Goal: Task Accomplishment & Management: Manage account settings

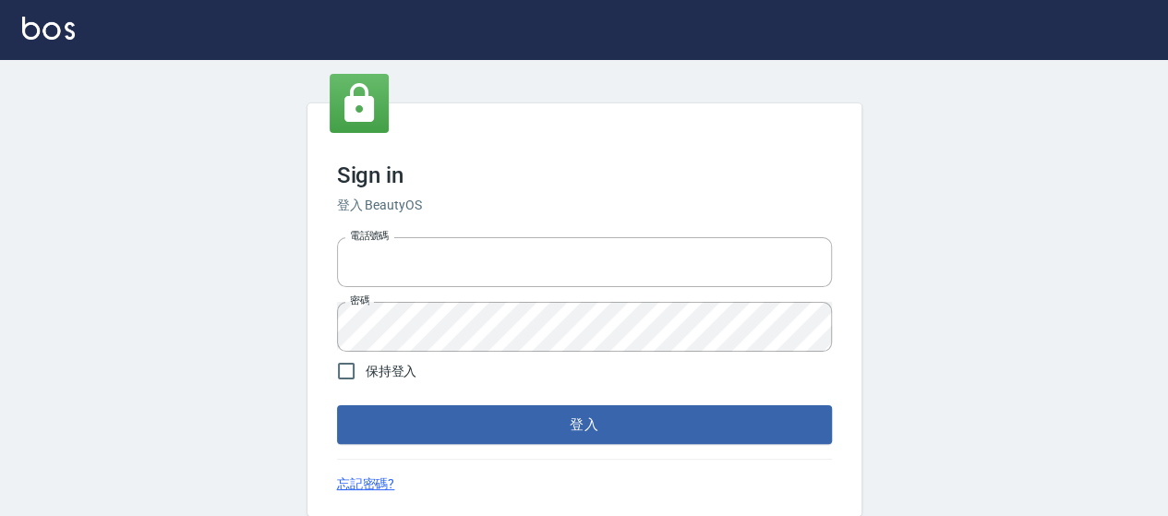
type input "0426657169"
click at [570, 403] on form "電話號碼 [PHONE_NUMBER] 電話號碼 密碼 密碼 保持登入 登入" at bounding box center [584, 337] width 495 height 214
click at [569, 417] on button "登入" at bounding box center [584, 424] width 495 height 39
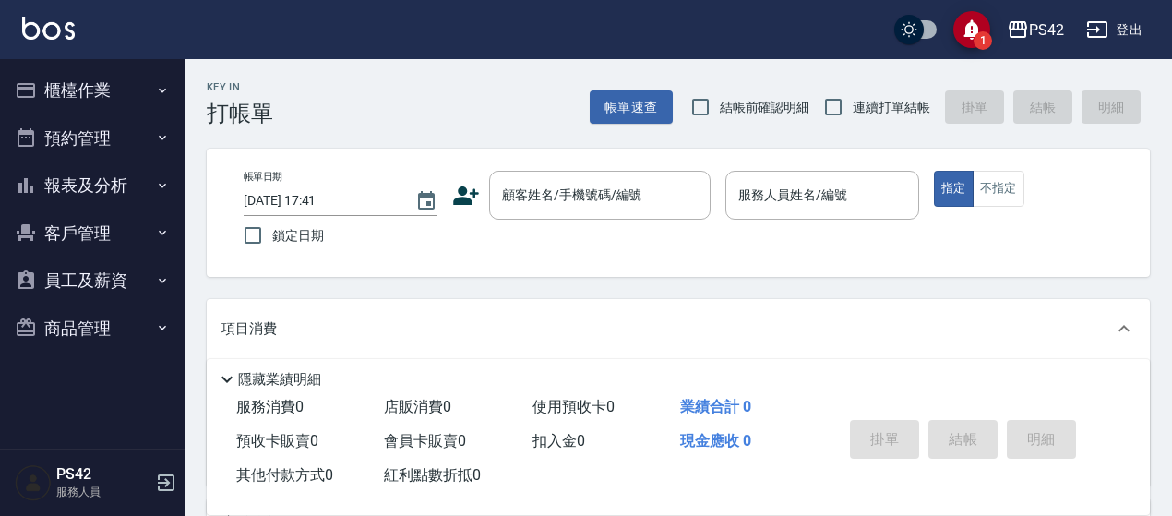
click at [857, 99] on span "連續打單結帳" at bounding box center [892, 107] width 78 height 19
click at [853, 99] on input "連續打單結帳" at bounding box center [833, 107] width 39 height 39
checkbox input "true"
click at [607, 198] on input "顧客姓名/手機號碼/編號" at bounding box center [585, 195] width 177 height 32
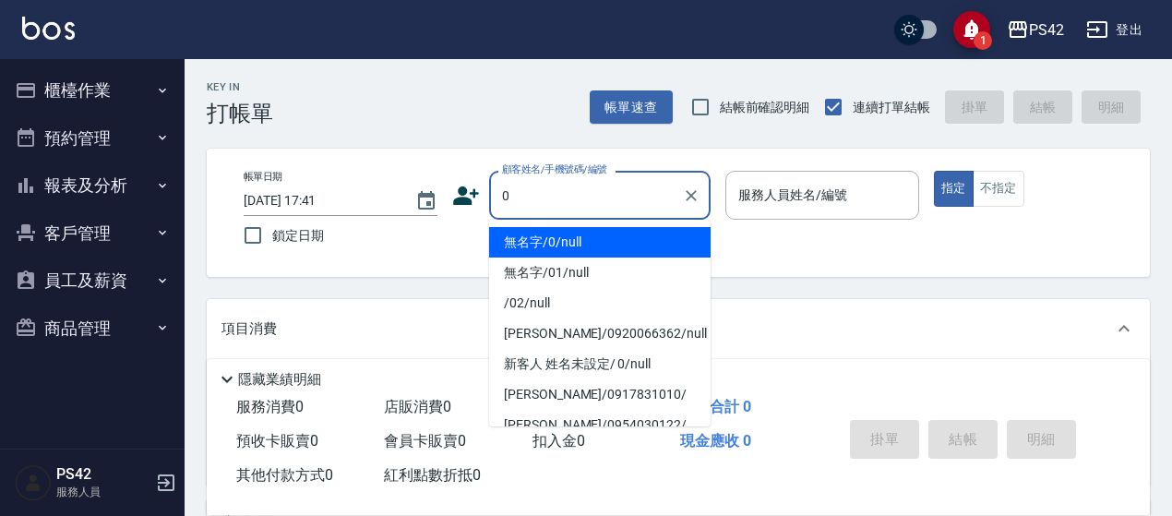
type input "無名字/0/null"
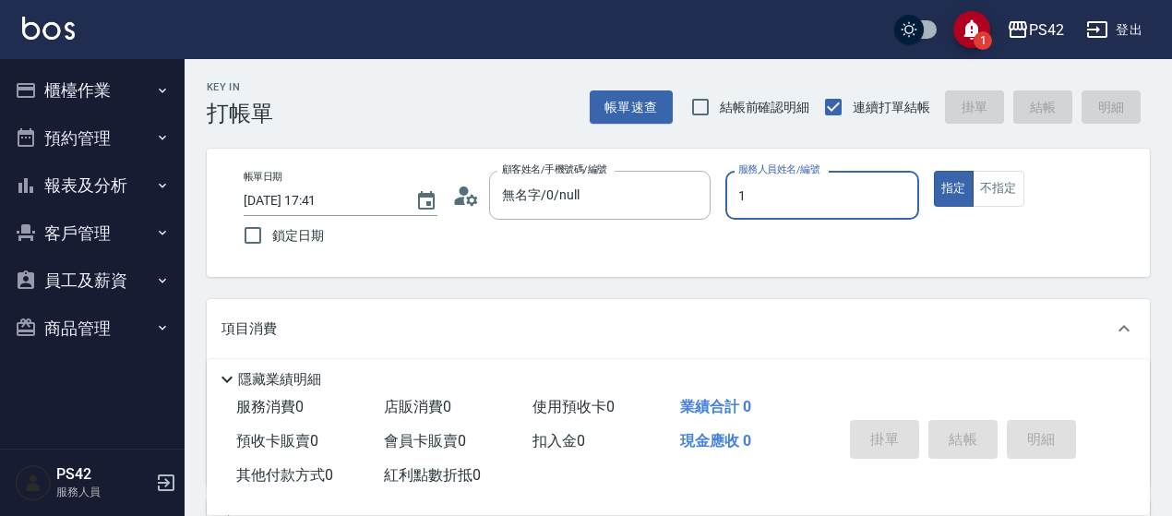
type input "[PERSON_NAME]-1"
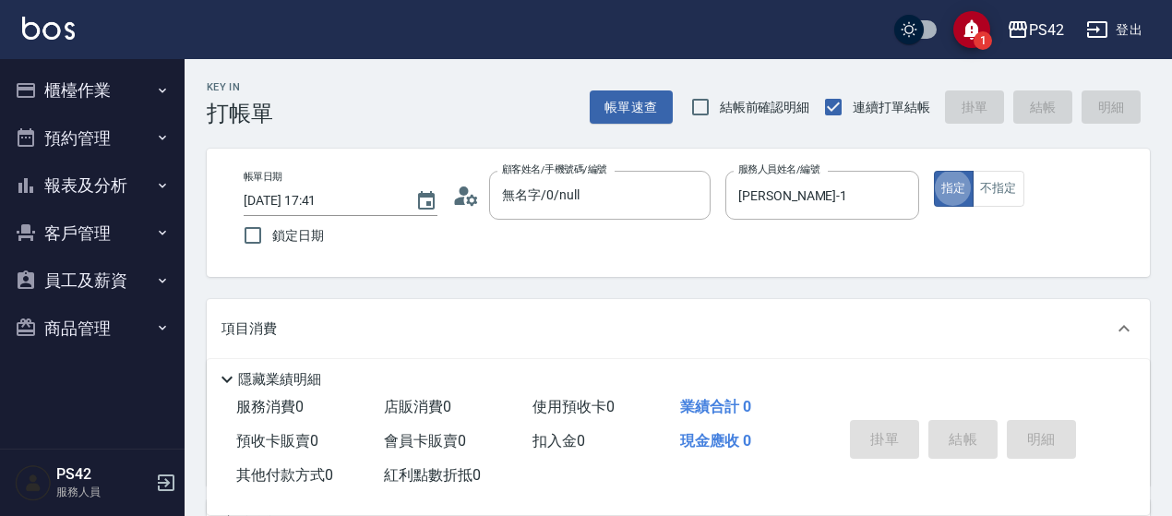
type button "true"
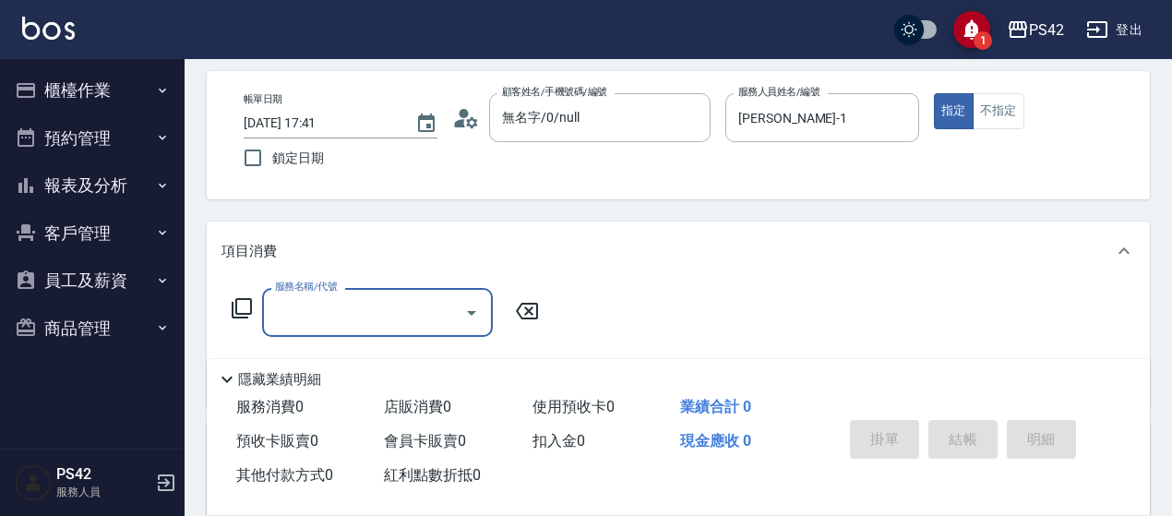
scroll to position [185, 0]
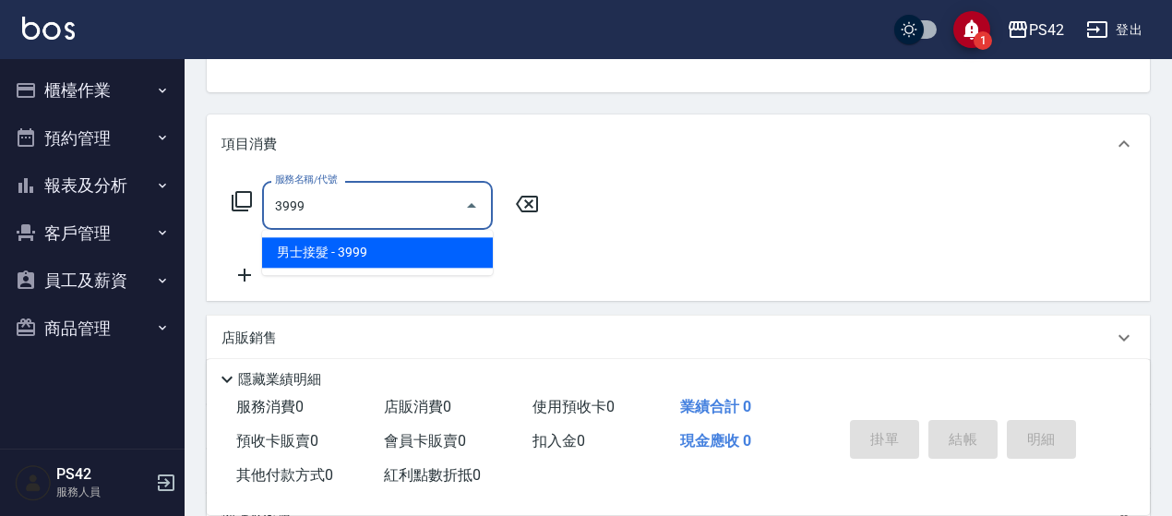
type input "男士接髮(3999)"
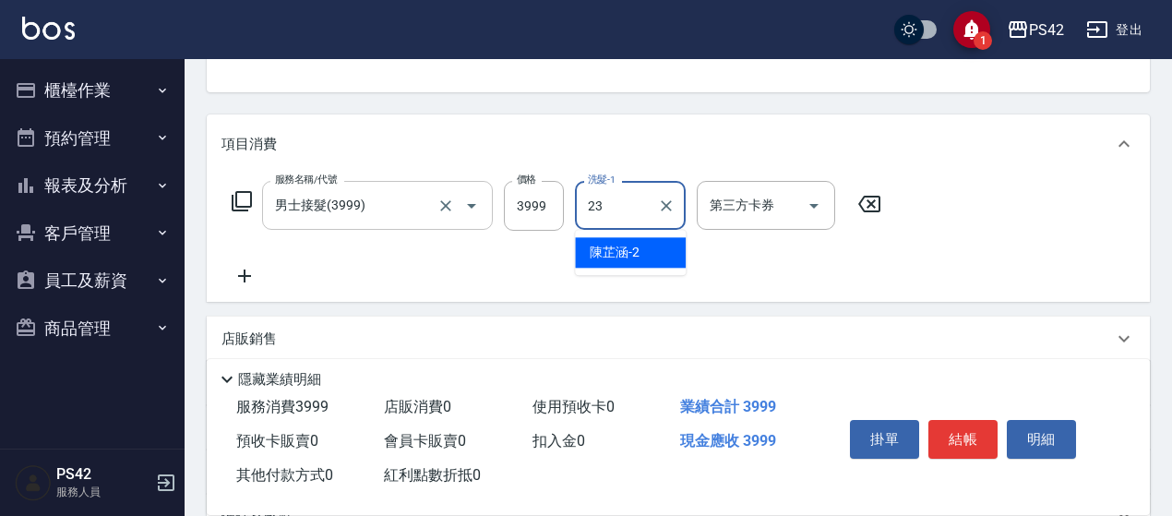
type input "[PERSON_NAME]-23"
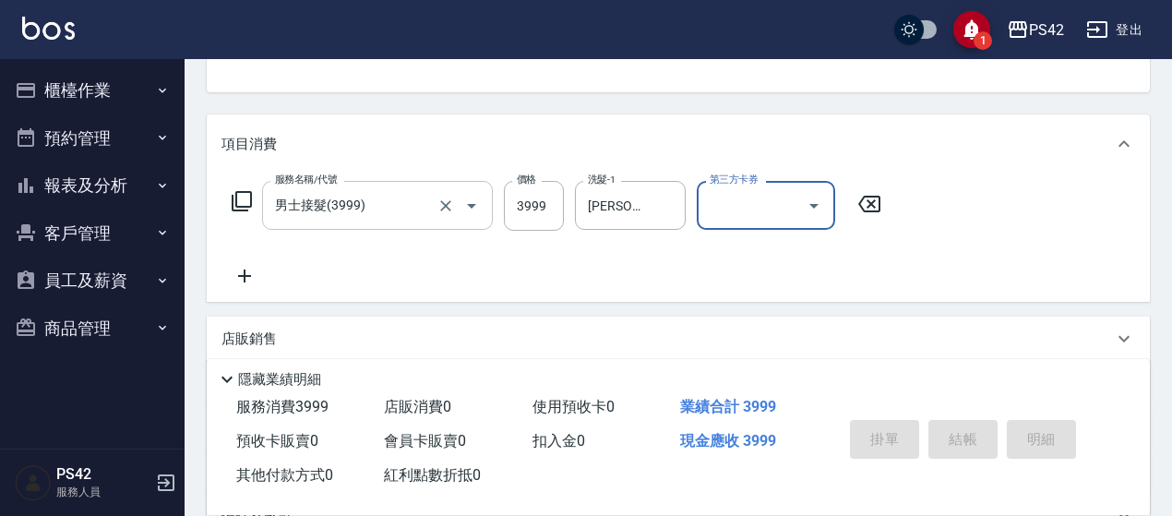
type input "[DATE] 17:42"
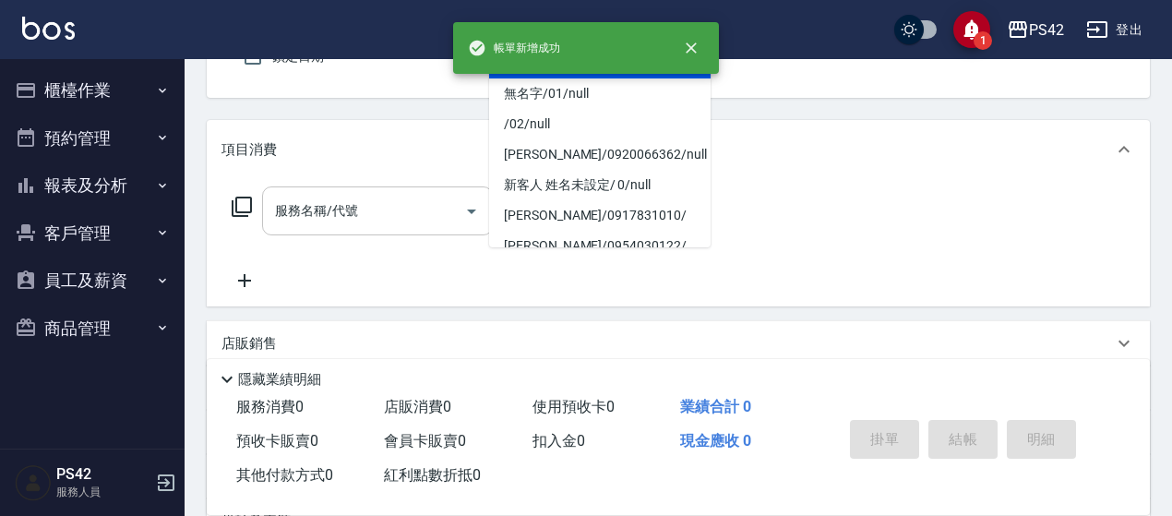
type input "無名字/0/null"
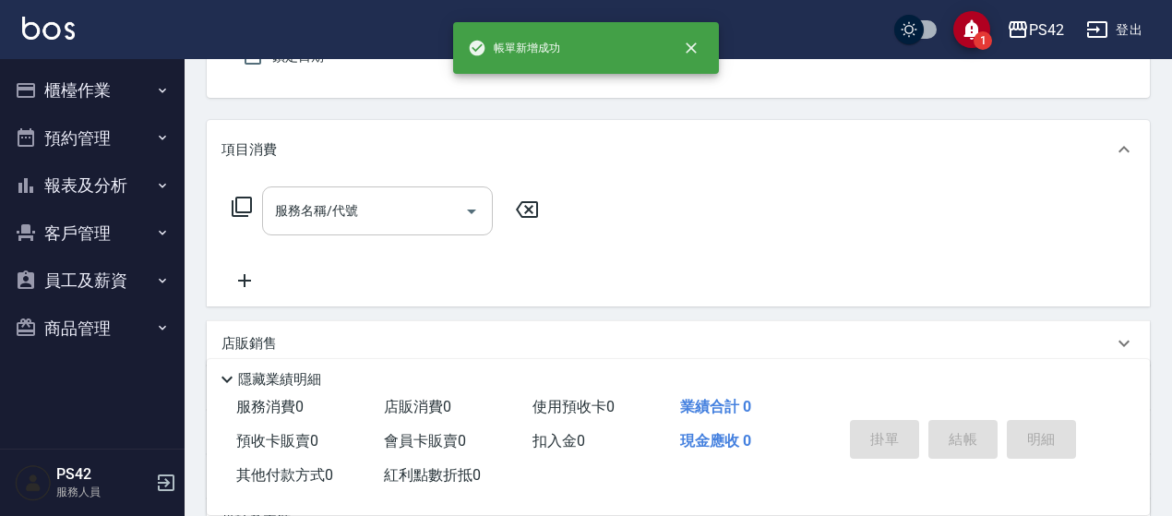
type input "[PERSON_NAME]-2"
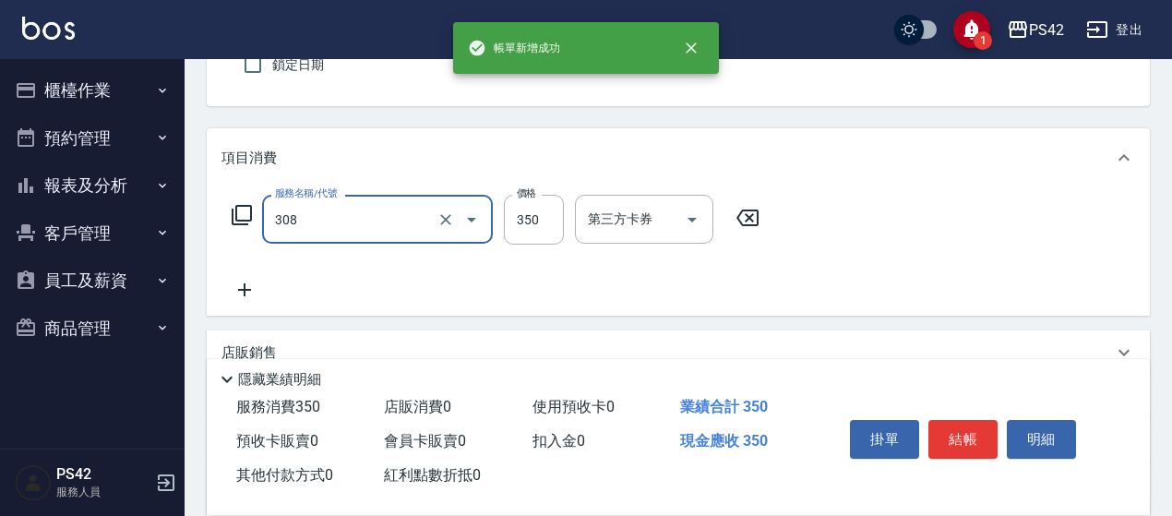
type input "洗+剪(308)"
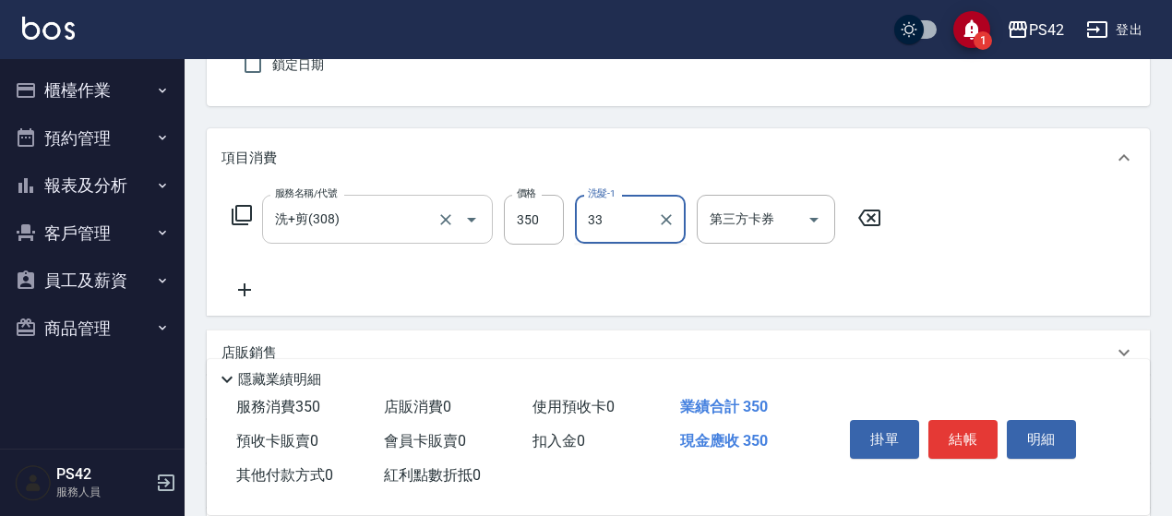
type input "[PERSON_NAME]-33"
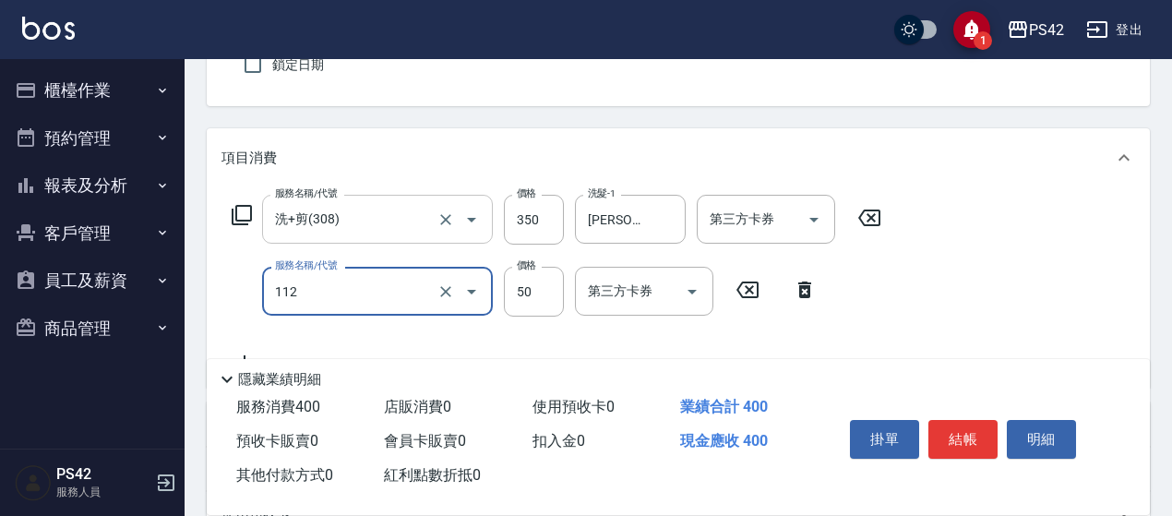
type input "精油50(112)"
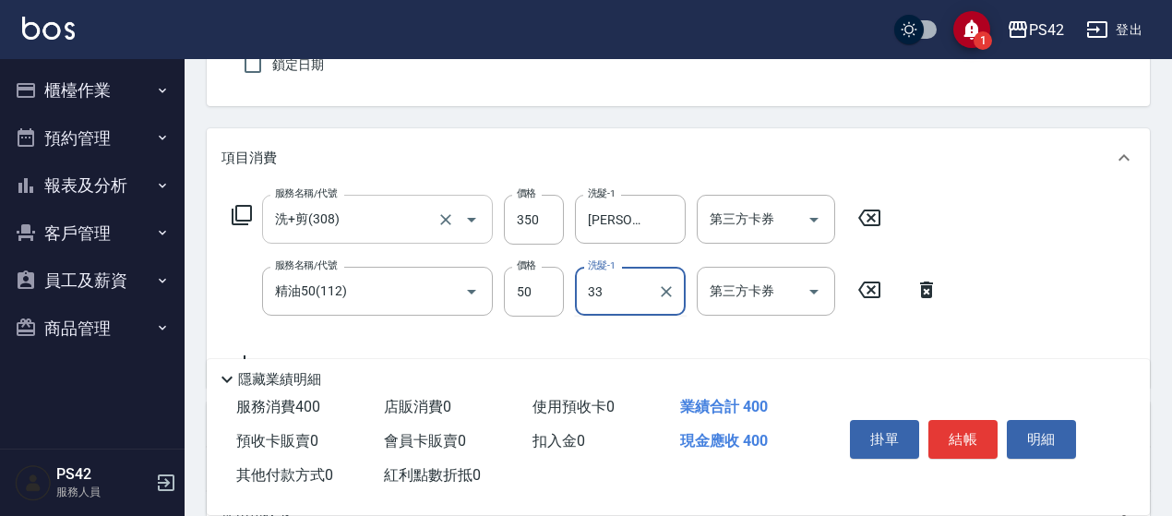
type input "[PERSON_NAME]-33"
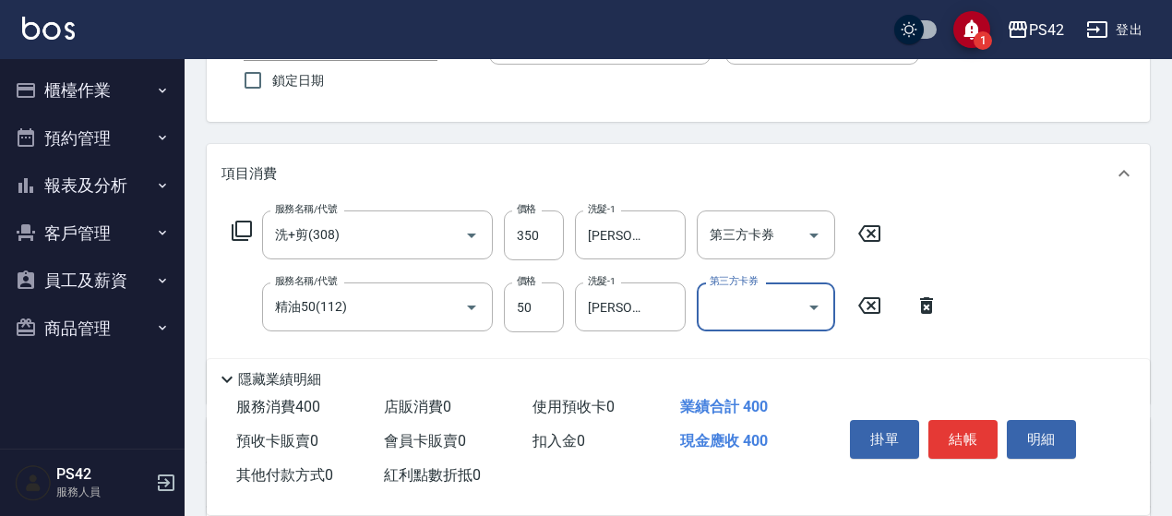
scroll to position [0, 0]
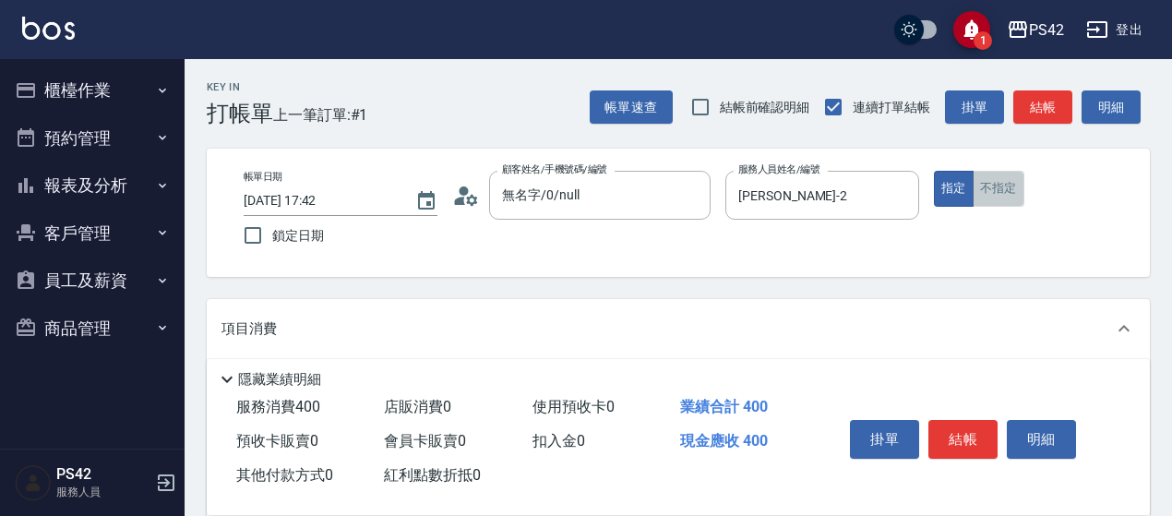
click at [991, 177] on button "不指定" at bounding box center [999, 189] width 52 height 36
click at [979, 425] on button "結帳" at bounding box center [963, 439] width 69 height 39
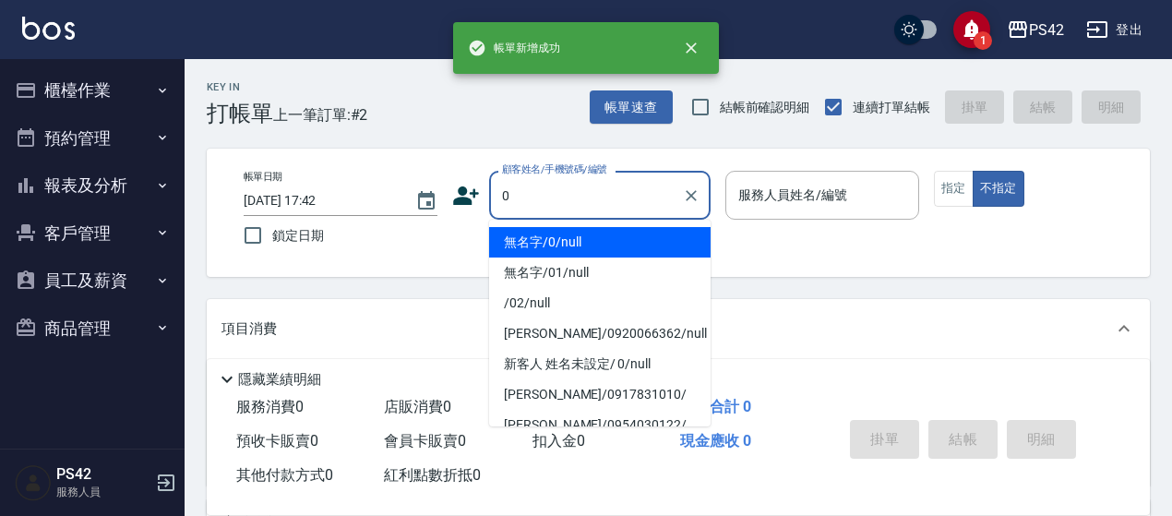
type input "無名字/0/null"
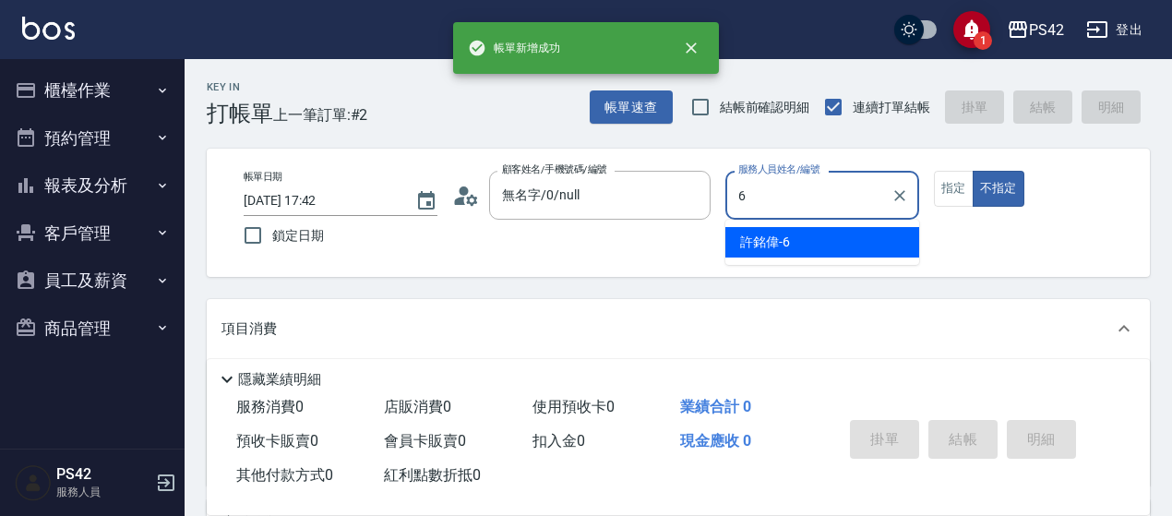
type input "[PERSON_NAME]-6"
type button "false"
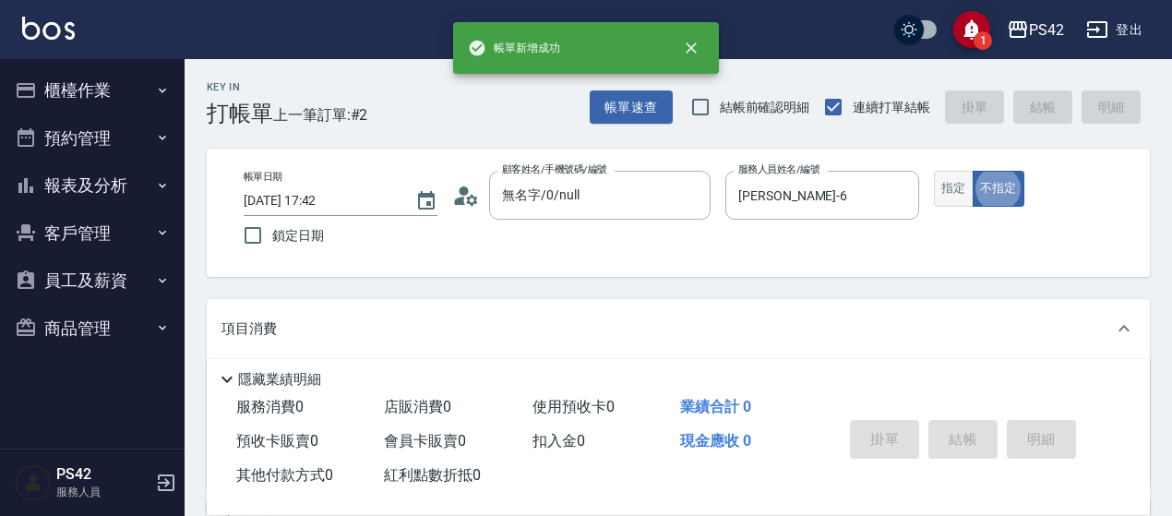
click at [941, 197] on button "指定" at bounding box center [954, 189] width 40 height 36
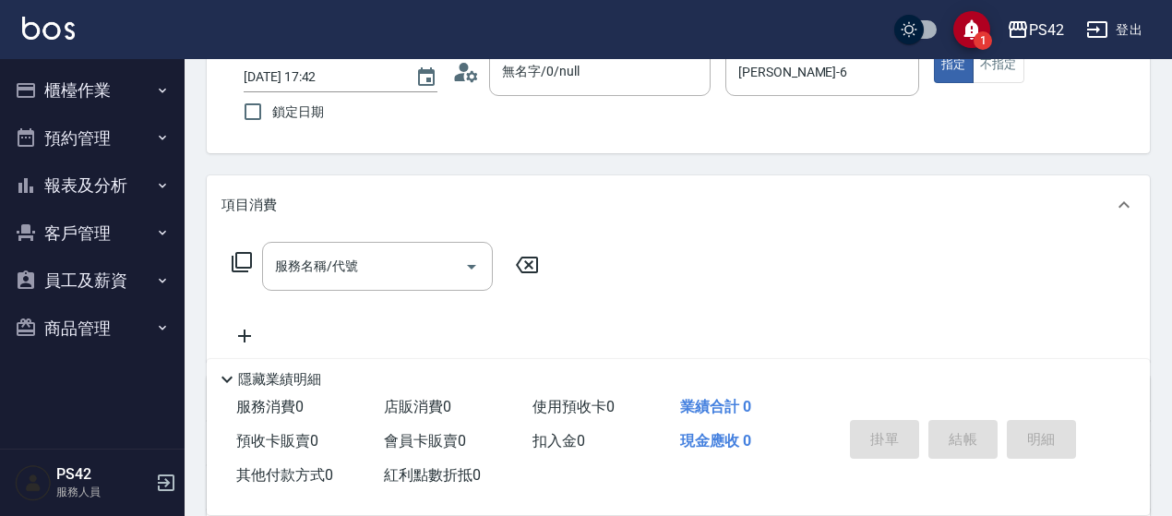
scroll to position [277, 0]
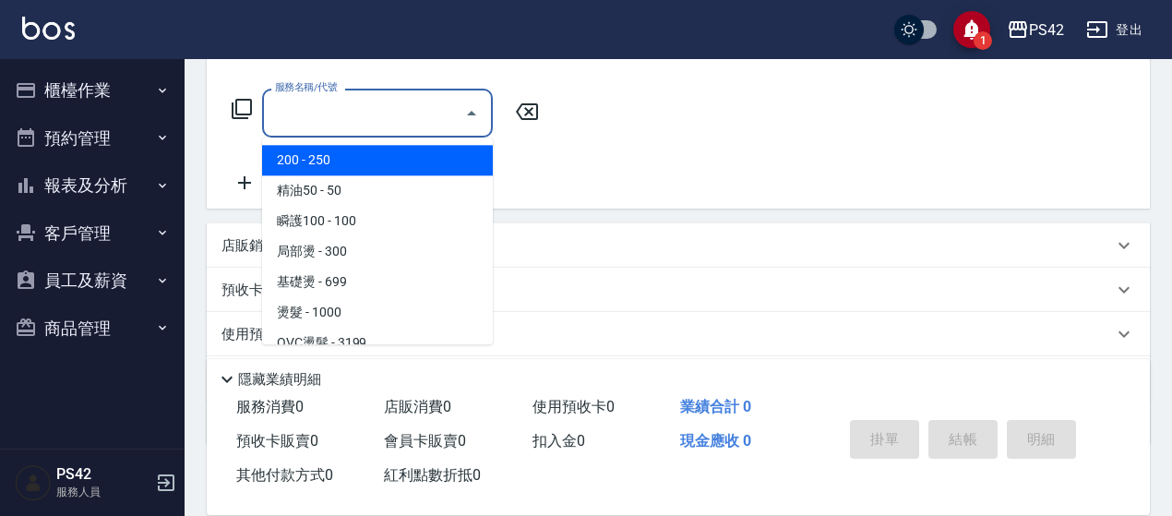
click at [376, 114] on input "服務名稱/代號" at bounding box center [363, 113] width 186 height 32
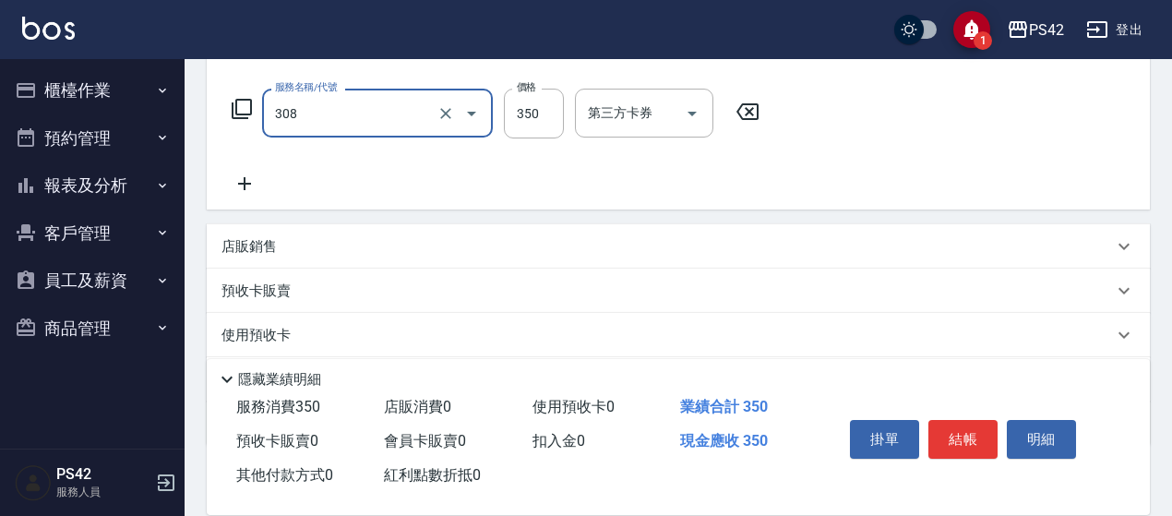
type input "洗+剪(308)"
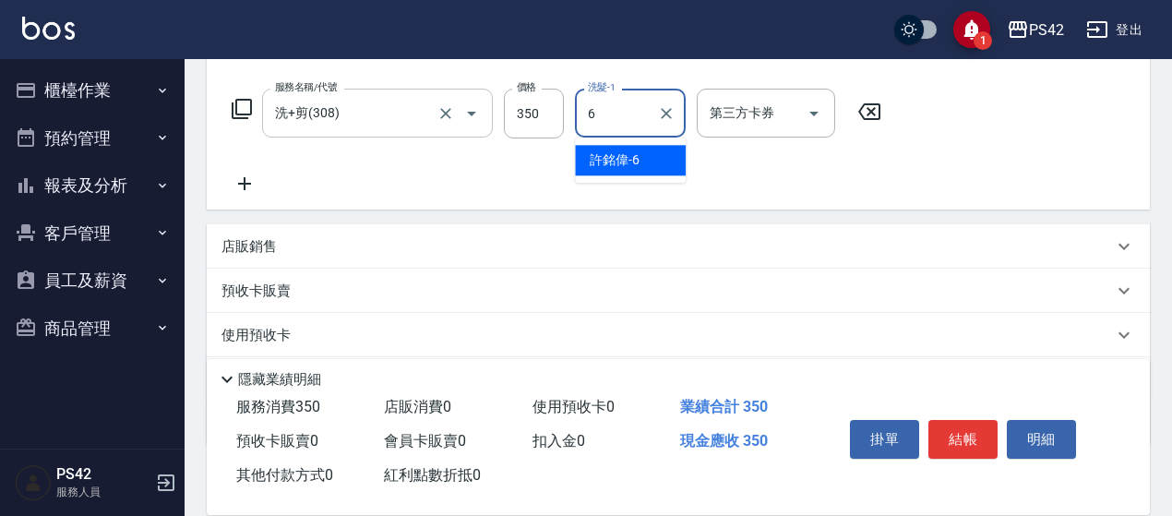
type input "[PERSON_NAME]-6"
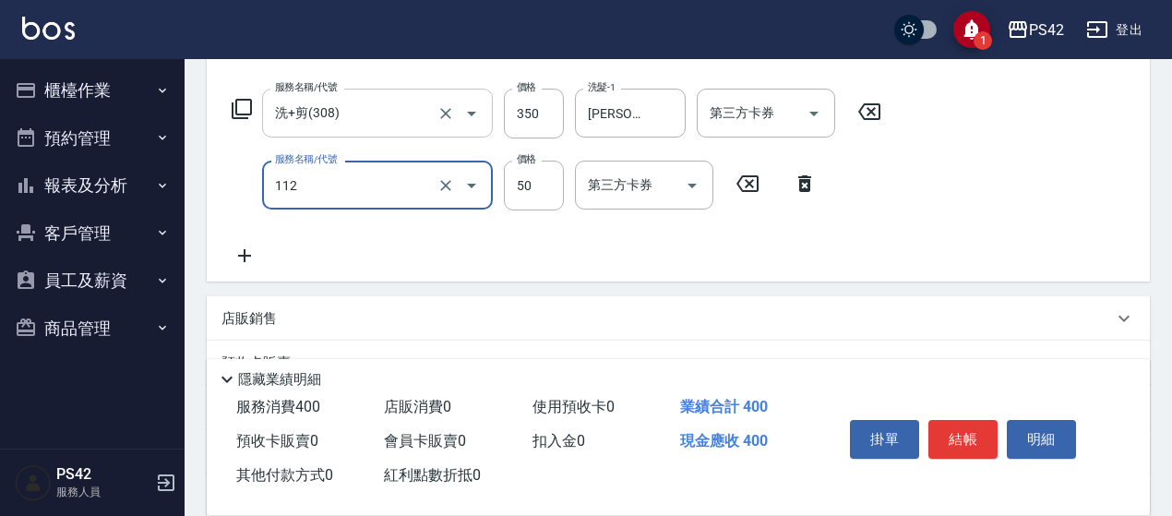
type input "精油50(112)"
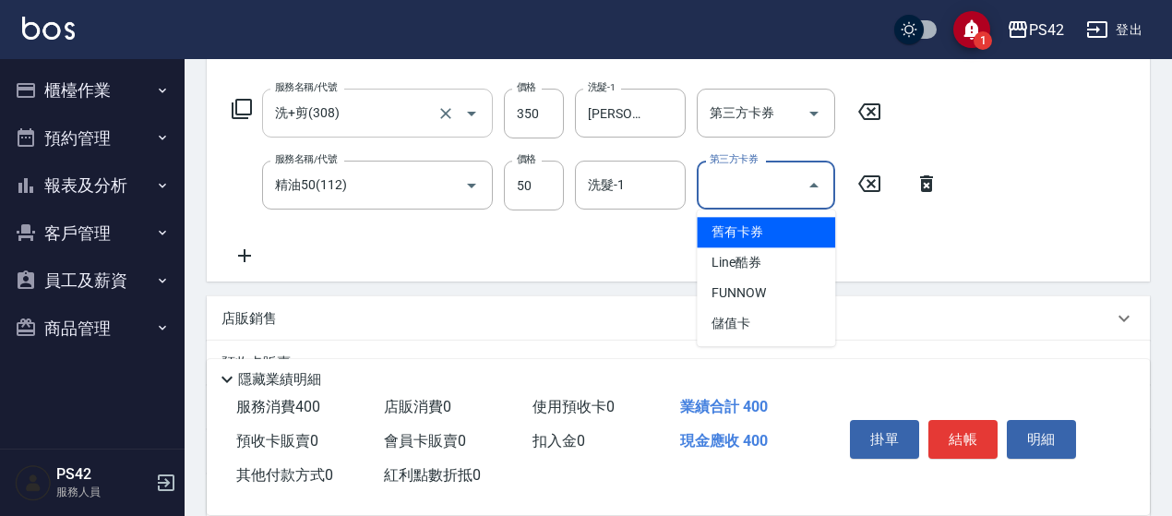
type input "舊有卡券"
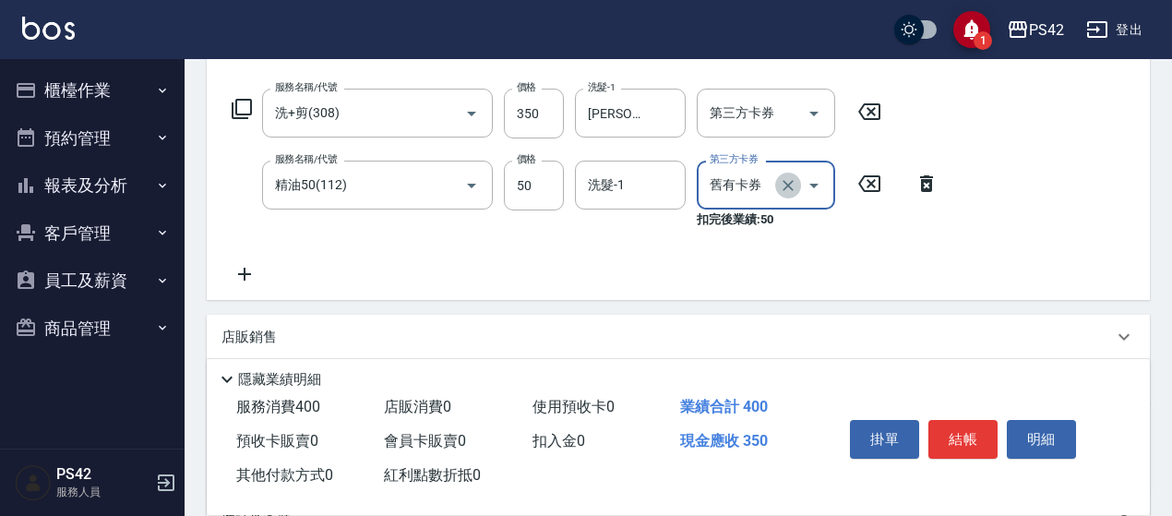
drag, startPoint x: 790, startPoint y: 185, endPoint x: 713, endPoint y: 200, distance: 79.1
click at [789, 185] on icon "Clear" at bounding box center [788, 185] width 18 height 18
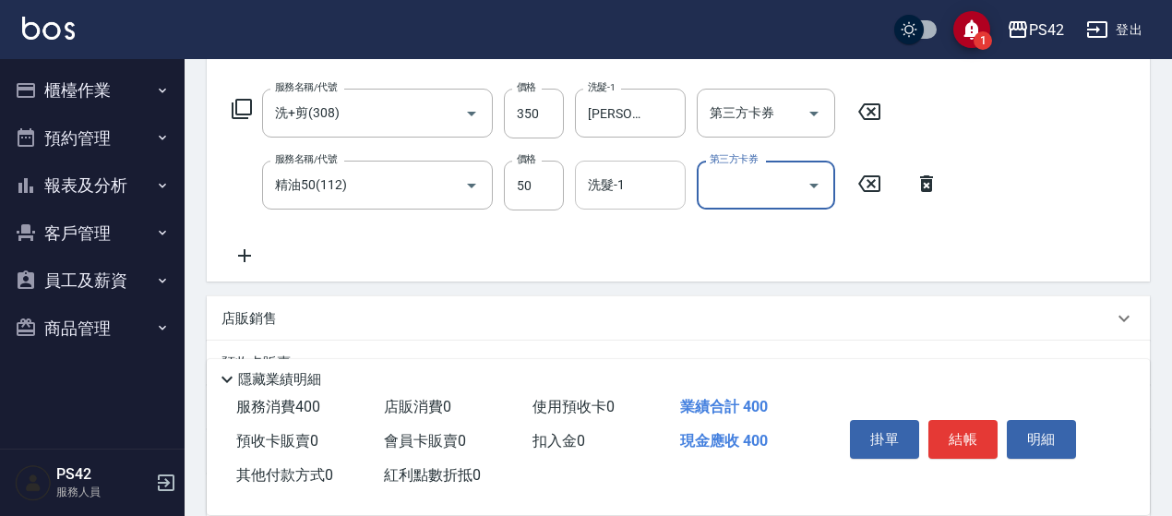
click at [653, 183] on input "洗髮-1" at bounding box center [630, 185] width 94 height 32
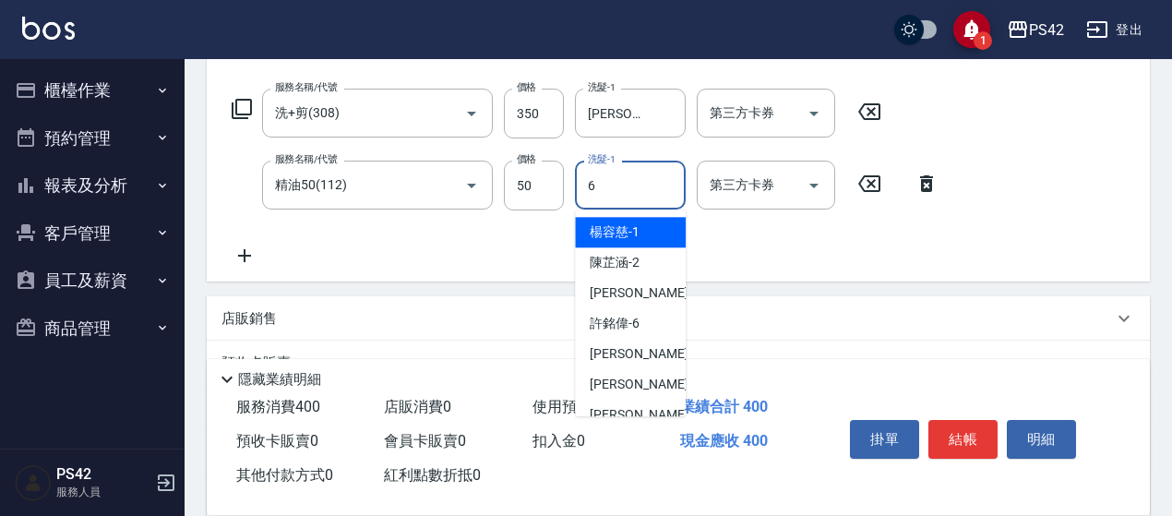
type input "[PERSON_NAME]-6"
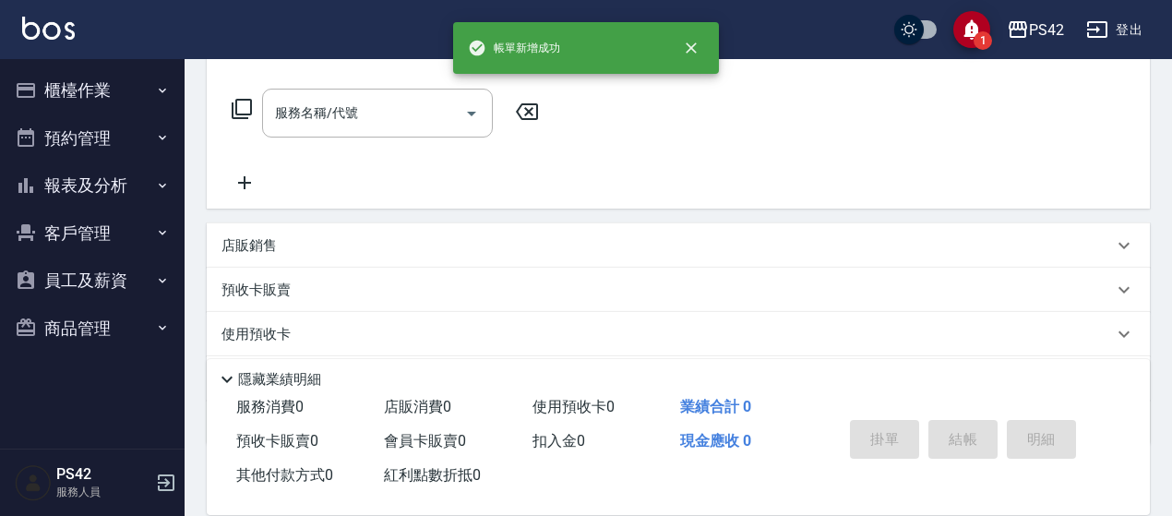
scroll to position [0, 0]
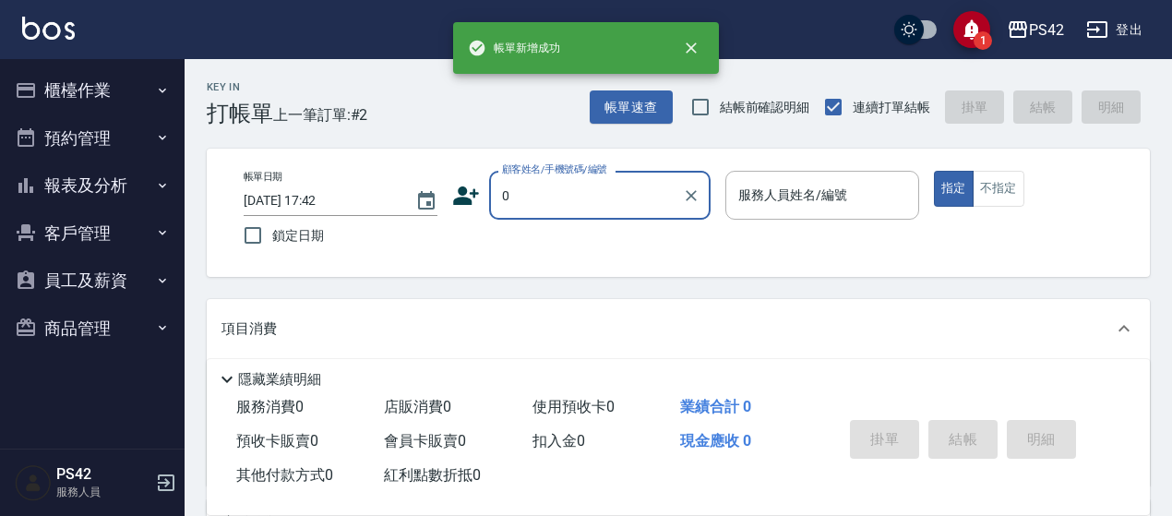
type input "0"
type input "1"
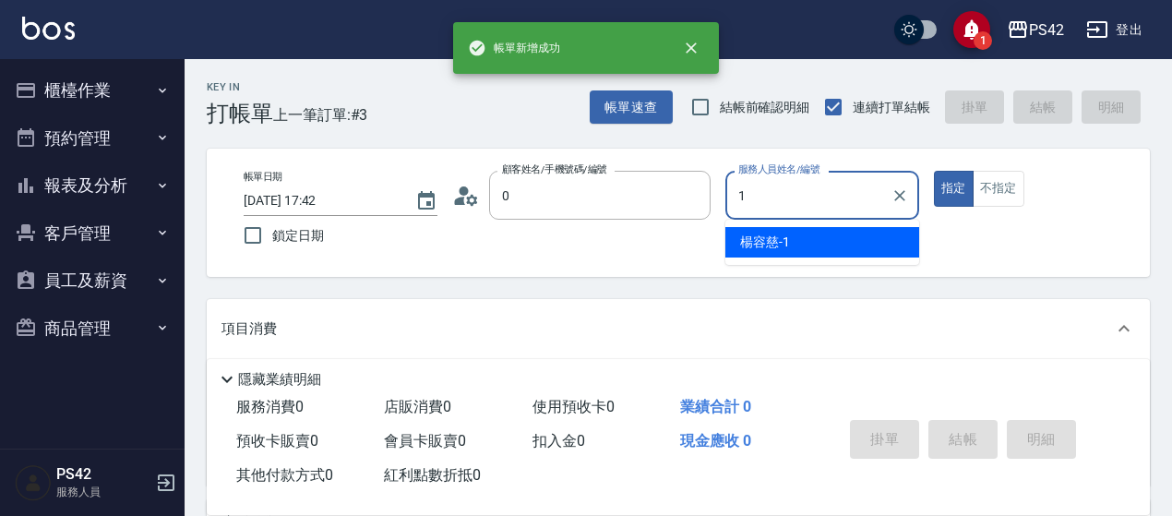
type input "無名字/0/null"
type input "[PERSON_NAME]-1"
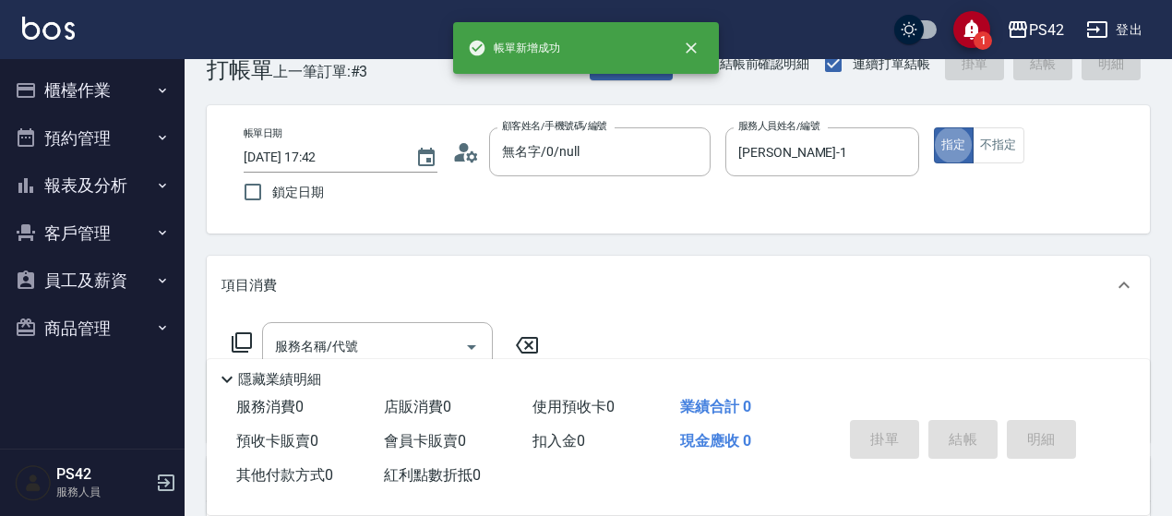
scroll to position [185, 0]
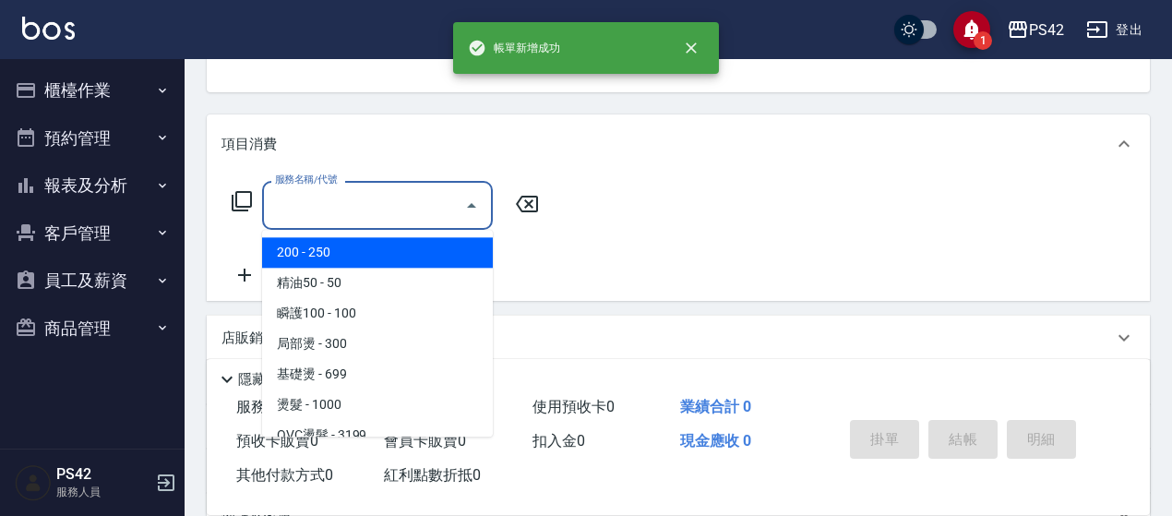
click at [365, 196] on input "服務名稱/代號" at bounding box center [363, 205] width 186 height 32
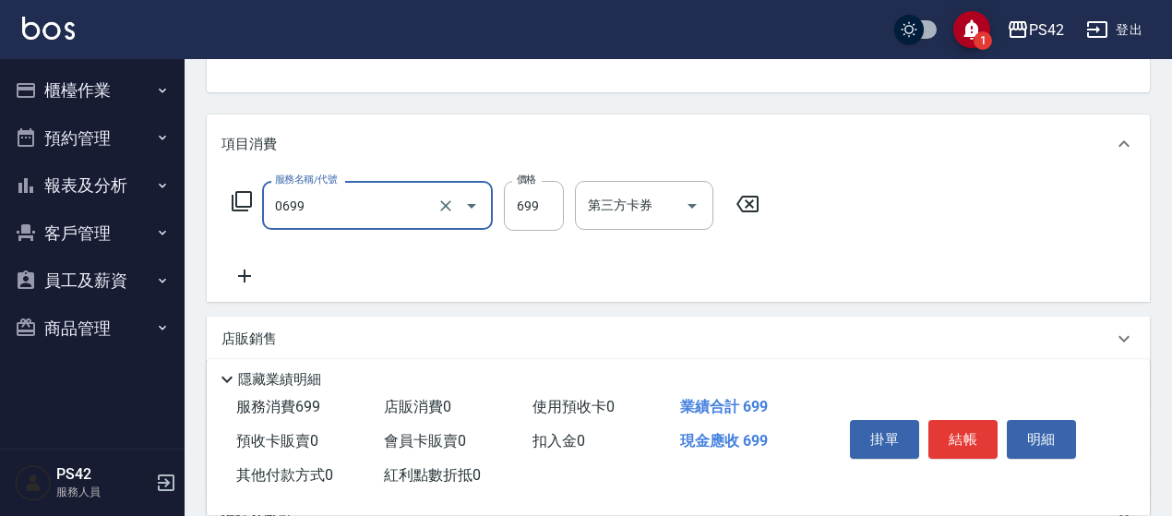
type input "精油SPA(0699)"
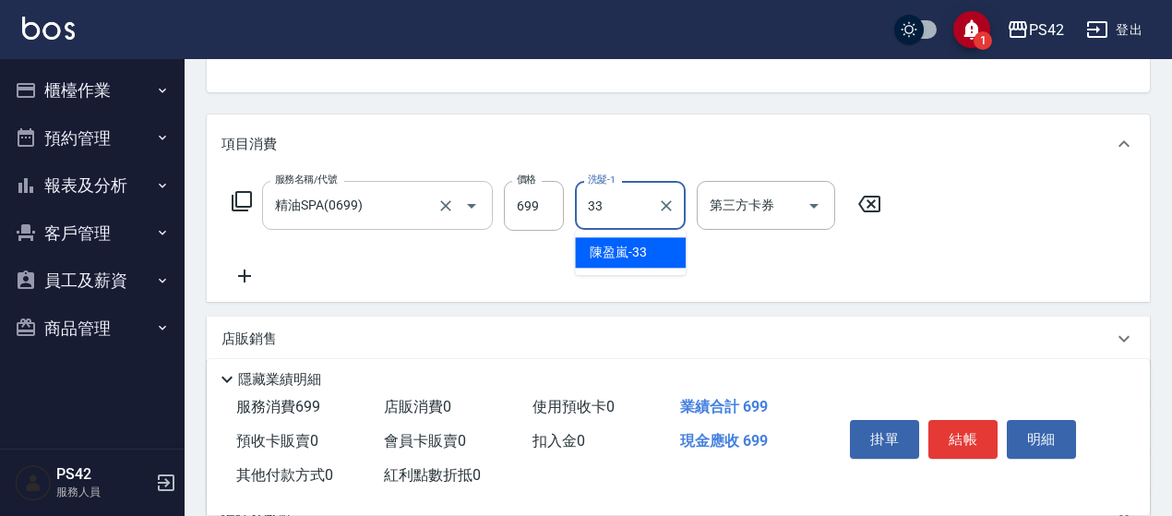
type input "[PERSON_NAME]-33"
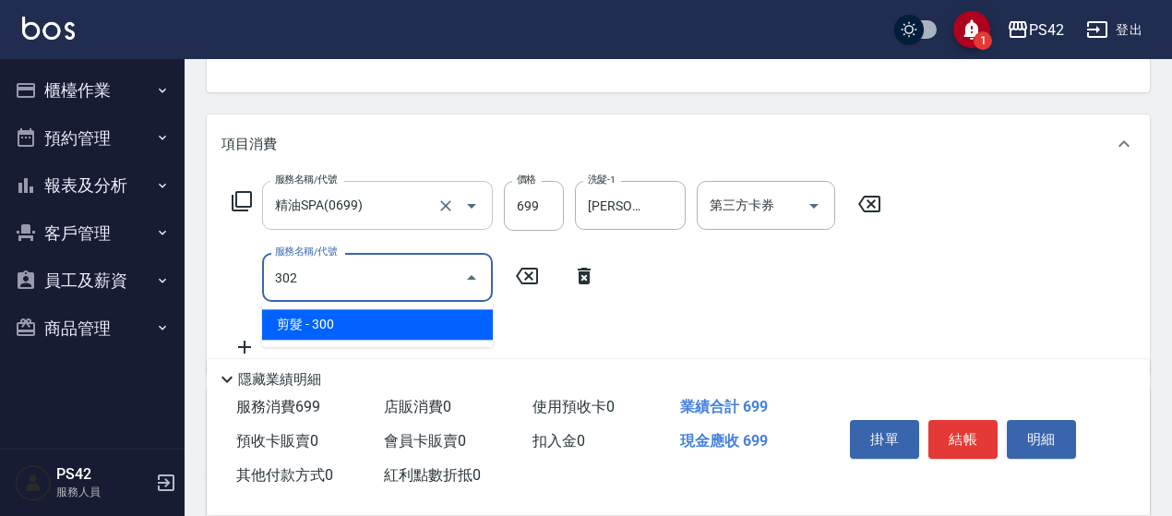
type input "剪髮(302)"
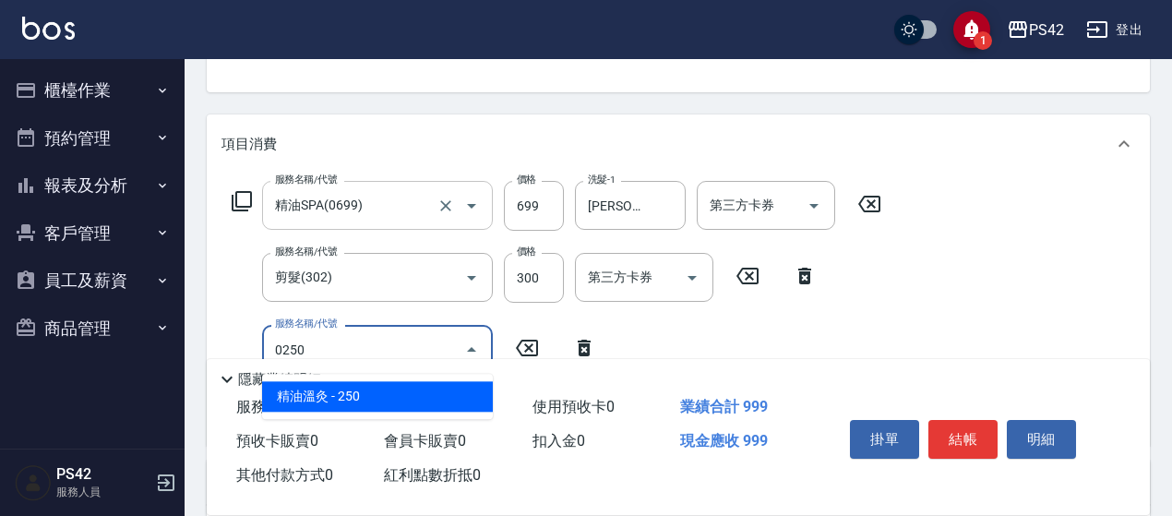
type input "精油溫灸(0250)"
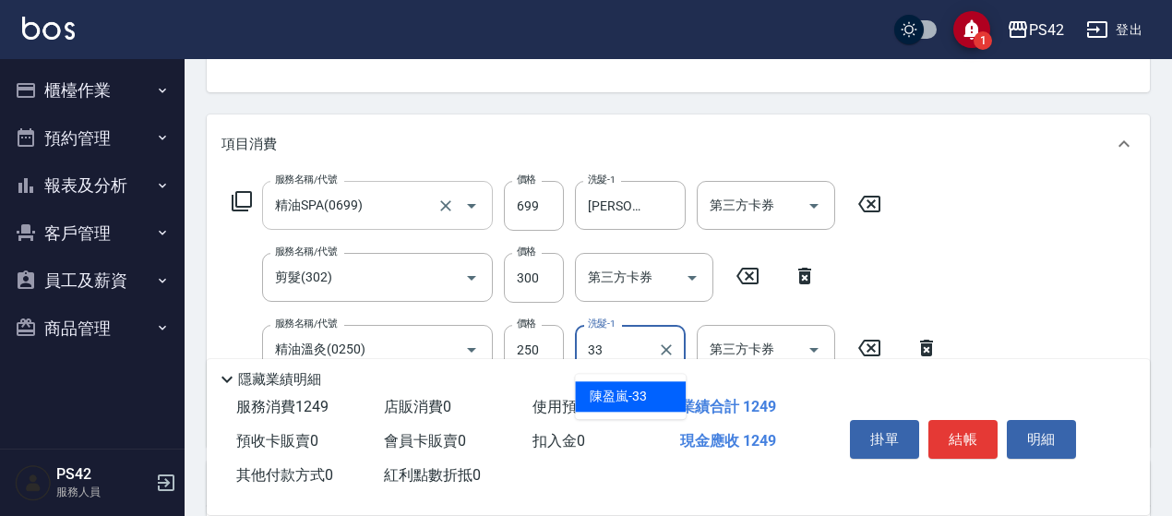
type input "[PERSON_NAME]-33"
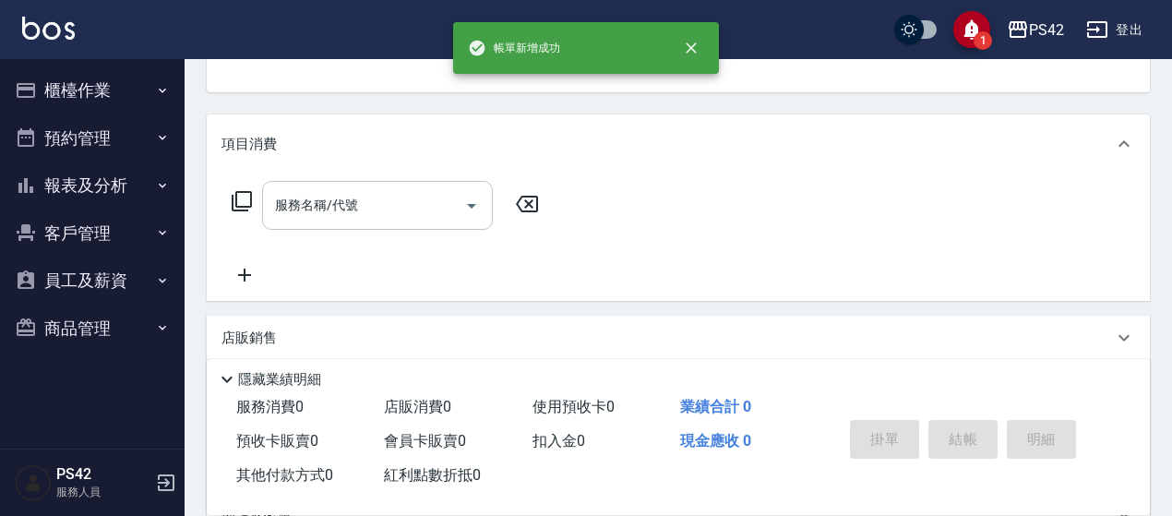
scroll to position [179, 0]
type input "無名字/0/null"
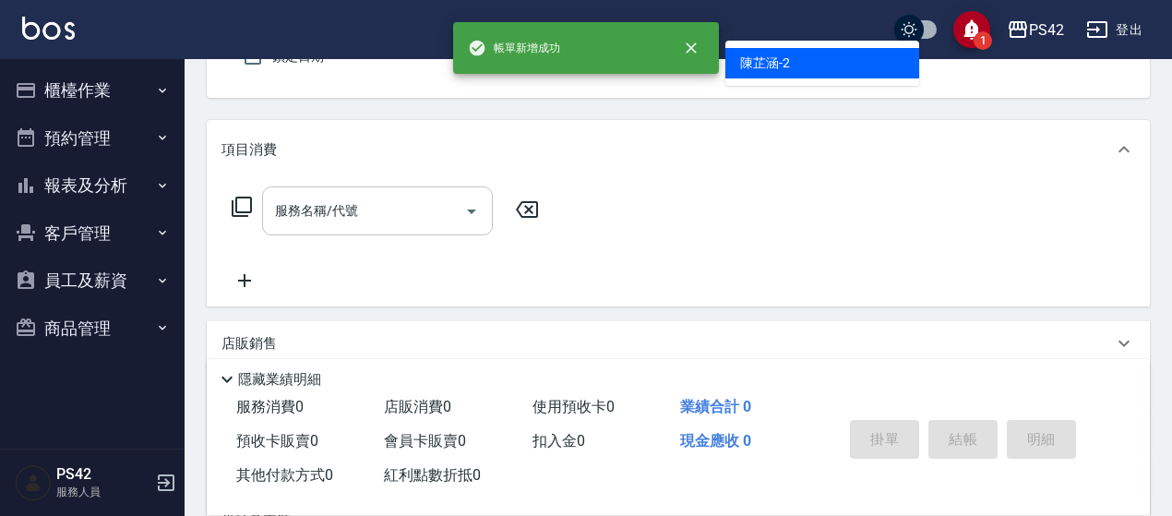
type input "[PERSON_NAME]-2"
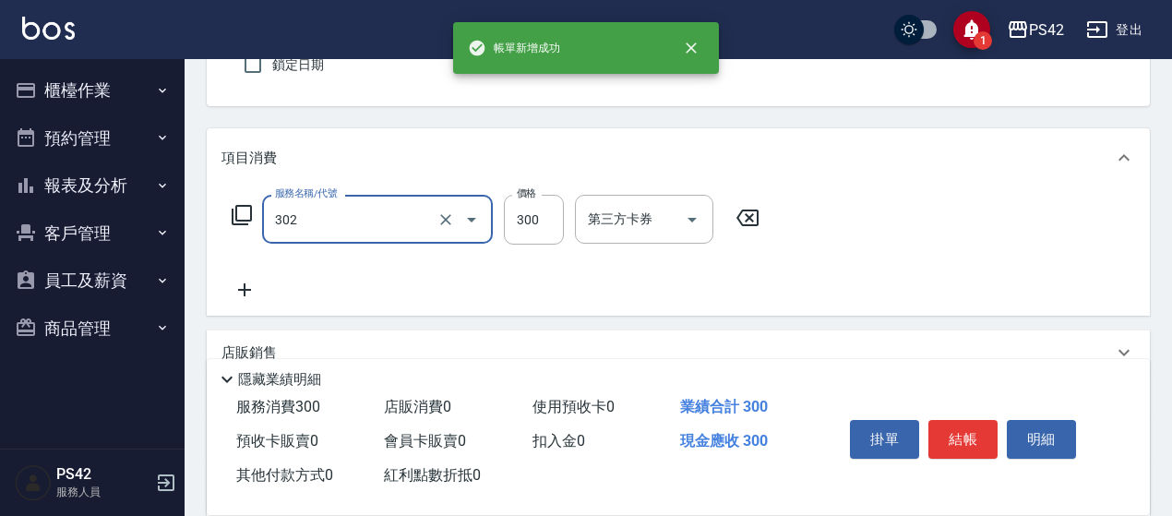
type input "剪髮(302)"
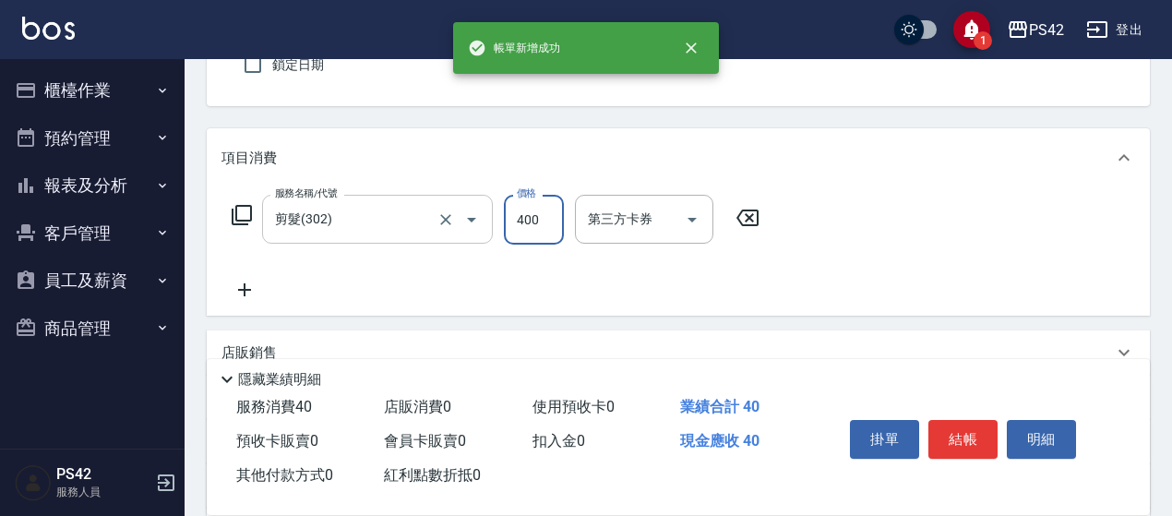
type input "400"
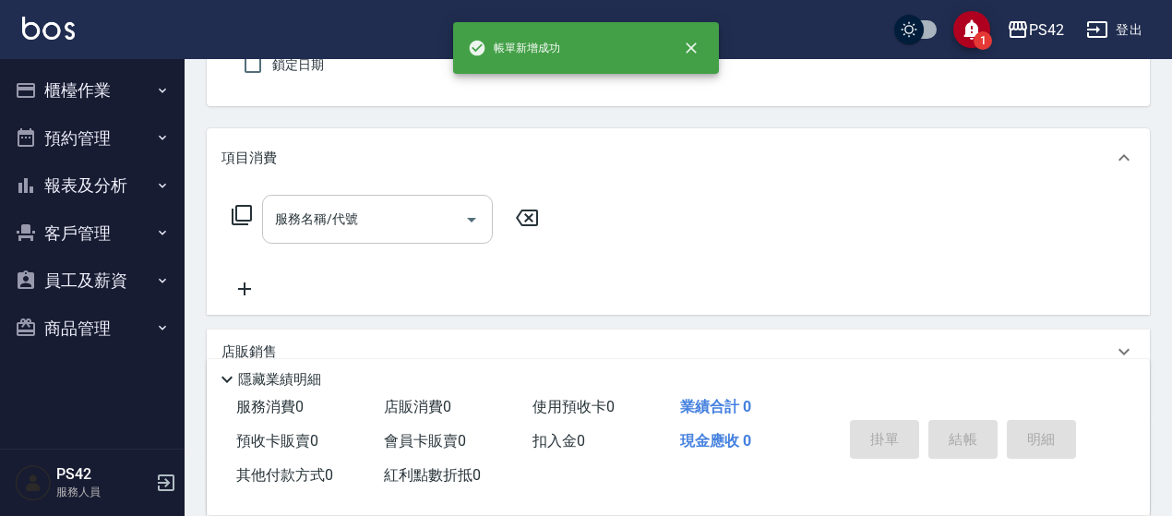
type input "無名字/0/null"
type input "[PERSON_NAME]-8"
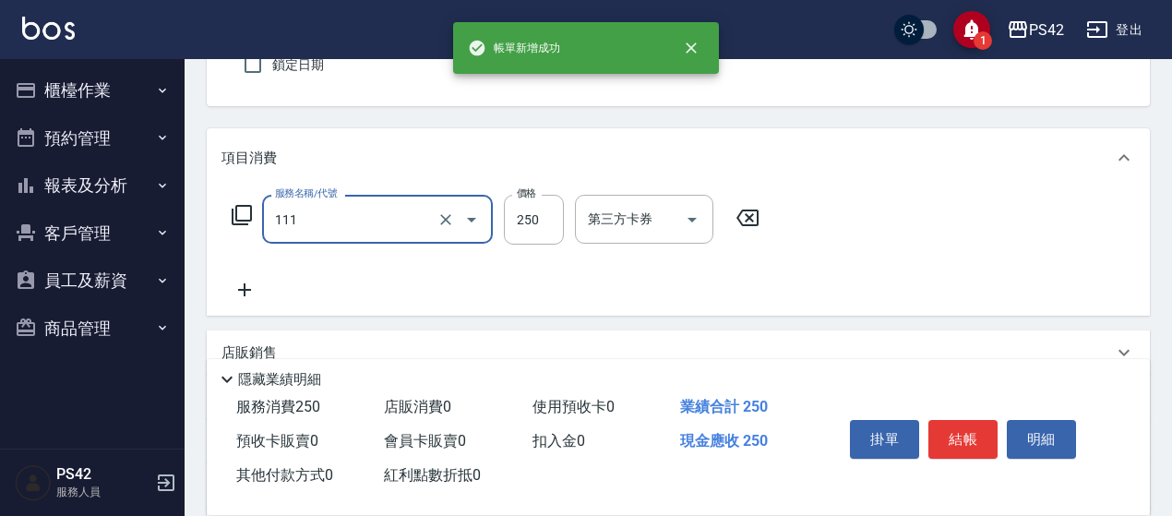
type input "200(111)"
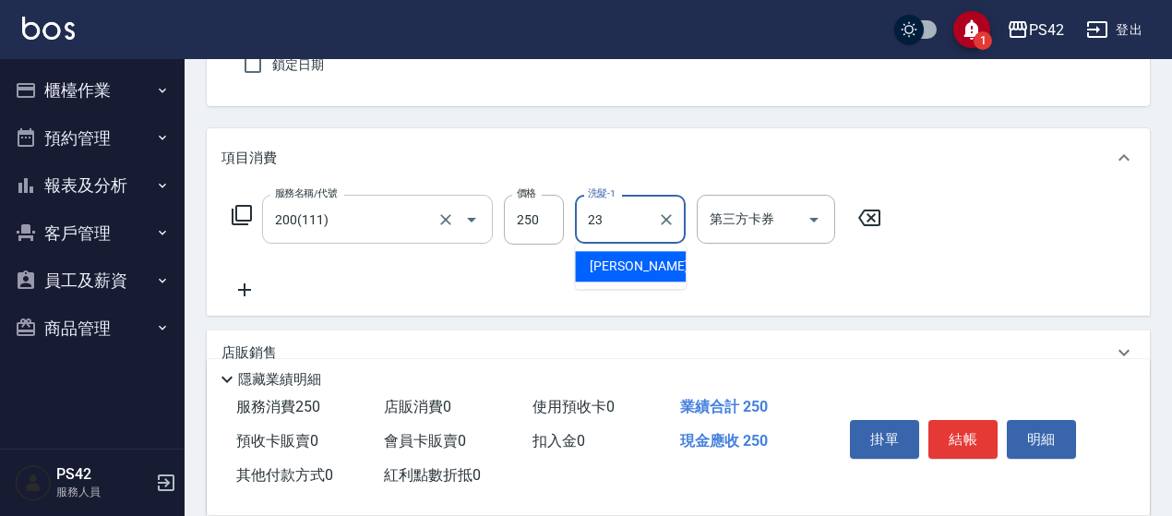
type input "[PERSON_NAME]-23"
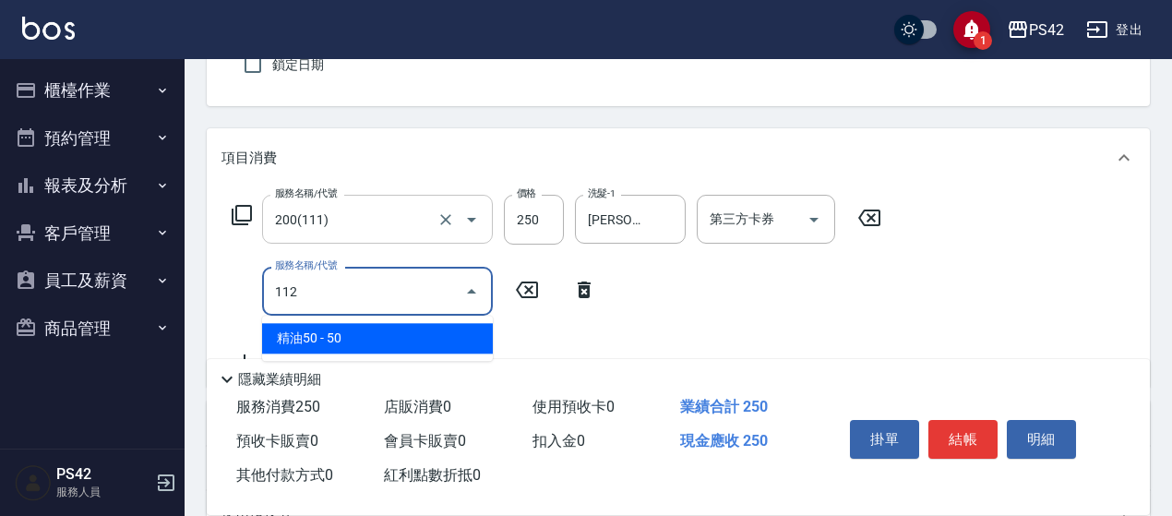
type input "精油50(112)"
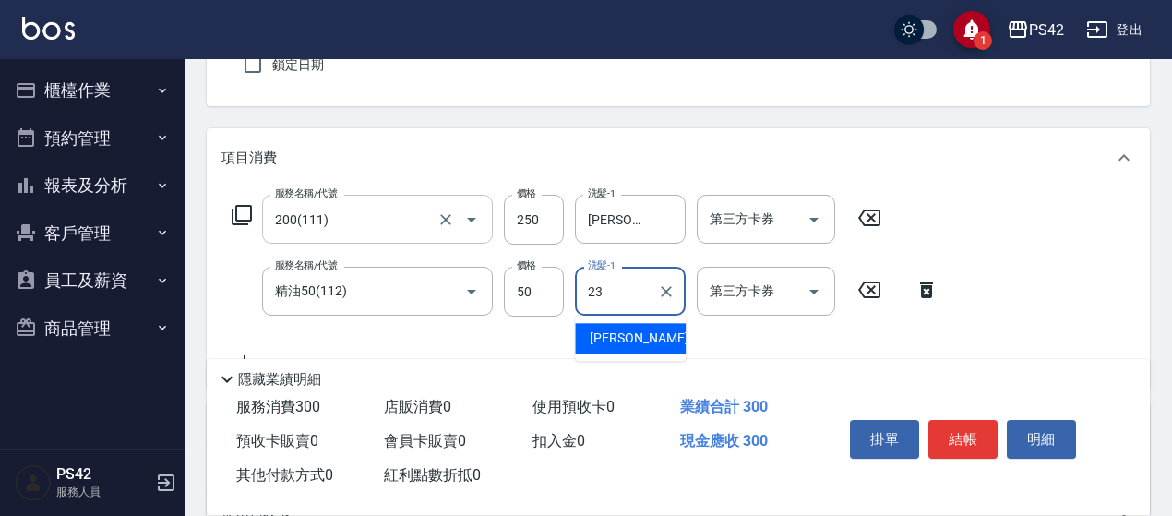
type input "[PERSON_NAME]-23"
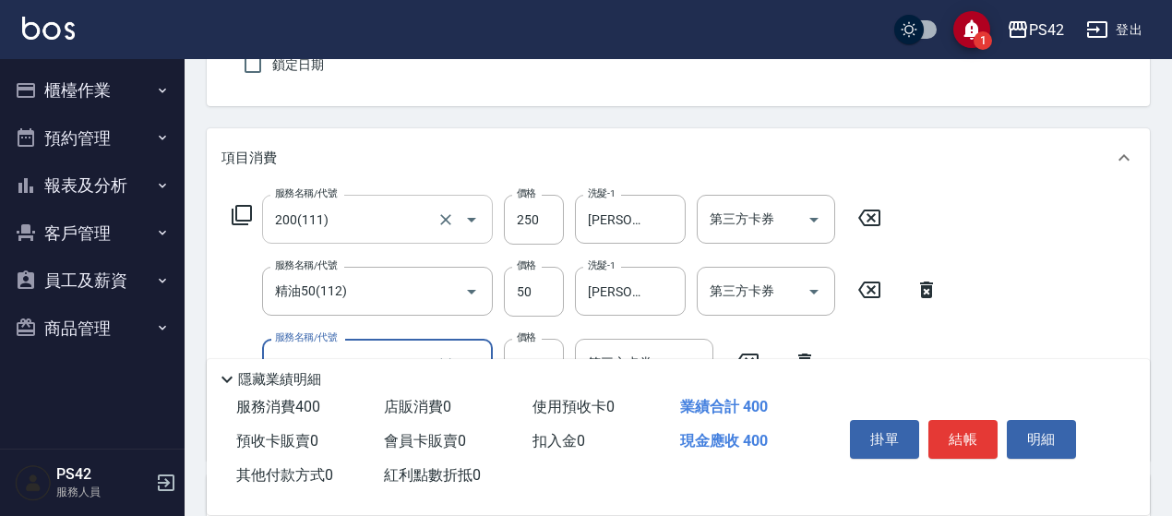
type input "瞬護100(113)"
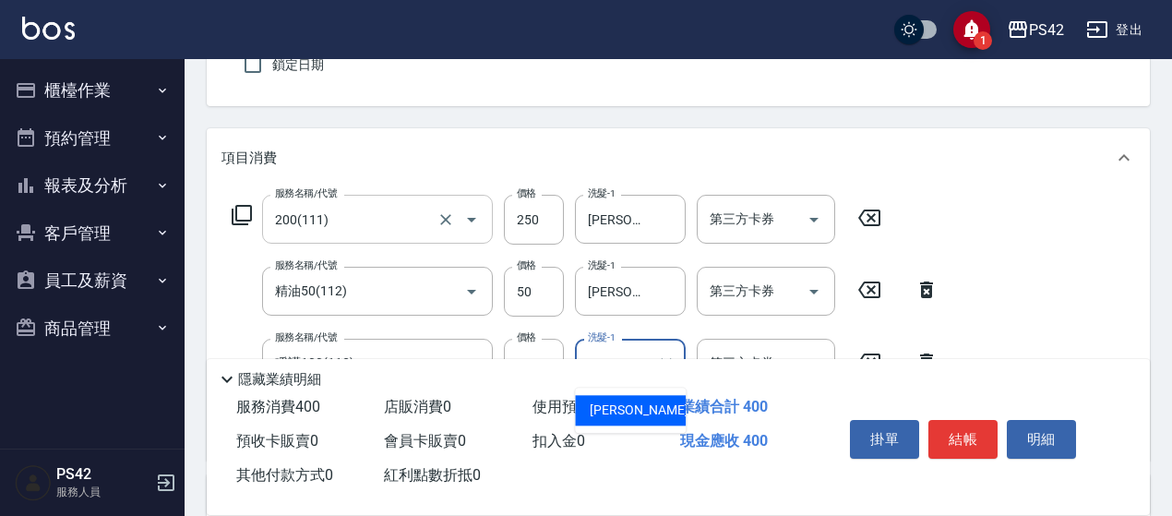
type input "[PERSON_NAME]-23"
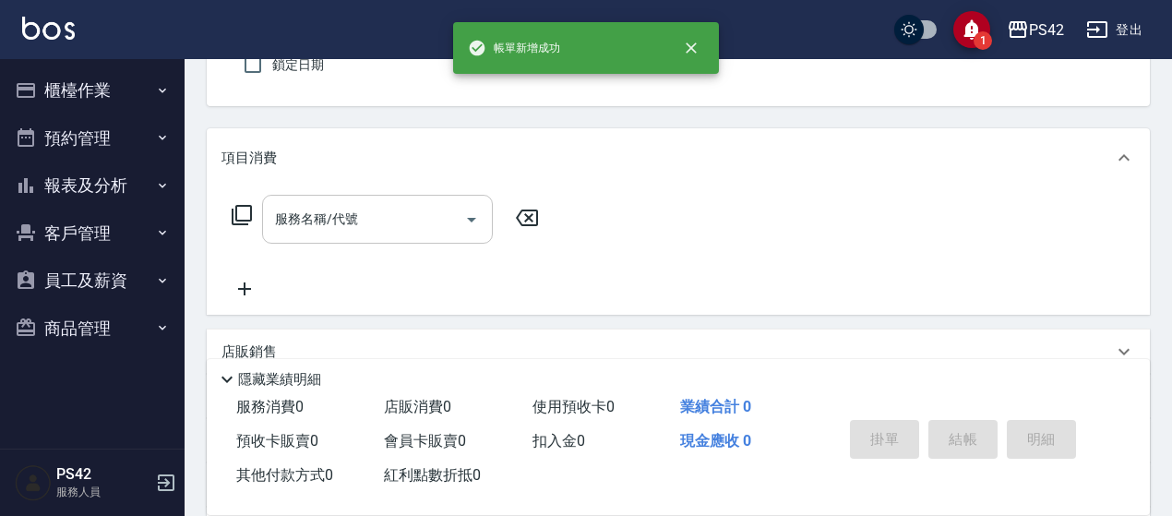
type input "無名字/0/null"
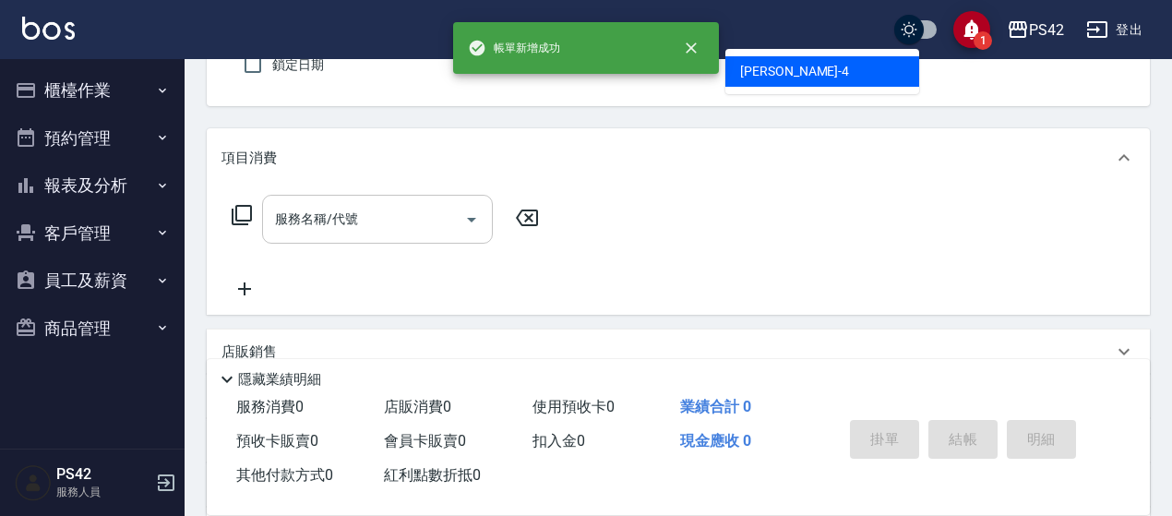
type input "程汶珊-4"
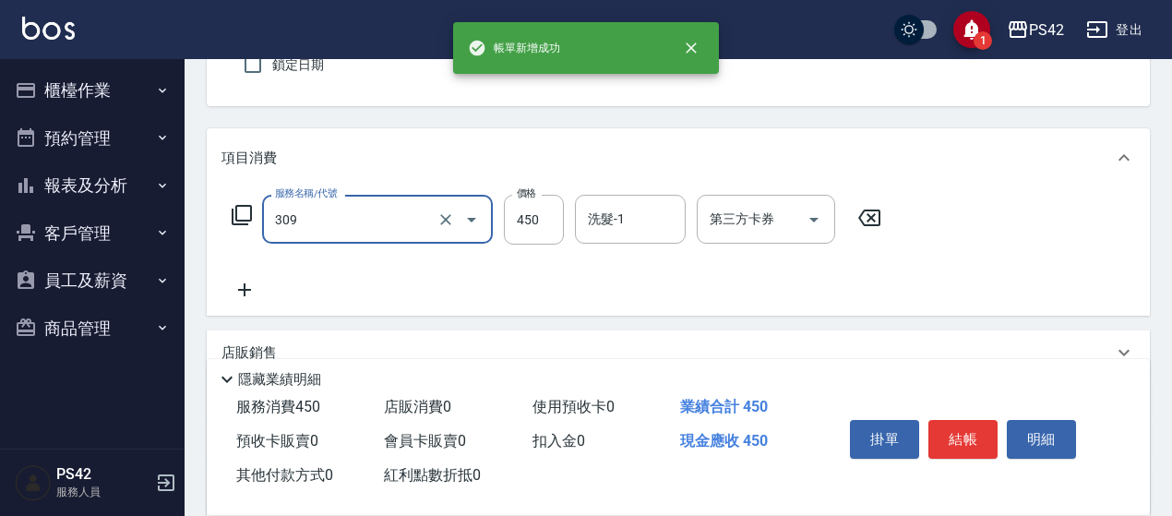
type input "洗+剪(309)"
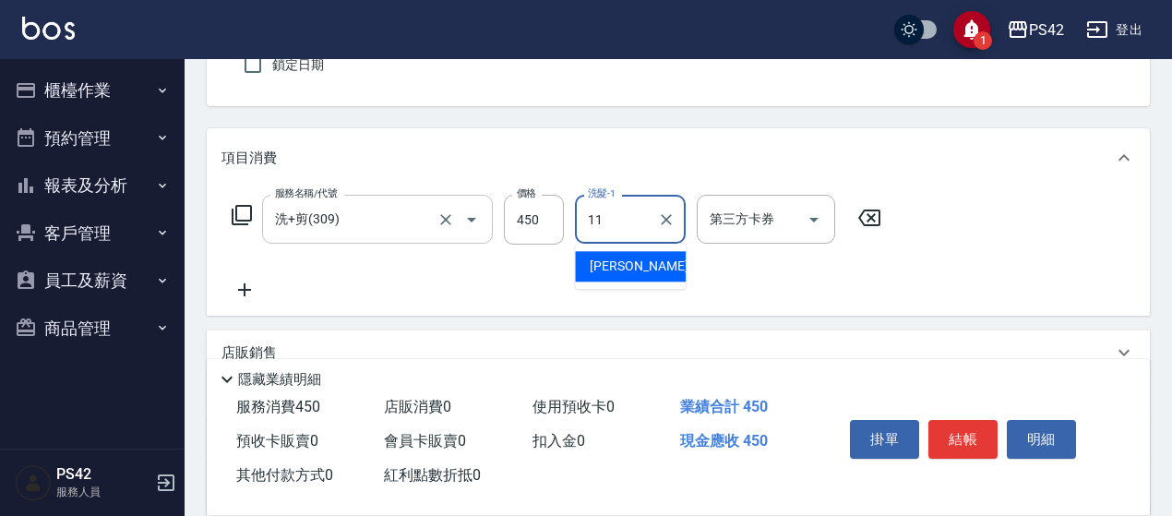
type input "[PERSON_NAME]-11"
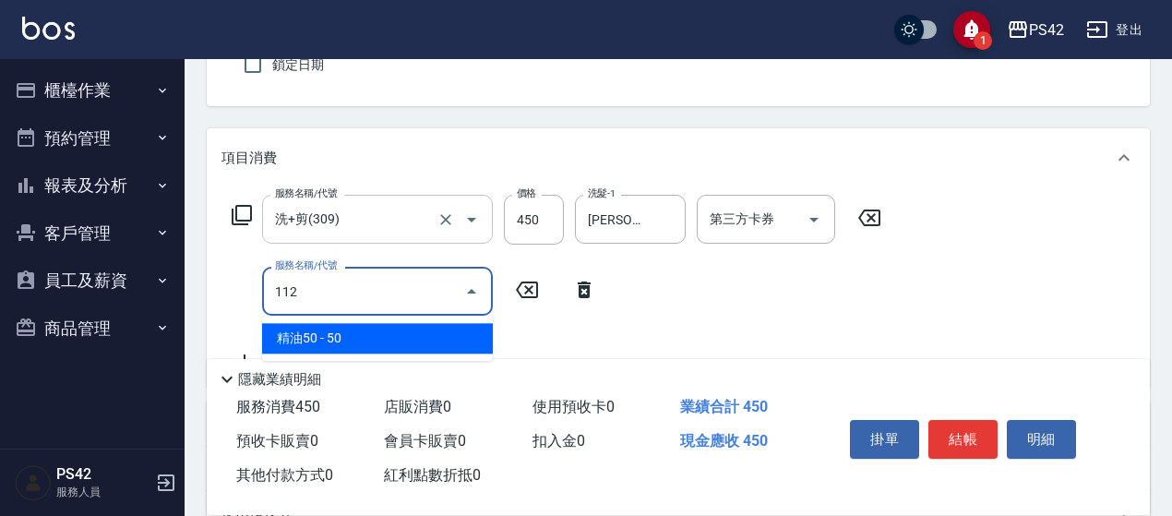
type input "精油50(112)"
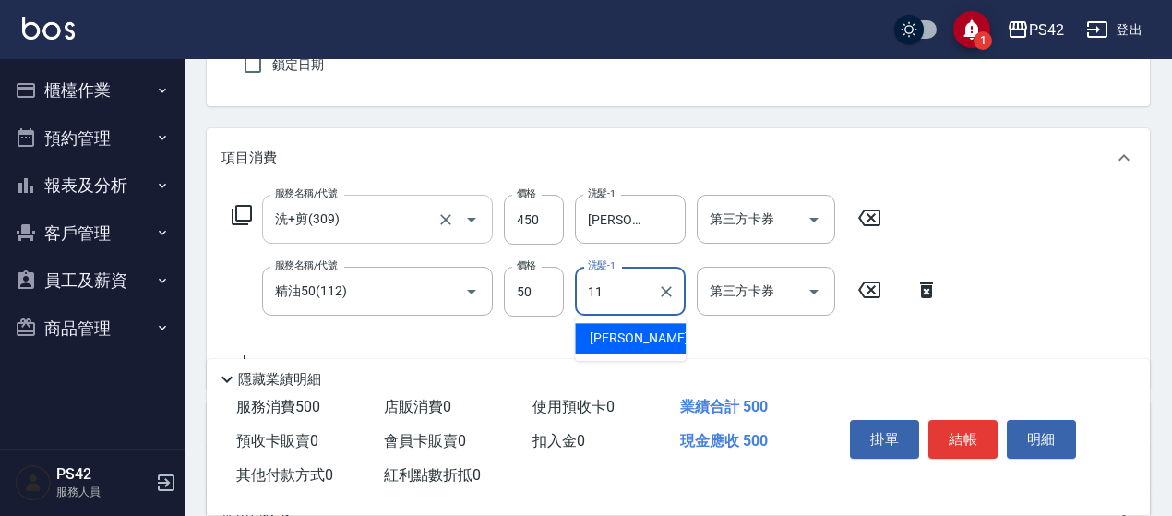
type input "[PERSON_NAME]-11"
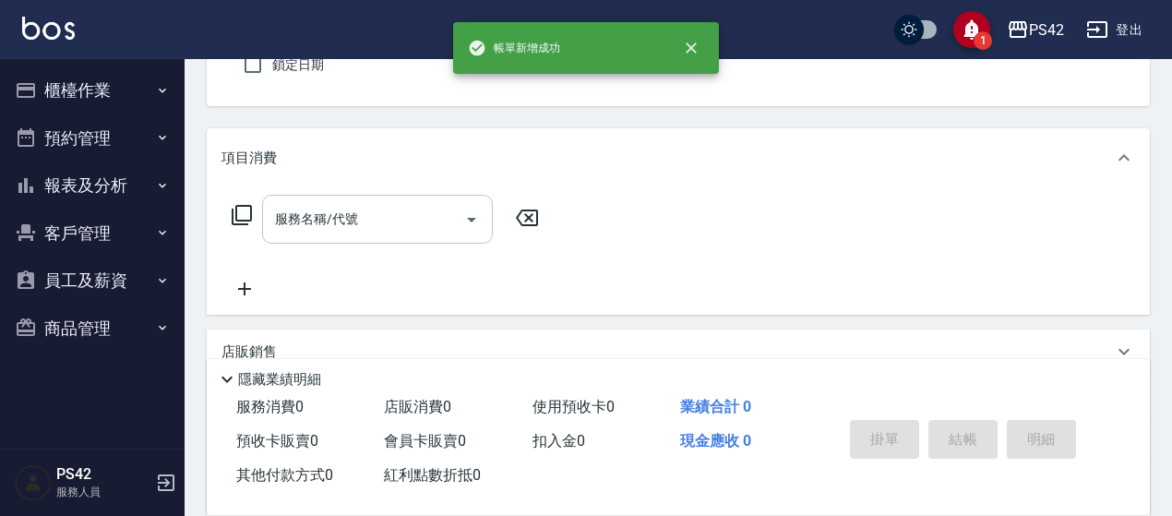
type input "無名字/0/null"
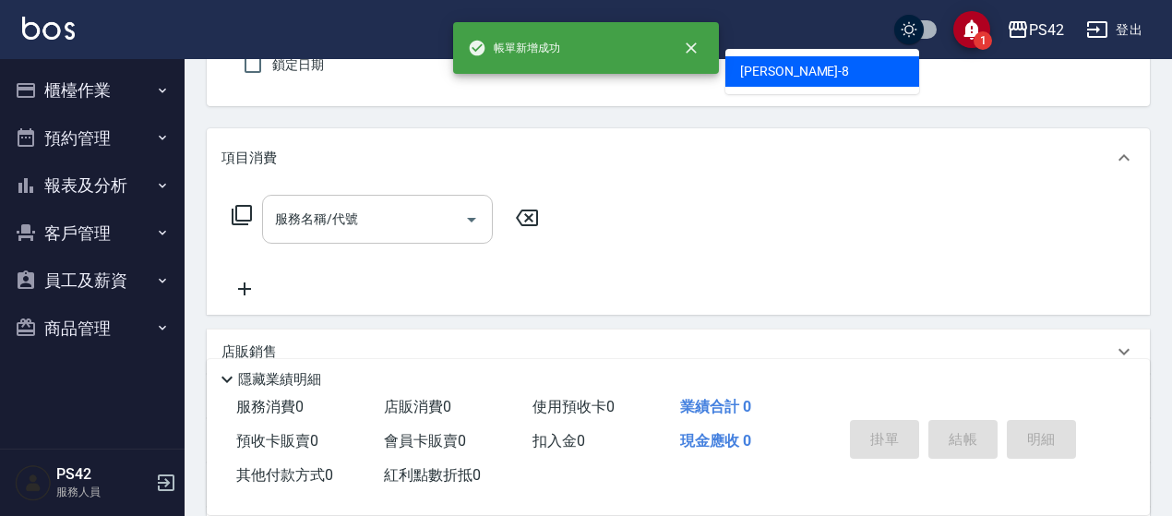
type input "[PERSON_NAME]-8"
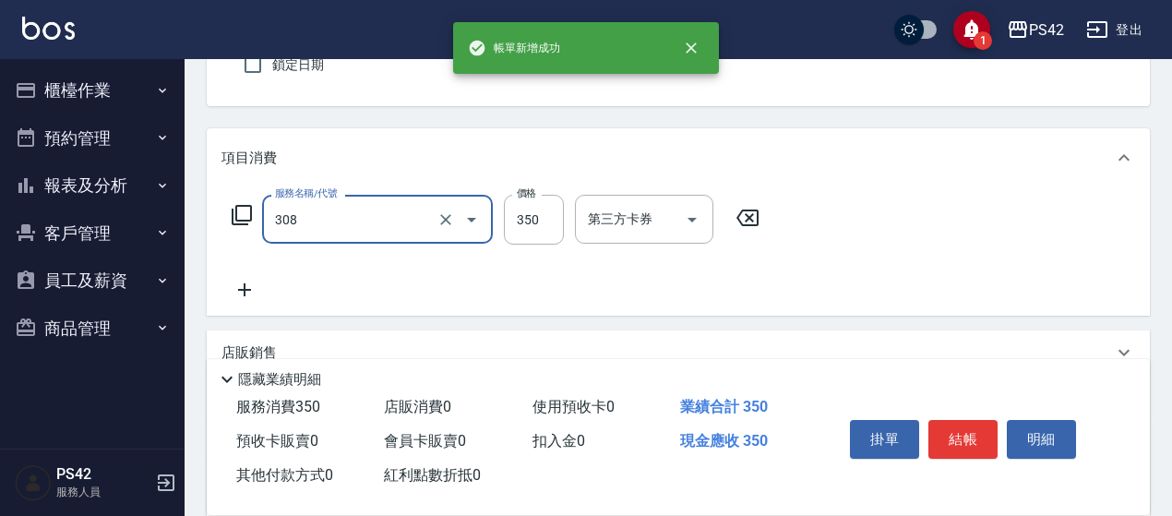
type input "洗+剪(308)"
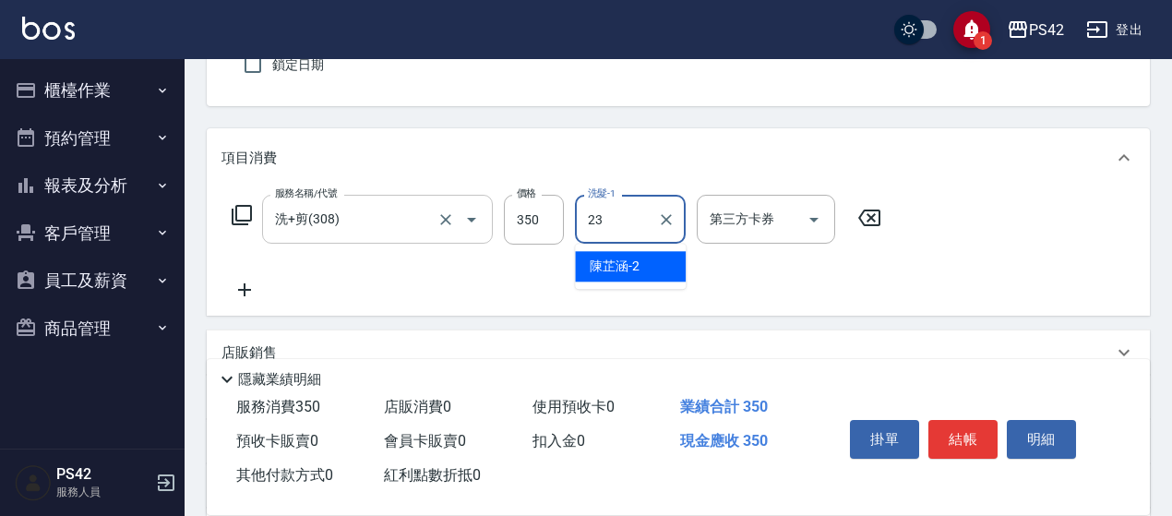
type input "[PERSON_NAME]-23"
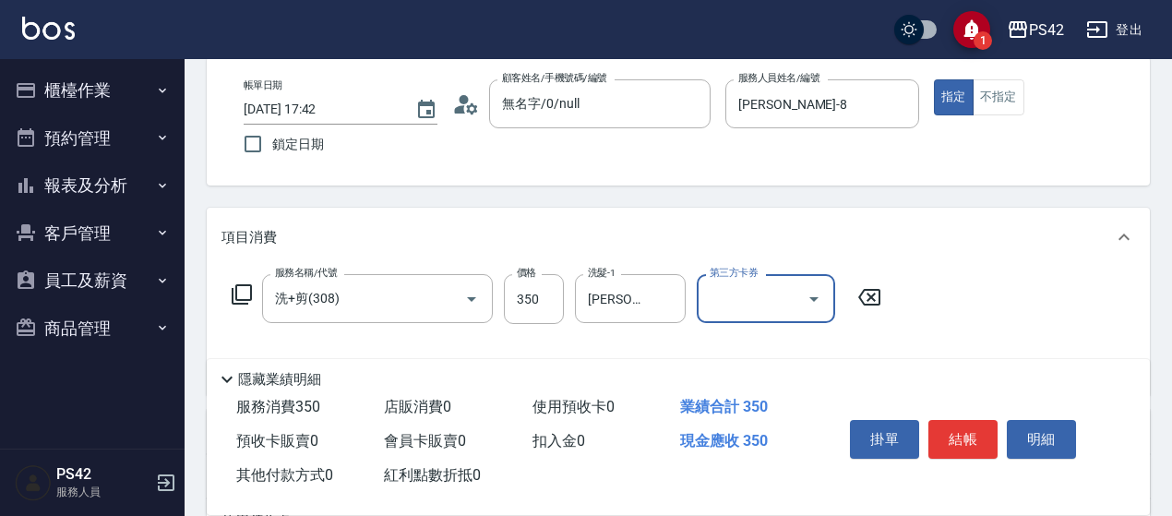
scroll to position [0, 0]
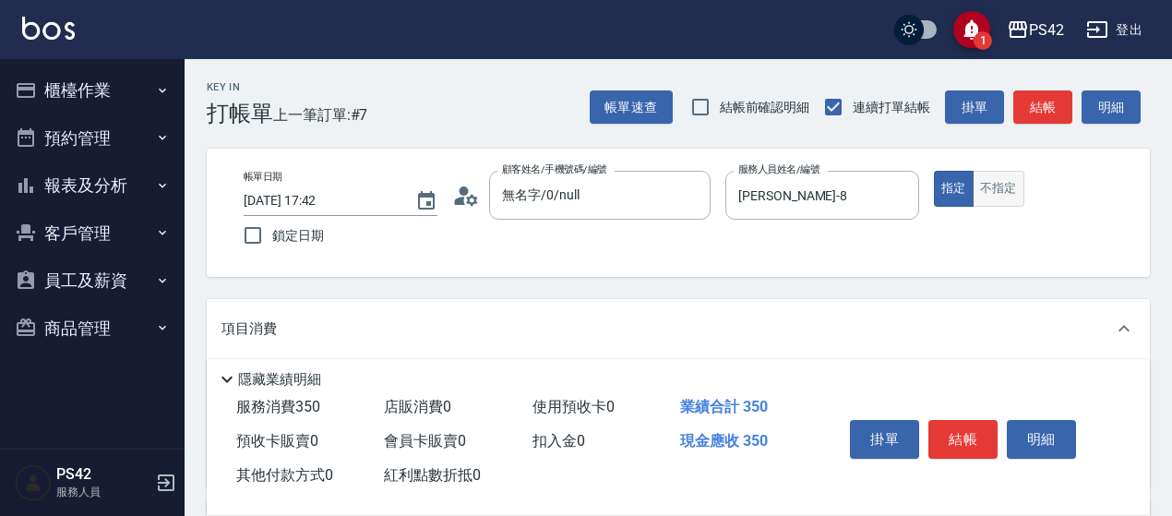
click at [992, 195] on button "不指定" at bounding box center [999, 189] width 52 height 36
drag, startPoint x: 964, startPoint y: 420, endPoint x: 975, endPoint y: 447, distance: 29.0
click at [968, 434] on div "掛單 結帳 明細" at bounding box center [963, 442] width 241 height 58
click at [975, 446] on button "結帳" at bounding box center [963, 439] width 69 height 39
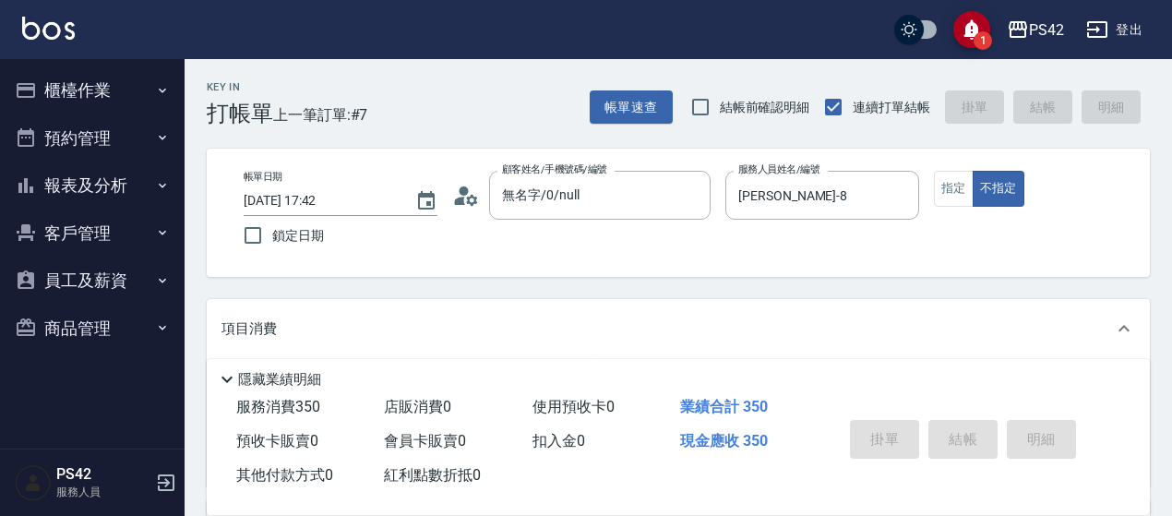
type input "[DATE] 17:43"
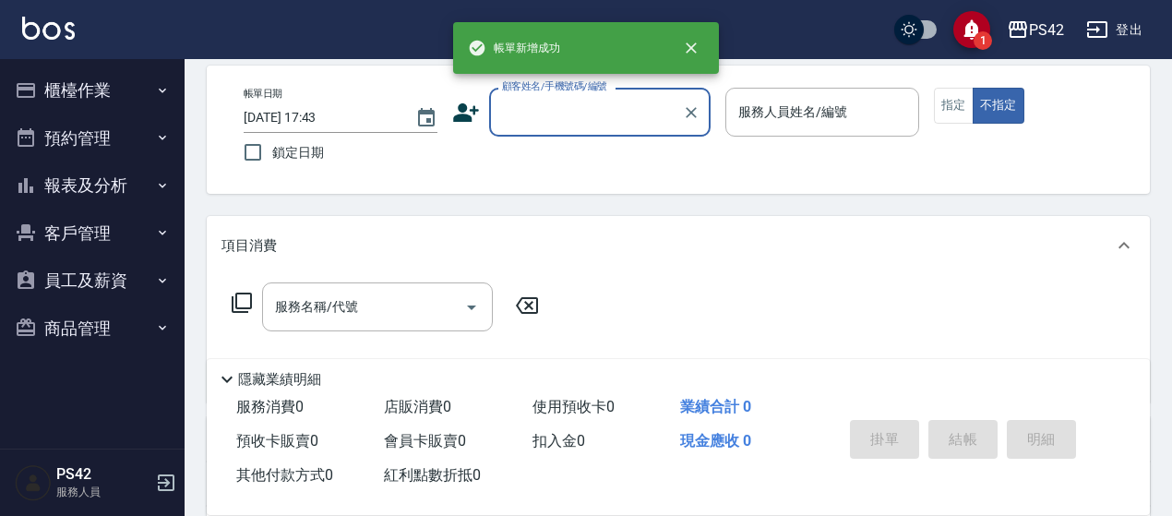
scroll to position [92, 0]
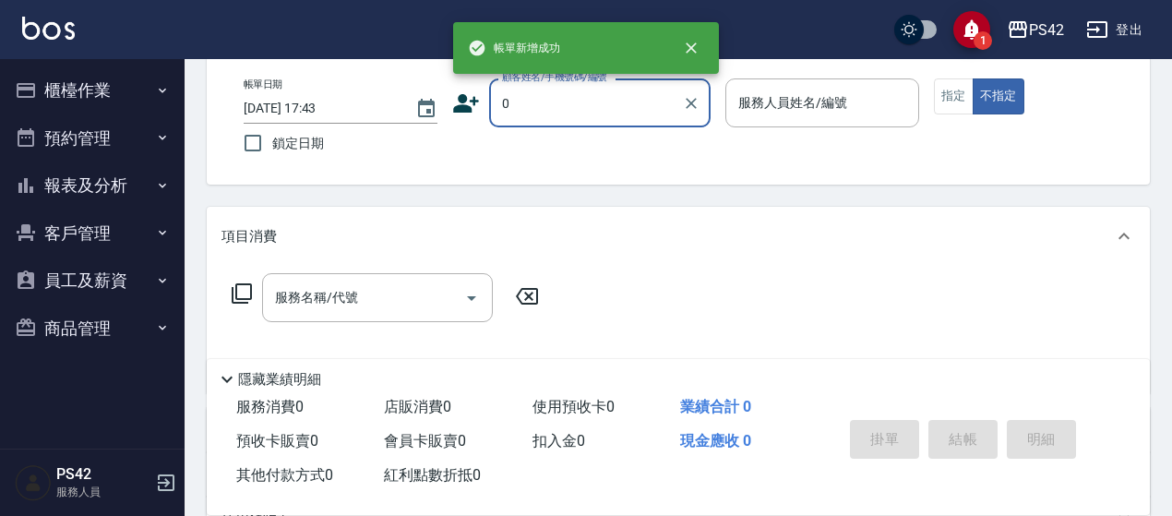
type input "無名字/0/null"
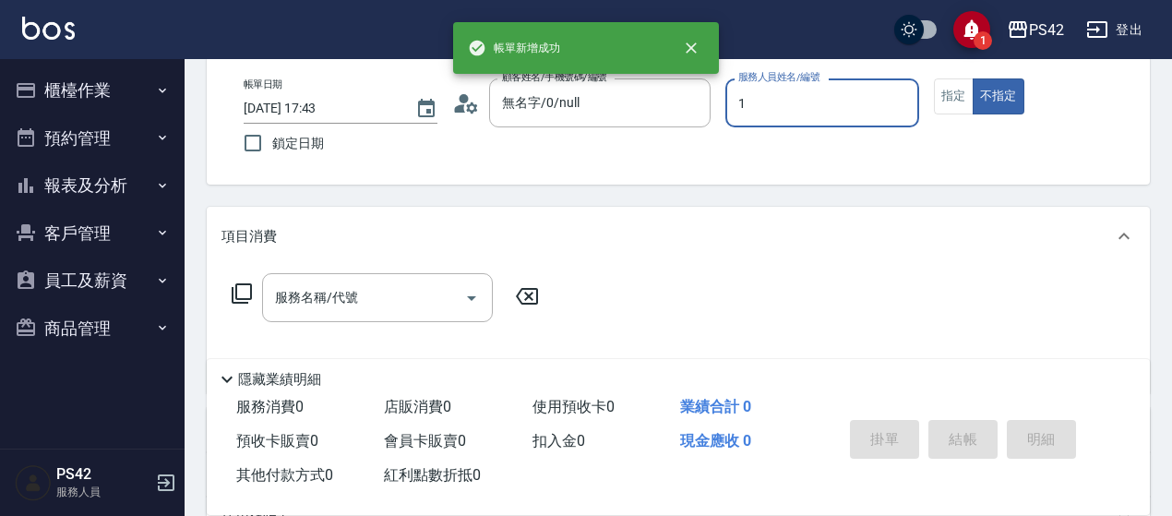
type input "[PERSON_NAME]-1"
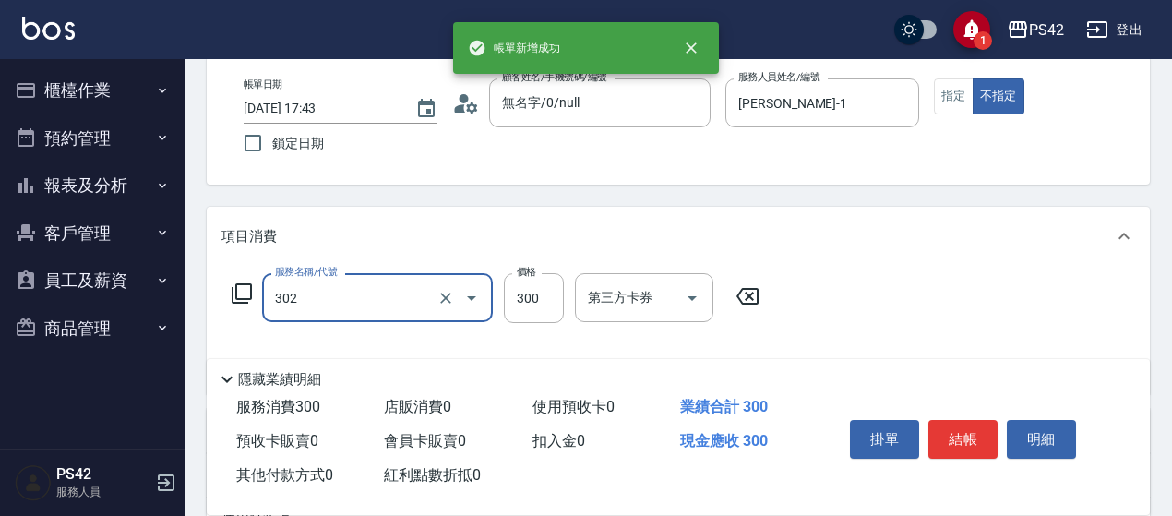
type input "剪髮(302)"
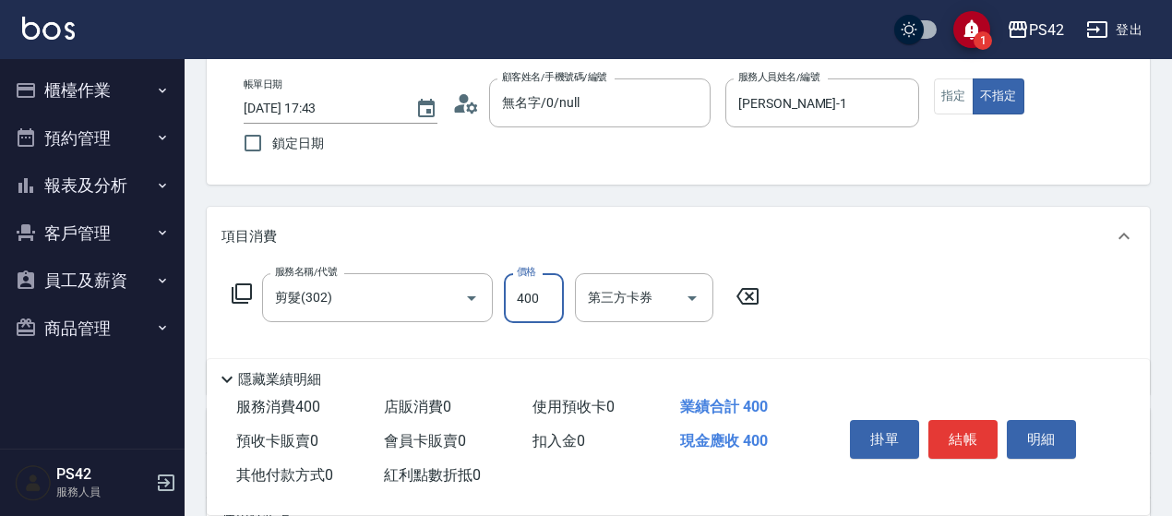
type input "400"
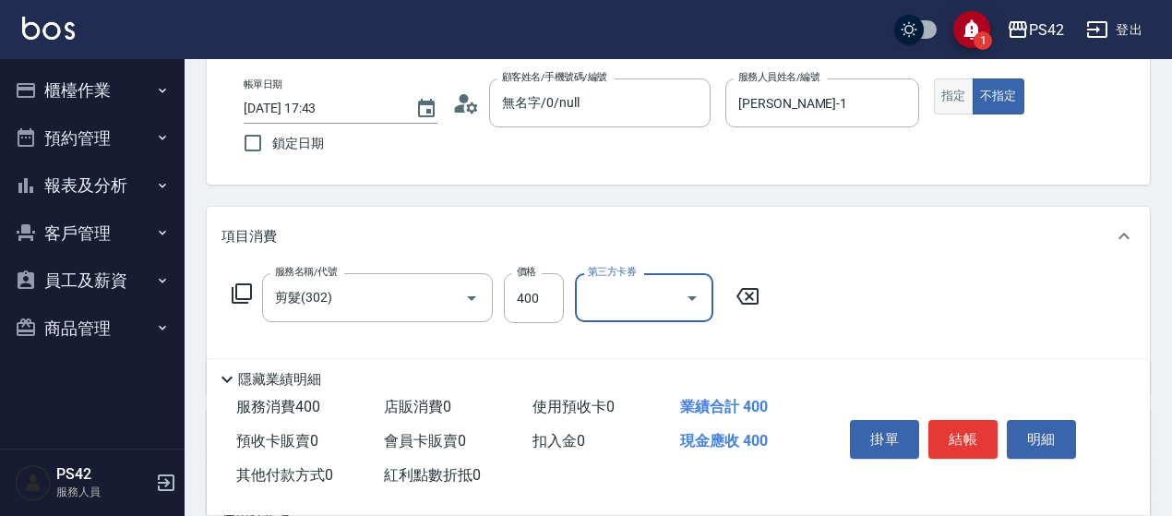
click at [957, 90] on button "指定" at bounding box center [954, 96] width 40 height 36
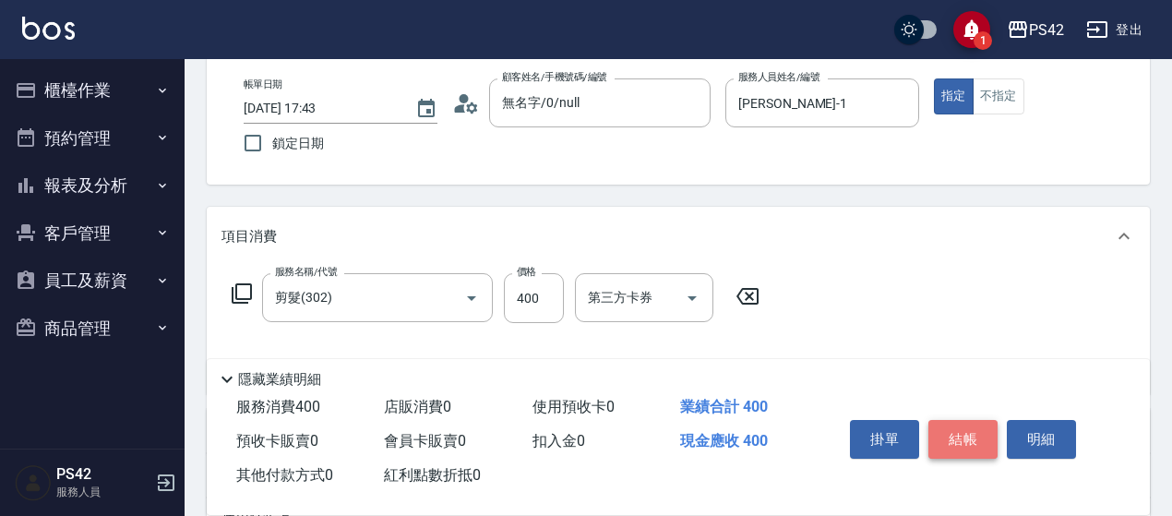
click at [965, 422] on button "結帳" at bounding box center [963, 439] width 69 height 39
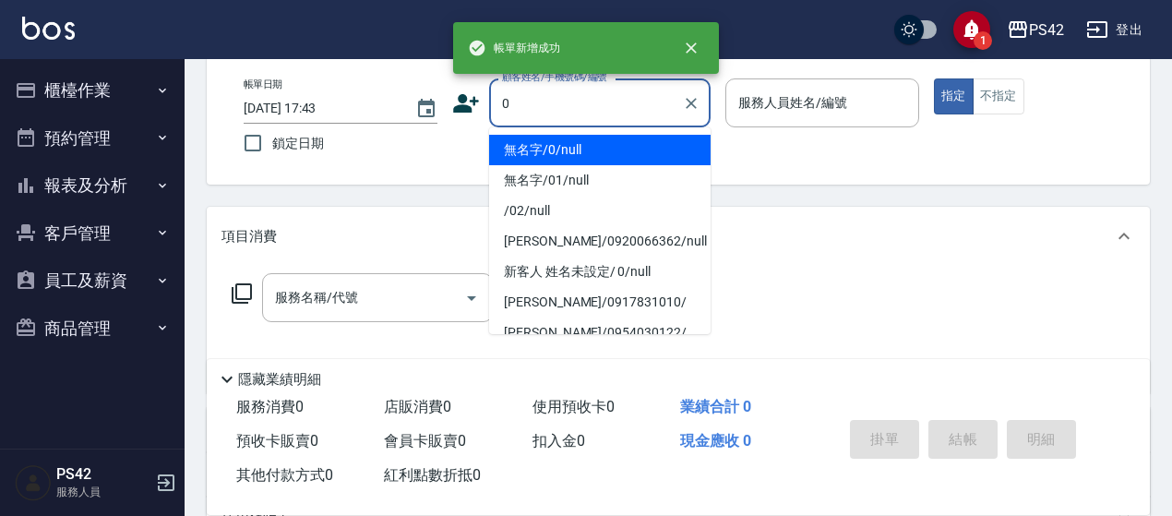
type input "無名字/0/null"
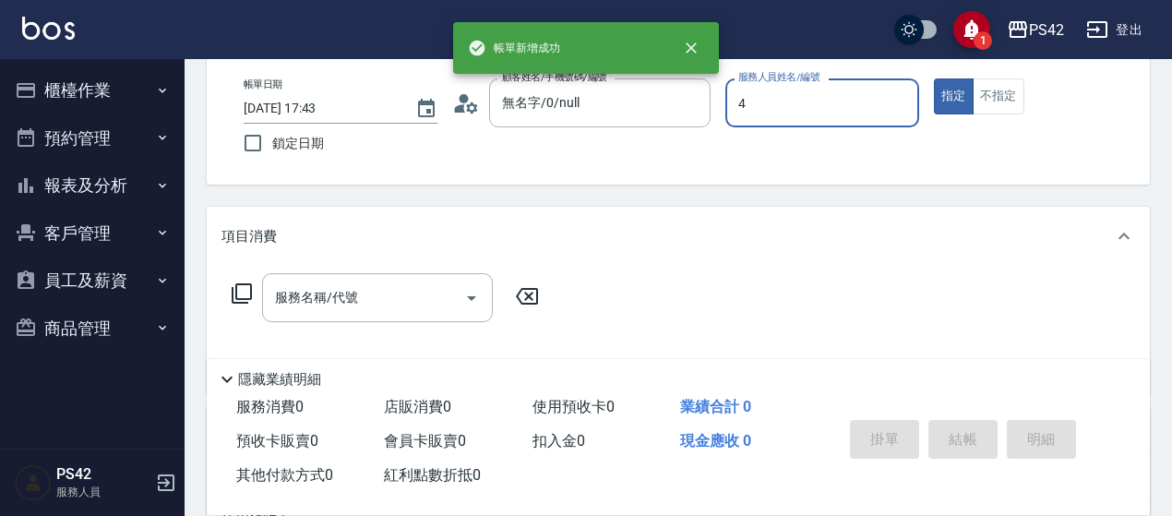
type input "程汶珊-4"
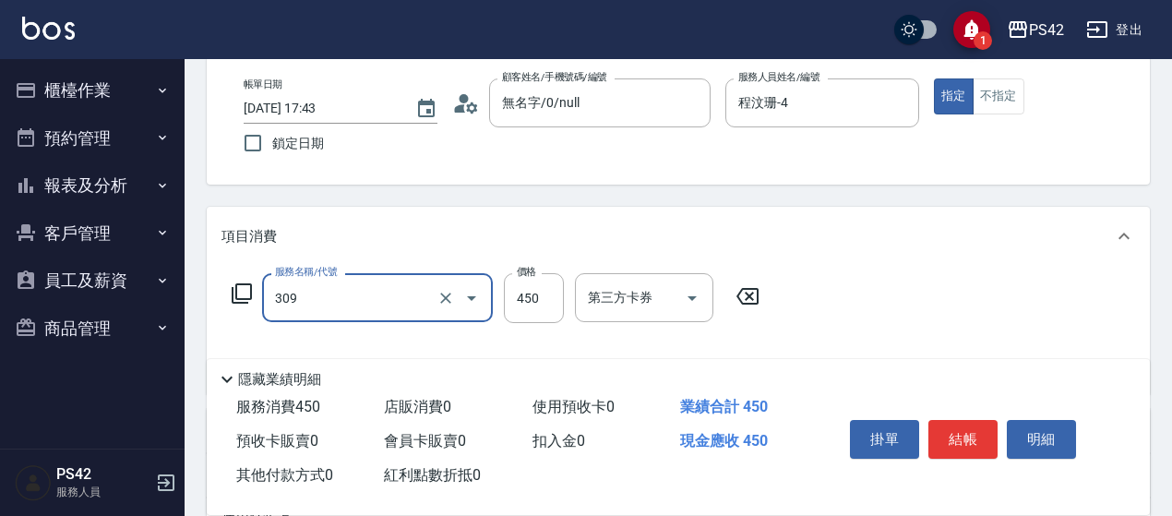
type input "洗+剪(309)"
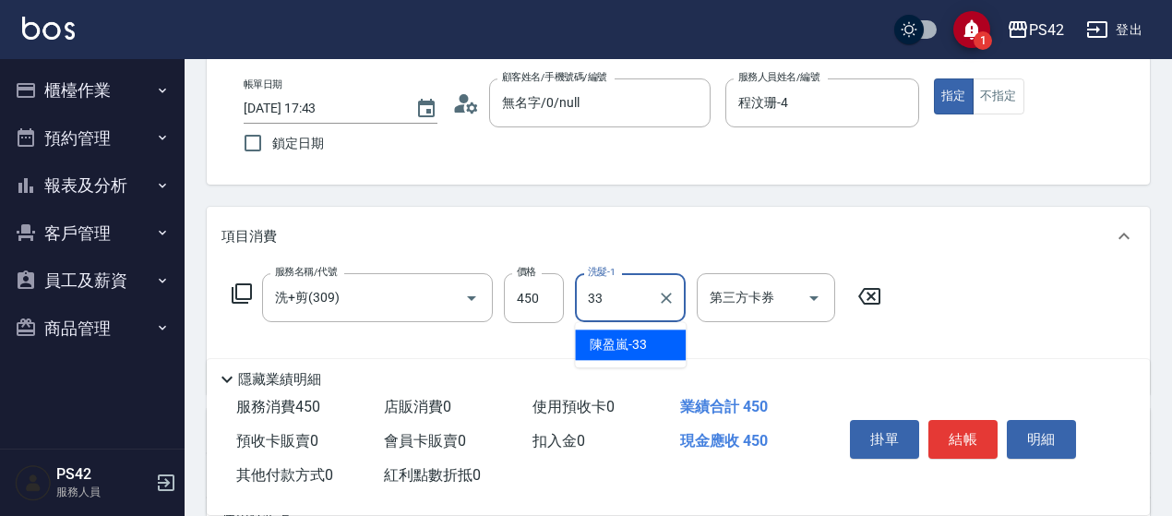
type input "[PERSON_NAME]-33"
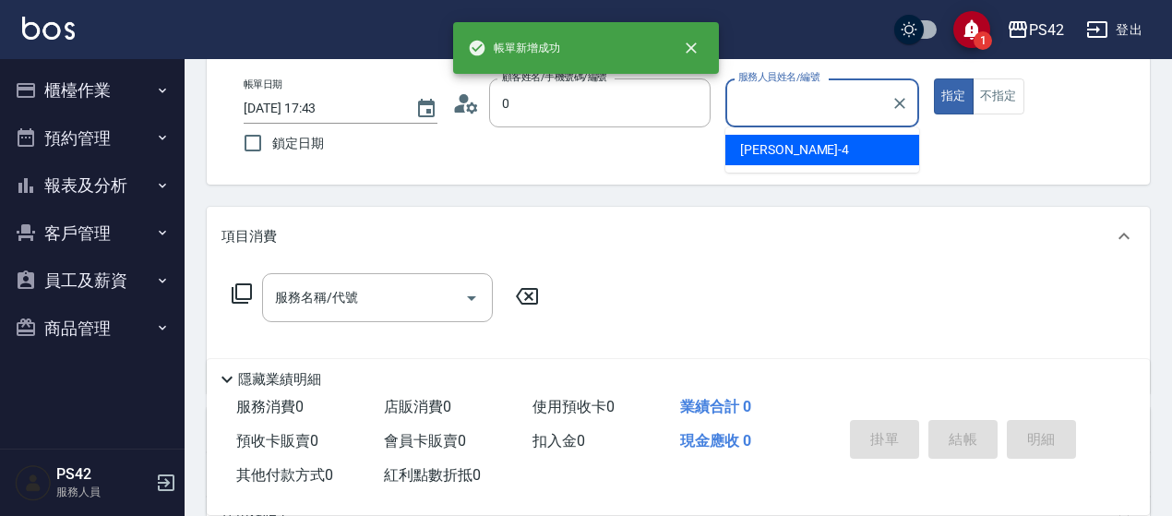
type input "無名字/0/null"
type input "程汶珊-4"
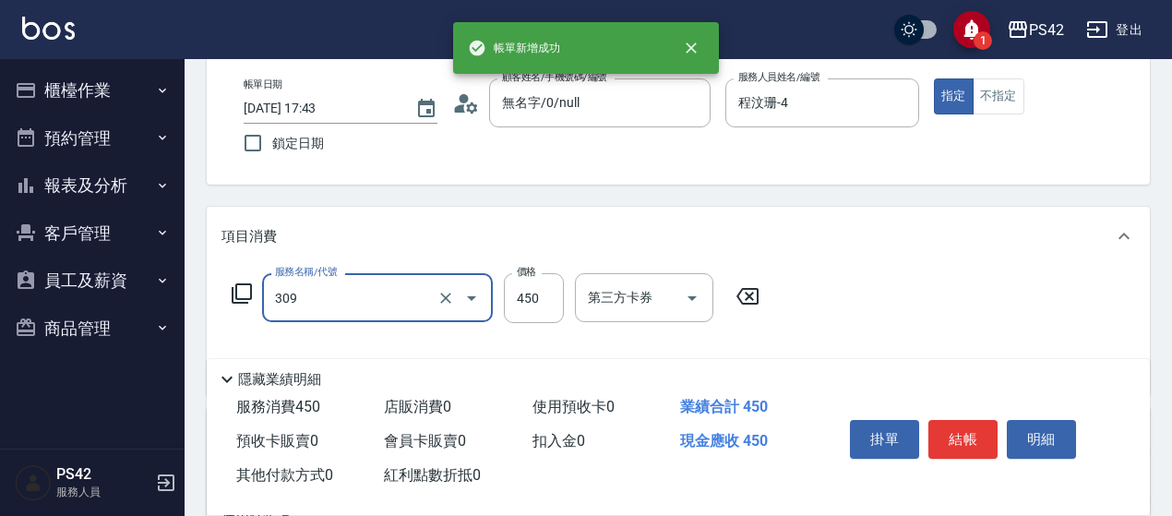
type input "洗+剪(309)"
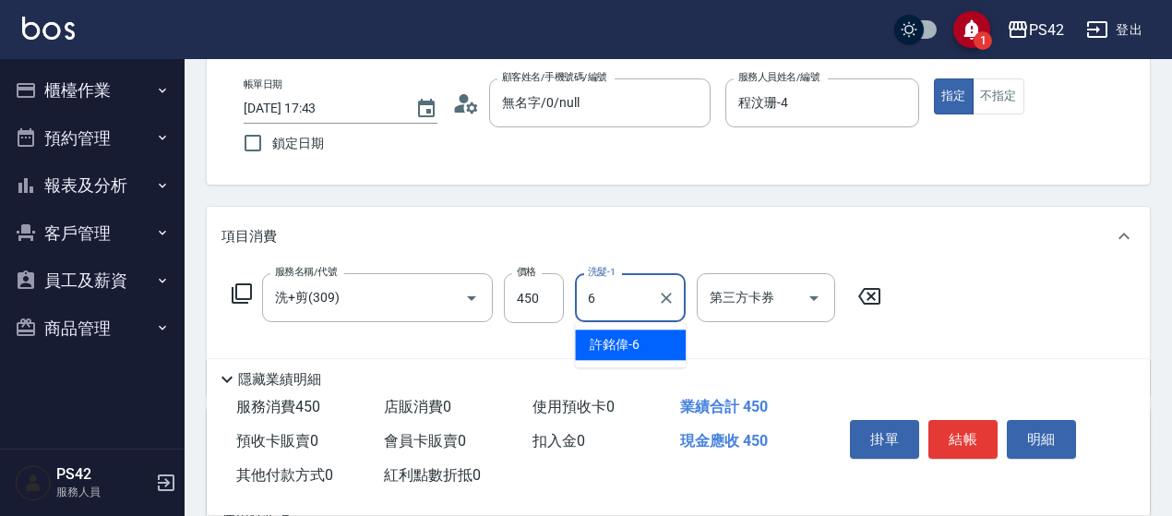
type input "[PERSON_NAME]-6"
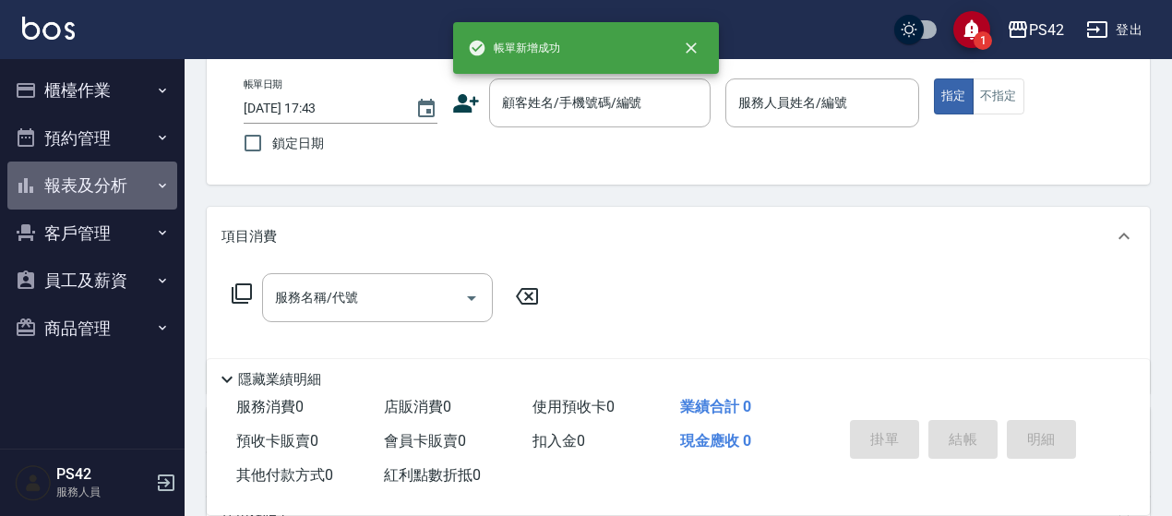
click at [70, 185] on button "報表及分析" at bounding box center [92, 186] width 170 height 48
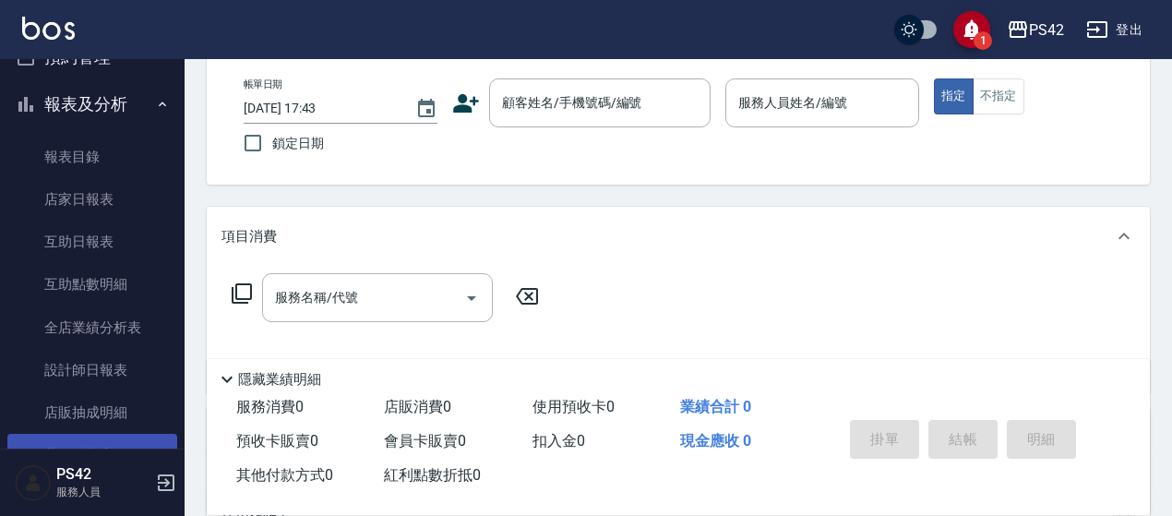
scroll to position [185, 0]
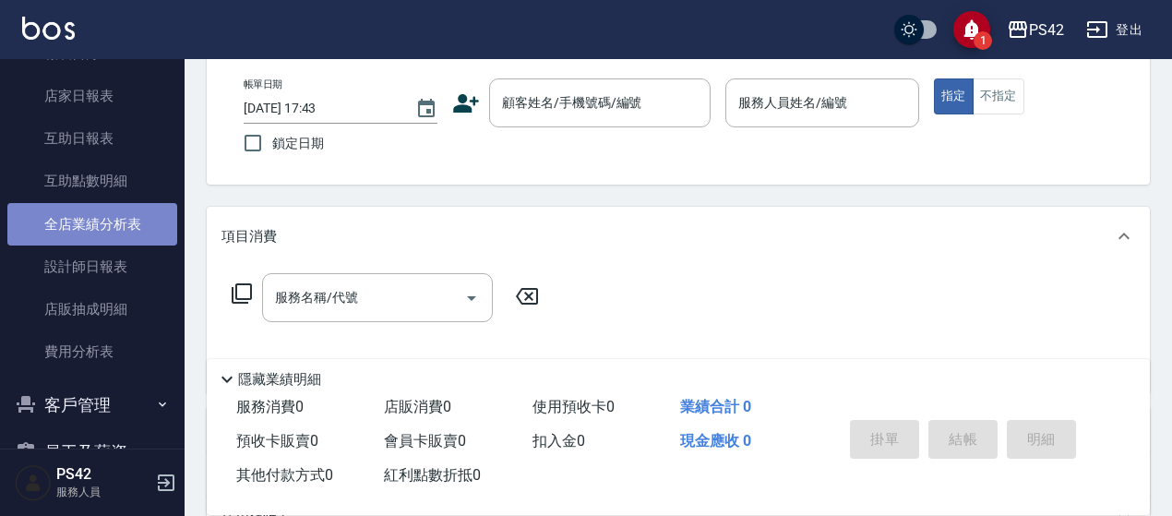
click at [113, 245] on link "全店業績分析表" at bounding box center [92, 224] width 170 height 42
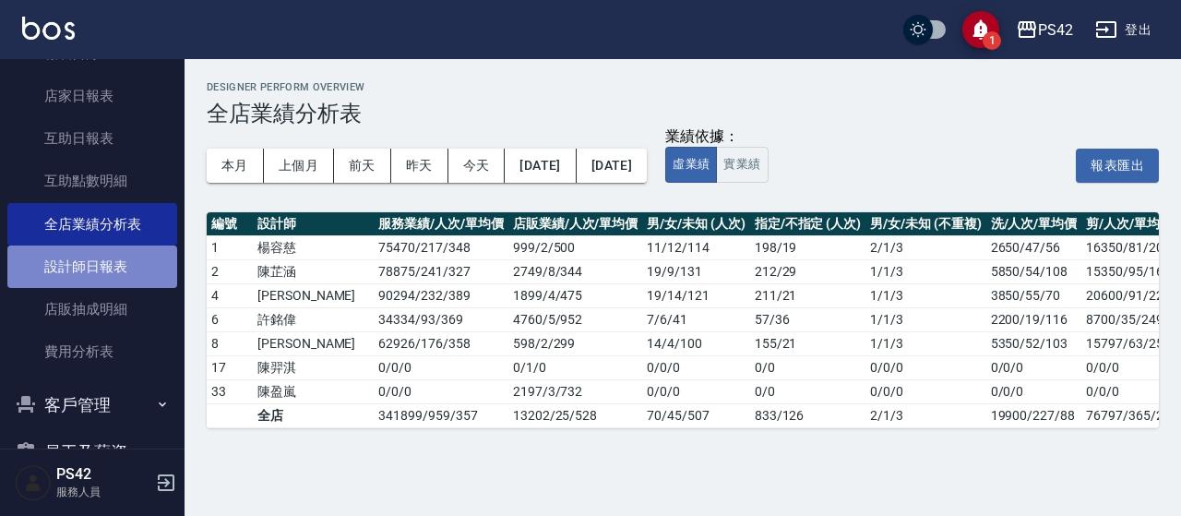
click at [140, 264] on link "設計師日報表" at bounding box center [92, 267] width 170 height 42
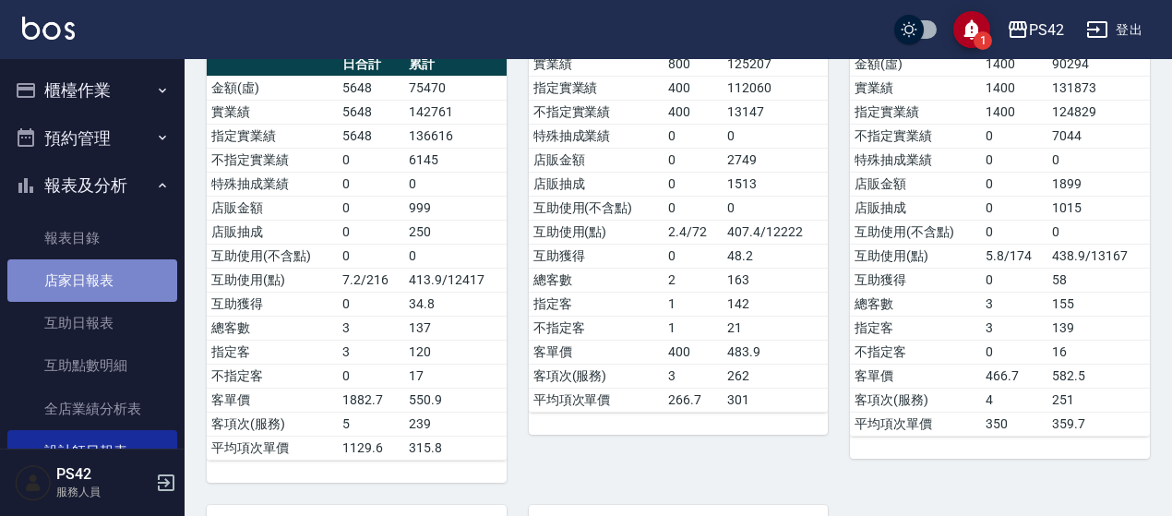
click at [105, 282] on link "店家日報表" at bounding box center [92, 280] width 170 height 42
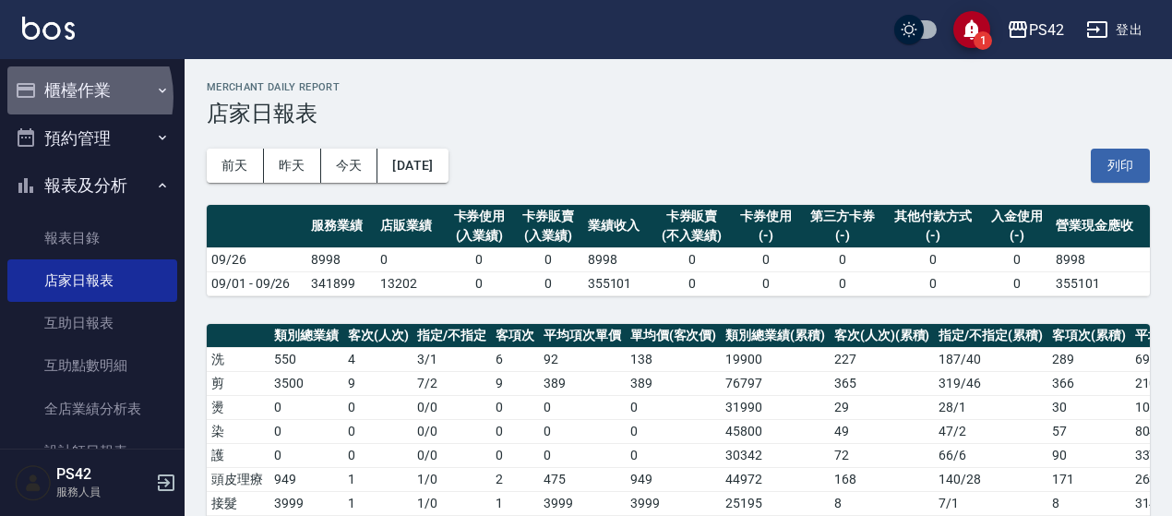
drag, startPoint x: 64, startPoint y: 97, endPoint x: 78, endPoint y: 126, distance: 32.6
click at [63, 96] on button "櫃檯作業" at bounding box center [92, 90] width 170 height 48
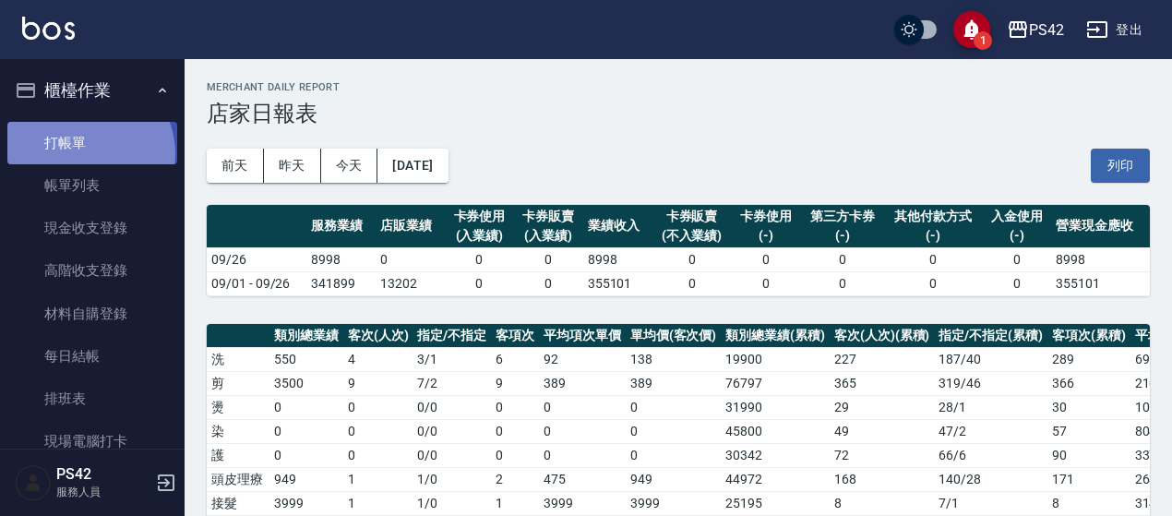
click at [83, 153] on link "打帳單" at bounding box center [92, 143] width 170 height 42
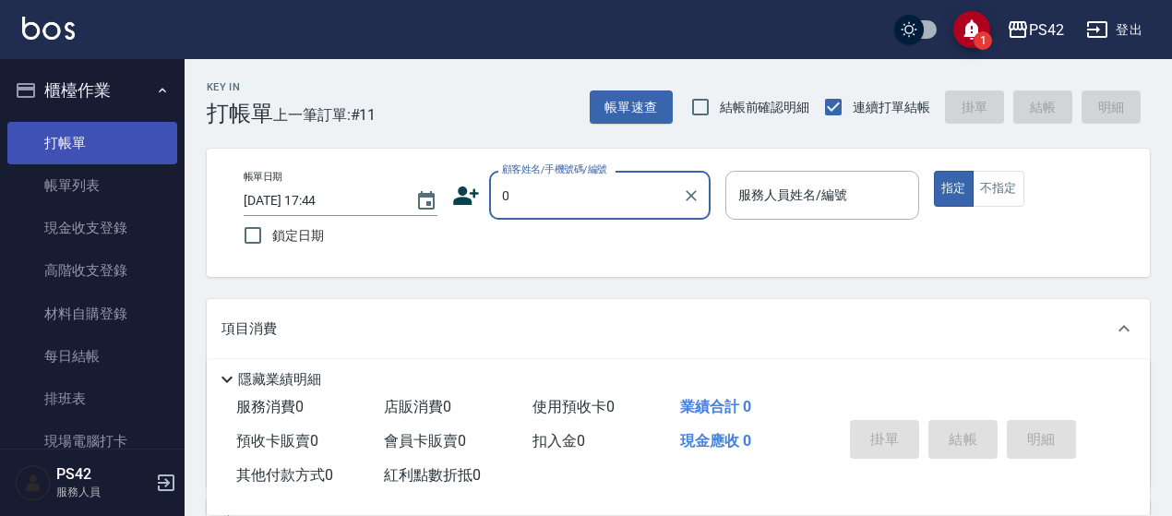
type input "無名字/0/null"
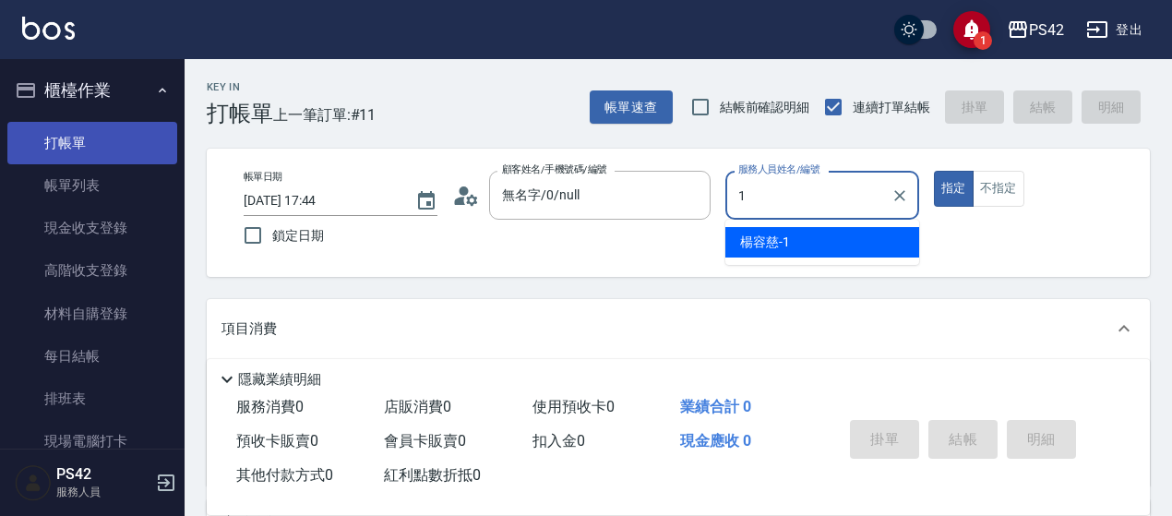
type input "[PERSON_NAME]-1"
type button "true"
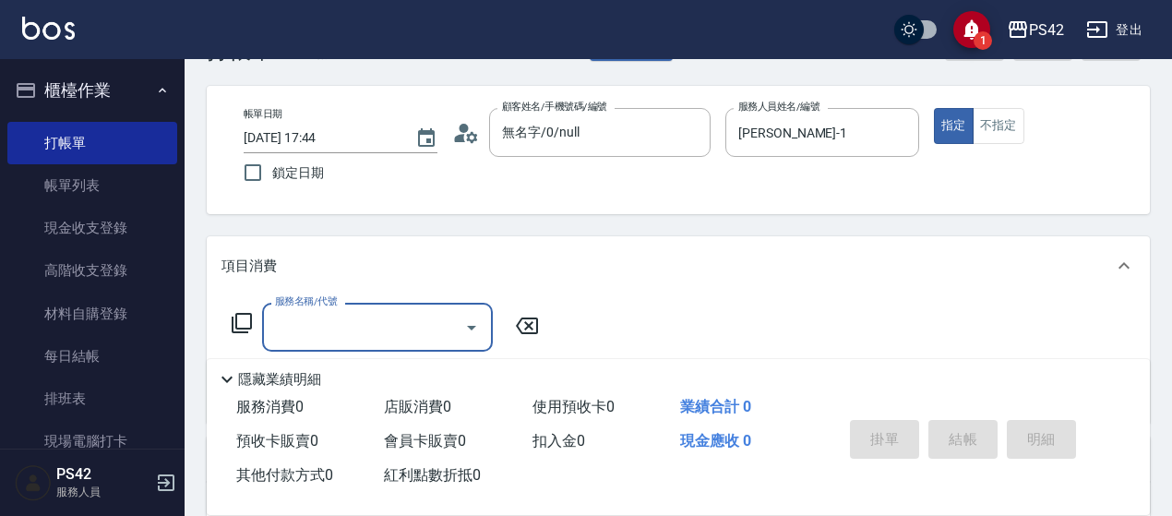
scroll to position [92, 0]
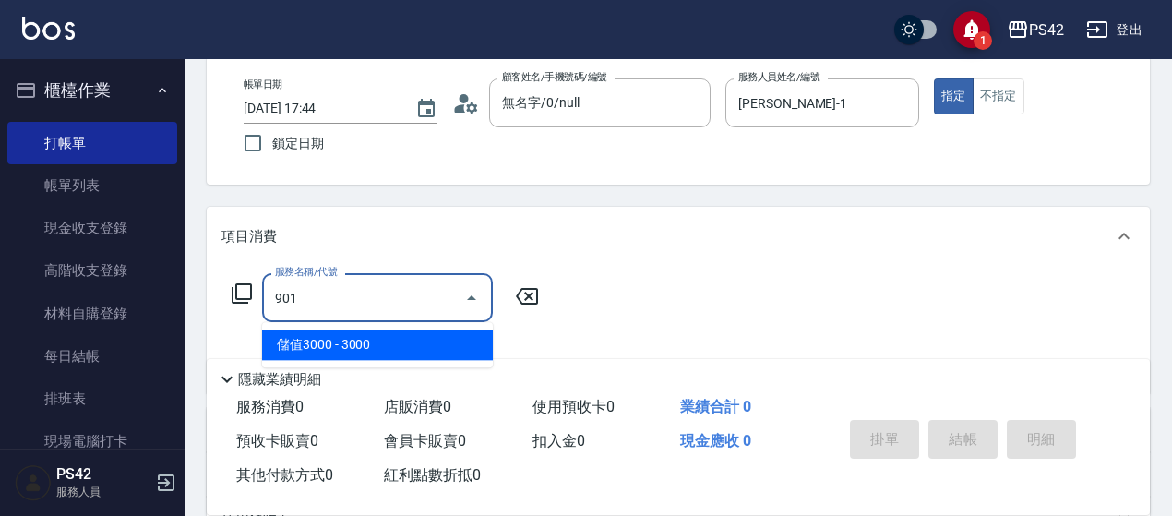
type input "儲值3000(901)"
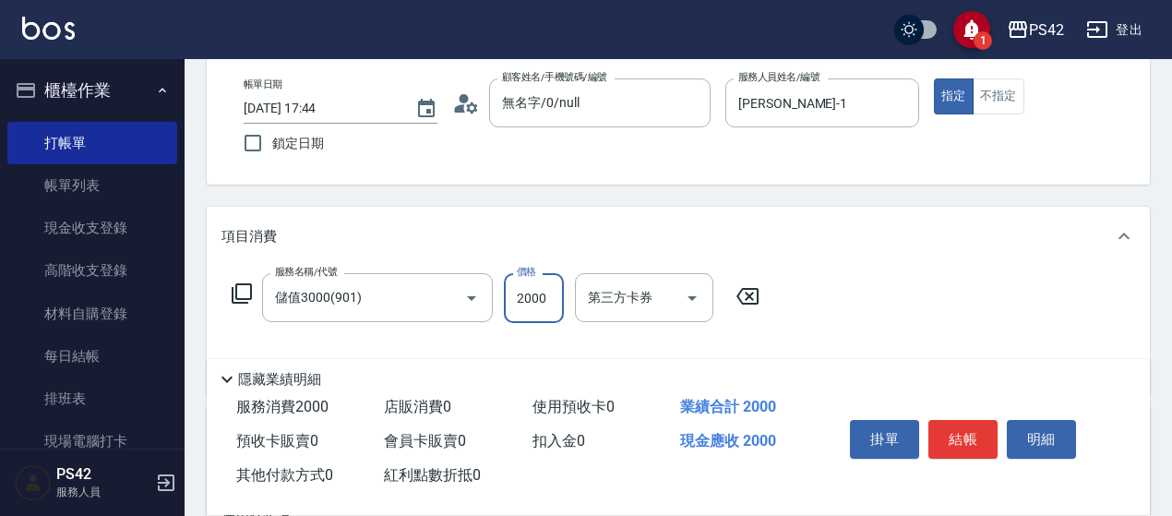
type input "2000"
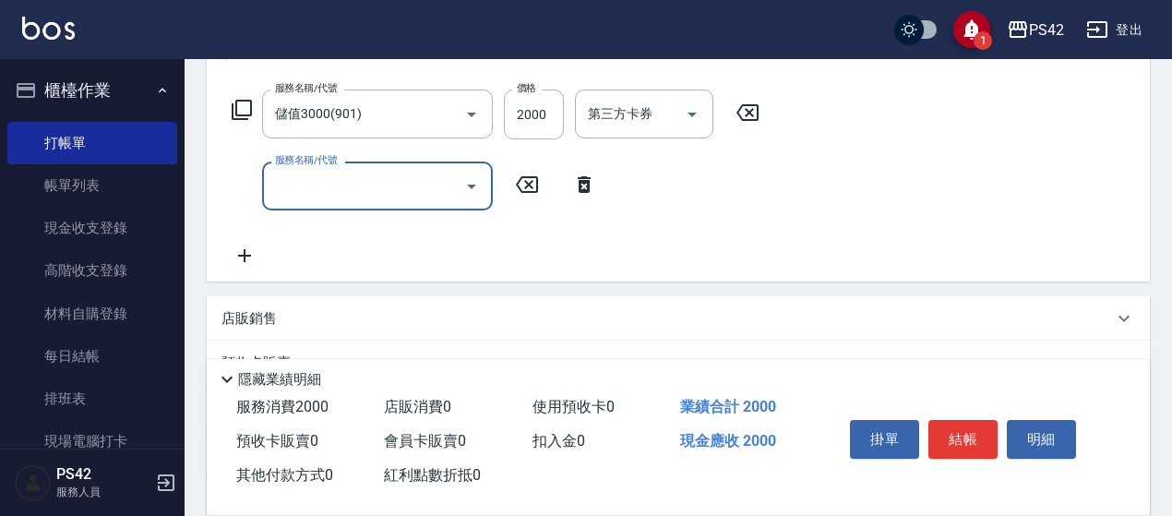
scroll to position [277, 0]
type input "染髮(501)"
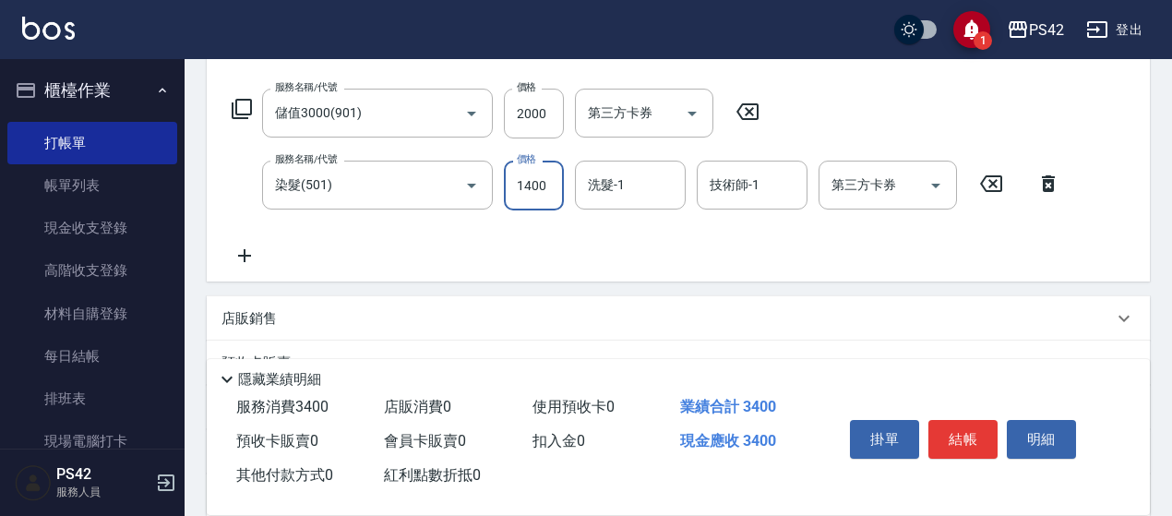
type input "1400"
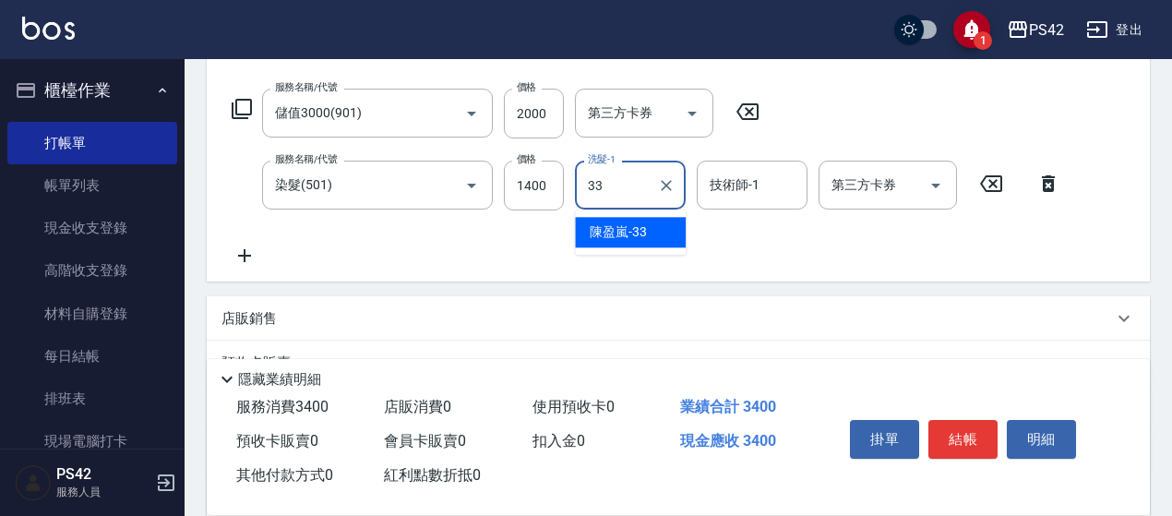
type input "[PERSON_NAME]-33"
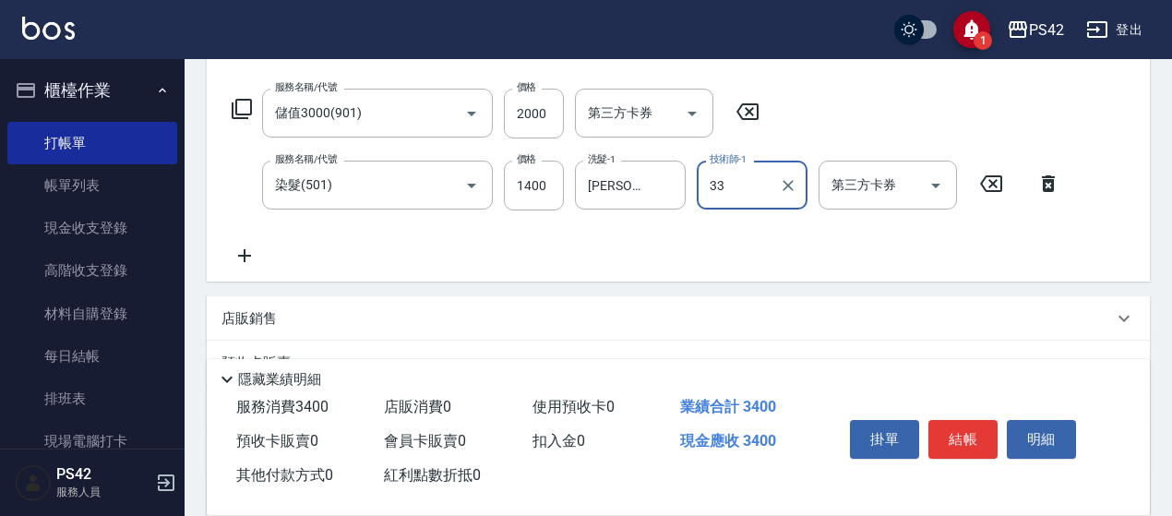
type input "[PERSON_NAME]-33"
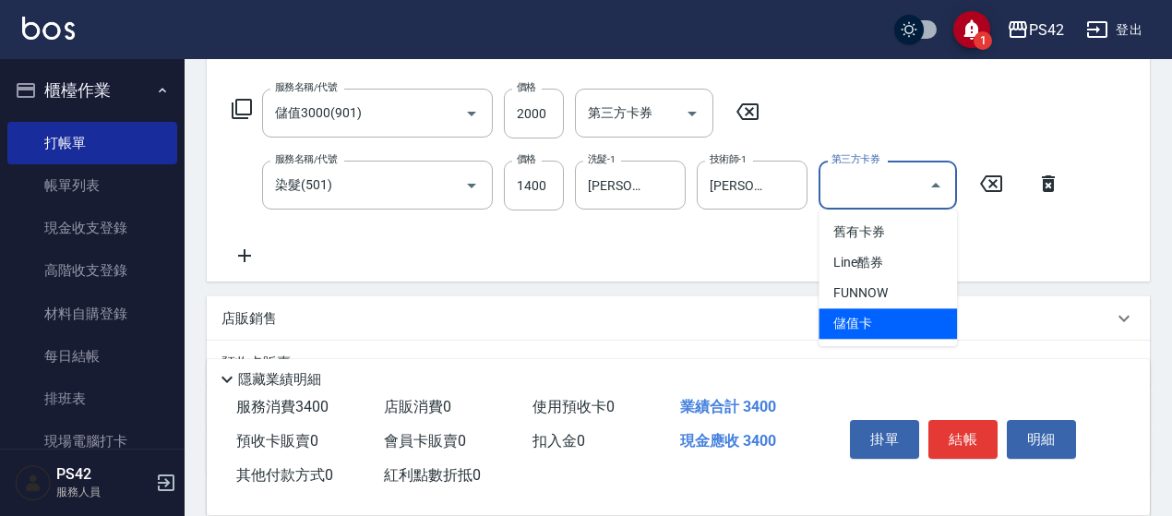
type input "儲值卡"
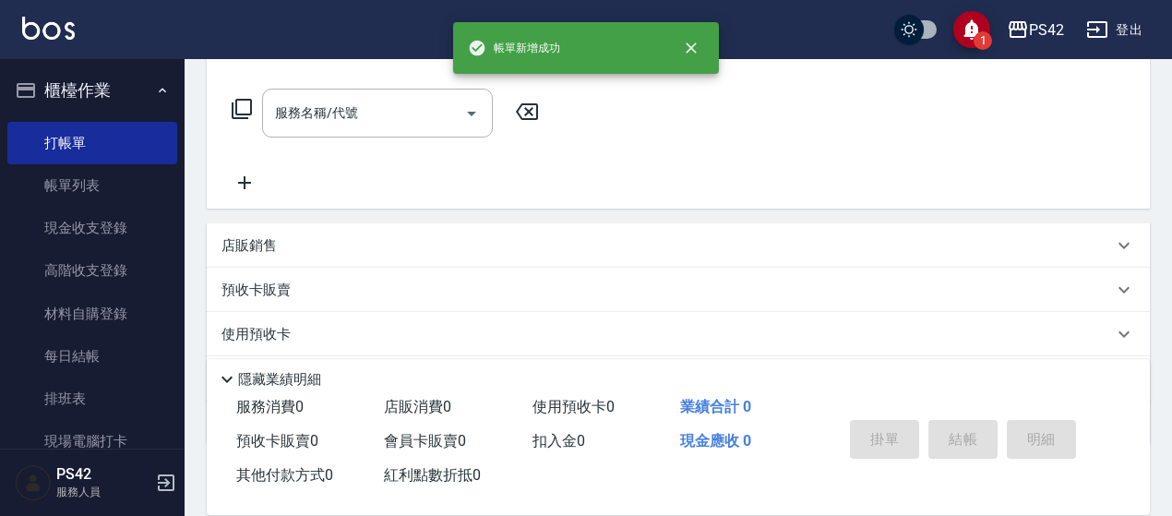
scroll to position [0, 0]
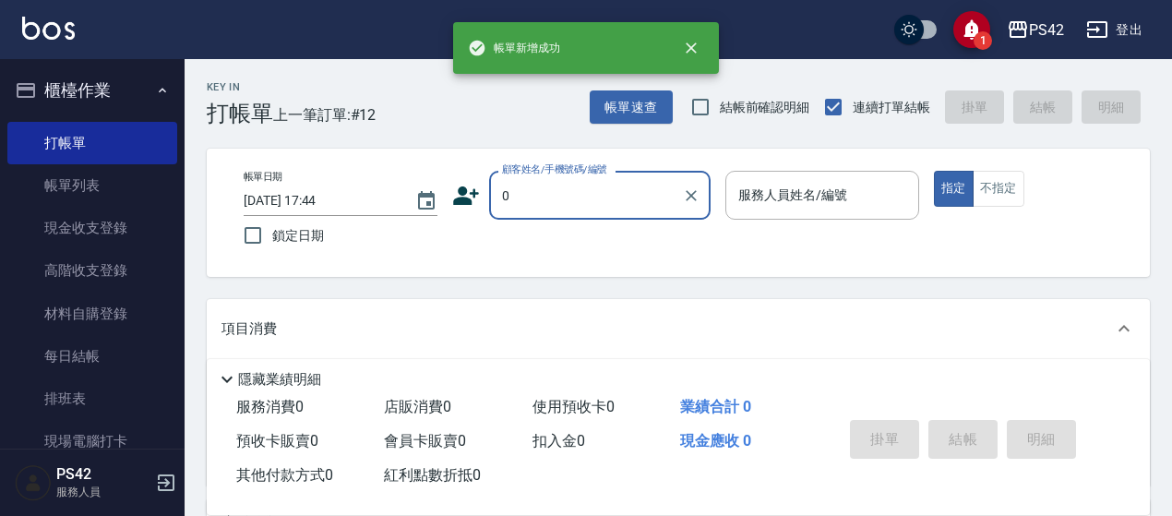
type input "無名字/0/null"
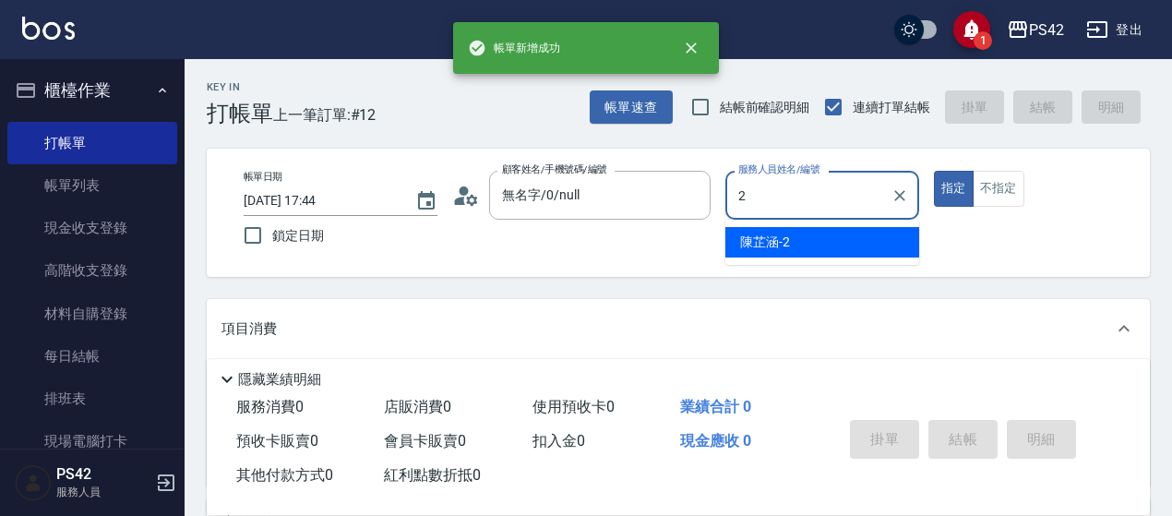
type input "[PERSON_NAME]-2"
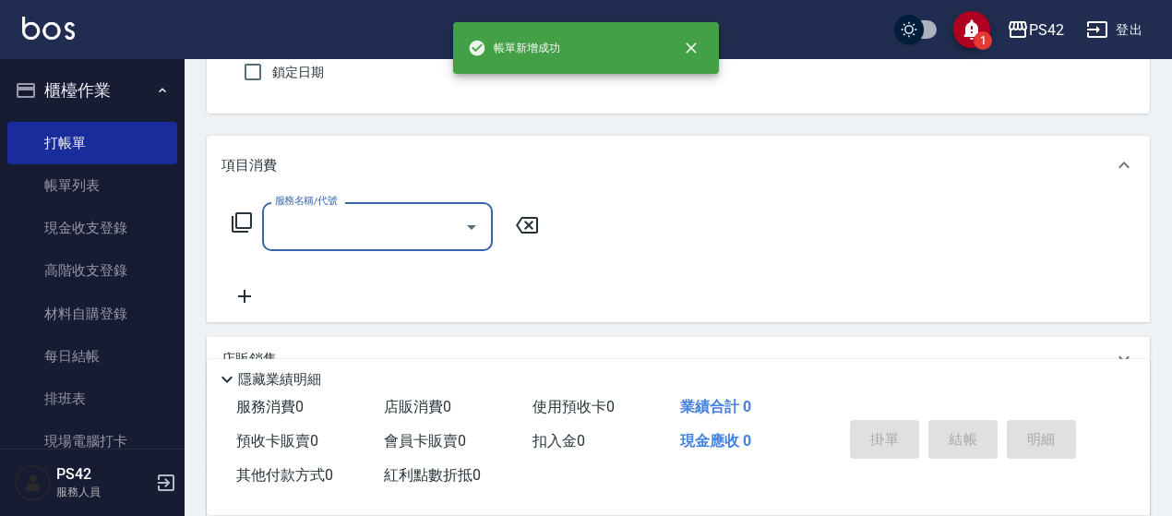
scroll to position [185, 0]
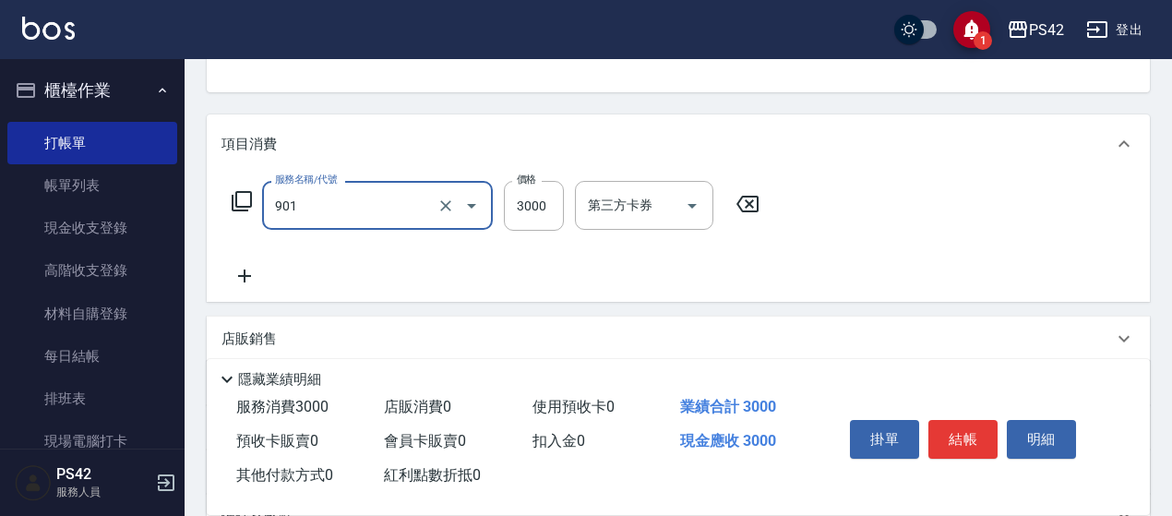
type input "儲值3000(901)"
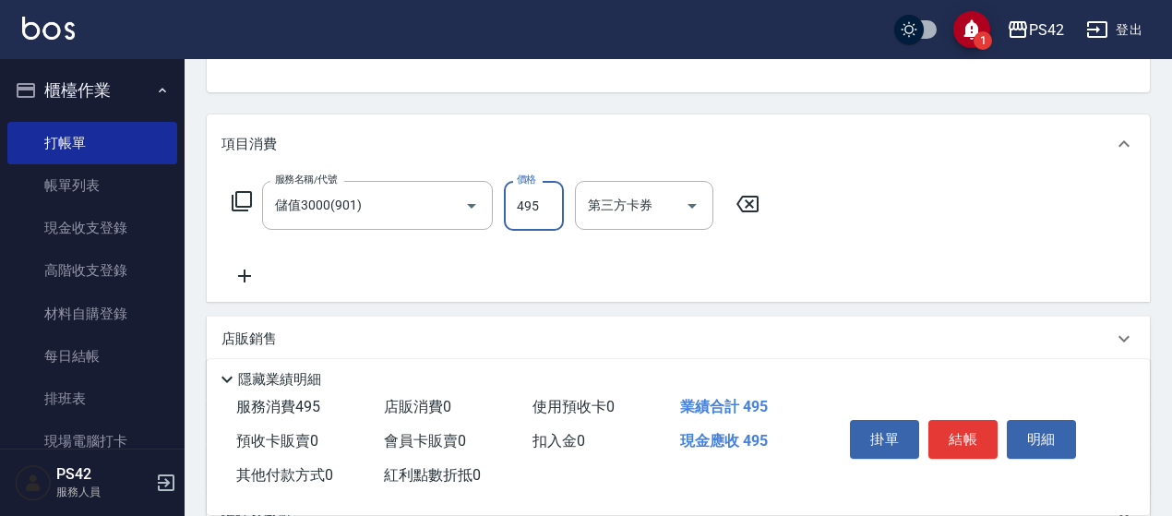
type input "495"
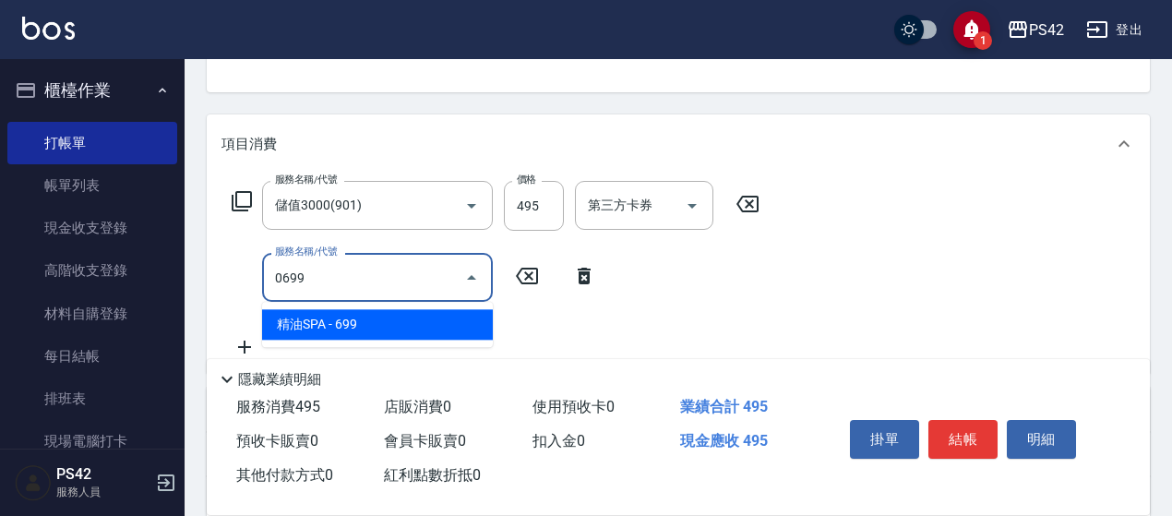
type input "精油SPA(0699)"
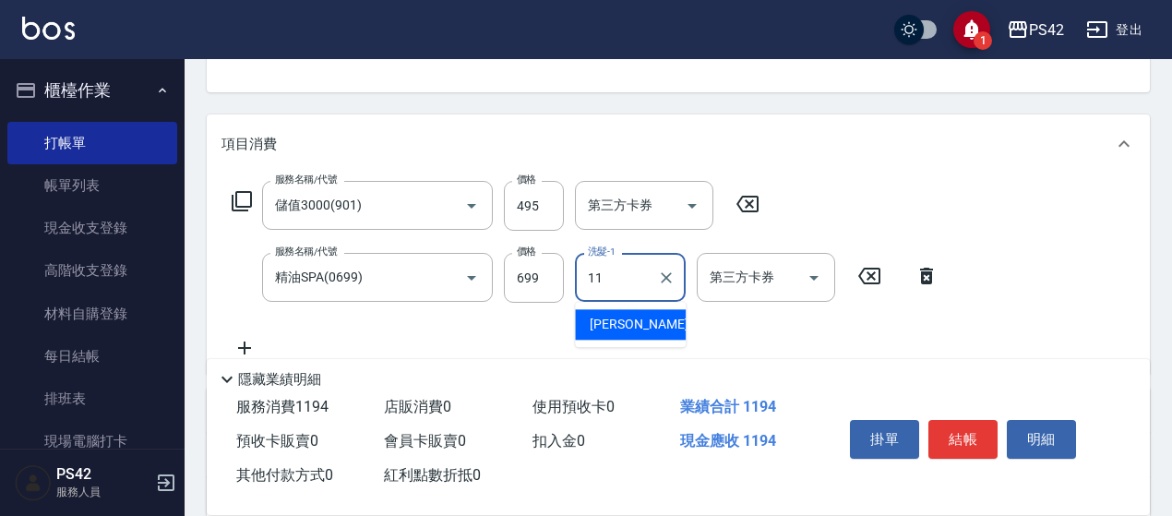
type input "[PERSON_NAME]-11"
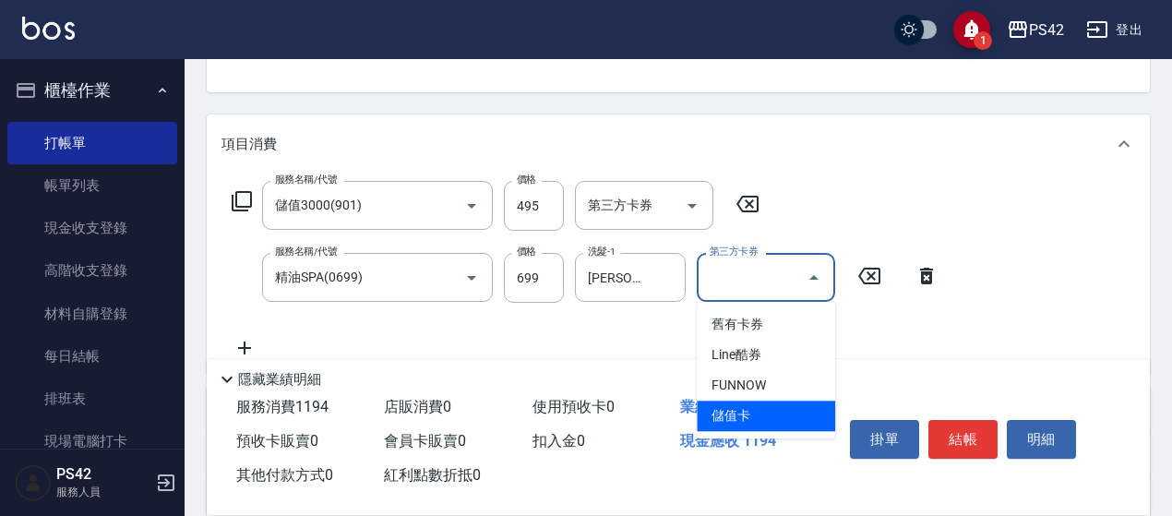
type input "儲值卡"
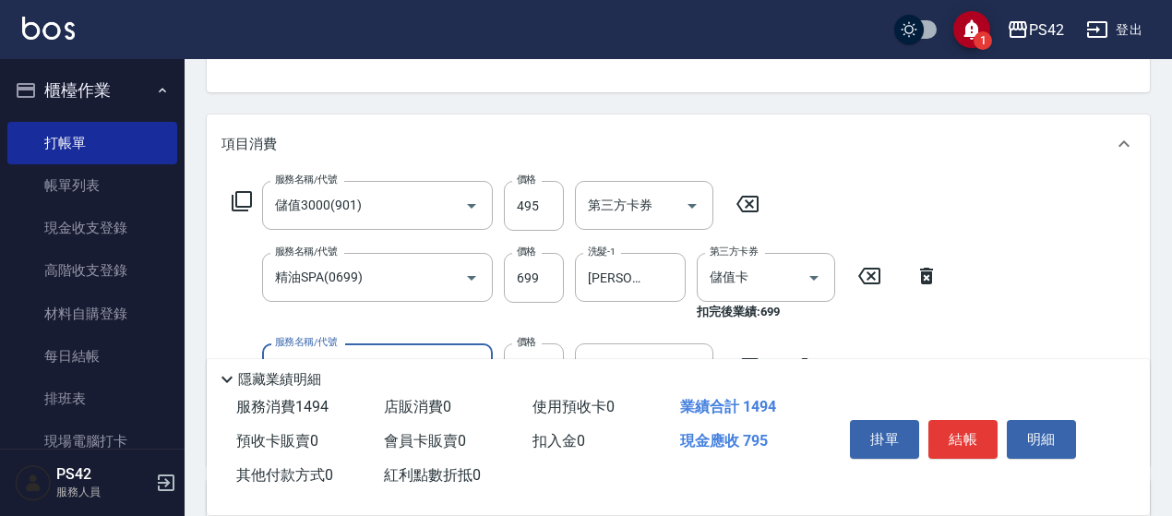
type input "剪髮(302)"
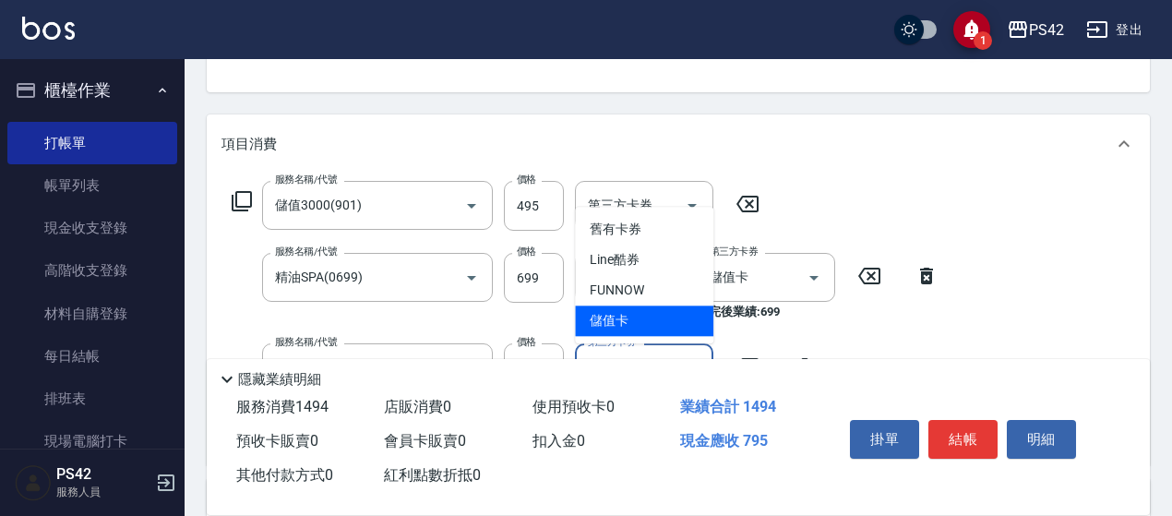
type input "儲值卡"
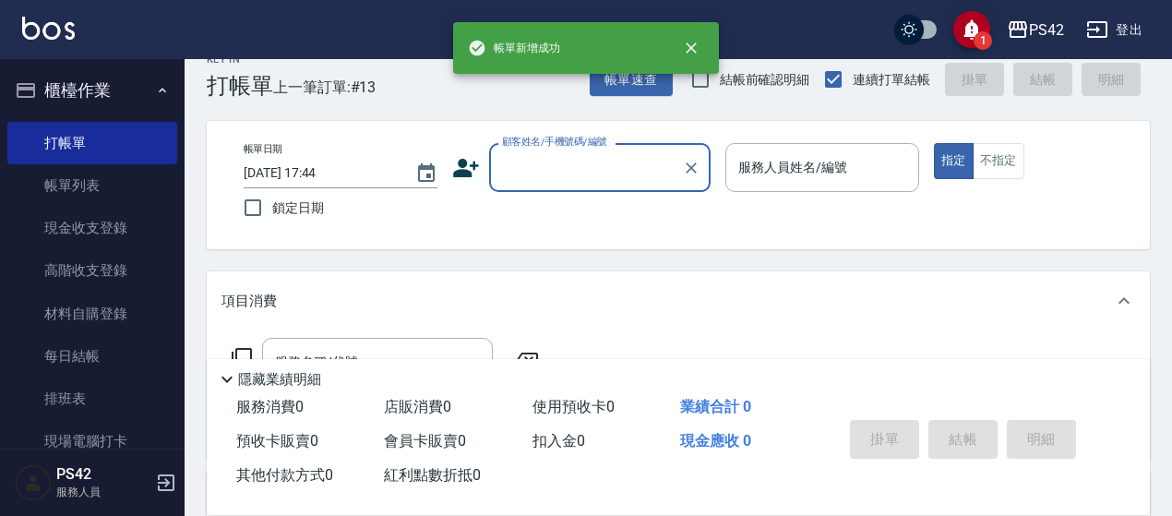
scroll to position [0, 0]
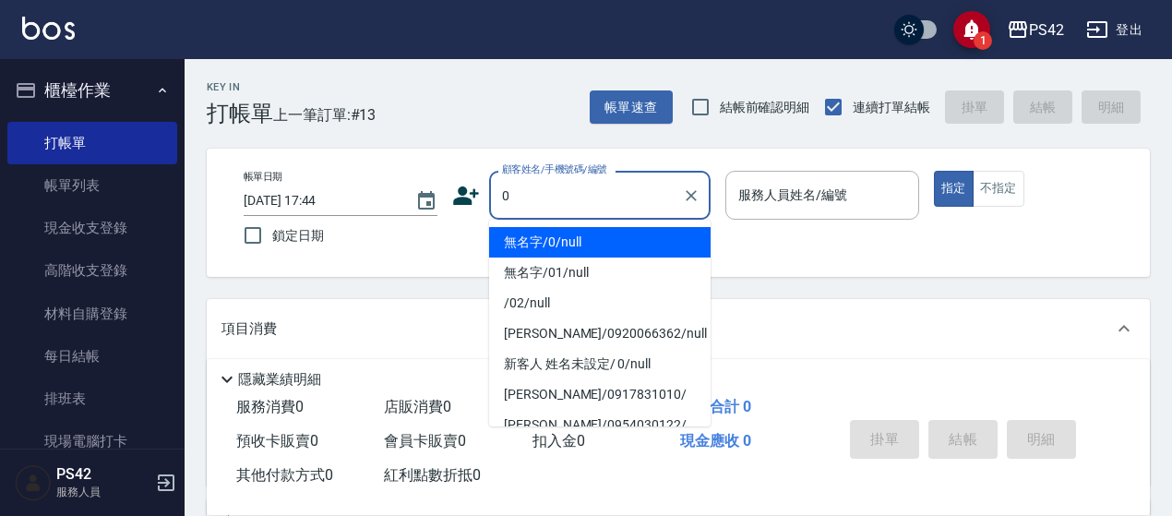
type input "無名字/0/null"
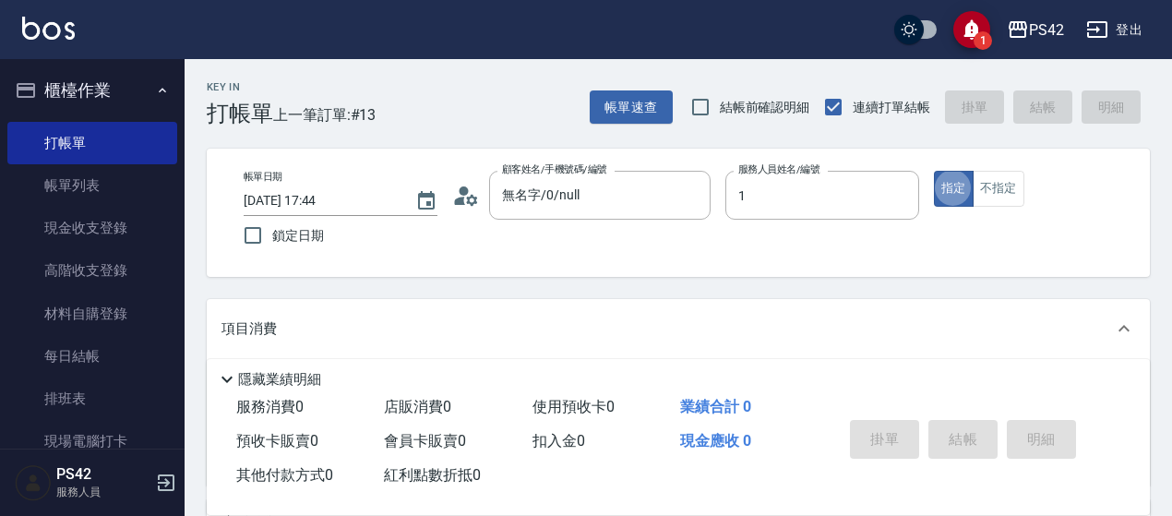
type input "[PERSON_NAME]-1"
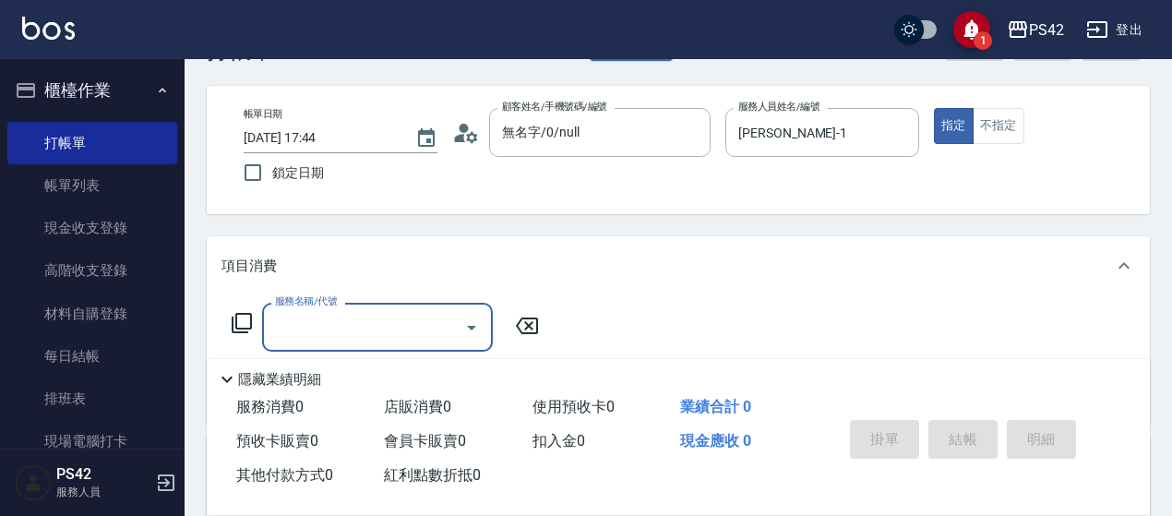
scroll to position [92, 0]
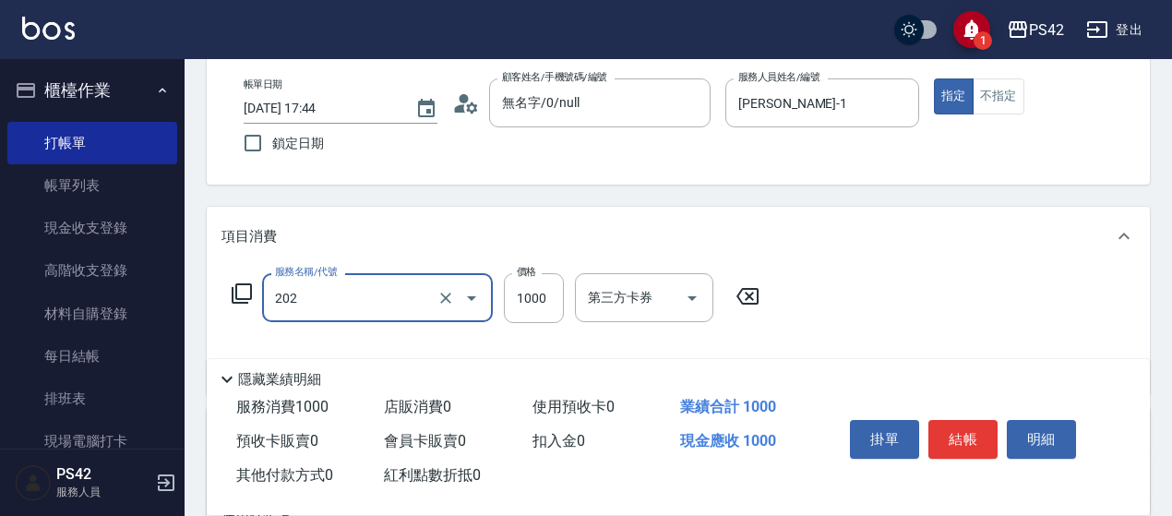
type input "燙髮(202)"
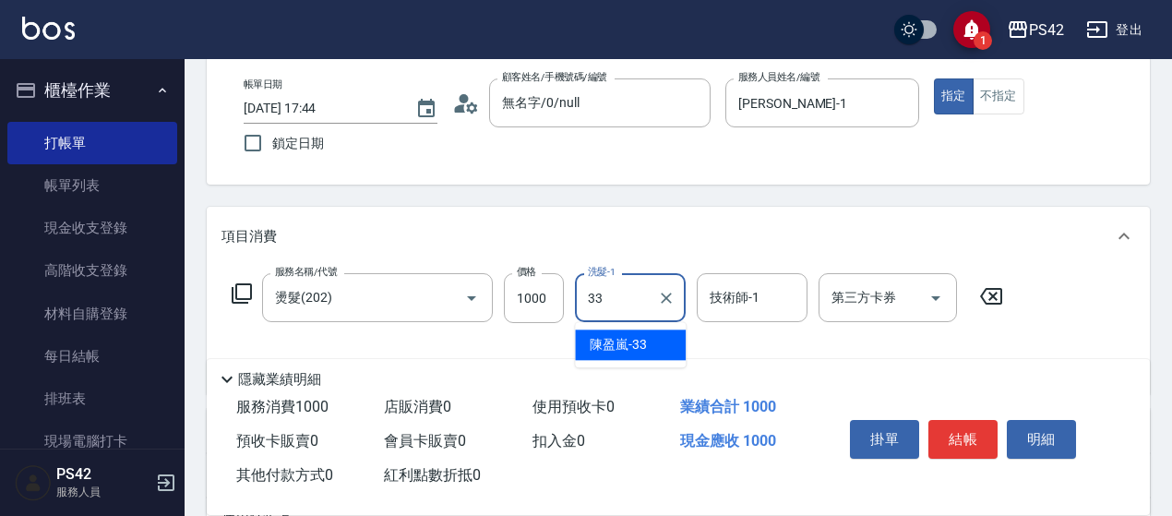
type input "[PERSON_NAME]-33"
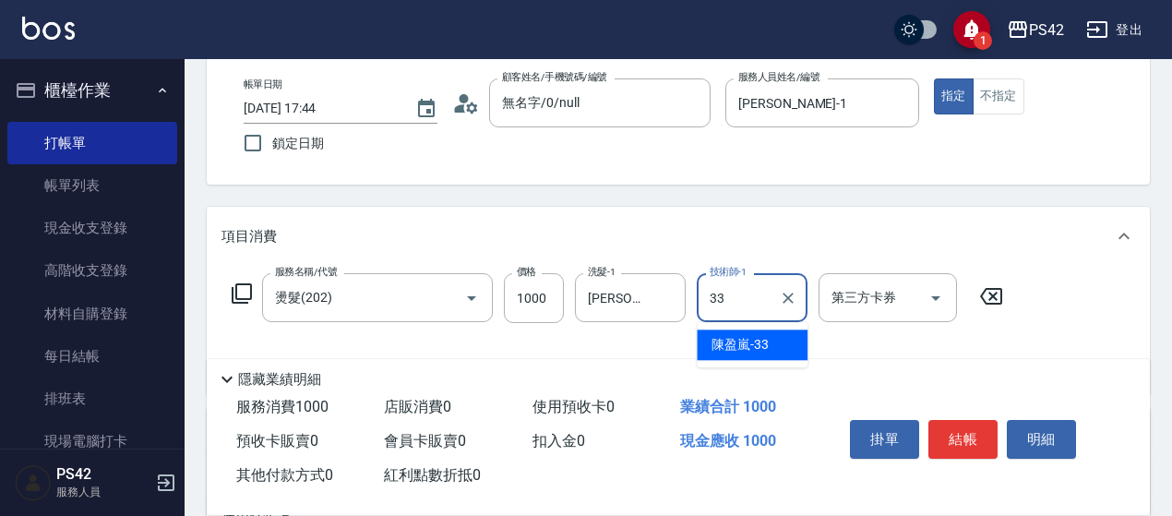
type input "[PERSON_NAME]-33"
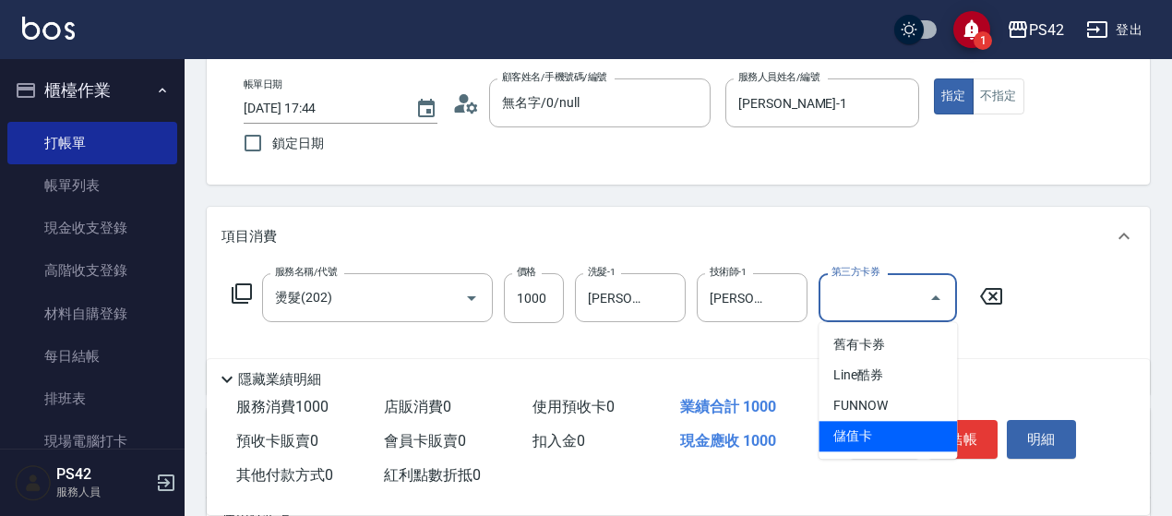
type input "儲值卡"
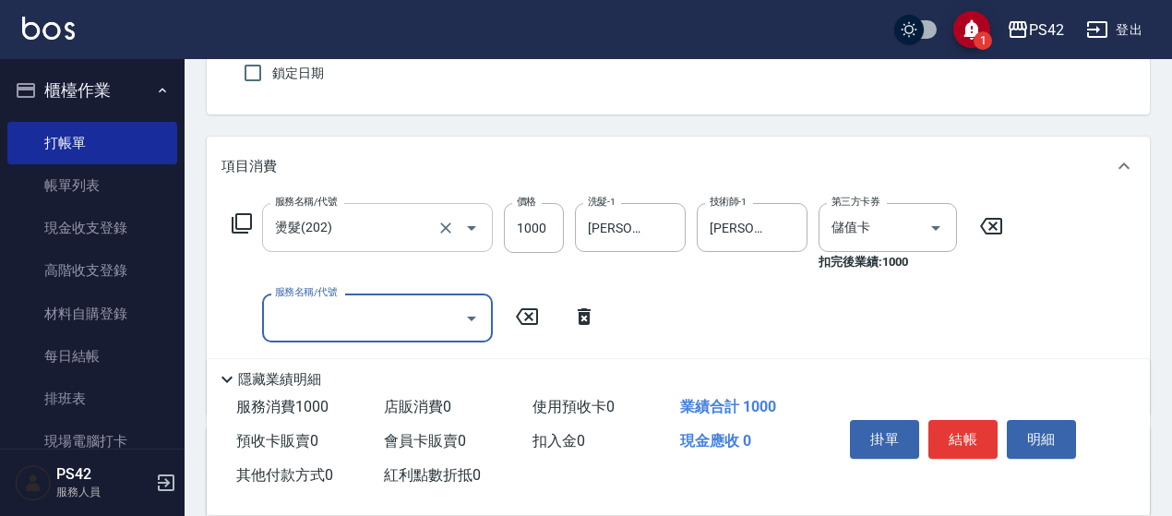
scroll to position [277, 0]
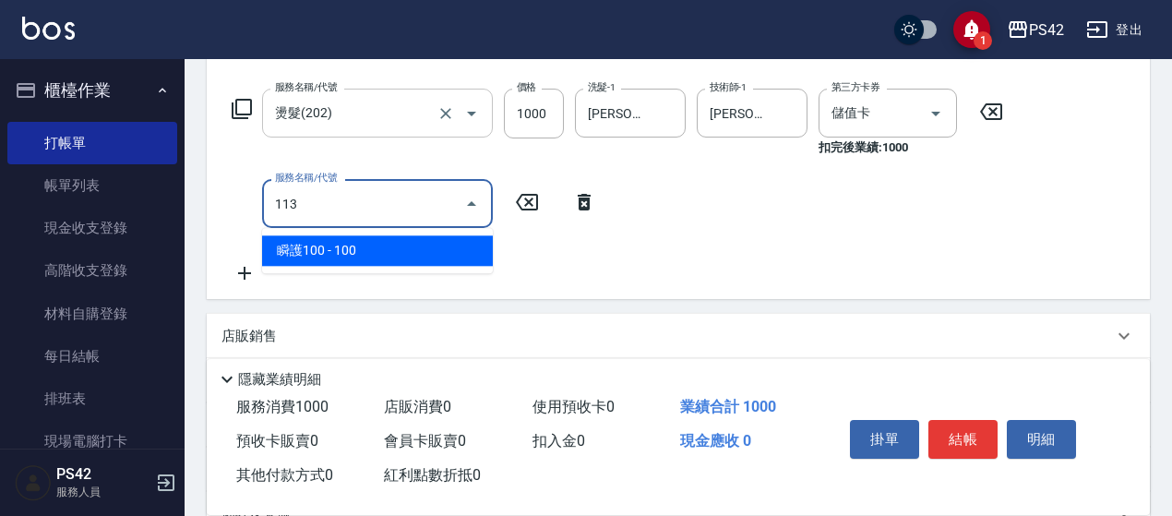
type input "瞬護100(113)"
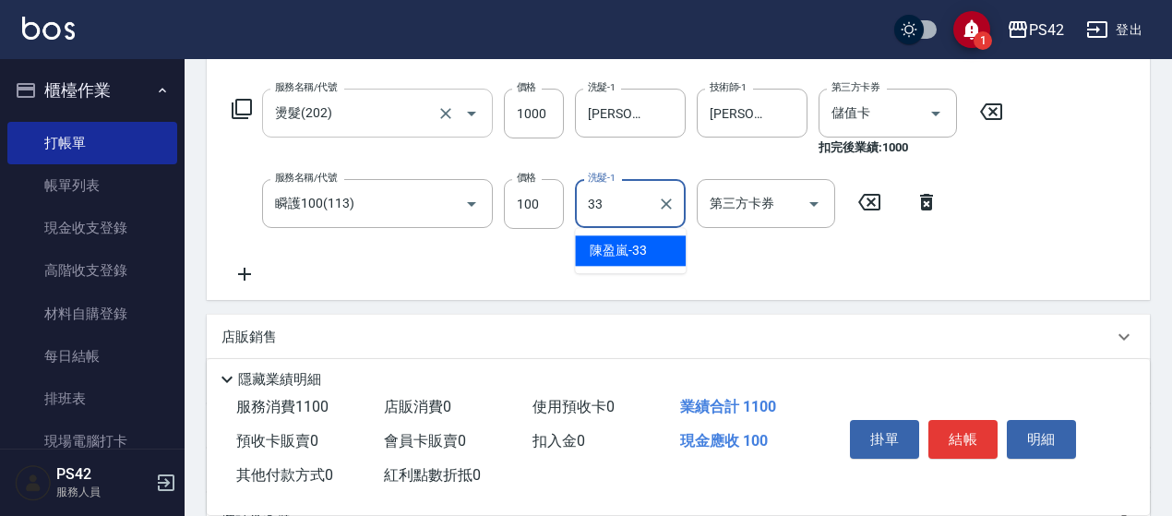
type input "[PERSON_NAME]-33"
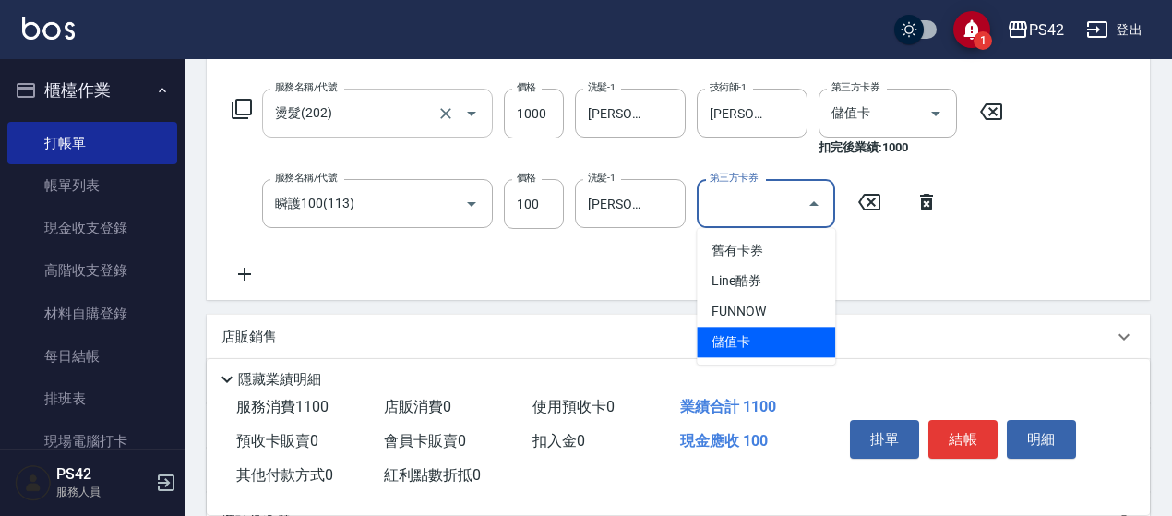
type input "儲值卡"
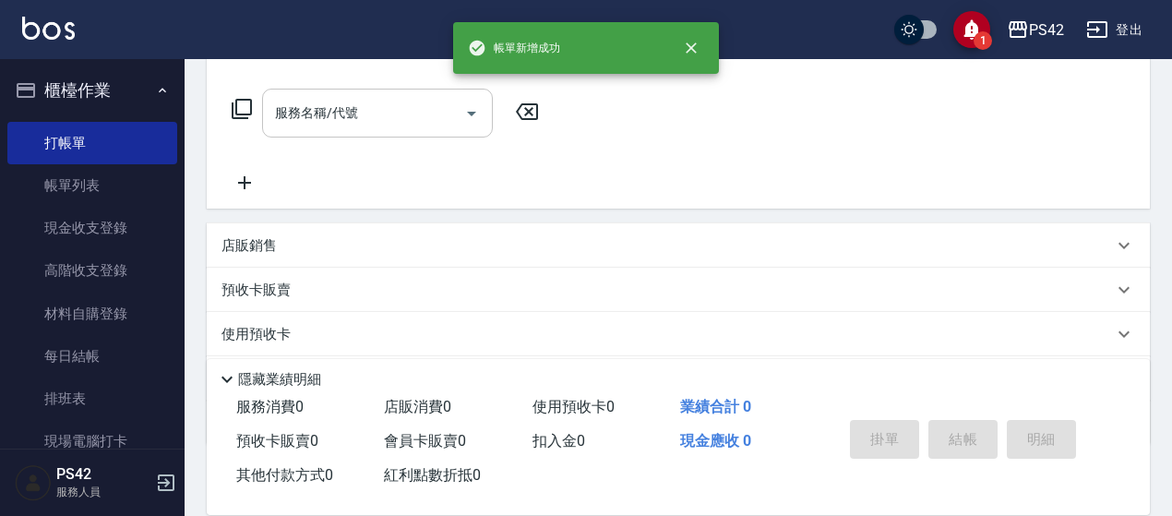
scroll to position [0, 0]
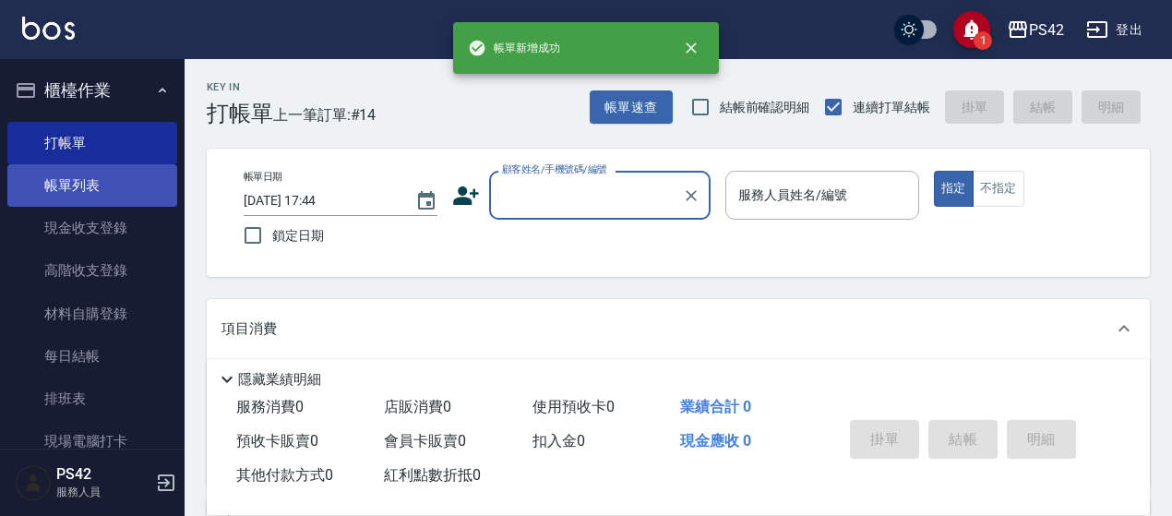
click at [90, 186] on link "帳單列表" at bounding box center [92, 185] width 170 height 42
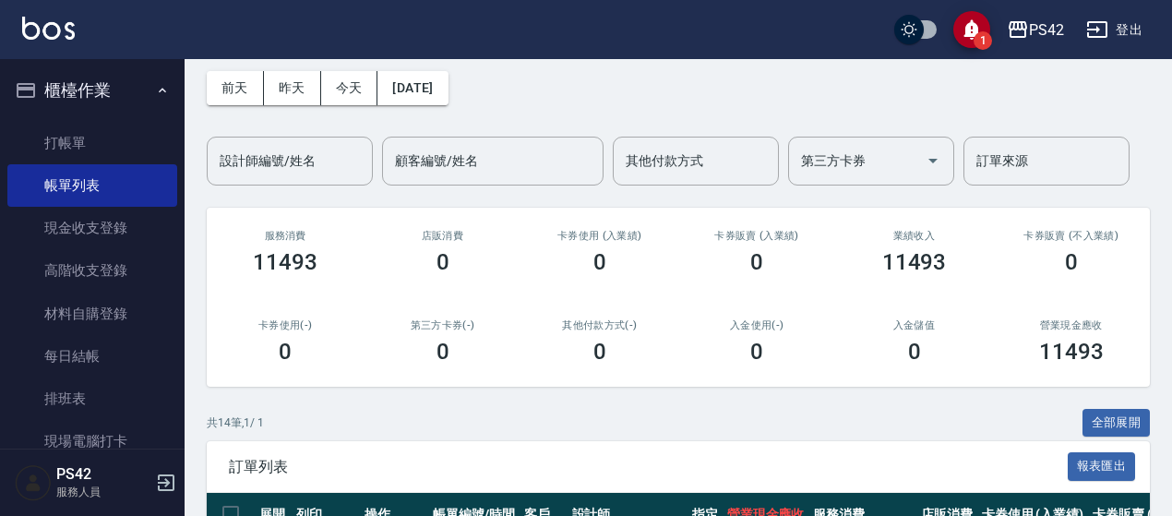
scroll to position [185, 0]
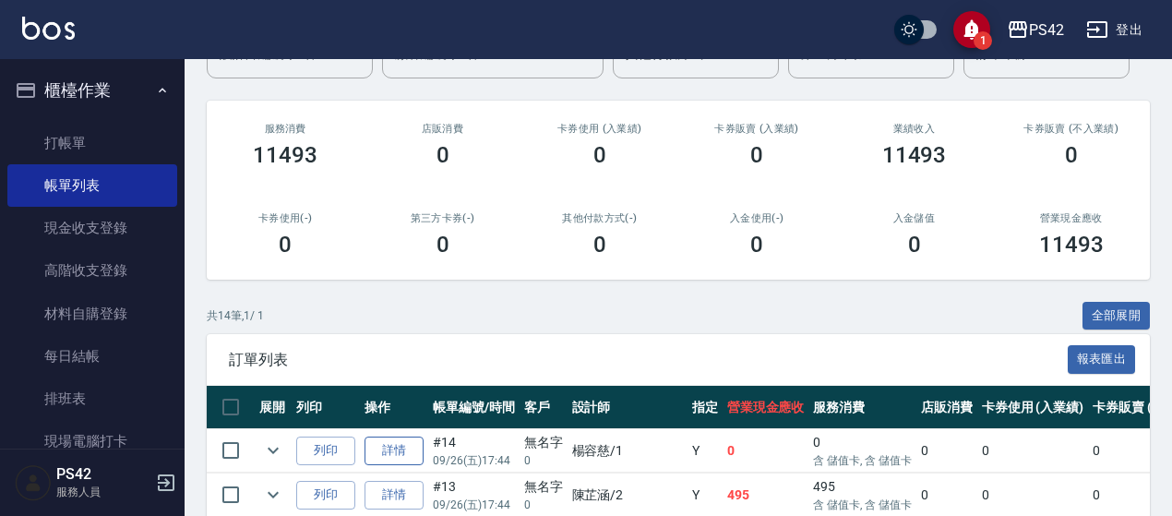
click at [408, 448] on link "詳情" at bounding box center [394, 451] width 59 height 29
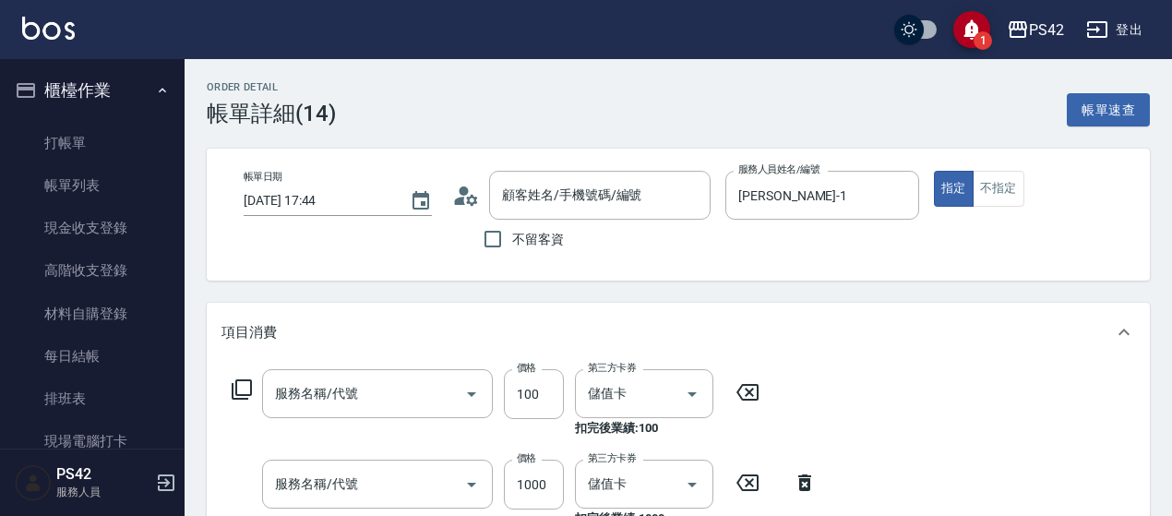
type input "[DATE] 17:44"
type input "[PERSON_NAME]-1"
type input "瞬護100(113)"
type input "燙髮(202)"
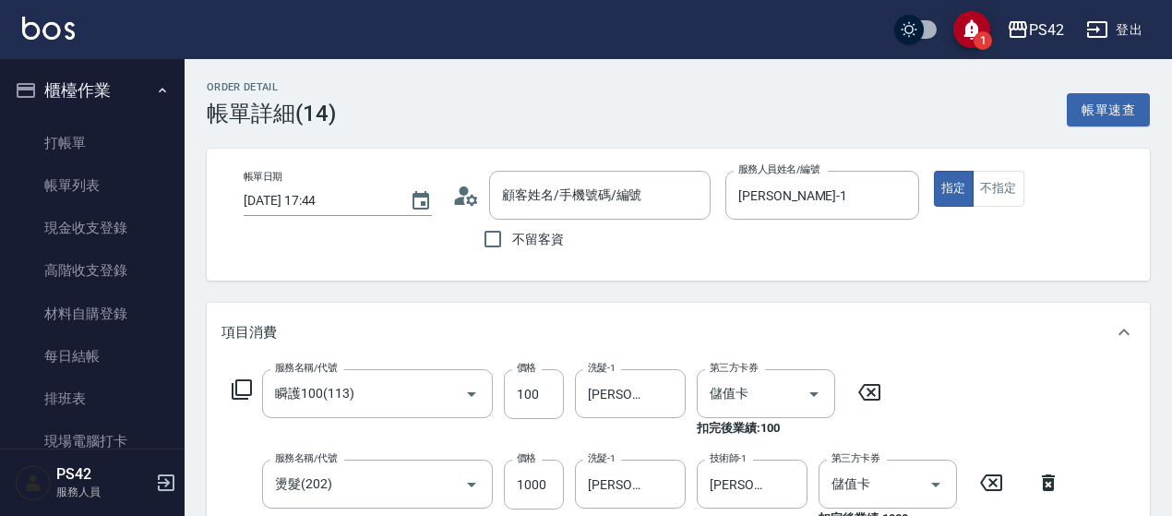
type input "無名字/0/null"
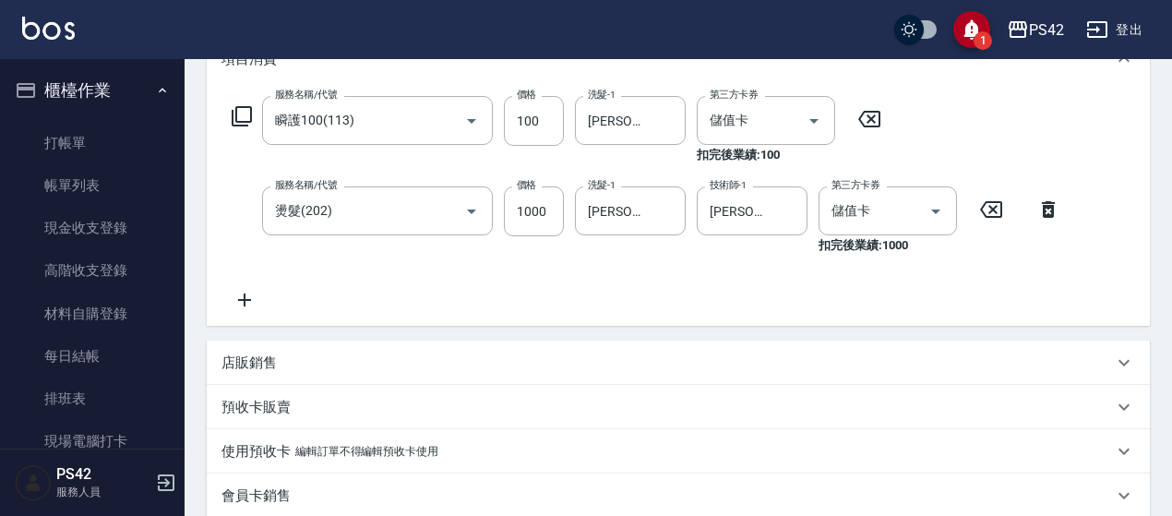
scroll to position [277, 0]
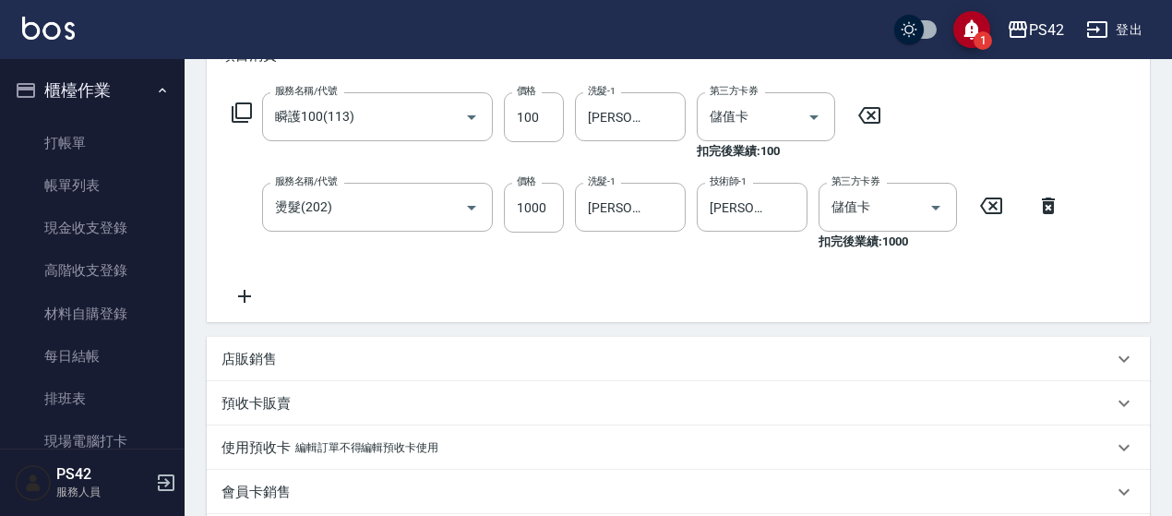
click at [244, 298] on icon at bounding box center [244, 296] width 13 height 13
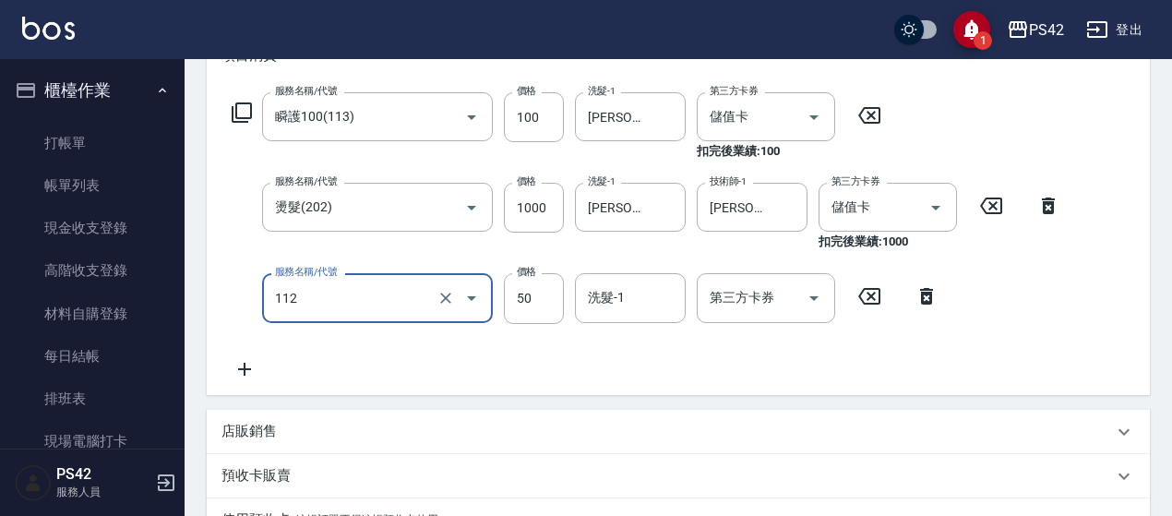
type input "精油50(112)"
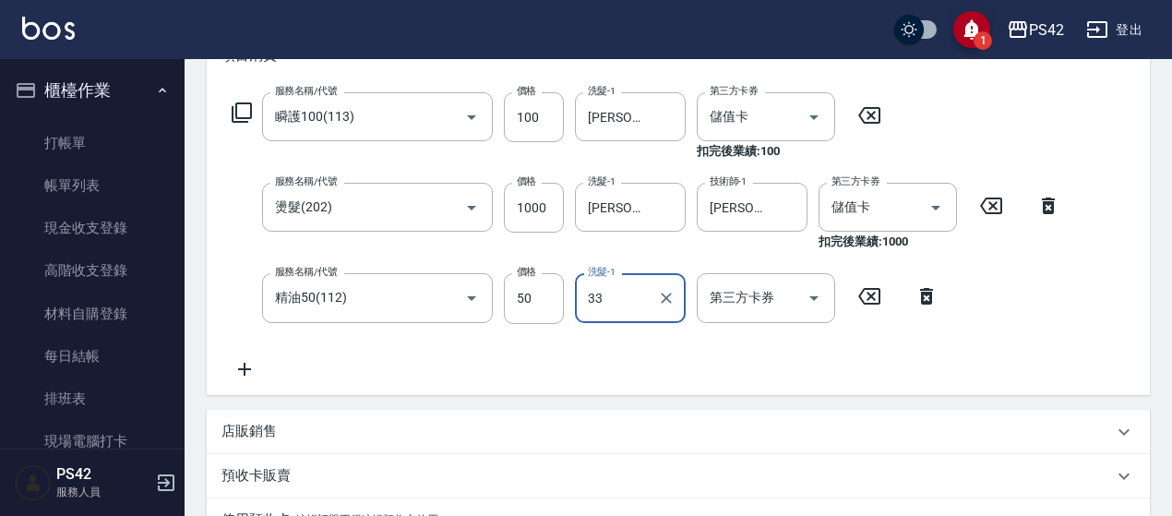
type input "[PERSON_NAME]-33"
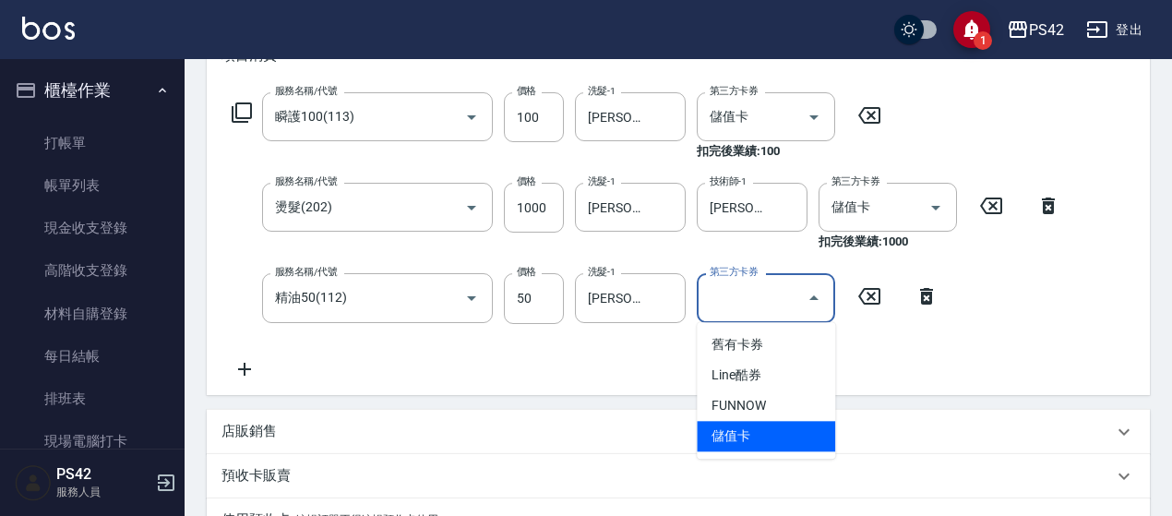
type input "儲值卡"
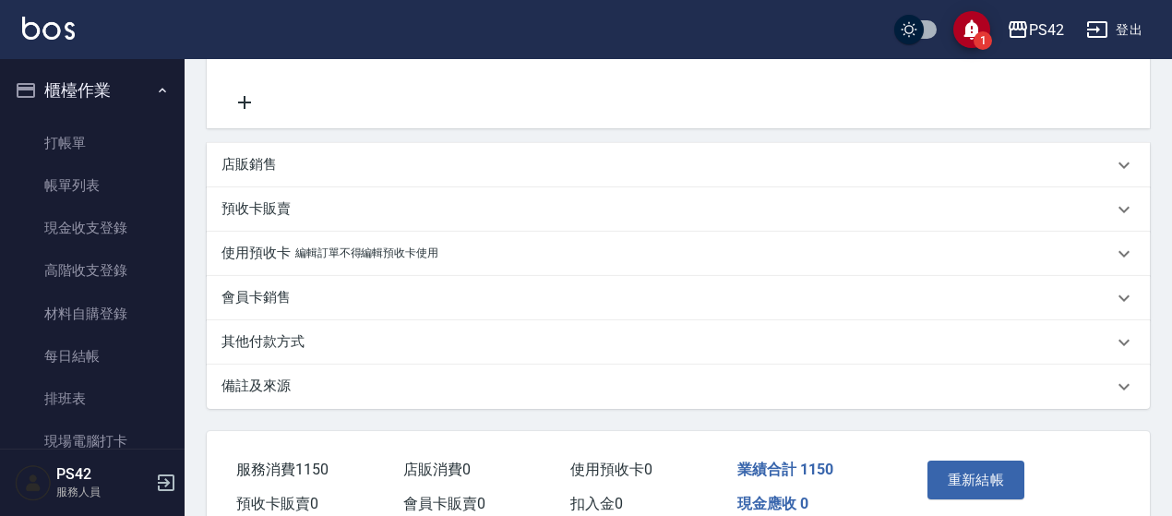
scroll to position [652, 0]
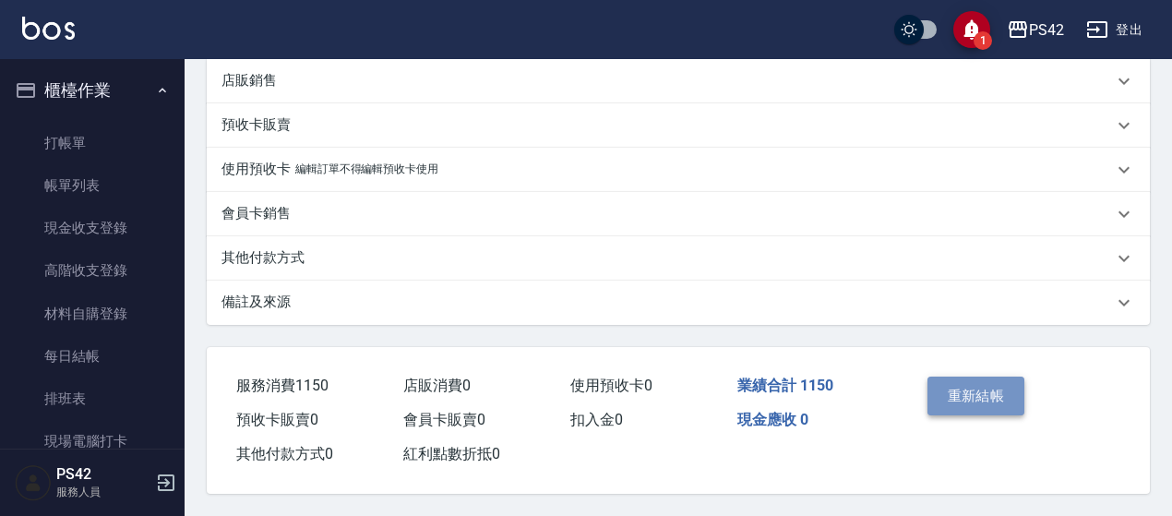
click at [1019, 400] on button "重新結帳" at bounding box center [977, 396] width 98 height 39
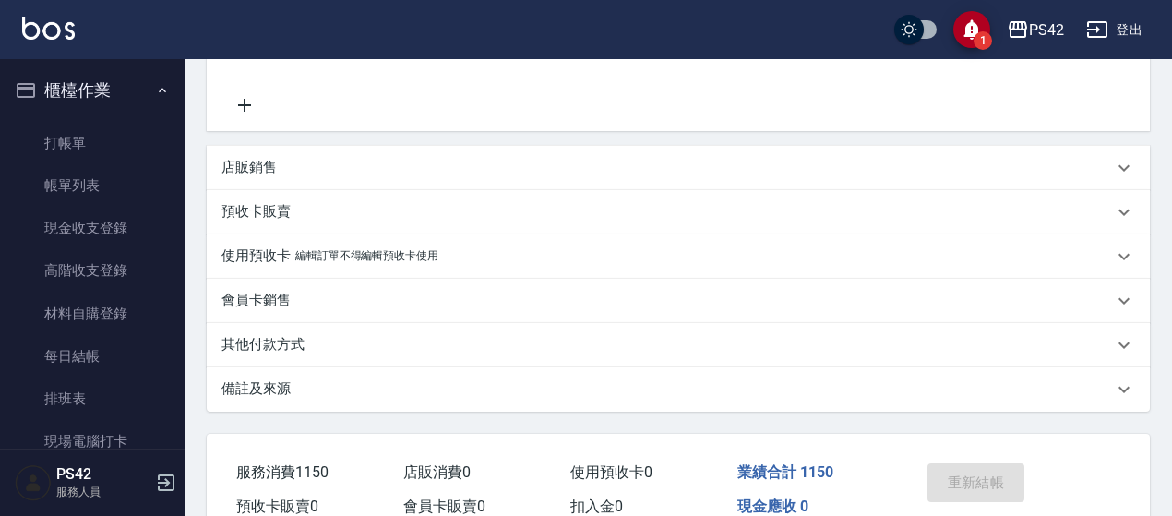
scroll to position [467, 0]
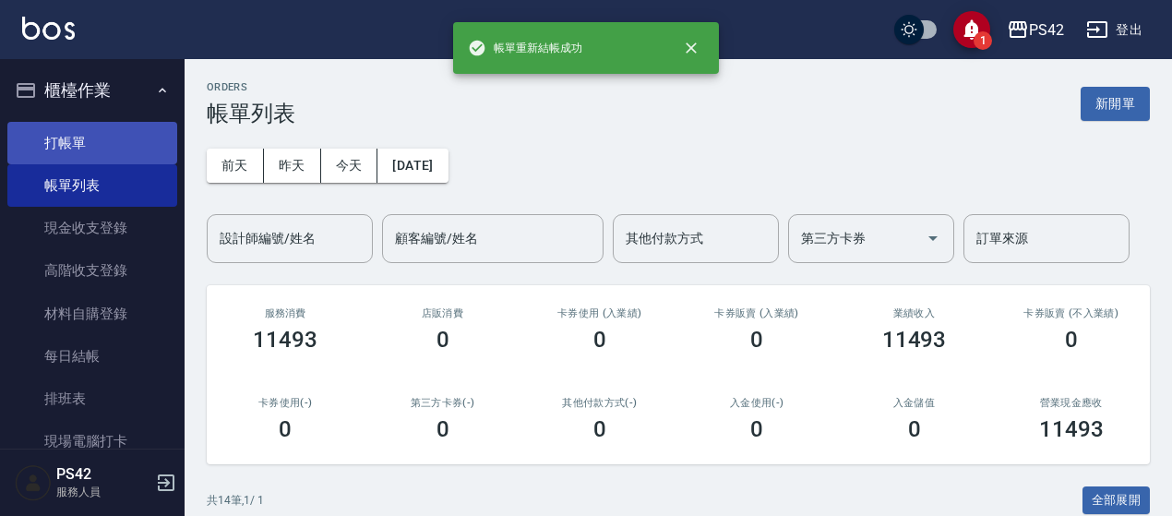
click at [52, 141] on link "打帳單" at bounding box center [92, 143] width 170 height 42
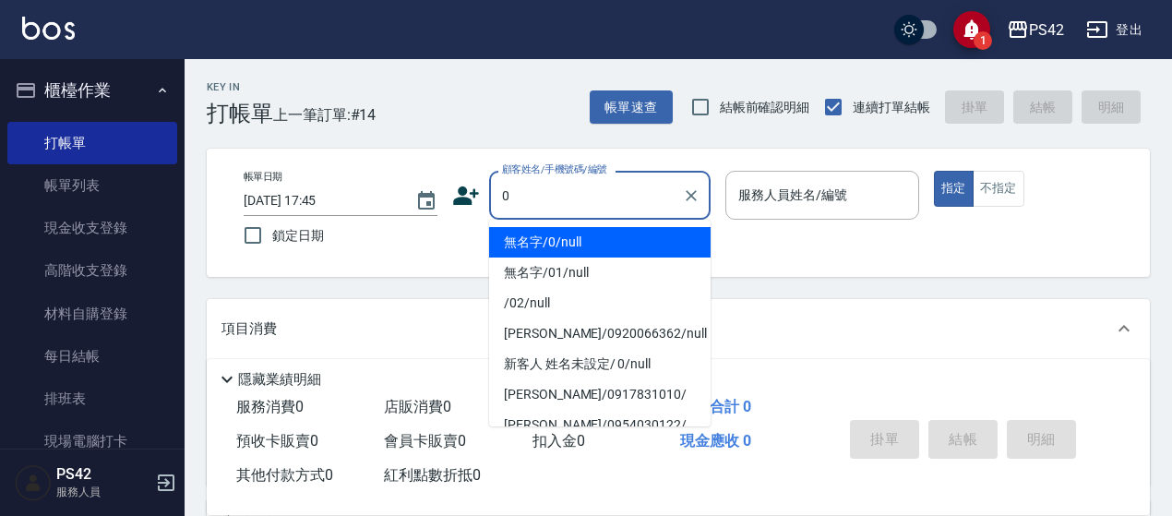
type input "無名字/0/null"
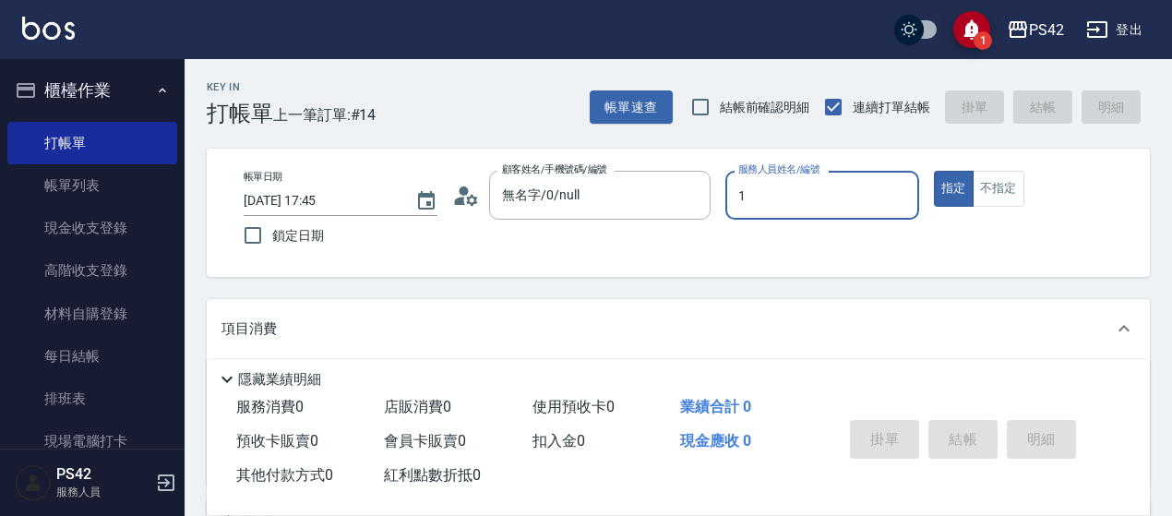
type input "[PERSON_NAME]-1"
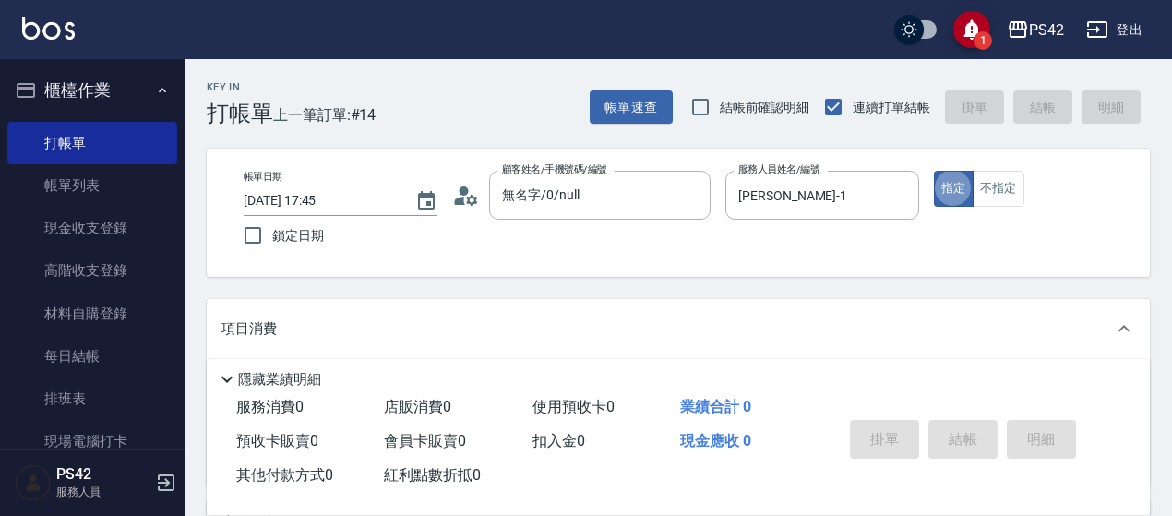
type button "true"
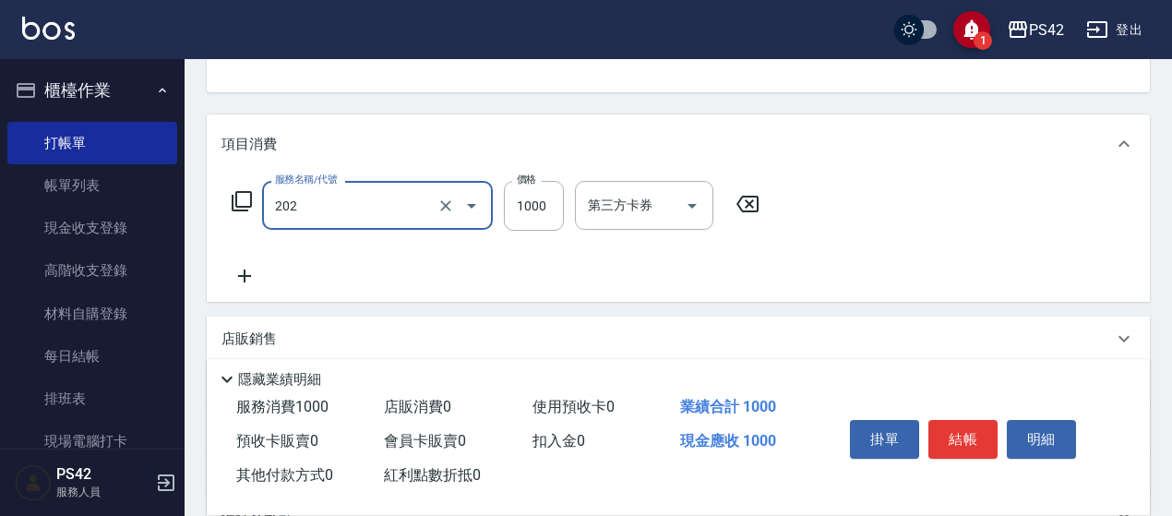
type input "燙髮(202)"
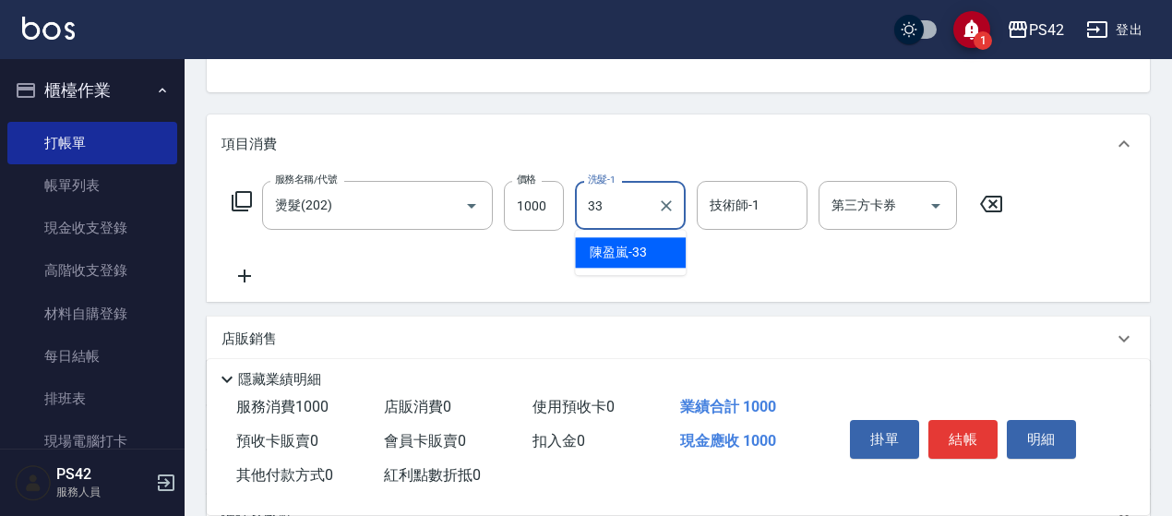
type input "[PERSON_NAME]-33"
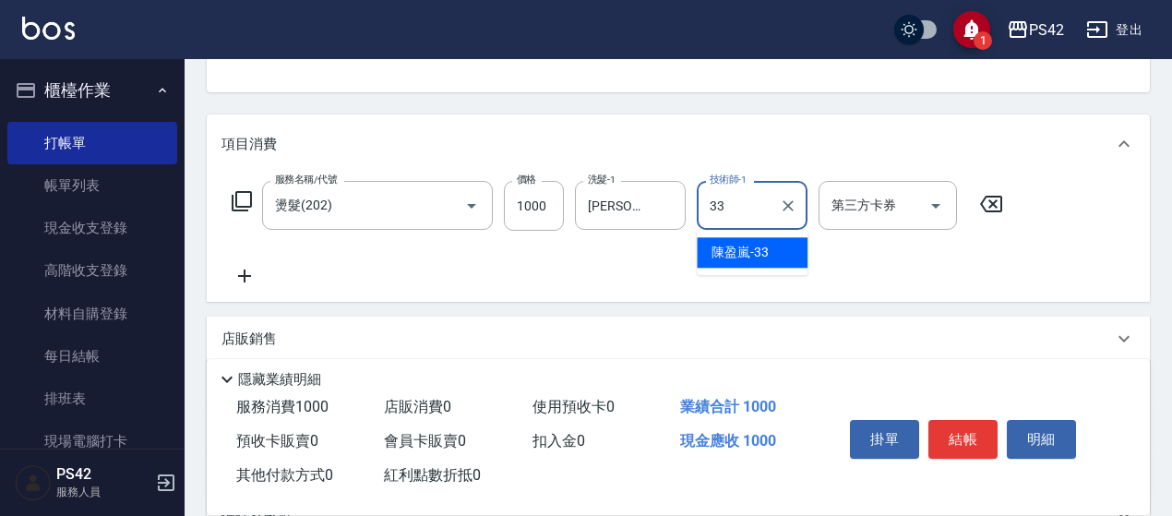
type input "[PERSON_NAME]-33"
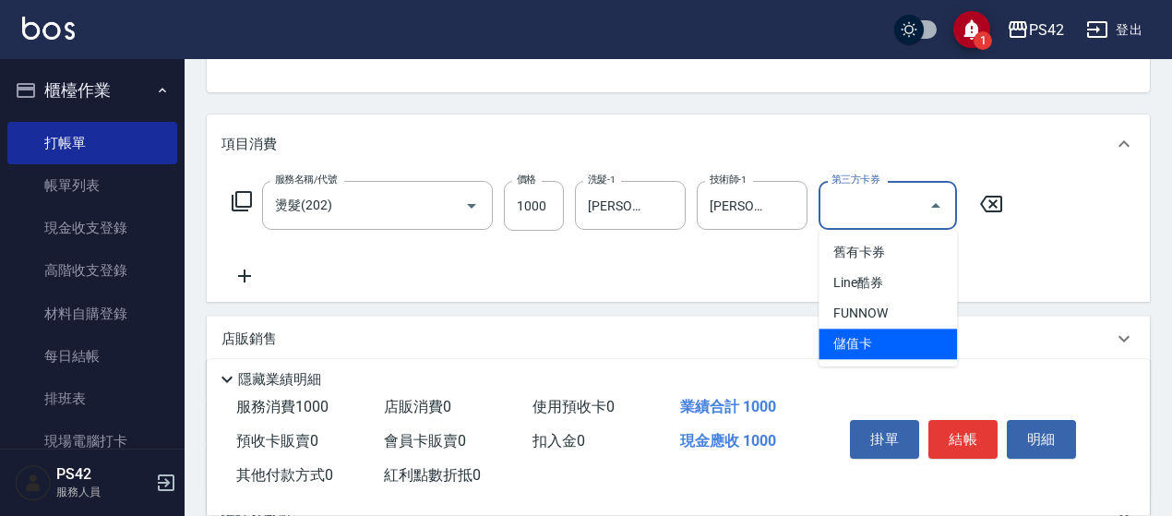
type input "儲值卡"
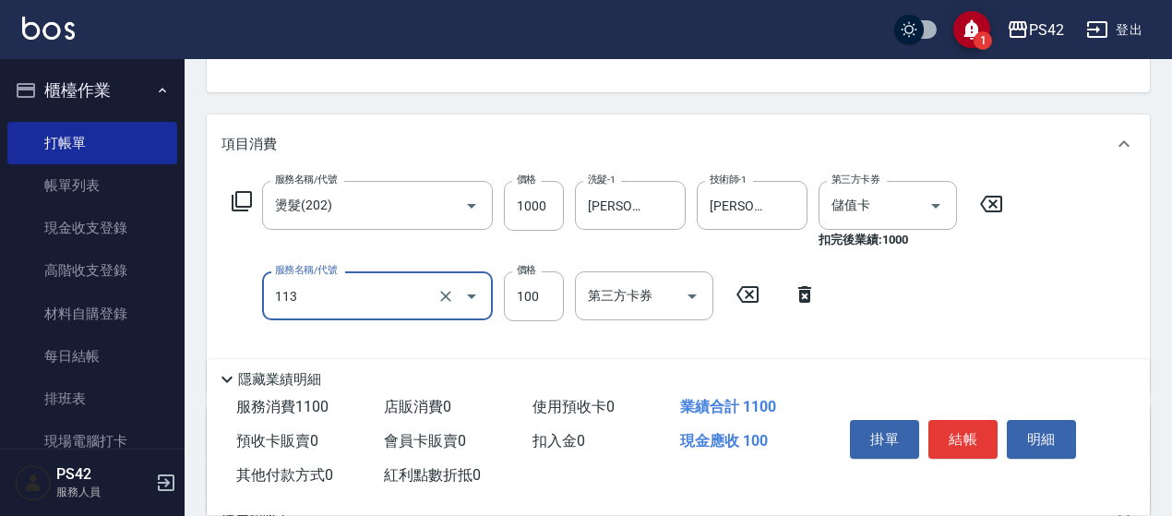
type input "瞬護100(113)"
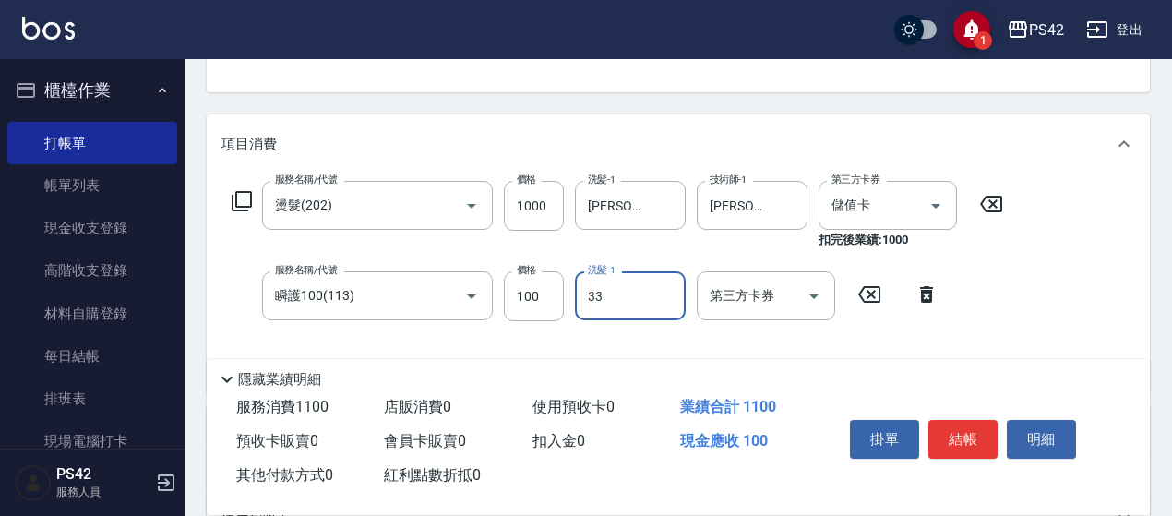
type input "[PERSON_NAME]-33"
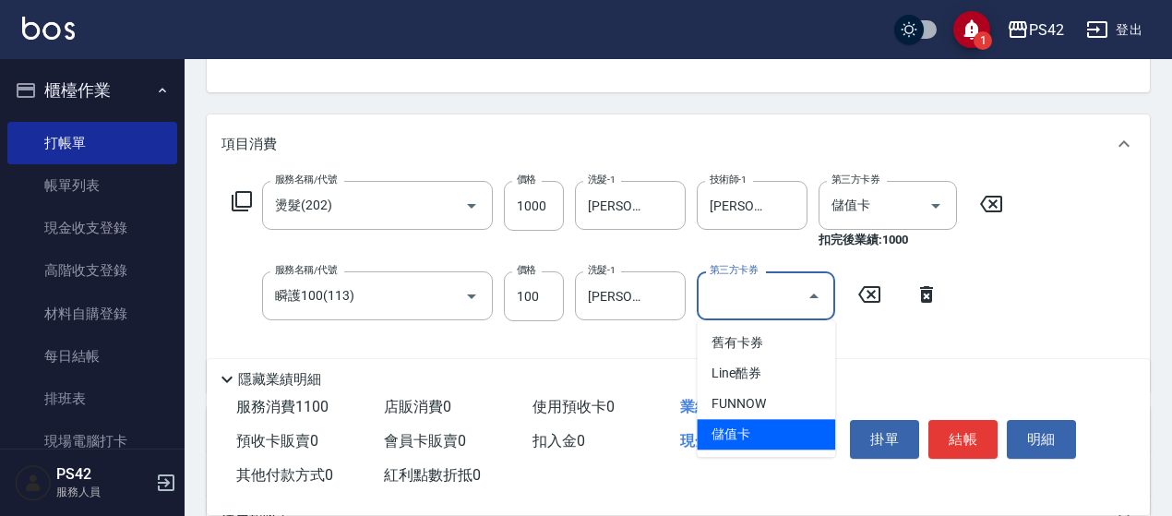
type input "儲值卡"
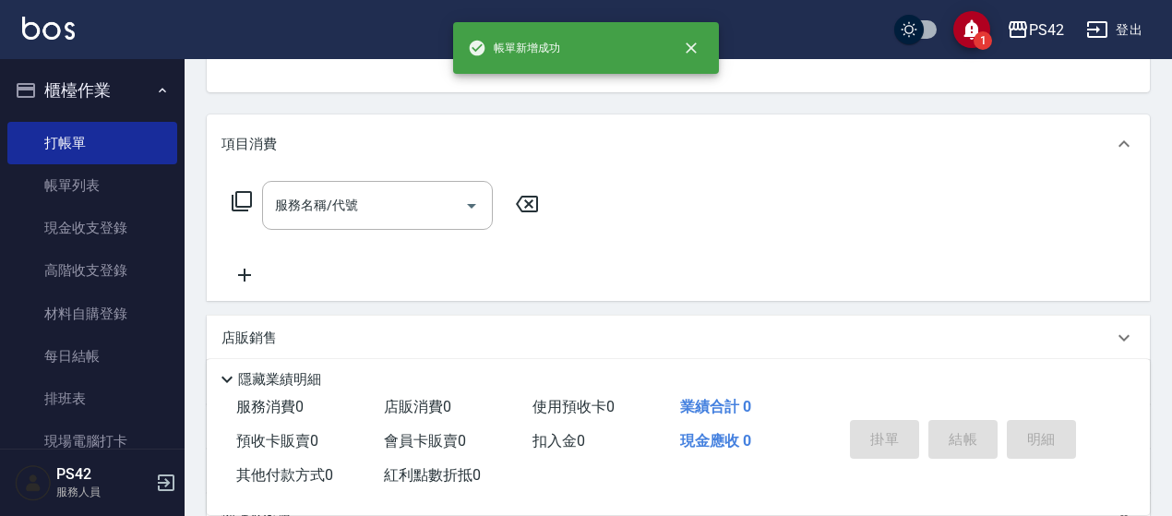
scroll to position [179, 0]
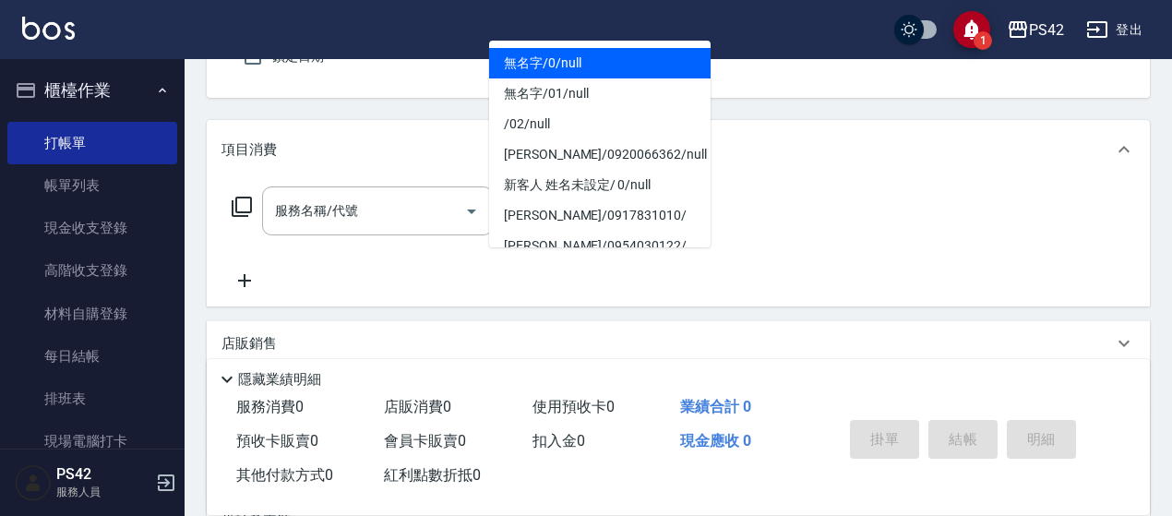
type input "無名字/0/null"
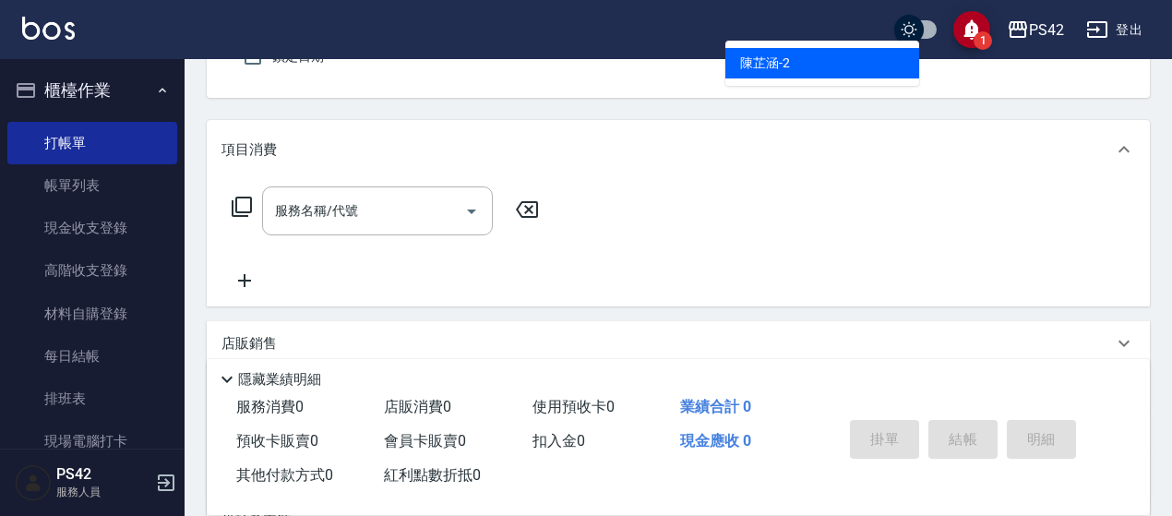
type input "[PERSON_NAME]-2"
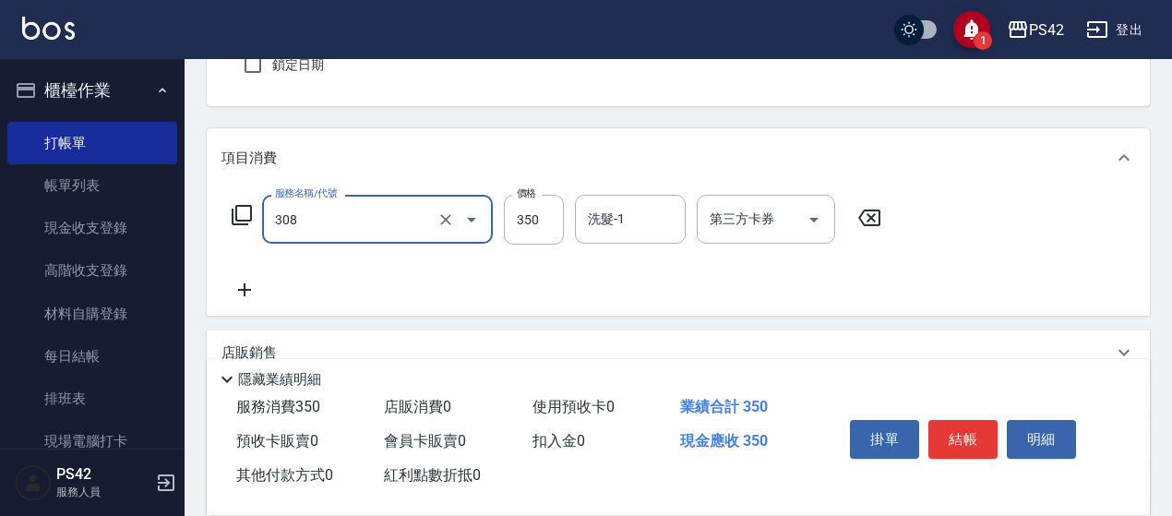
type input "洗+剪(308)"
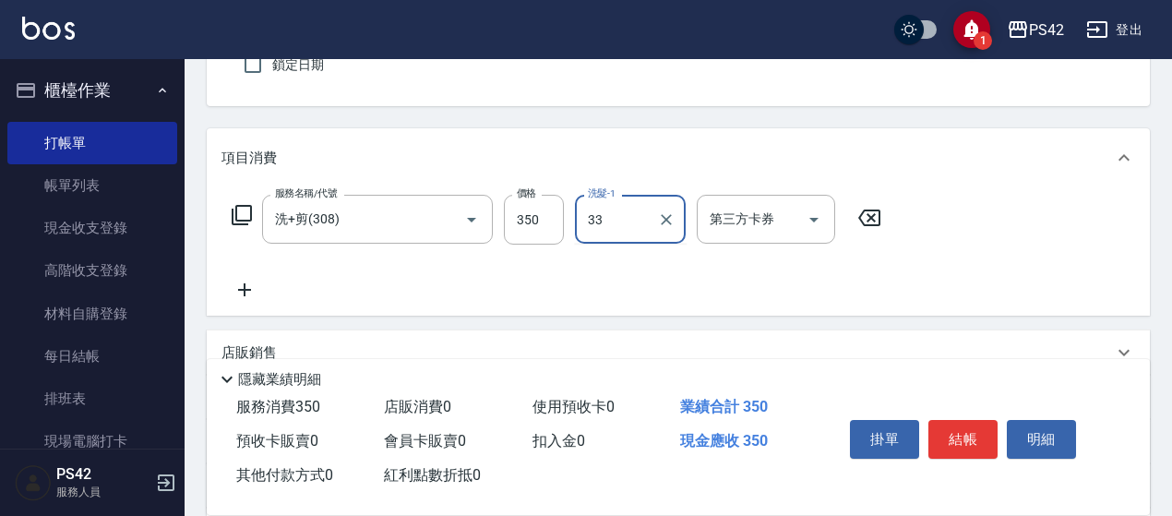
type input "[PERSON_NAME]-33"
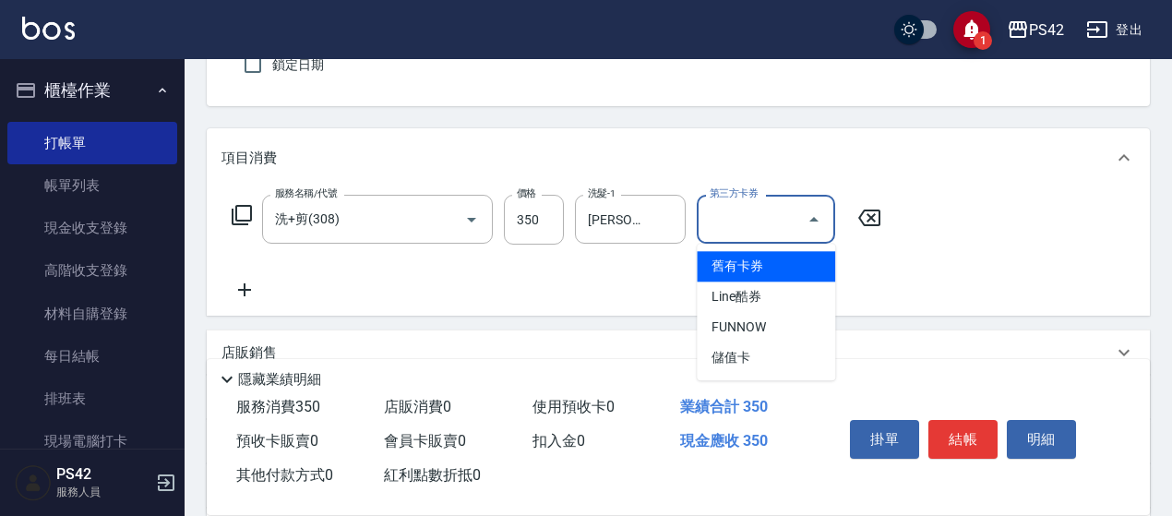
type input "儲值卡"
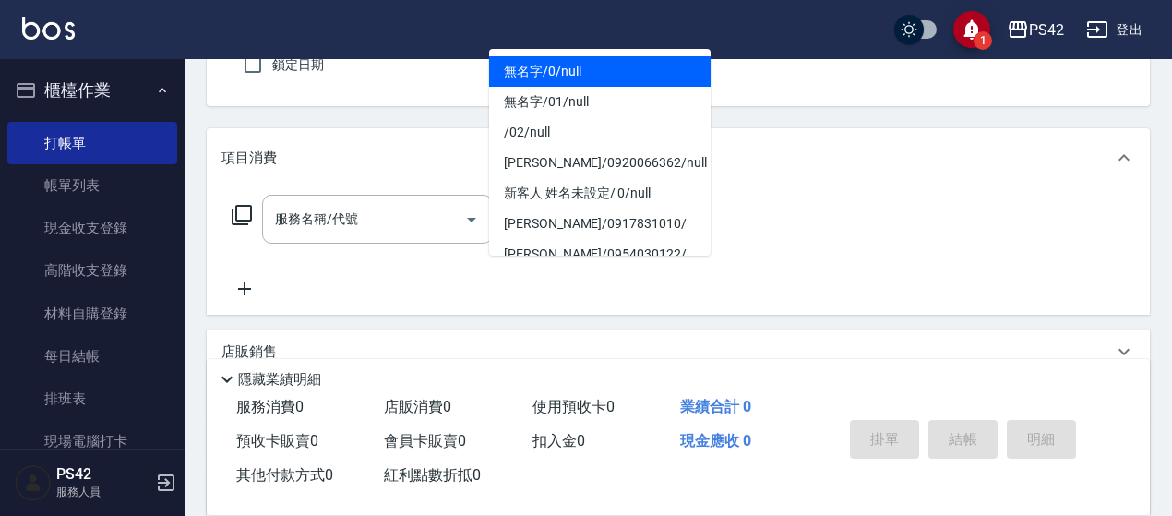
type input "無名字/0/null"
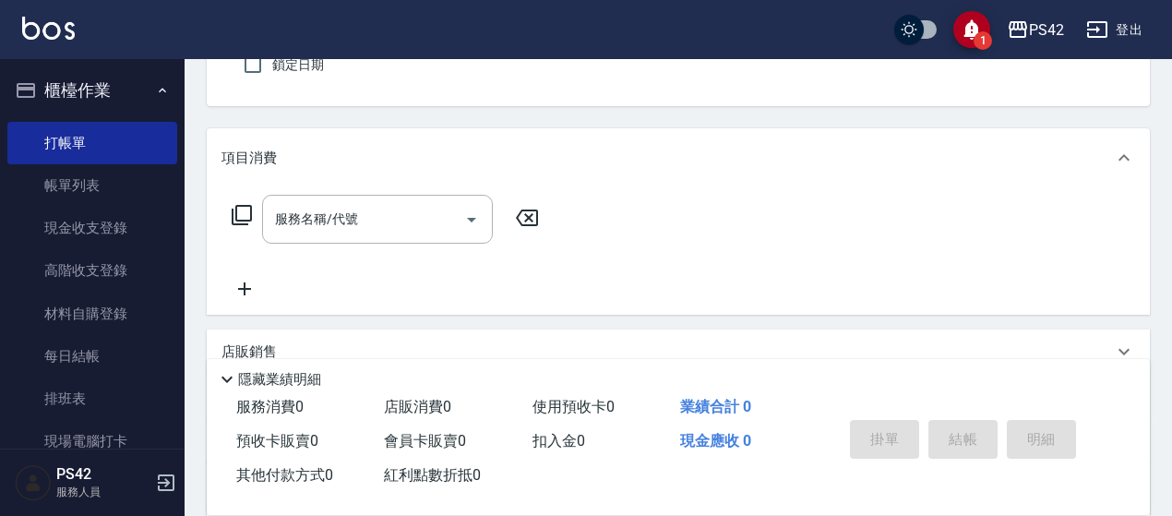
type input "程汶珊-4"
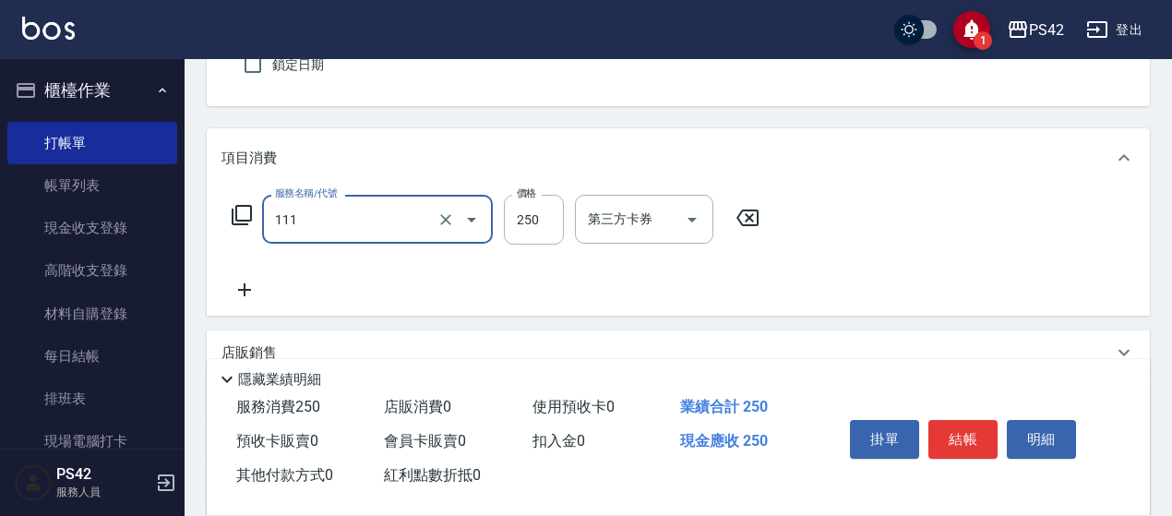
type input "200(111)"
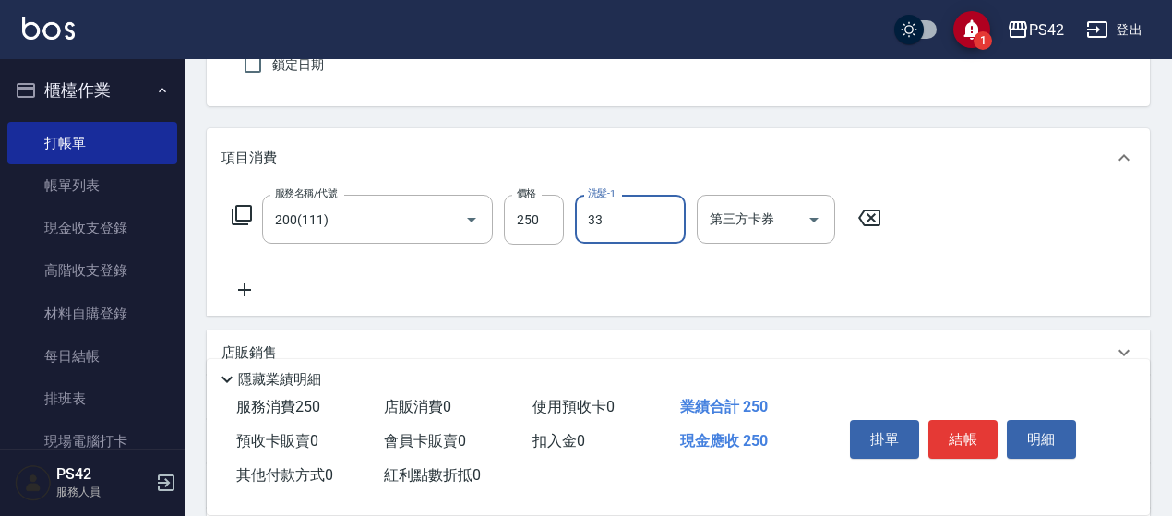
type input "[PERSON_NAME]-33"
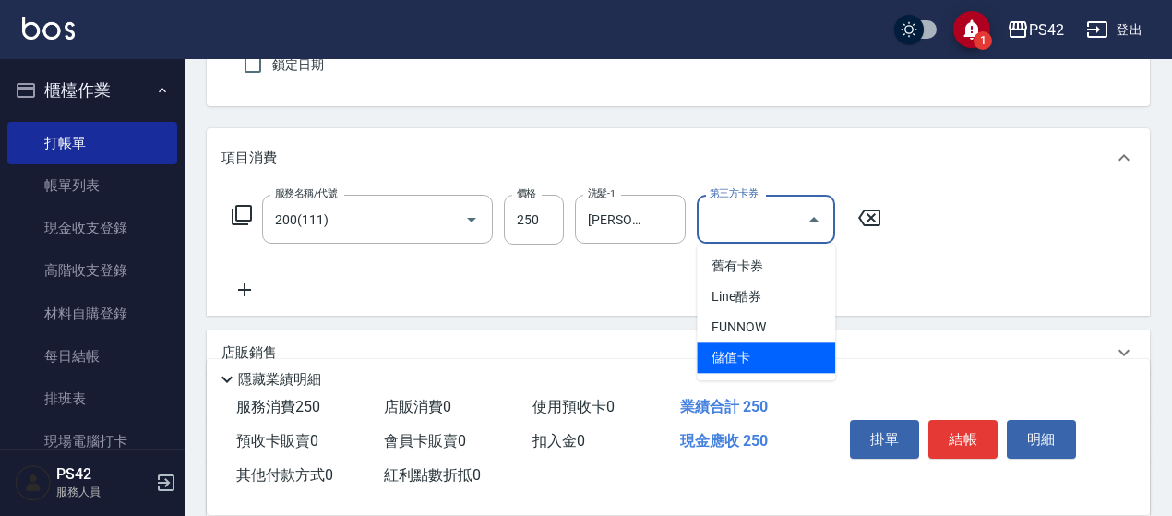
type input "儲值卡"
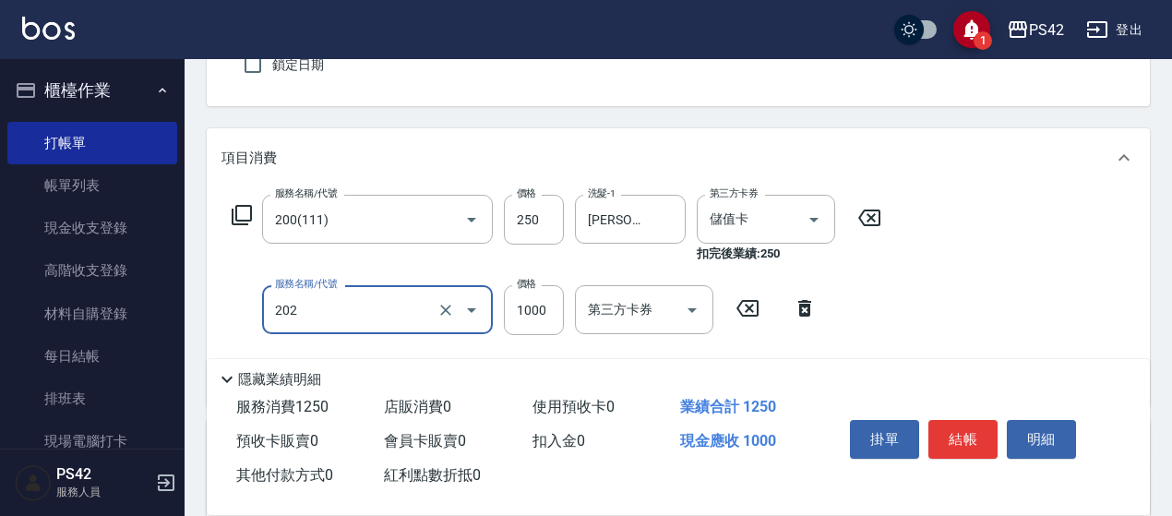
type input "燙髮(202)"
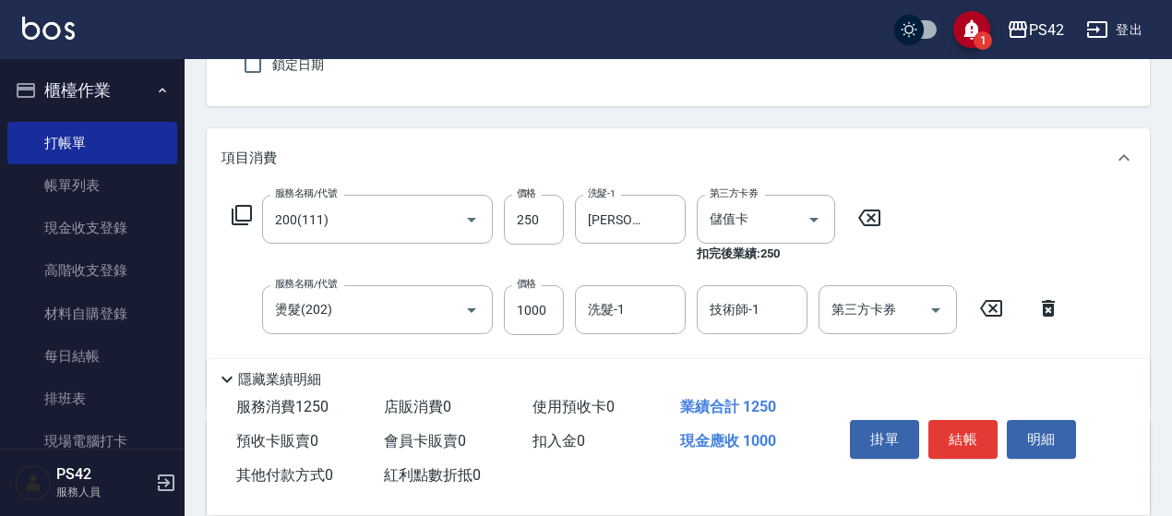
click at [988, 311] on icon at bounding box center [991, 308] width 46 height 22
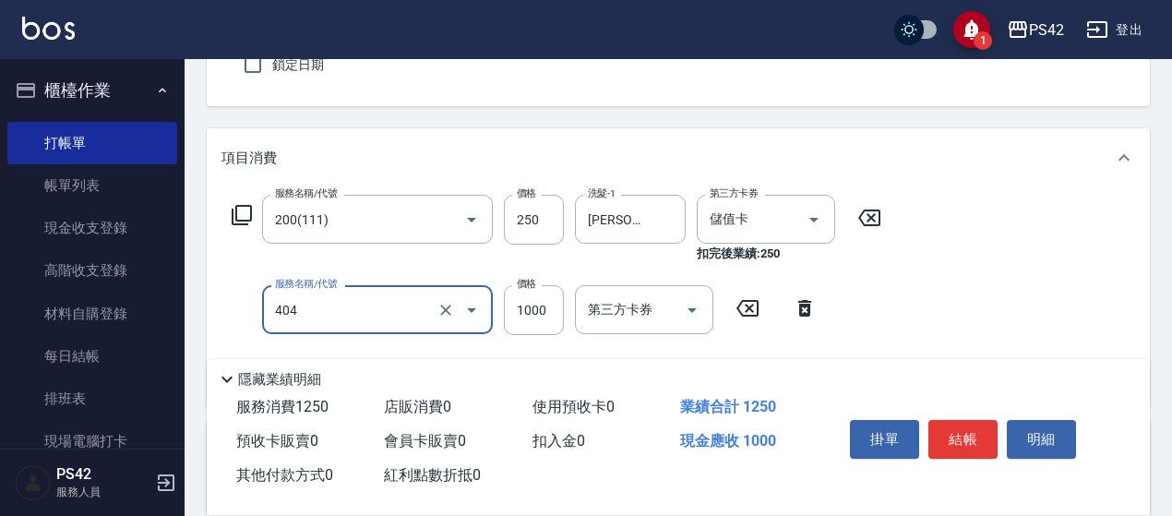
type input "1000護(404)"
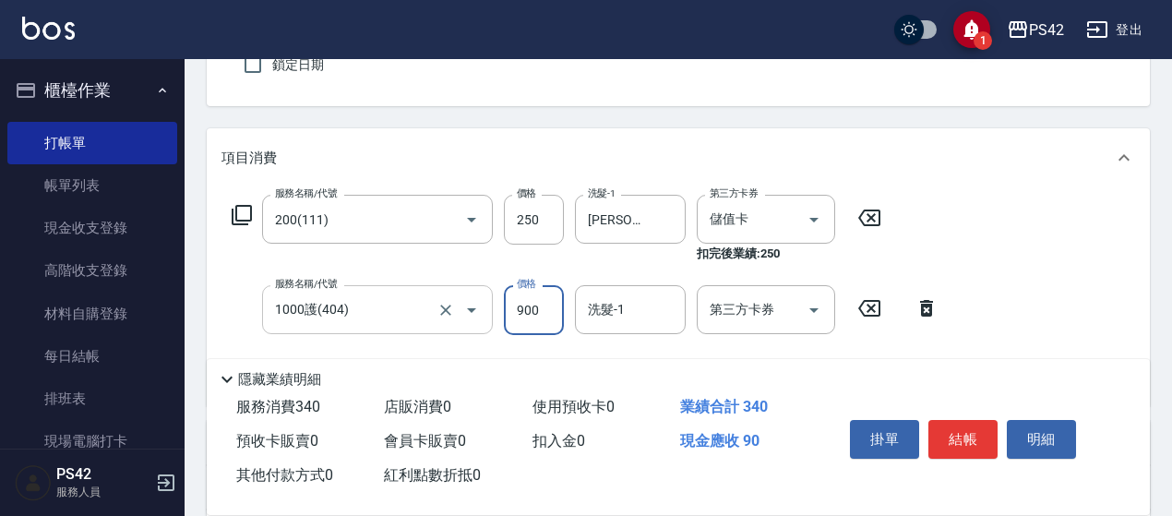
type input "900"
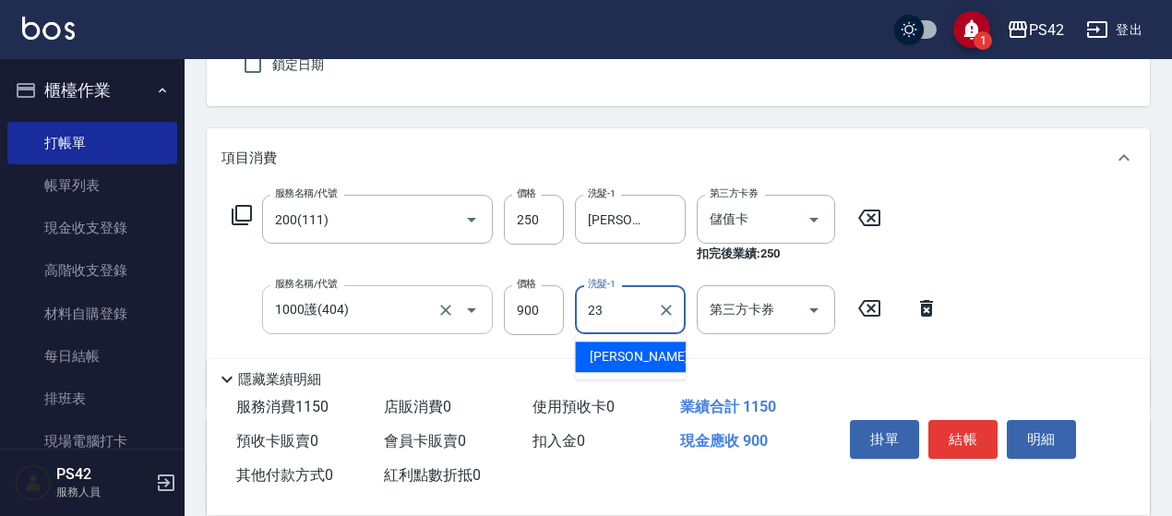
type input "2"
type input "[PERSON_NAME]-33"
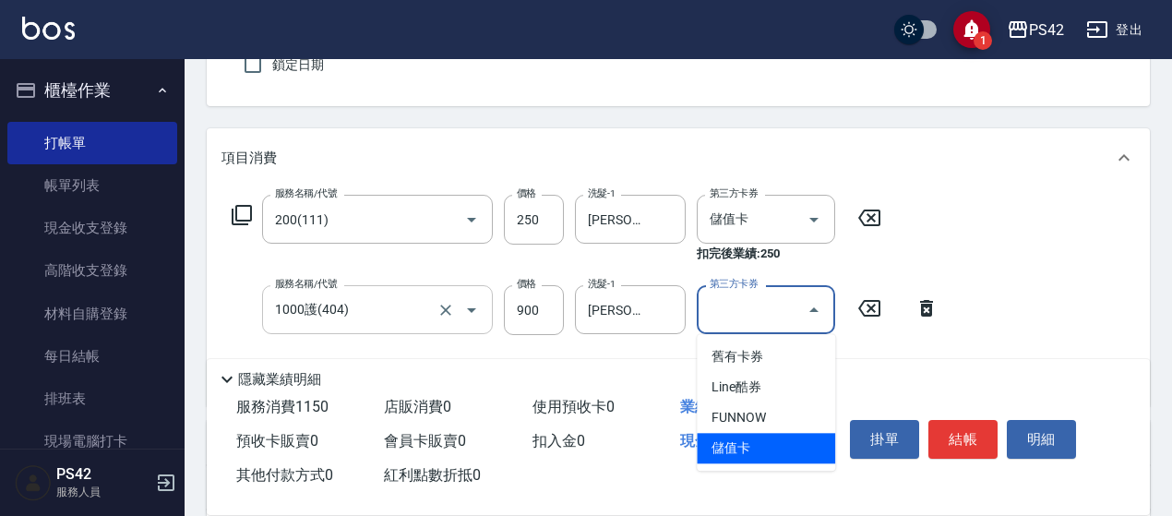
type input "儲值卡"
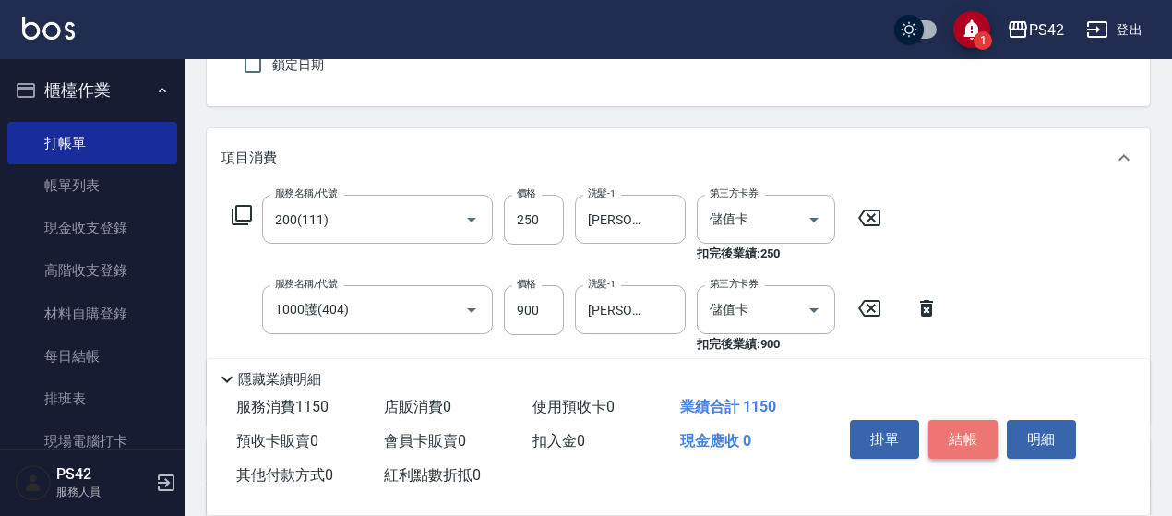
click at [969, 440] on button "結帳" at bounding box center [963, 439] width 69 height 39
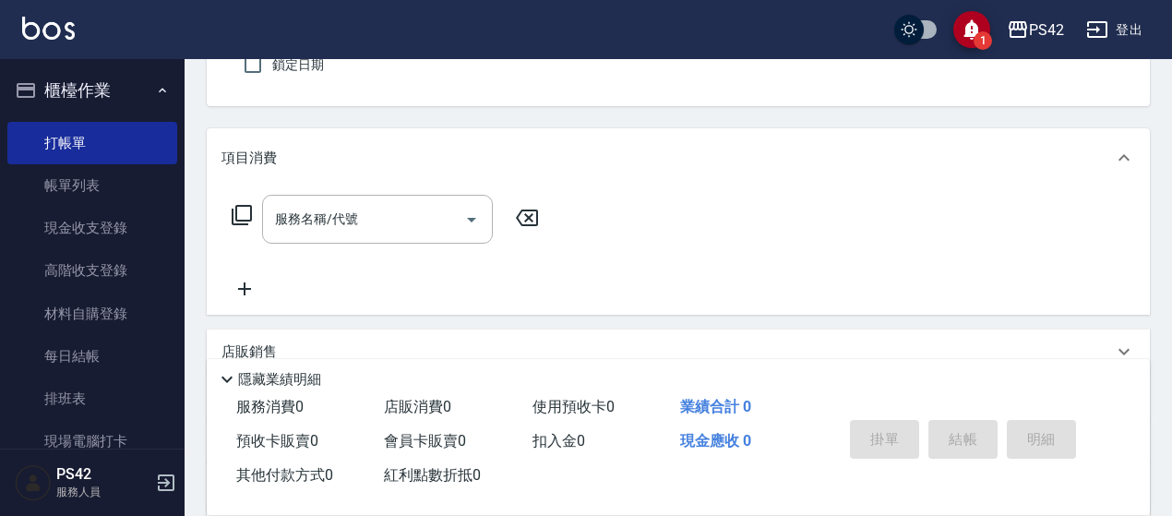
type input "無名字/0/null"
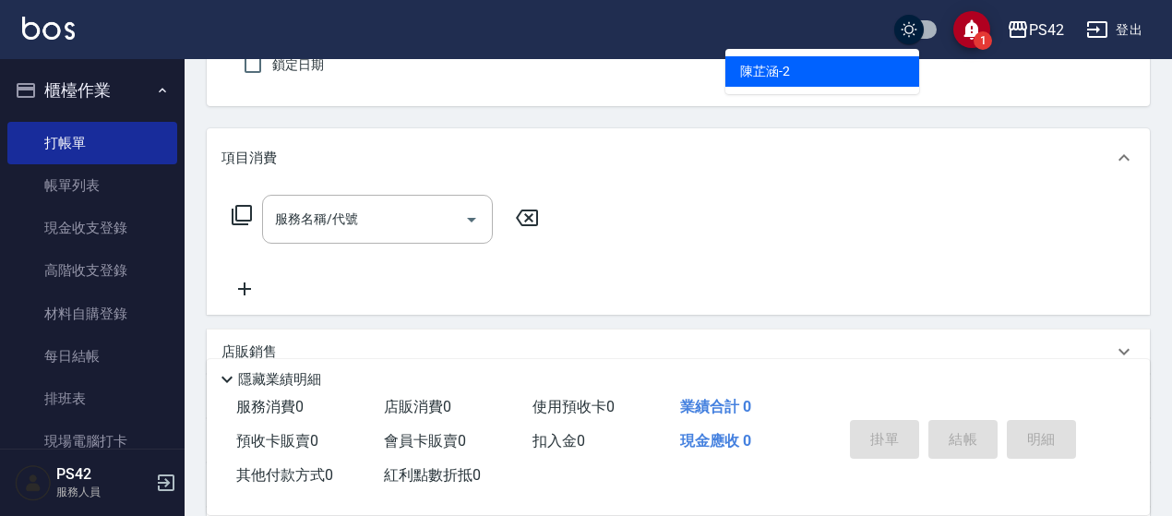
type input "[PERSON_NAME]-2"
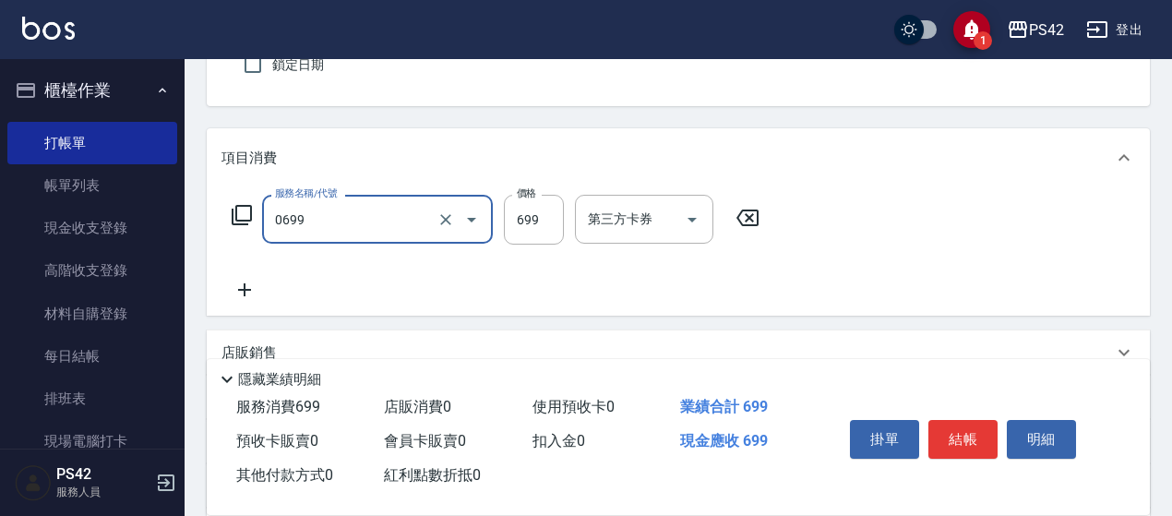
type input "精油SPA(0699)"
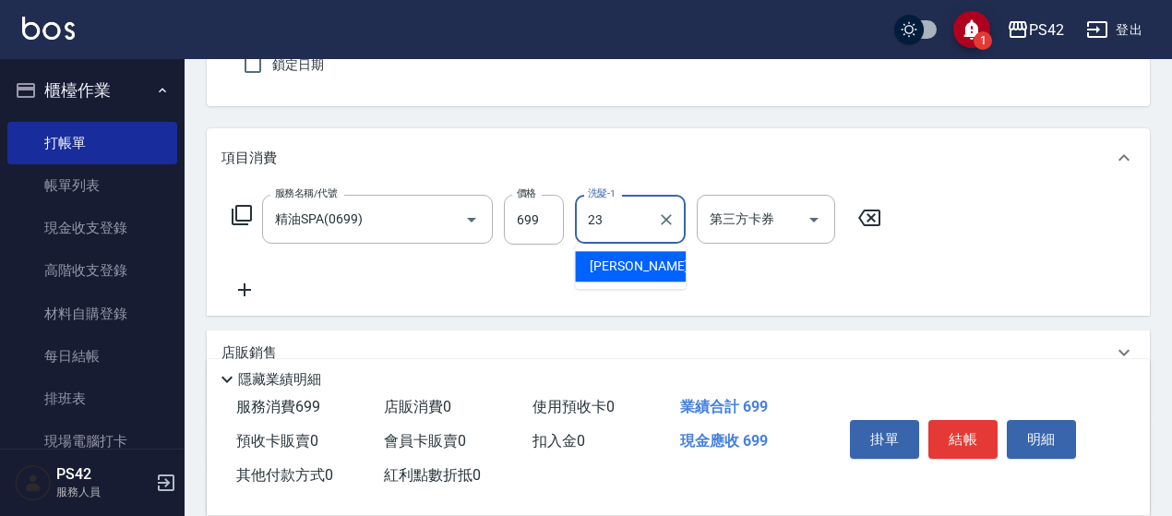
type input "[PERSON_NAME]-23"
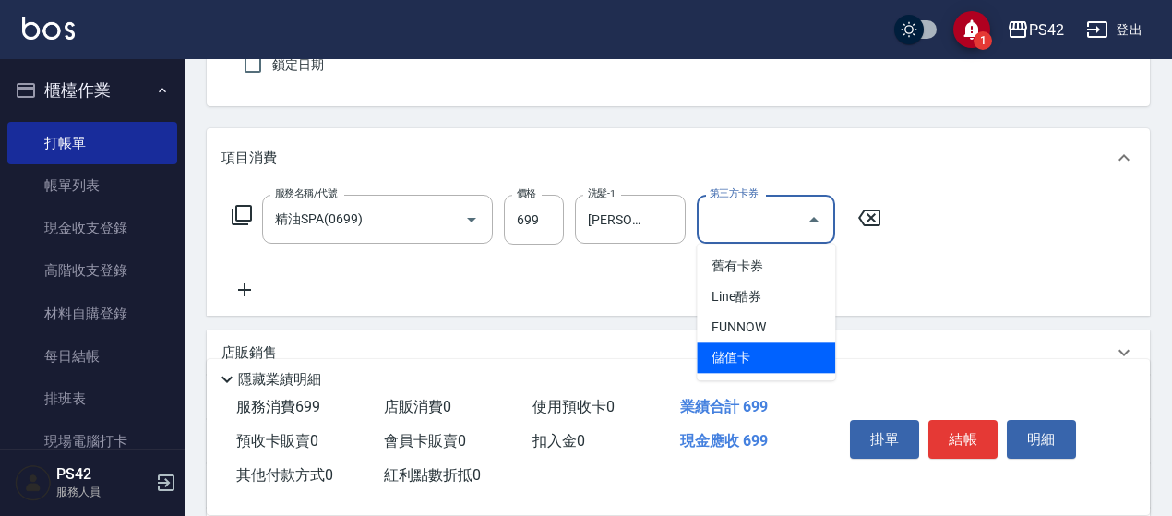
type input "儲值卡"
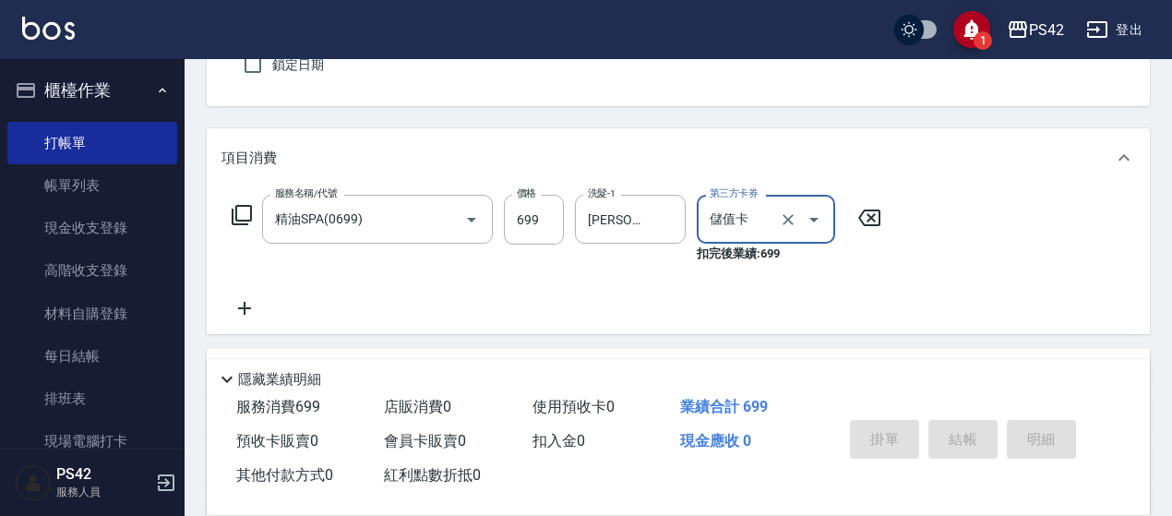
type input "[DATE] 17:46"
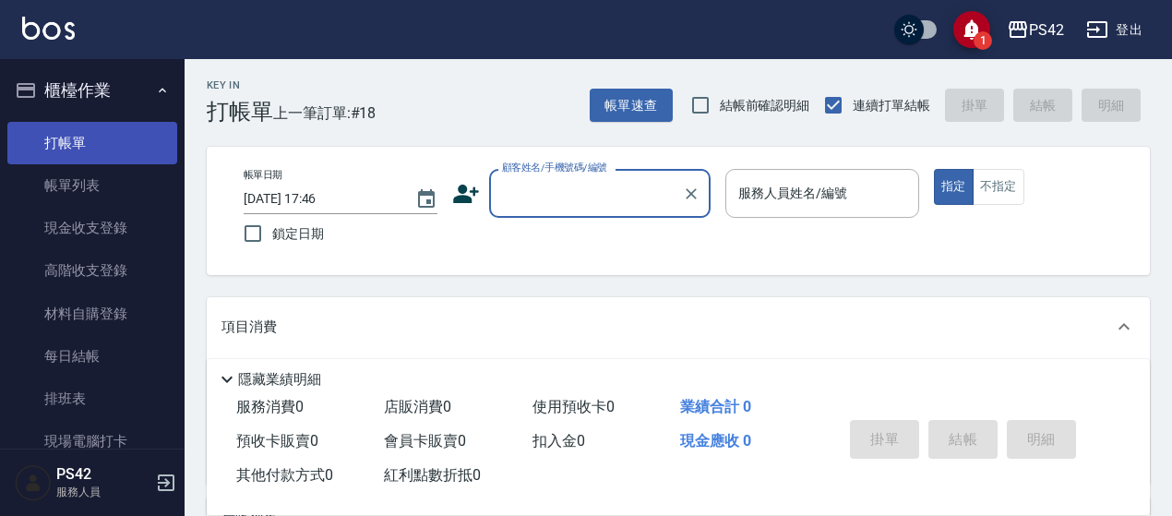
scroll to position [0, 0]
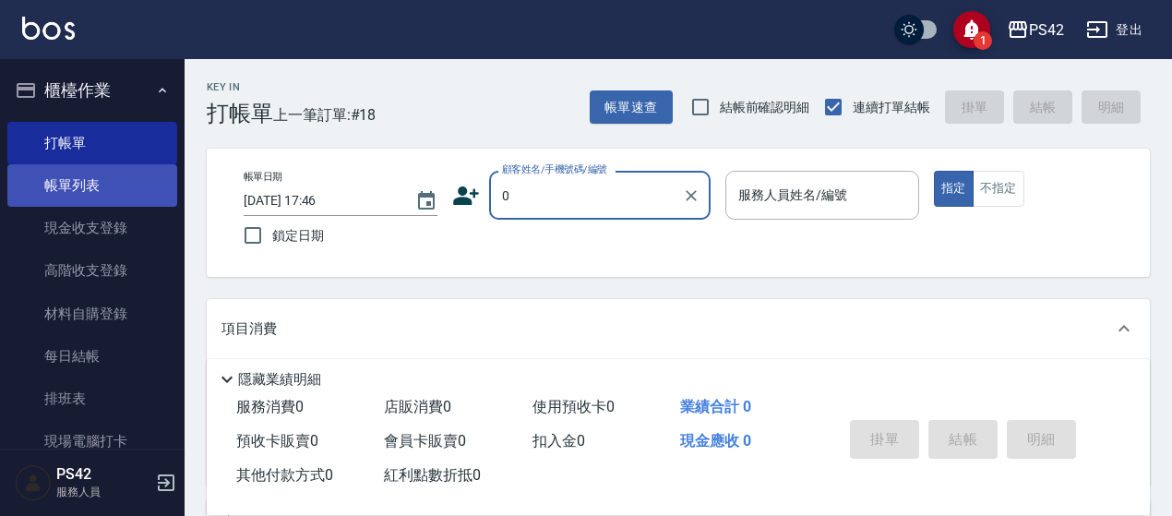
type input "無名字/0/null"
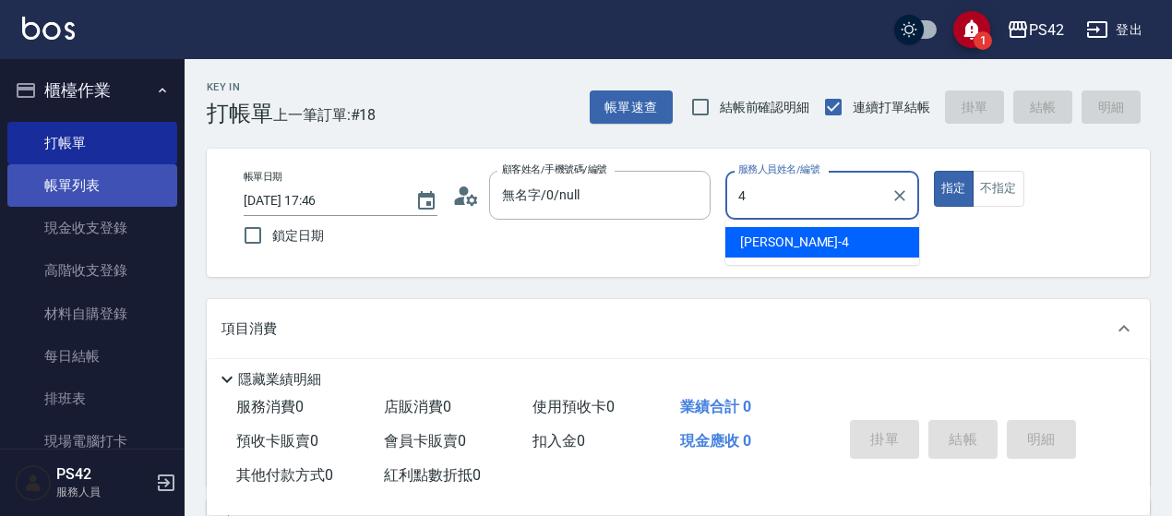
type input "程汶珊-4"
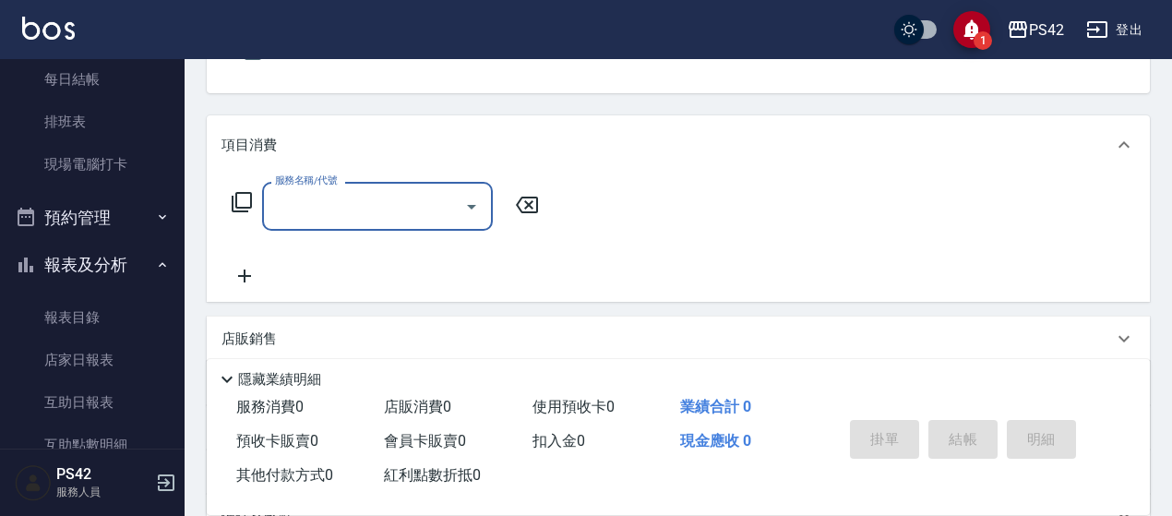
scroll to position [185, 0]
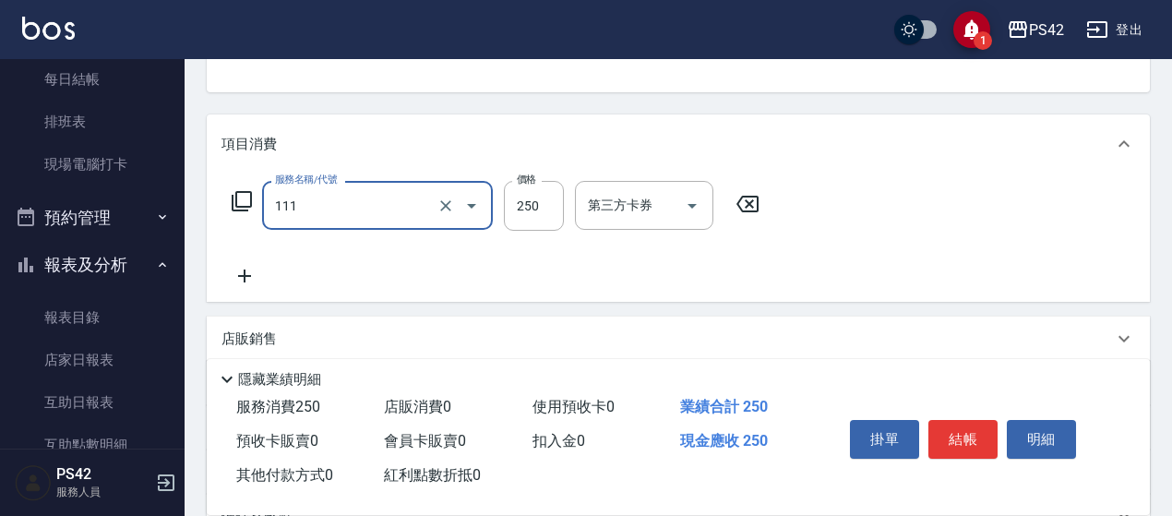
type input "200(111)"
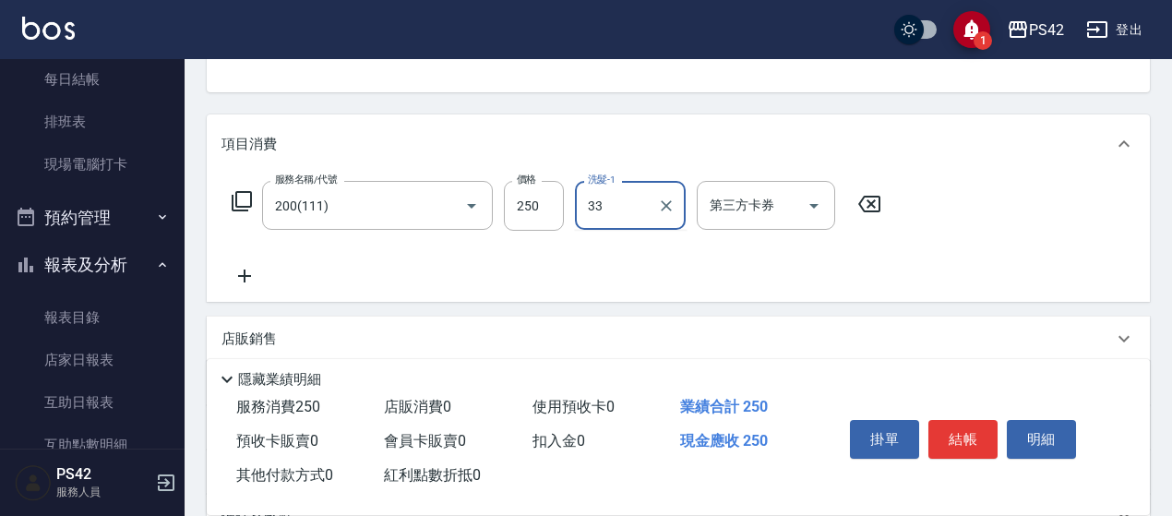
type input "[PERSON_NAME]-33"
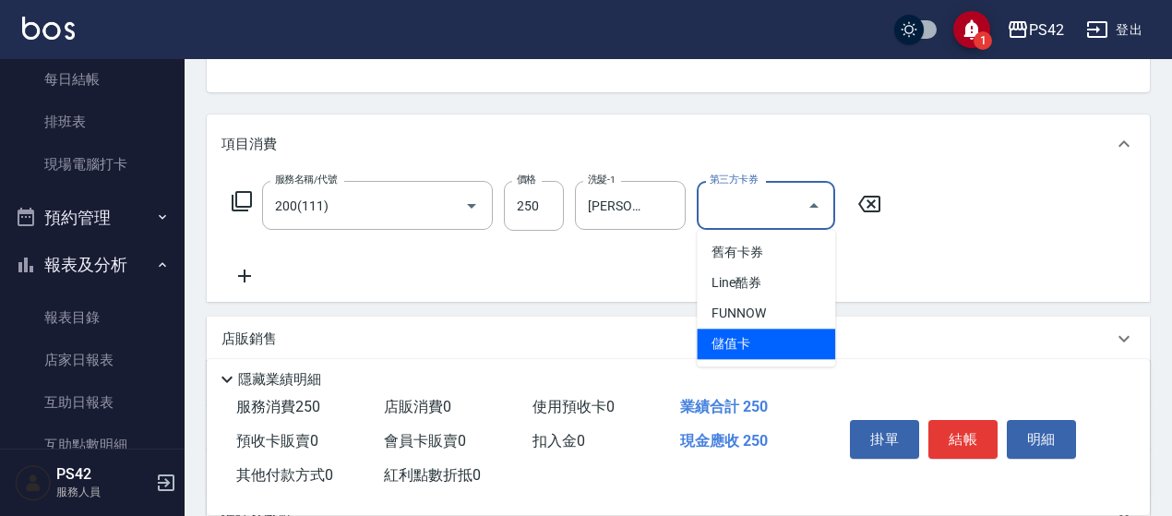
type input "儲值卡"
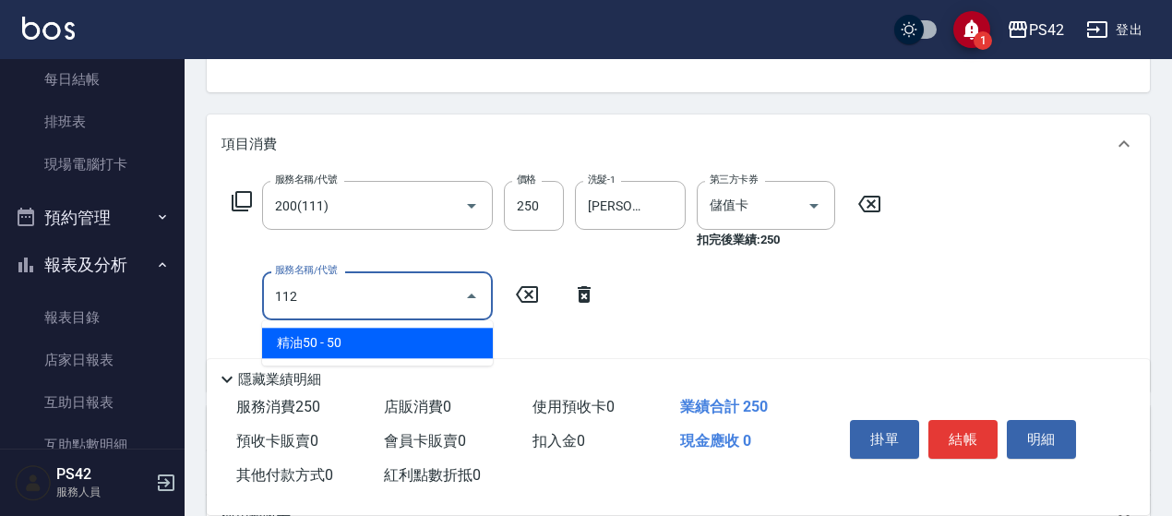
type input "精油50(112)"
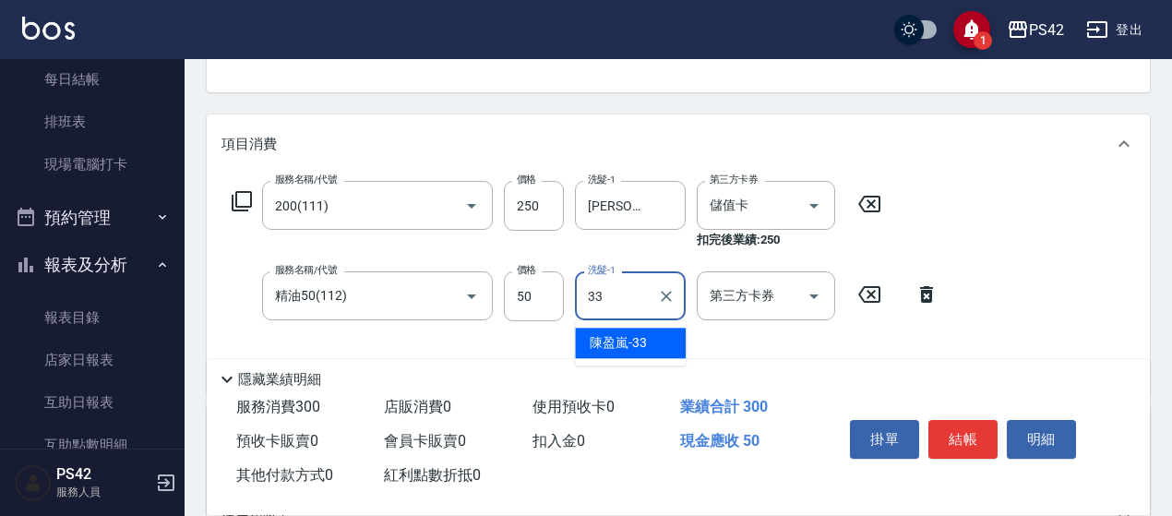
type input "[PERSON_NAME]-33"
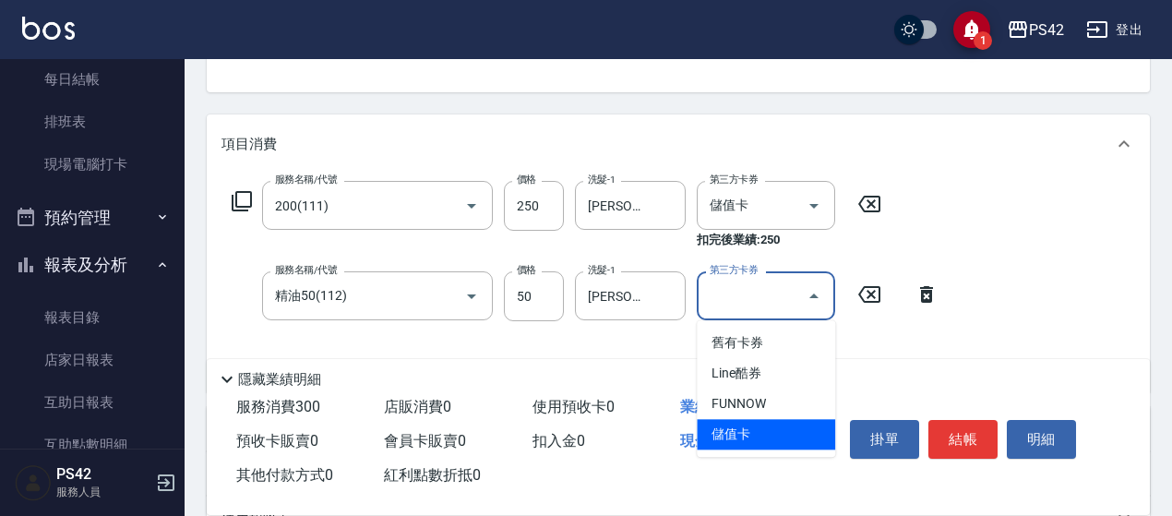
type input "儲值卡"
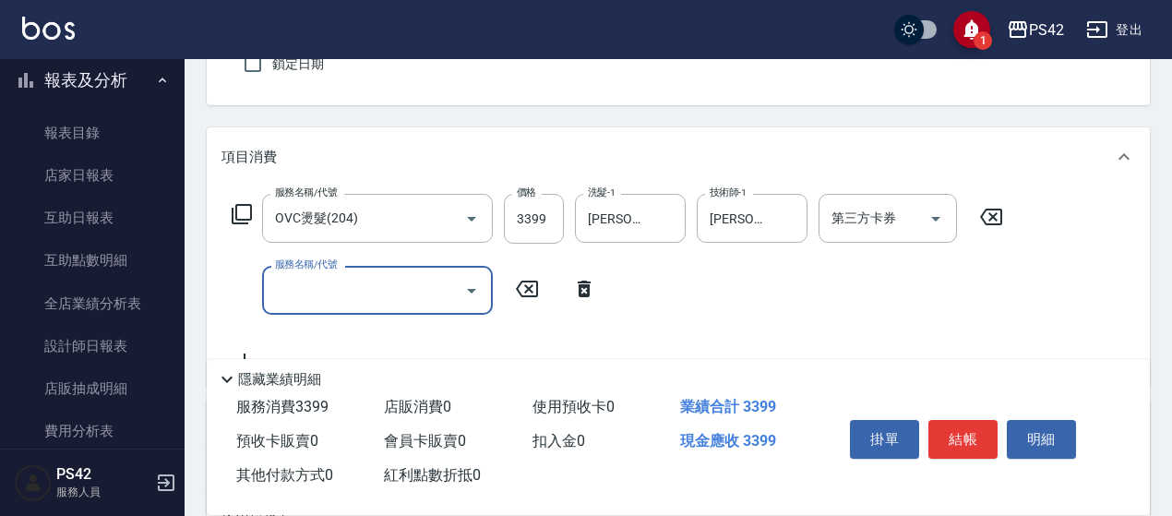
scroll to position [355, 0]
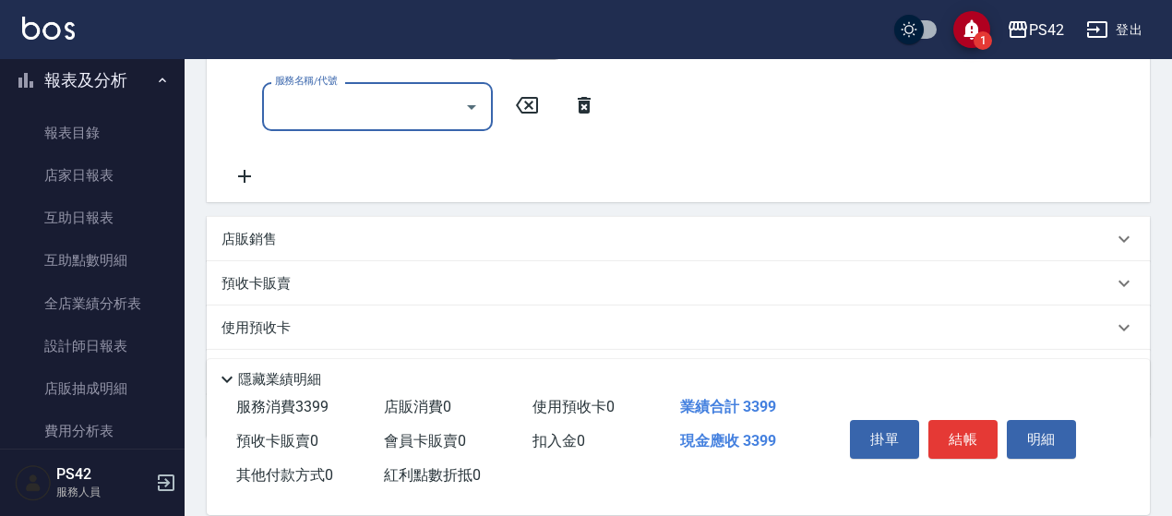
click at [341, 241] on div "店販銷售" at bounding box center [668, 239] width 892 height 19
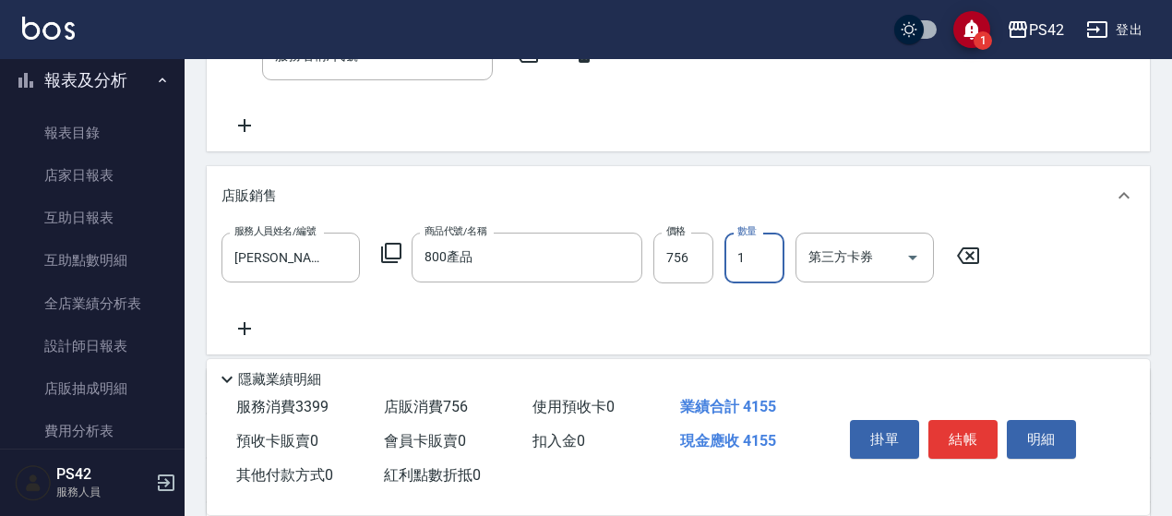
scroll to position [519, 0]
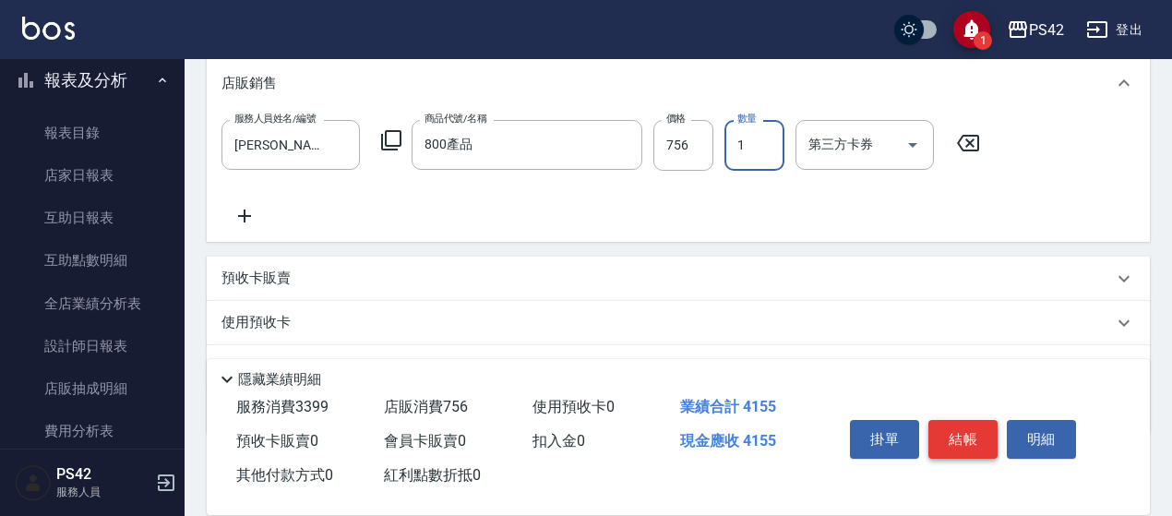
click at [956, 437] on button "結帳" at bounding box center [963, 439] width 69 height 39
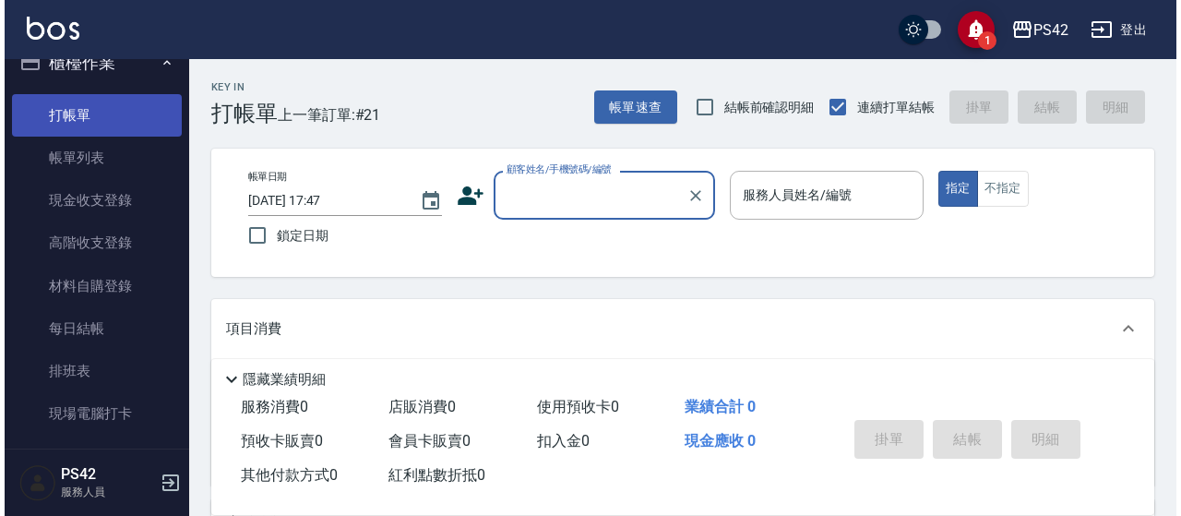
scroll to position [0, 0]
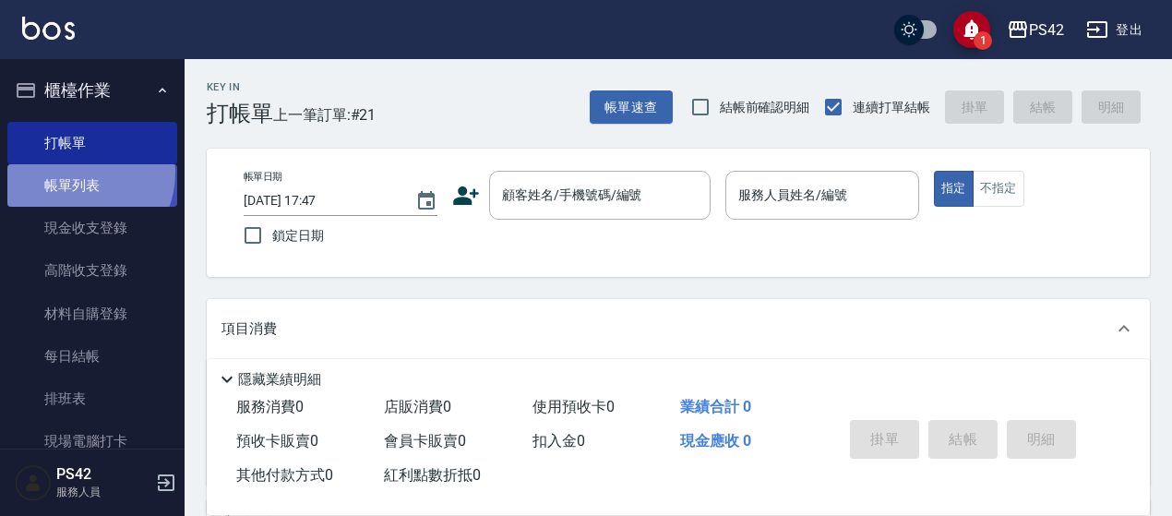
click at [75, 173] on link "帳單列表" at bounding box center [92, 185] width 170 height 42
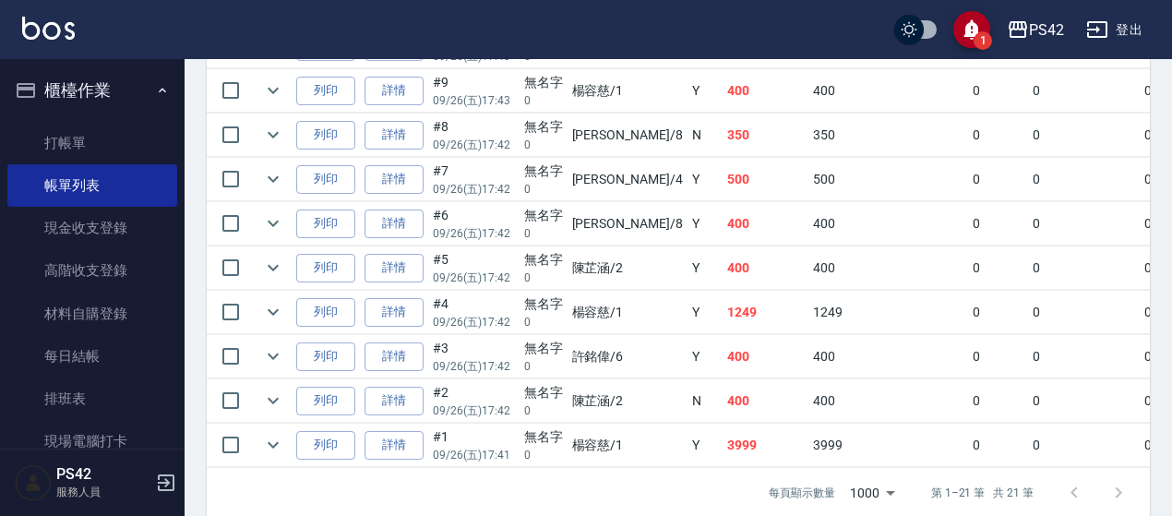
scroll to position [1100, 0]
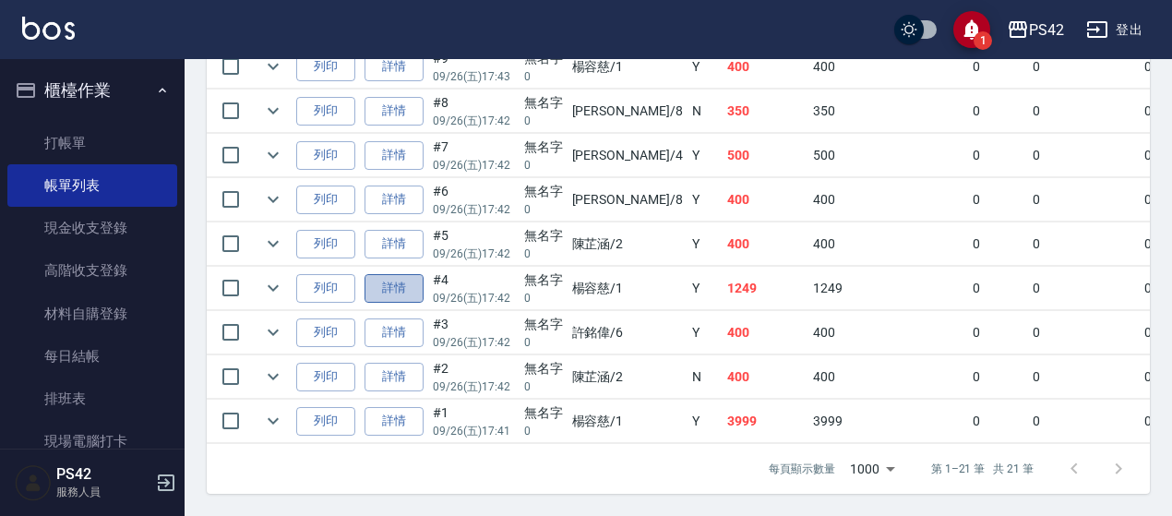
click at [399, 274] on link "詳情" at bounding box center [394, 288] width 59 height 29
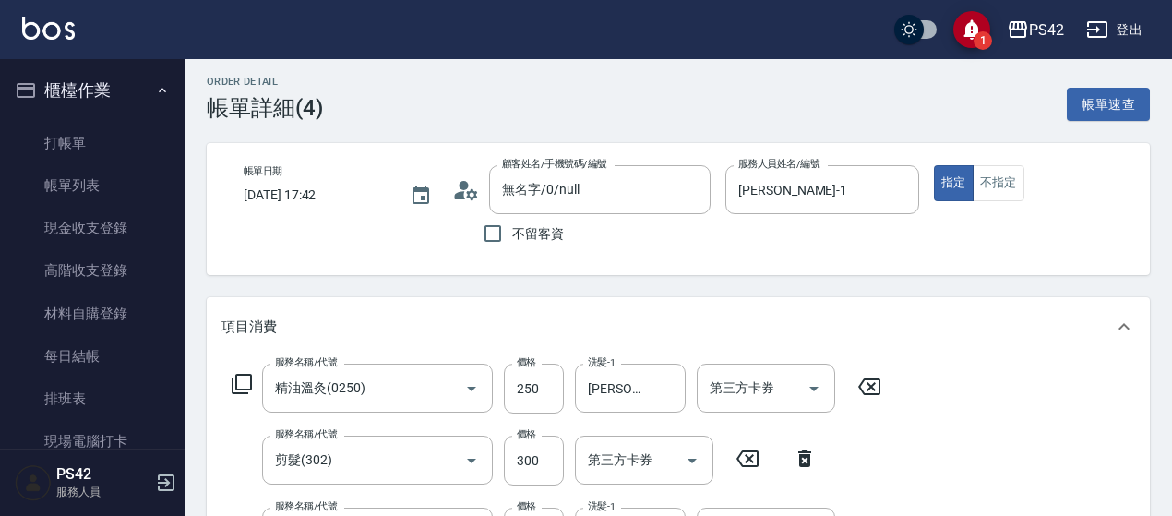
scroll to position [185, 0]
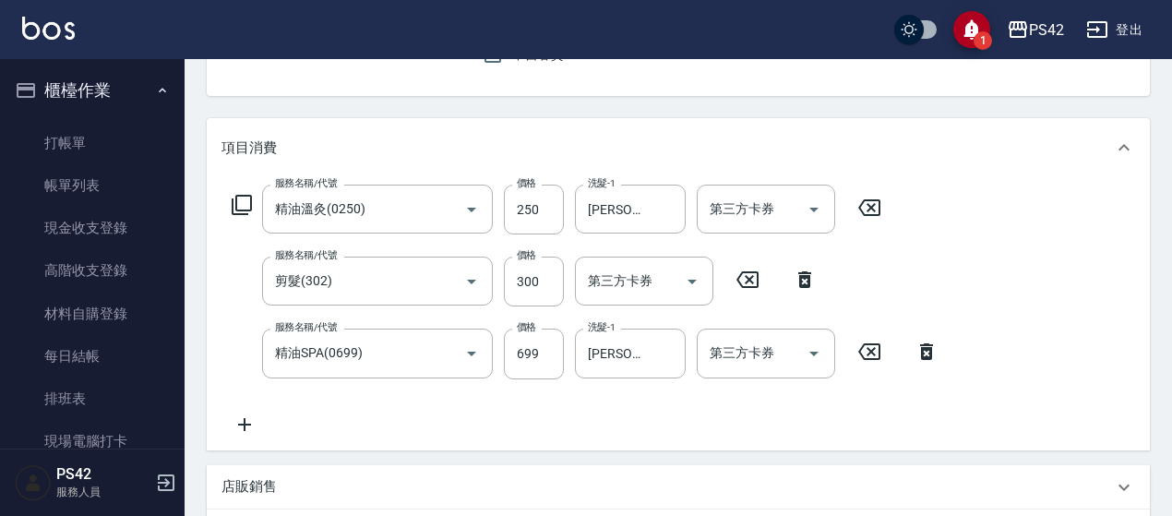
click at [878, 214] on icon at bounding box center [869, 207] width 22 height 17
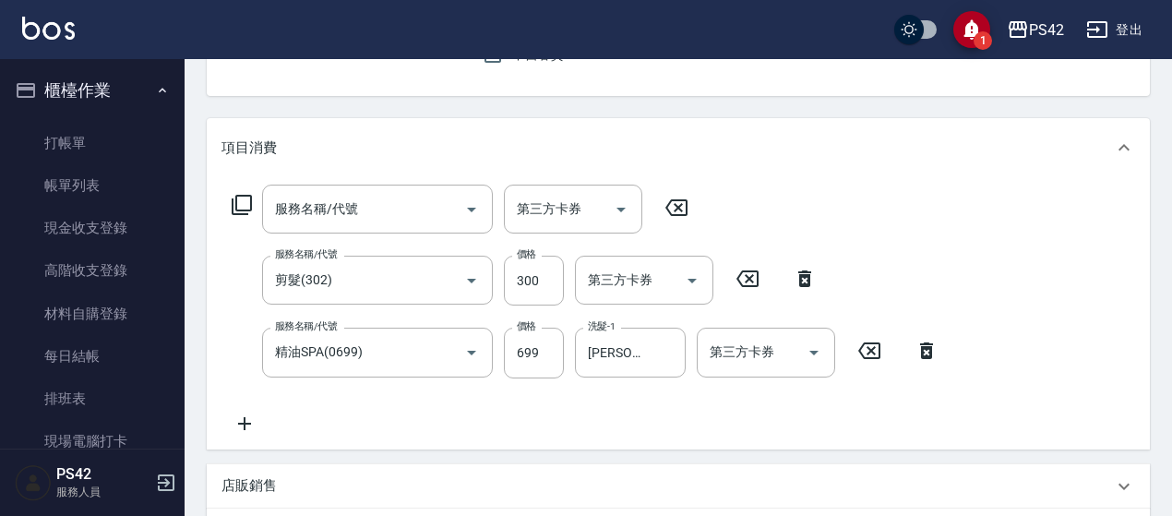
click at [868, 352] on icon at bounding box center [869, 351] width 46 height 22
drag, startPoint x: 749, startPoint y: 274, endPoint x: 566, endPoint y: 257, distance: 183.6
click at [746, 277] on icon at bounding box center [748, 279] width 46 height 22
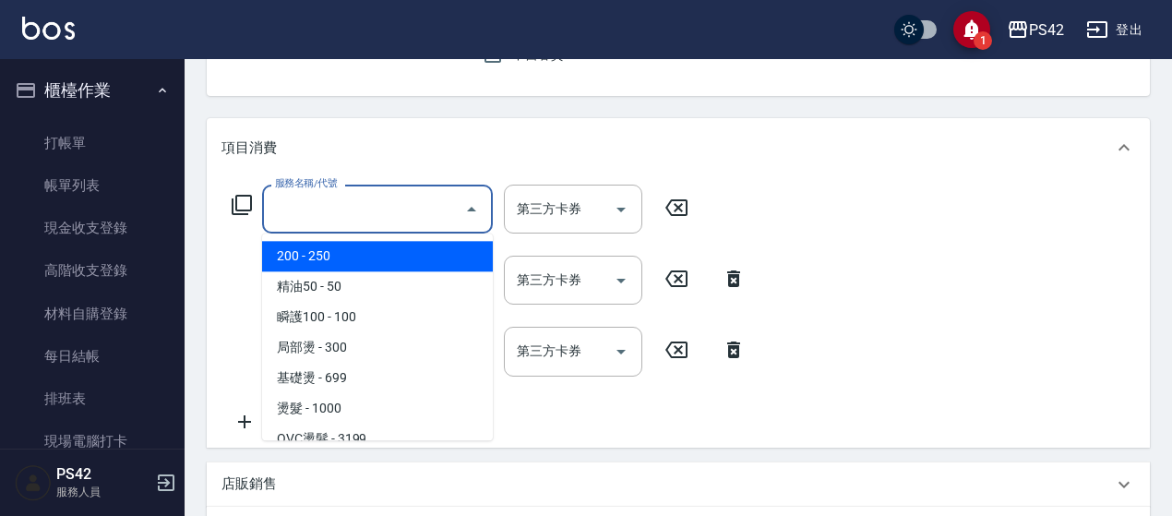
click at [432, 221] on input "服務名稱/代號" at bounding box center [363, 209] width 186 height 32
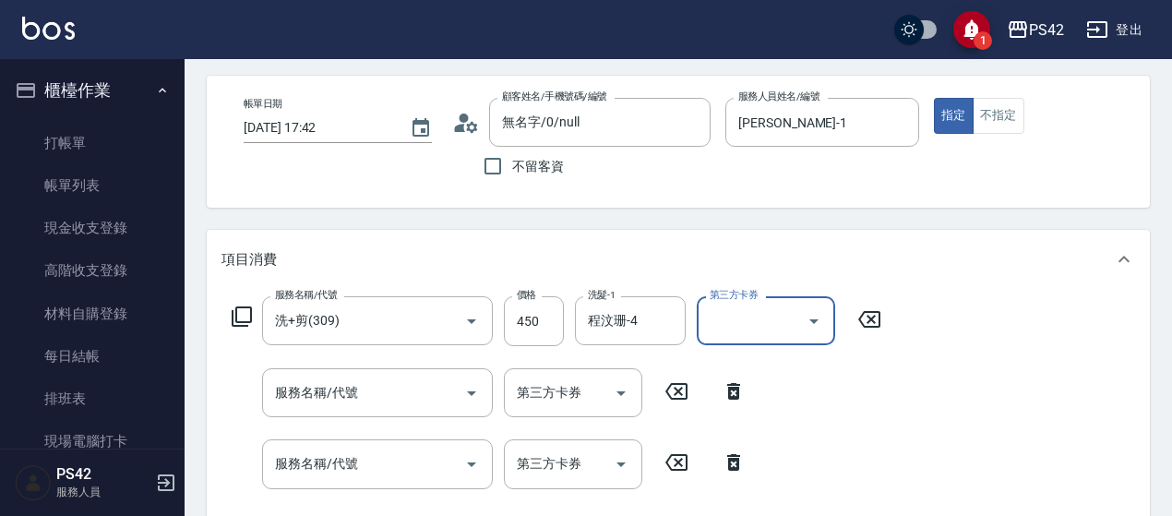
scroll to position [0, 0]
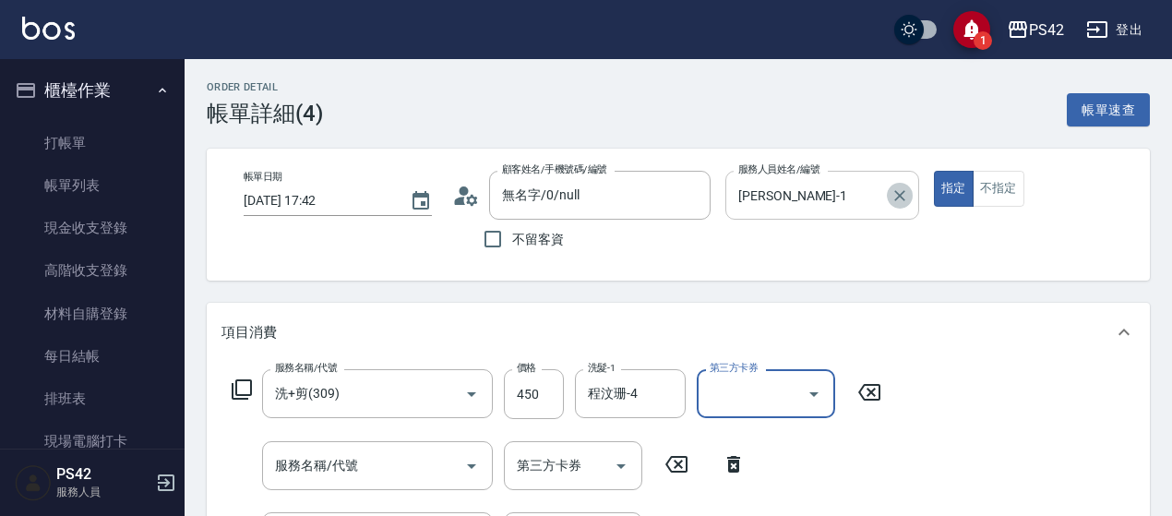
click at [902, 197] on icon "Clear" at bounding box center [899, 195] width 11 height 11
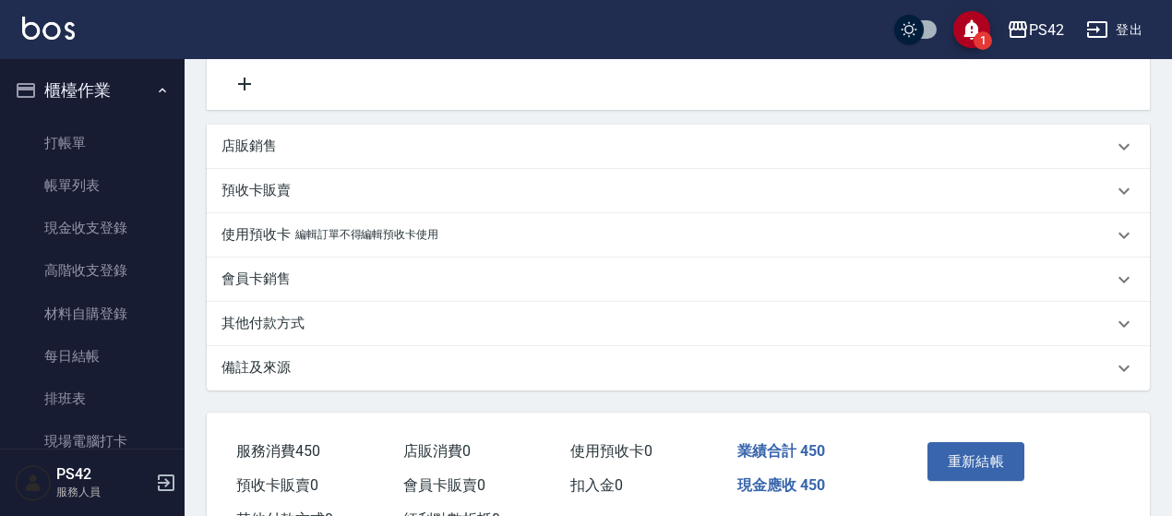
scroll to position [554, 0]
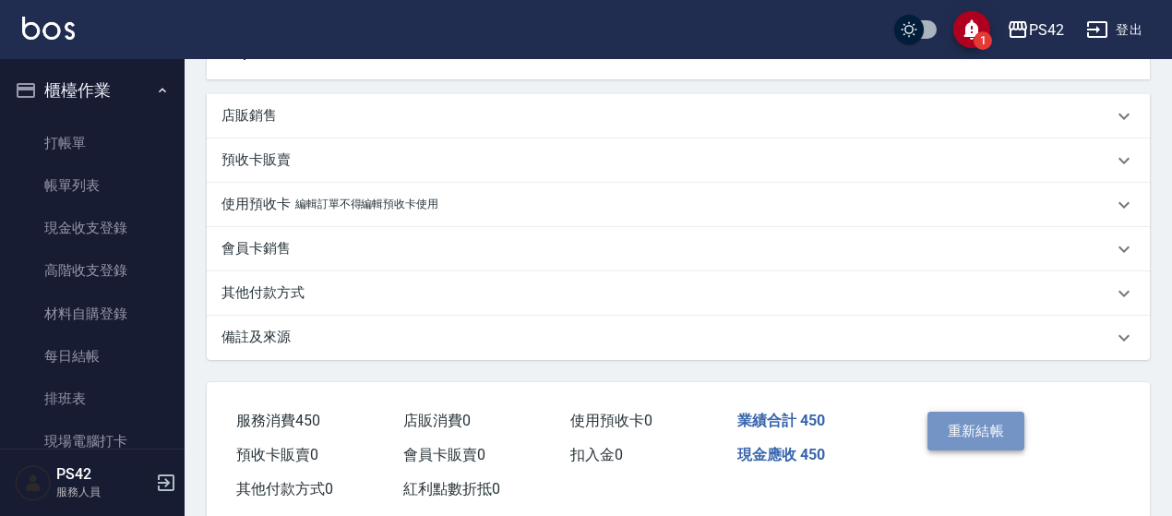
click at [1011, 431] on button "重新結帳" at bounding box center [977, 431] width 98 height 39
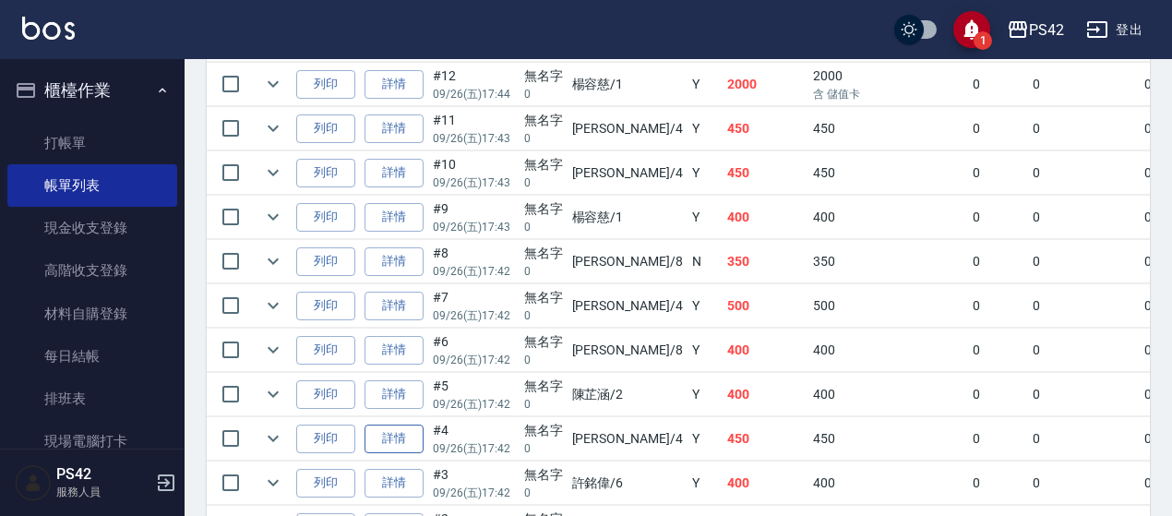
scroll to position [1015, 0]
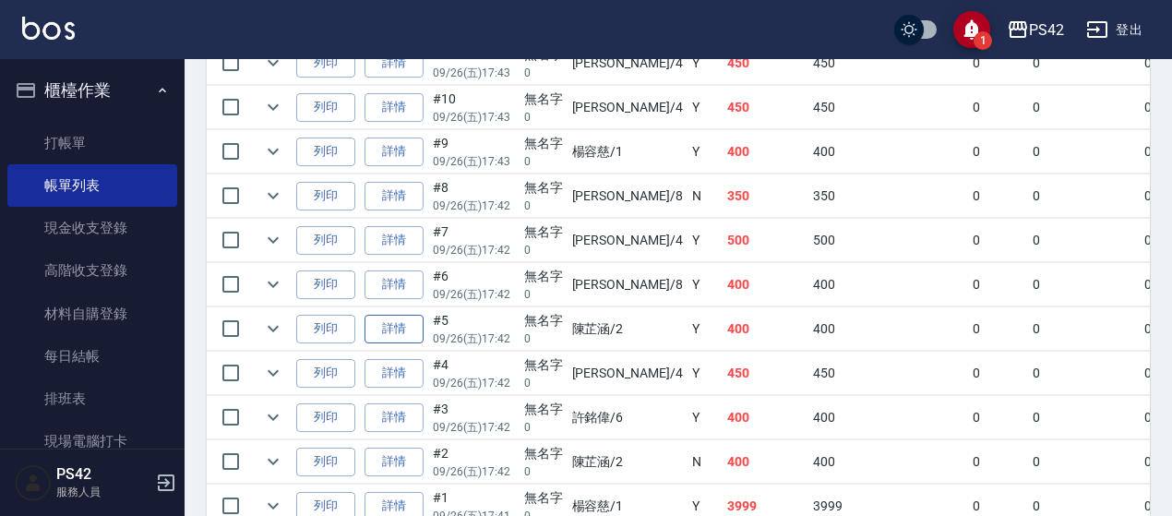
click at [401, 315] on link "詳情" at bounding box center [394, 329] width 59 height 29
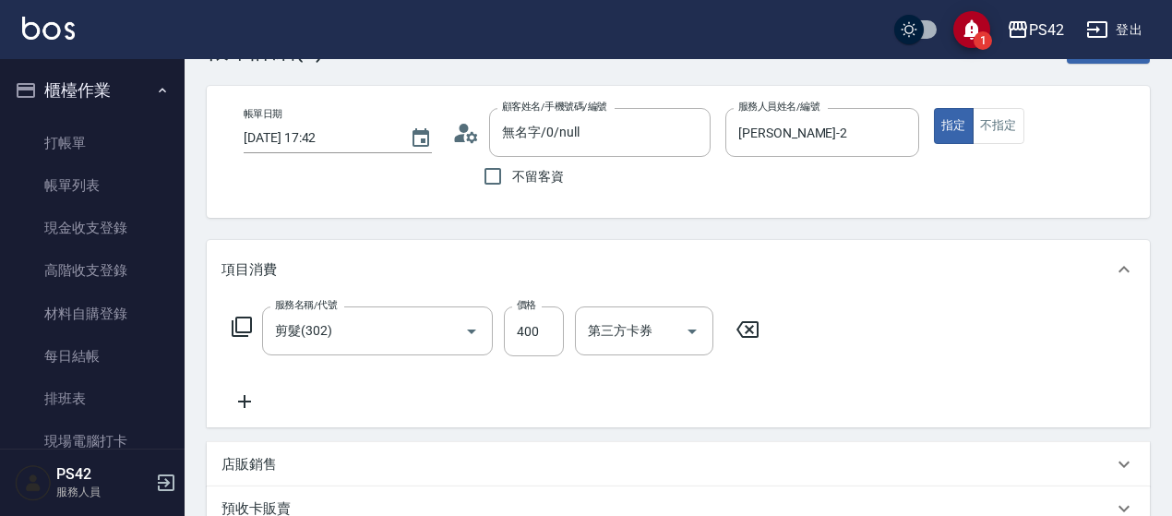
scroll to position [92, 0]
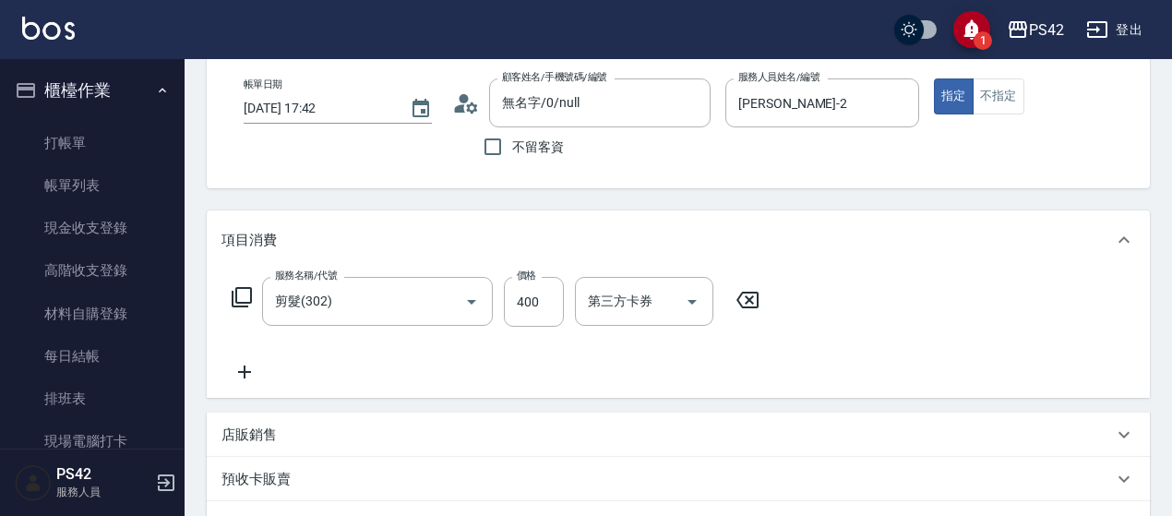
click at [759, 296] on icon at bounding box center [748, 300] width 46 height 22
click at [391, 308] on input "服務名稱/代號" at bounding box center [363, 301] width 186 height 32
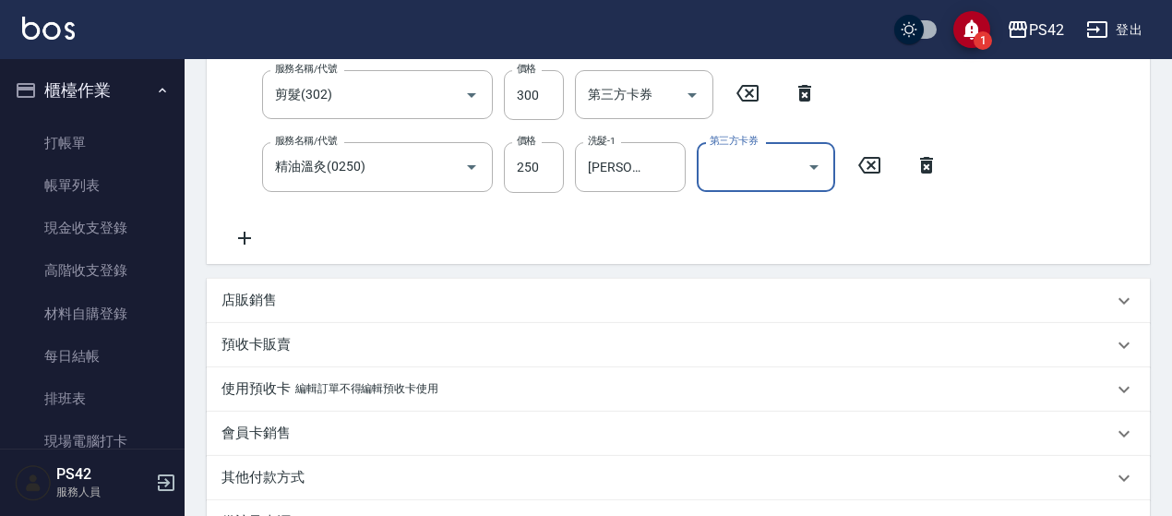
scroll to position [554, 0]
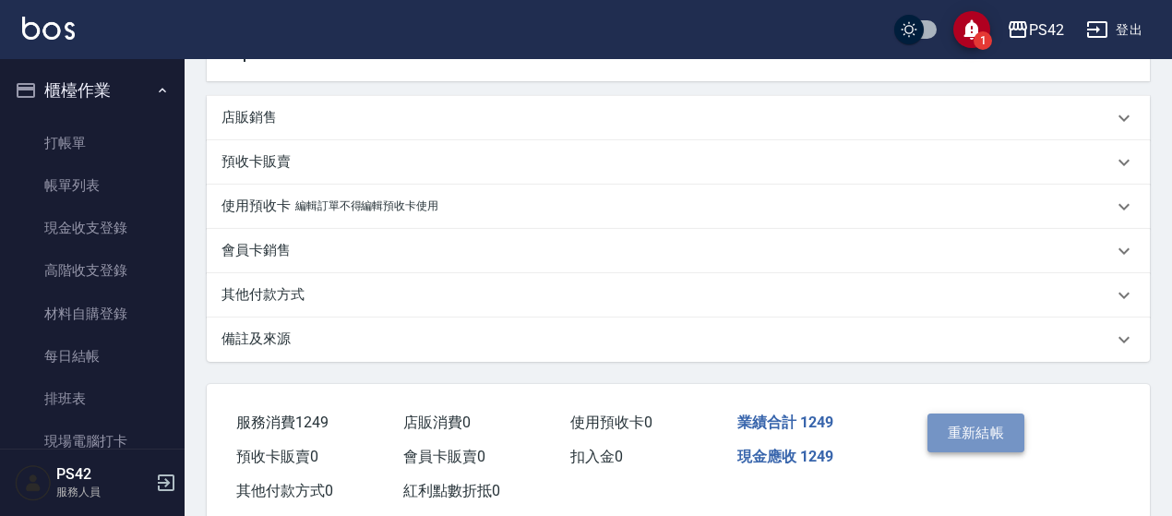
click at [995, 420] on button "重新結帳" at bounding box center [977, 432] width 98 height 39
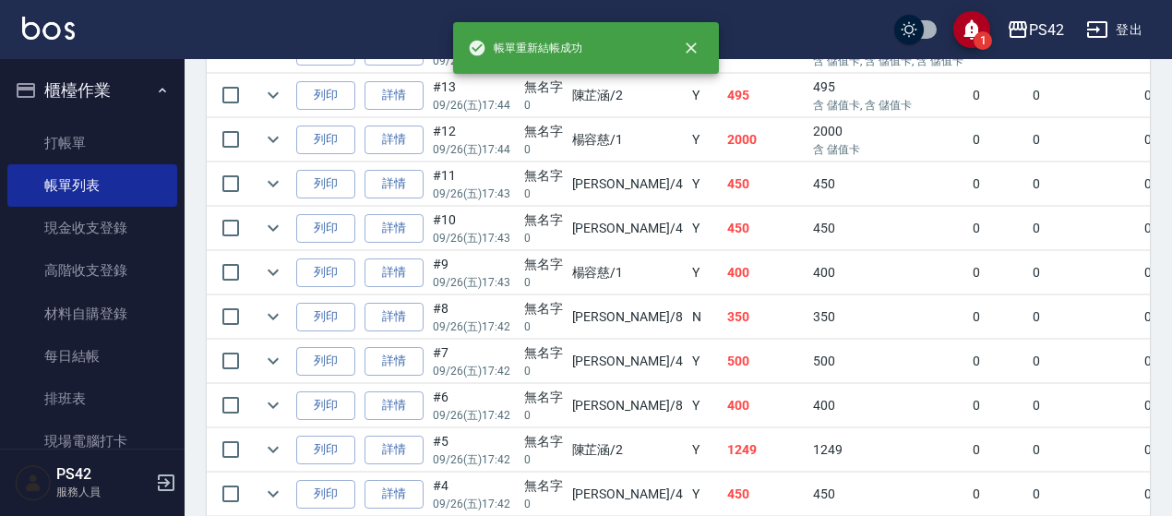
scroll to position [923, 0]
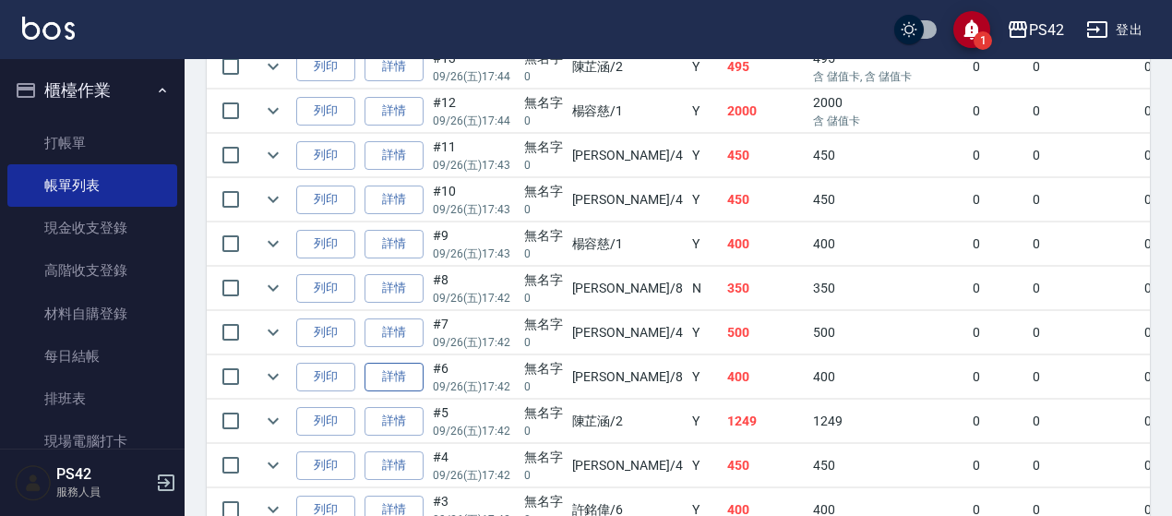
click at [389, 365] on link "詳情" at bounding box center [394, 377] width 59 height 29
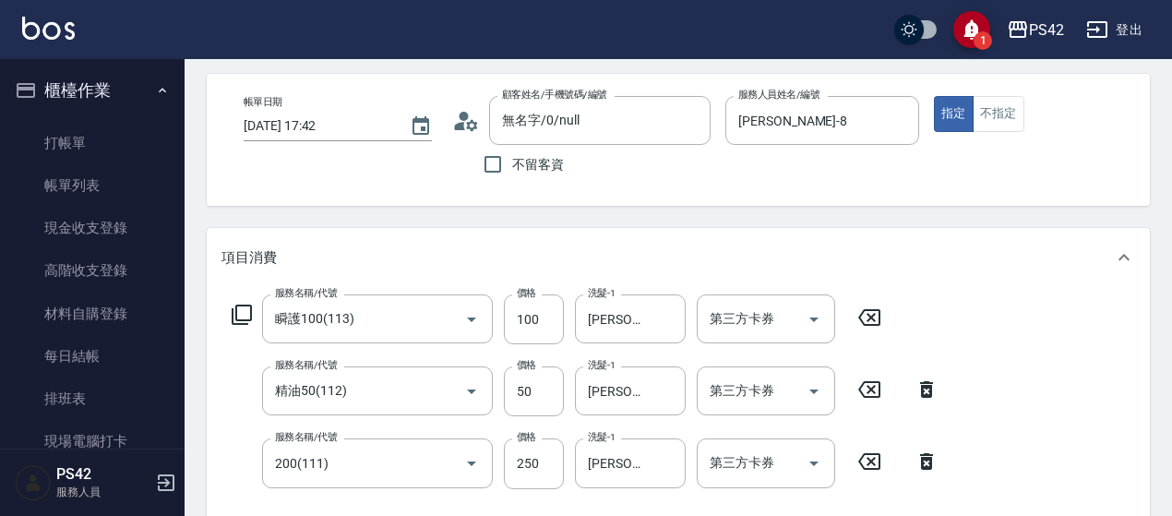
scroll to position [92, 0]
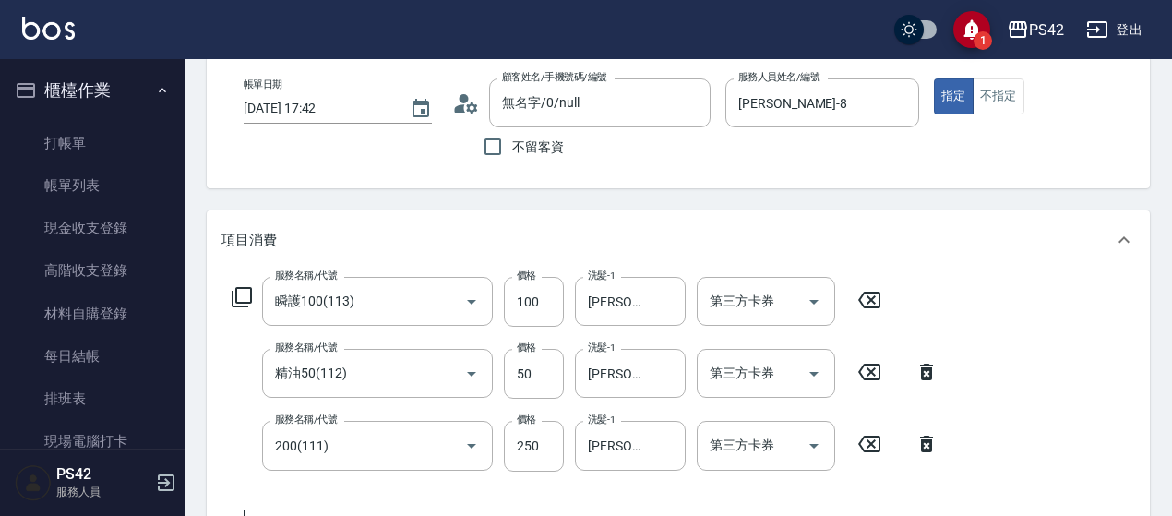
click at [855, 302] on icon at bounding box center [869, 300] width 46 height 22
click at [880, 374] on icon at bounding box center [869, 371] width 46 height 22
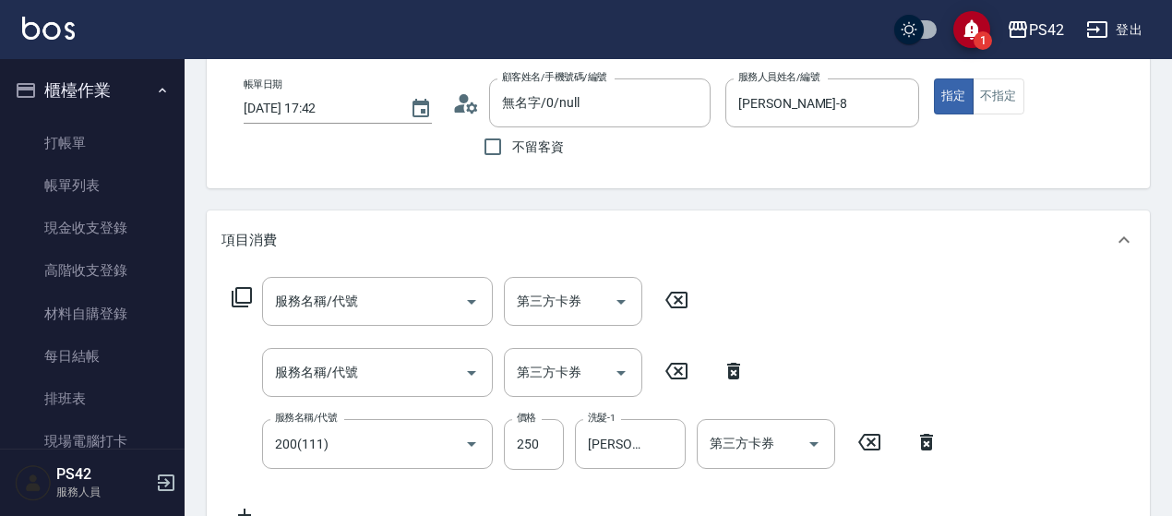
drag, startPoint x: 879, startPoint y: 374, endPoint x: 880, endPoint y: 407, distance: 33.2
click at [879, 374] on div "服務名稱/代號 服務名稱/代號 第三方卡券 第三方卡券 服務名稱/代號 服務名稱/代號 第三方卡券 第三方卡券 服務名稱/代號 200(111) 服務名稱/代…" at bounding box center [586, 401] width 728 height 248
click at [871, 451] on div "服務名稱/代號 200(111) 服務名稱/代號 價格 250 價格 洗髮-1 [PERSON_NAME]-23 洗髮-1 第三方卡券 第三方卡券" at bounding box center [586, 444] width 728 height 50
drag, startPoint x: 871, startPoint y: 451, endPoint x: 845, endPoint y: 437, distance: 29.8
click at [871, 449] on icon at bounding box center [869, 442] width 46 height 22
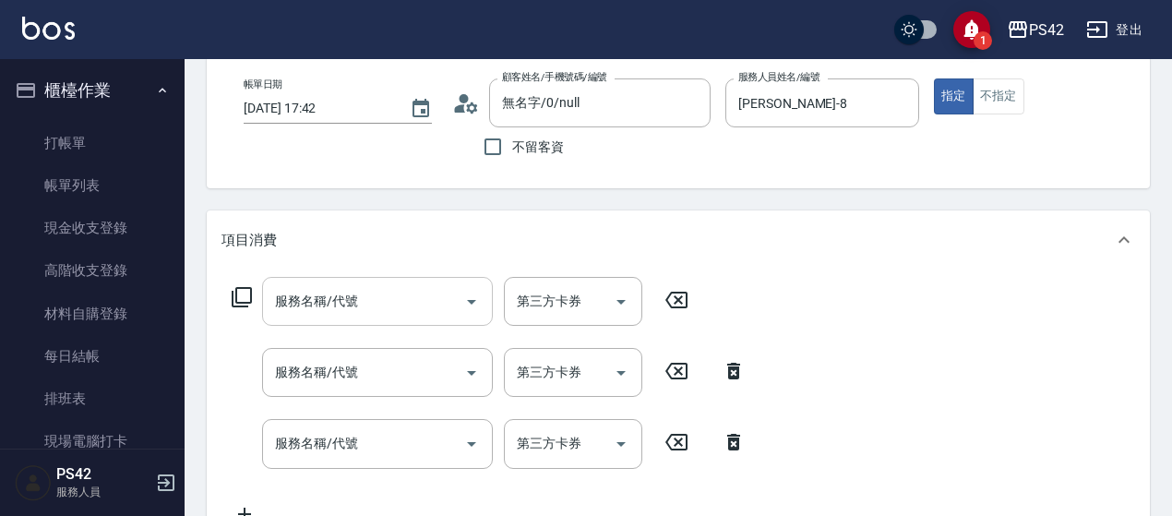
drag, startPoint x: 401, startPoint y: 315, endPoint x: 406, endPoint y: 302, distance: 14.1
click at [406, 305] on input "服務名稱/代號" at bounding box center [363, 301] width 186 height 32
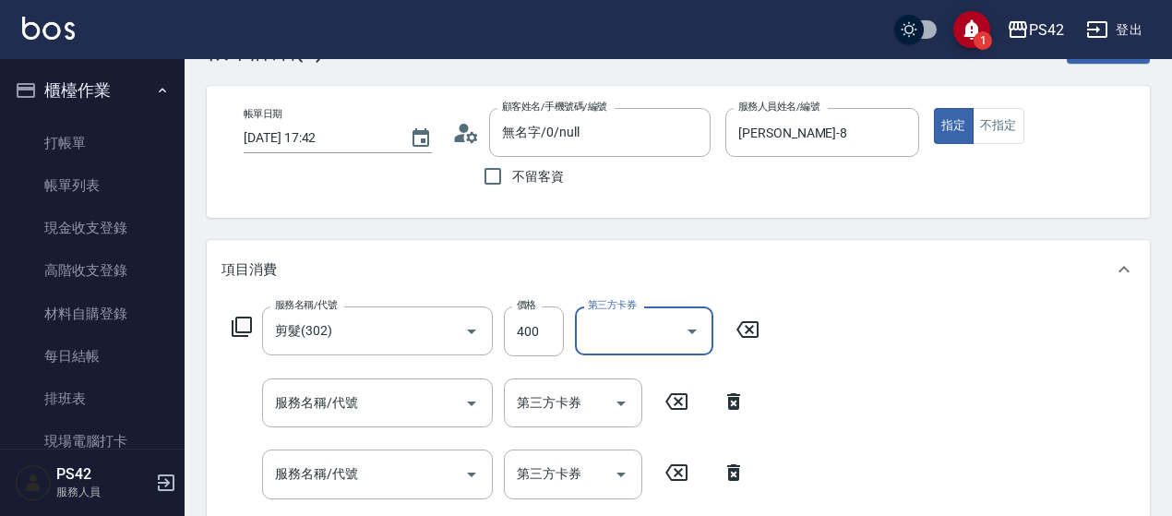
scroll to position [0, 0]
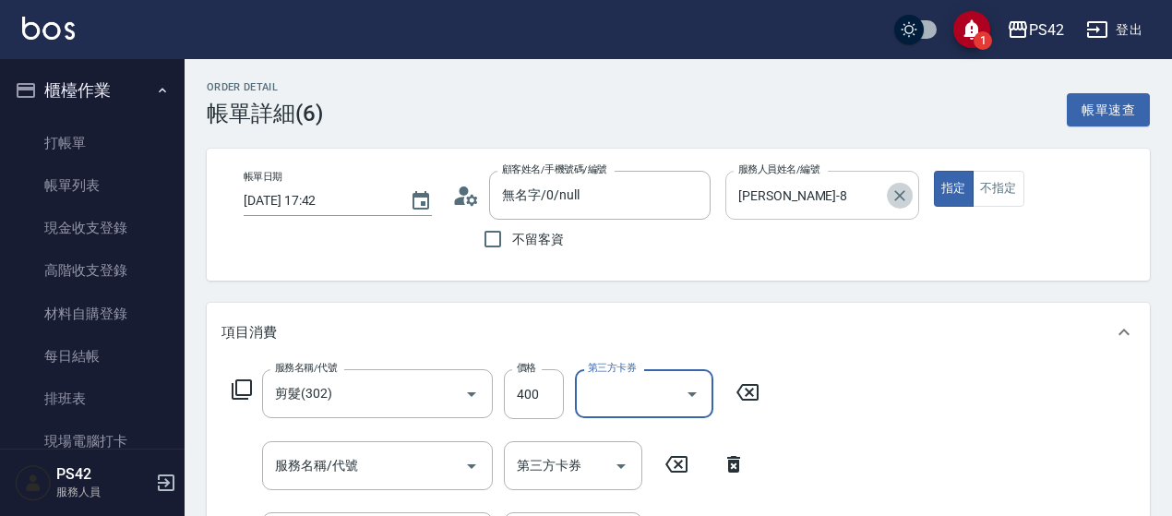
click at [905, 202] on icon "Clear" at bounding box center [900, 195] width 18 height 18
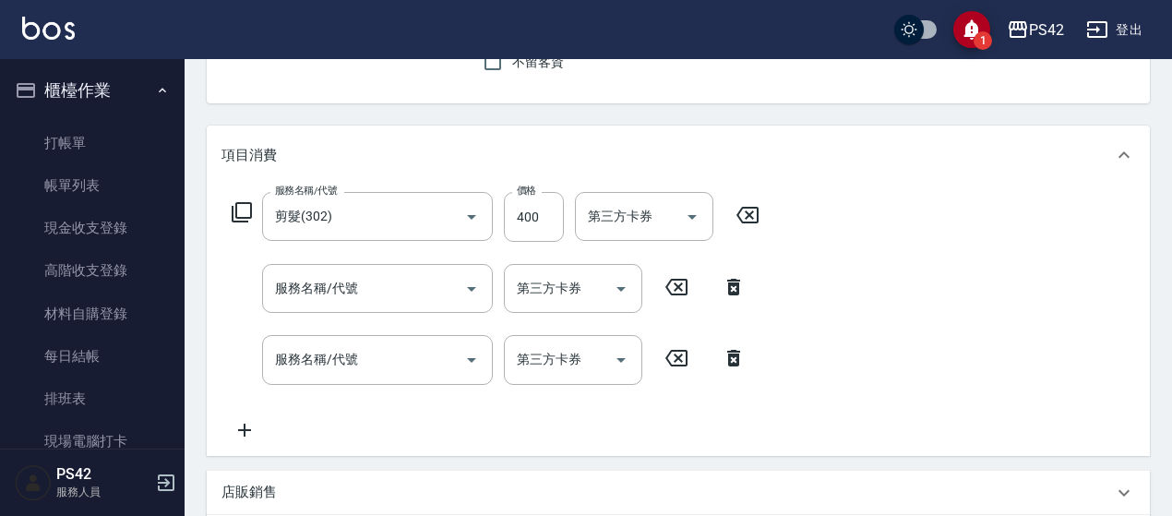
scroll to position [554, 0]
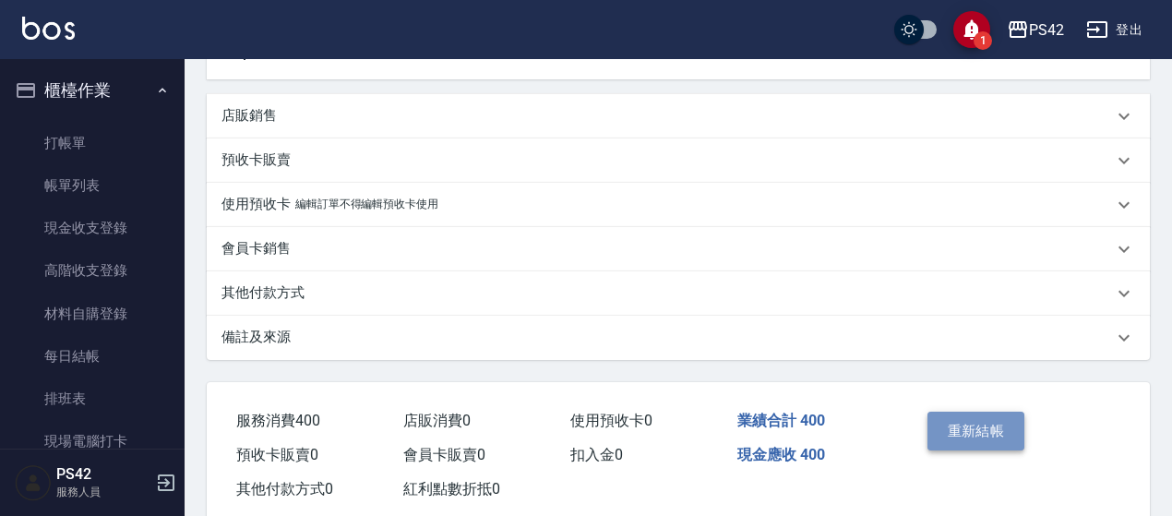
click at [1012, 433] on button "重新結帳" at bounding box center [977, 431] width 98 height 39
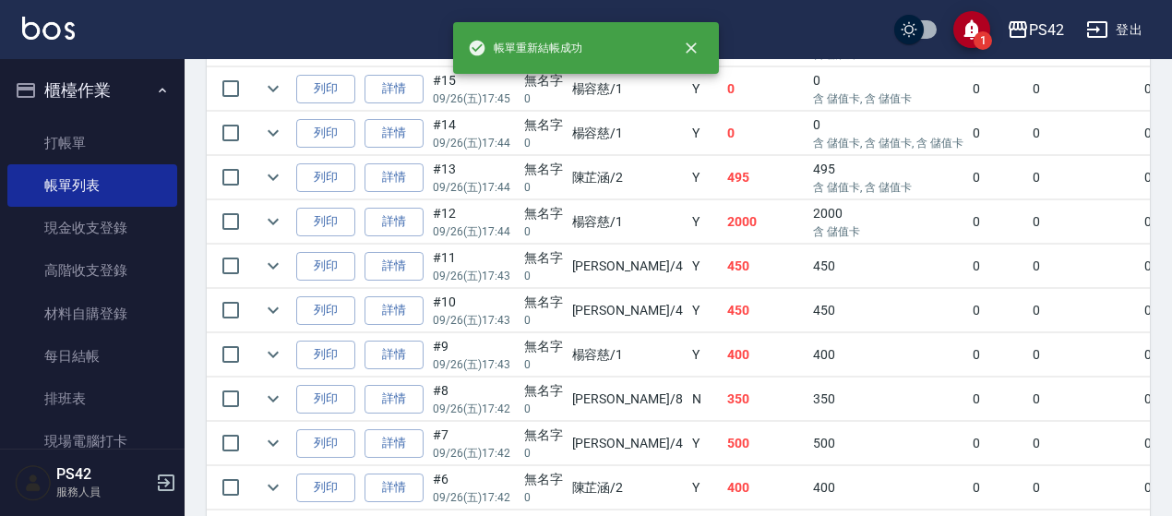
scroll to position [923, 0]
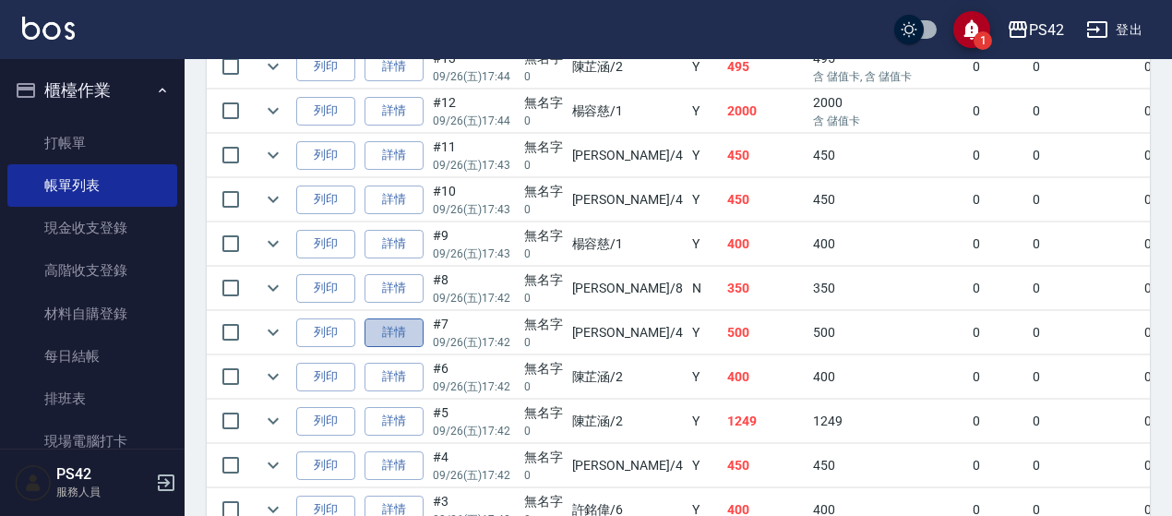
click at [390, 320] on link "詳情" at bounding box center [394, 332] width 59 height 29
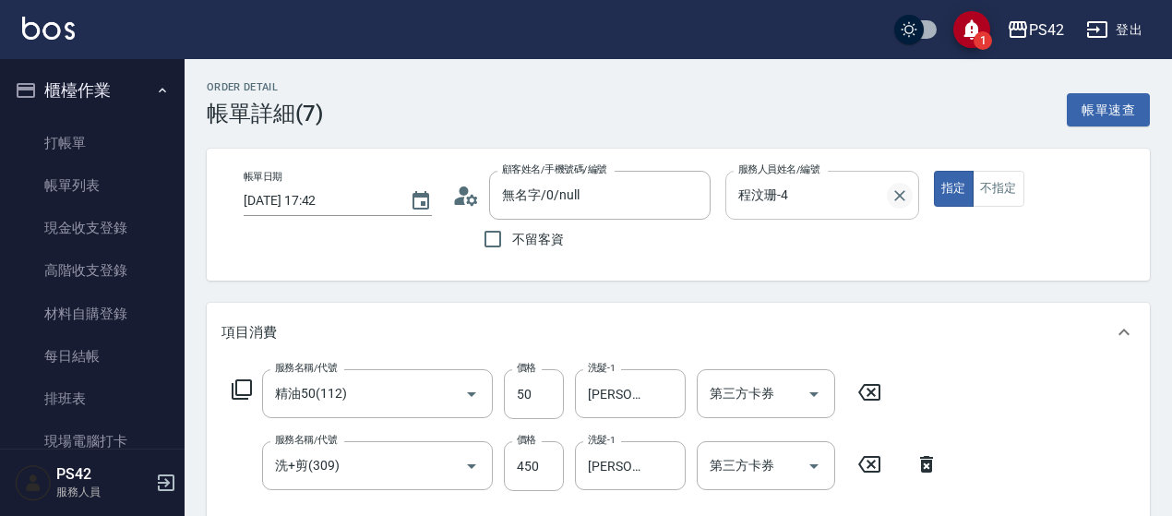
click at [902, 186] on icon "Clear" at bounding box center [900, 195] width 18 height 18
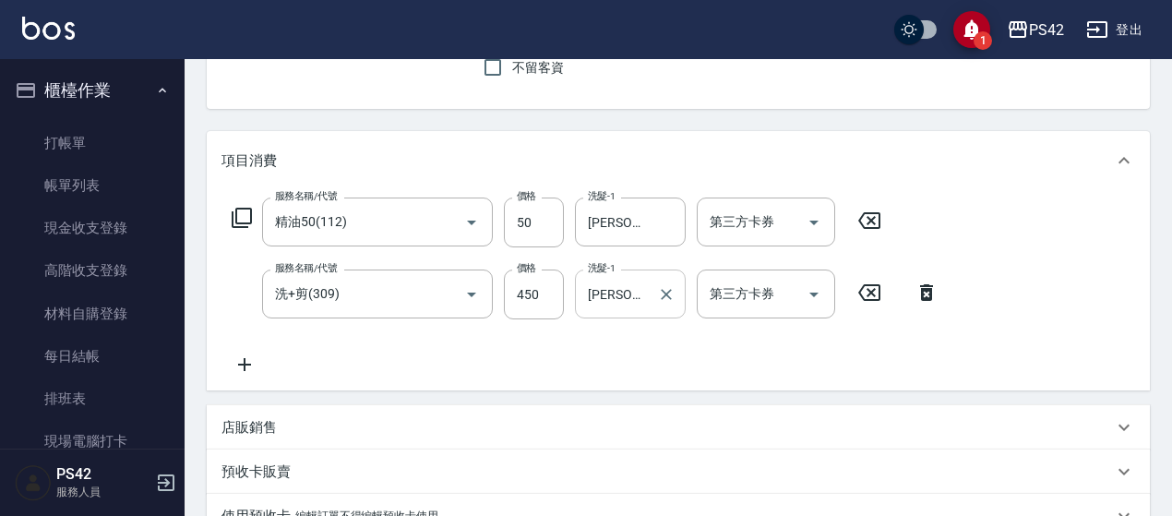
scroll to position [185, 0]
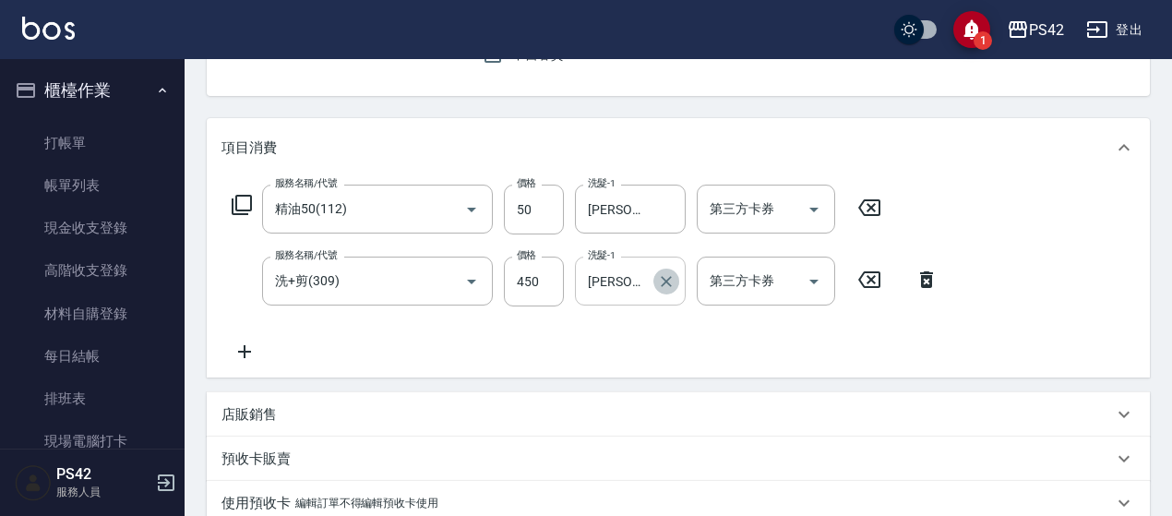
click at [674, 281] on icon "Clear" at bounding box center [666, 281] width 18 height 18
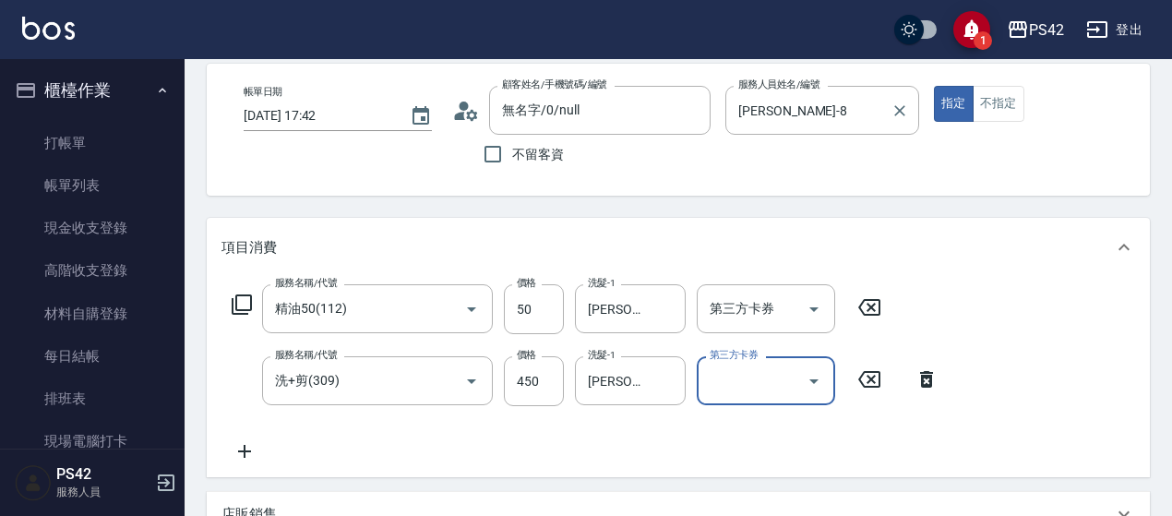
scroll to position [0, 0]
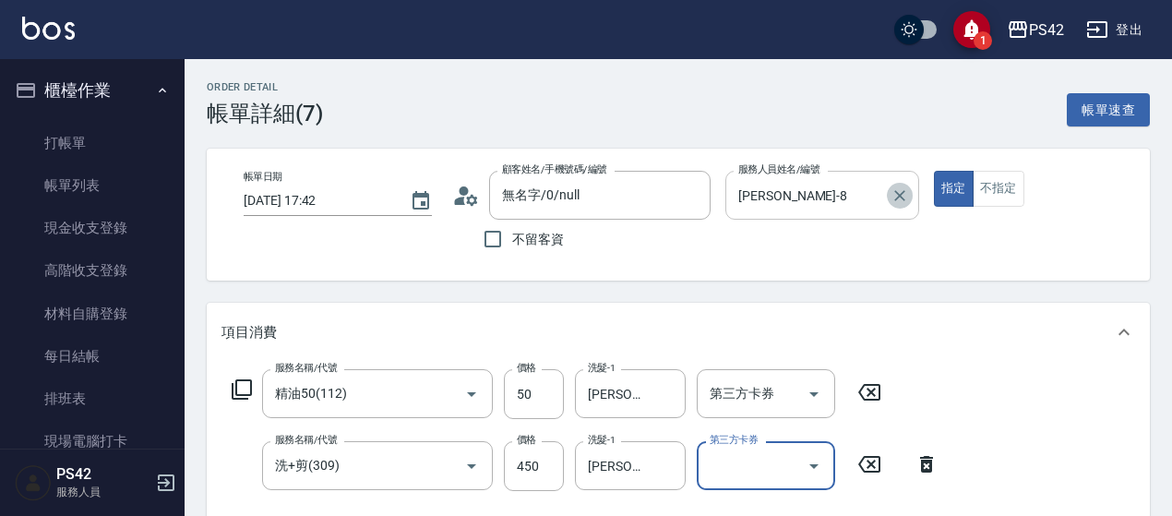
click at [902, 198] on icon "Clear" at bounding box center [899, 195] width 11 height 11
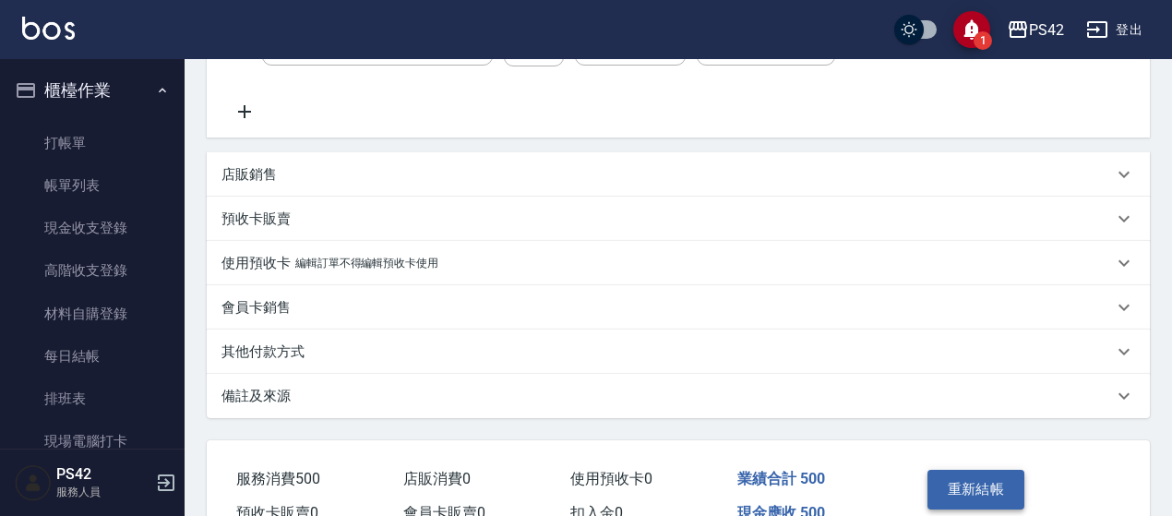
scroll to position [524, 0]
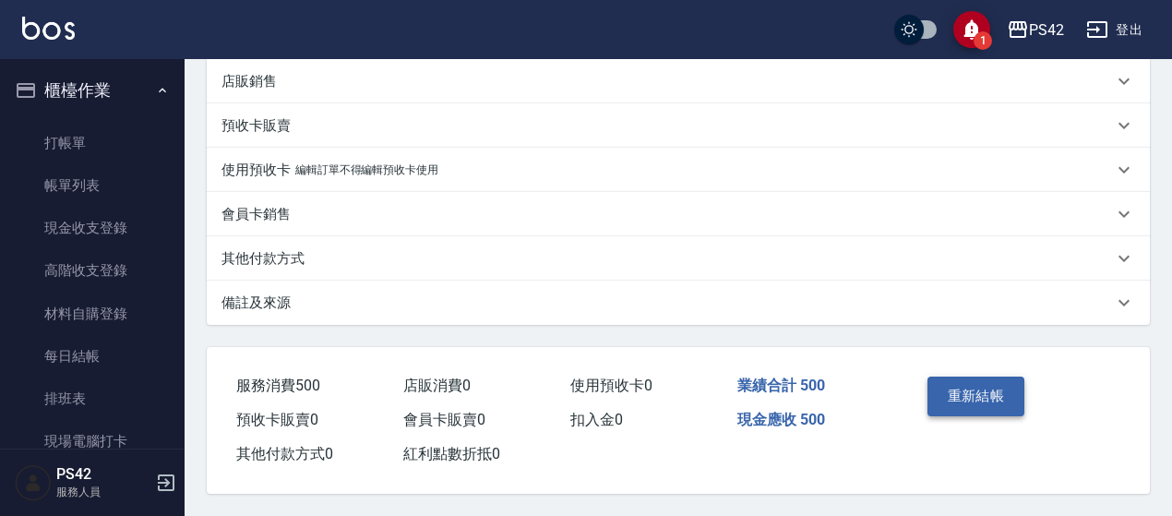
click at [1000, 386] on button "重新結帳" at bounding box center [977, 396] width 98 height 39
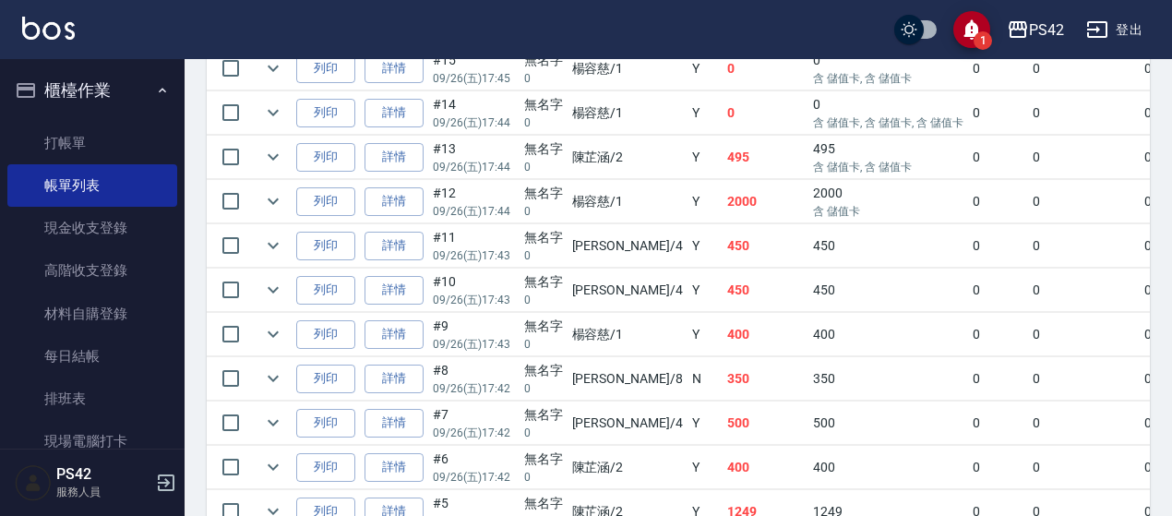
scroll to position [923, 0]
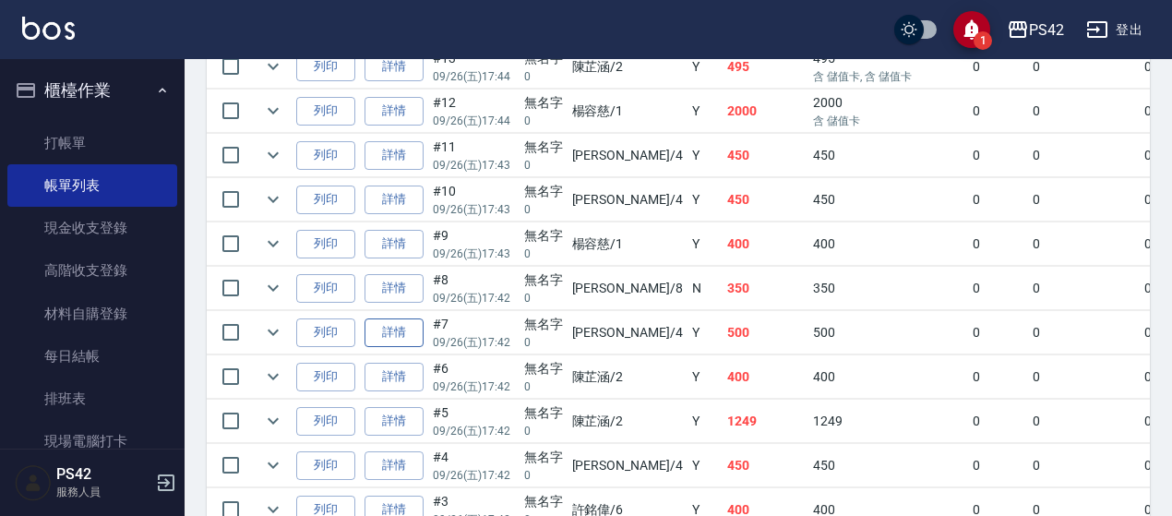
click at [389, 326] on link "詳情" at bounding box center [394, 332] width 59 height 29
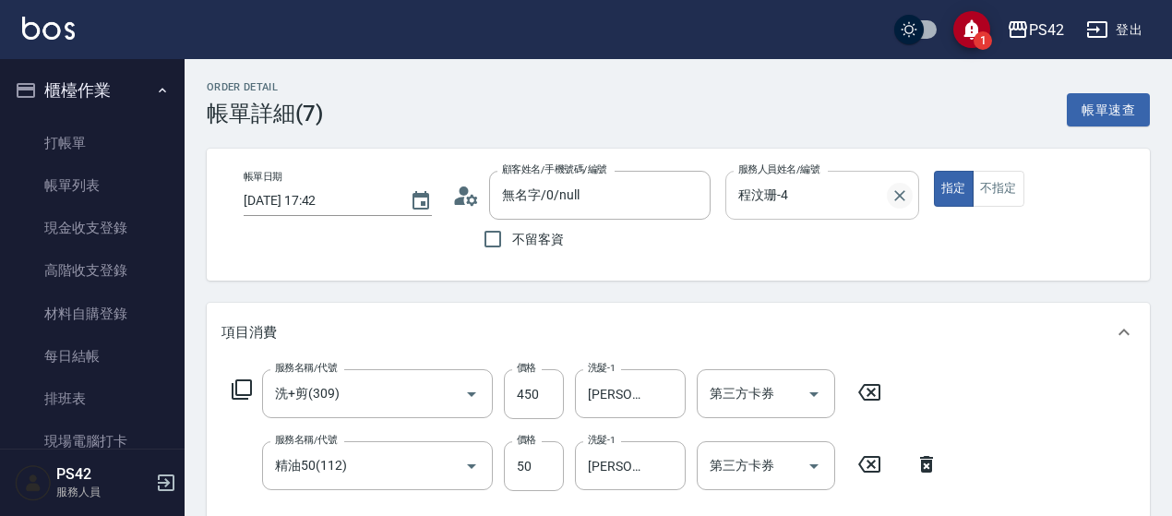
click at [902, 191] on icon "Clear" at bounding box center [900, 195] width 18 height 18
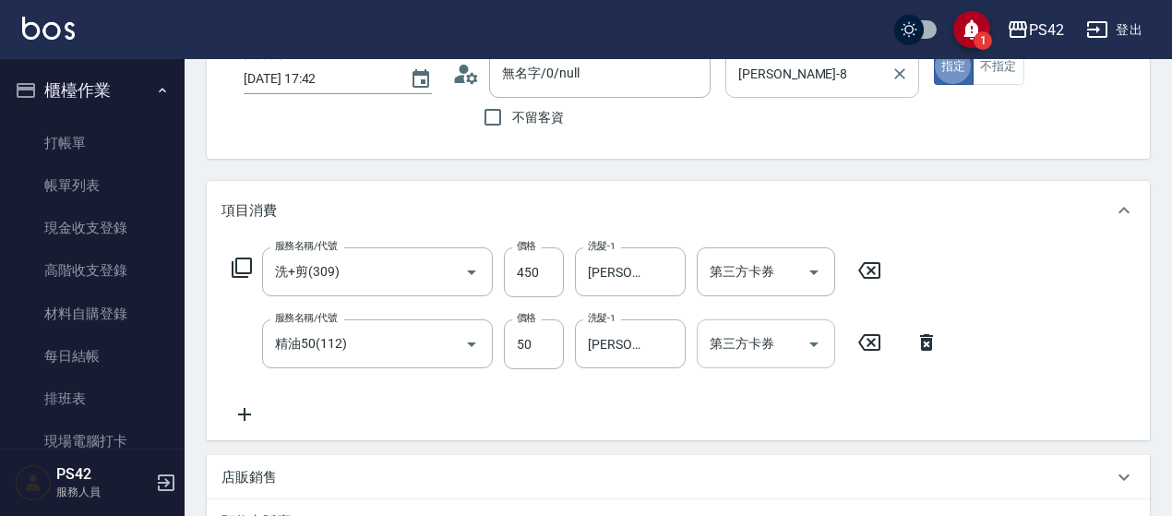
scroll to position [185, 0]
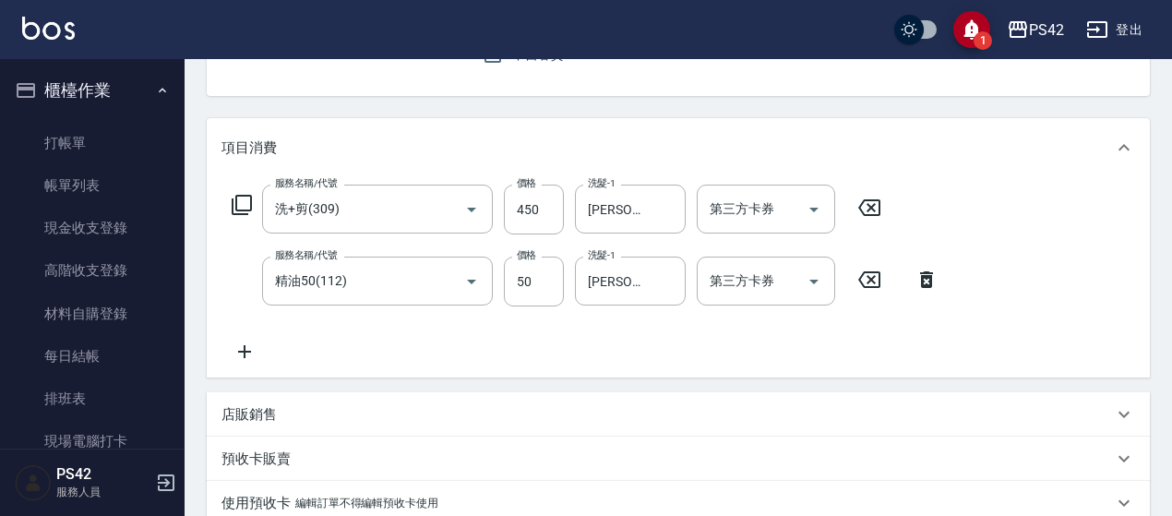
click at [864, 202] on icon at bounding box center [869, 207] width 22 height 17
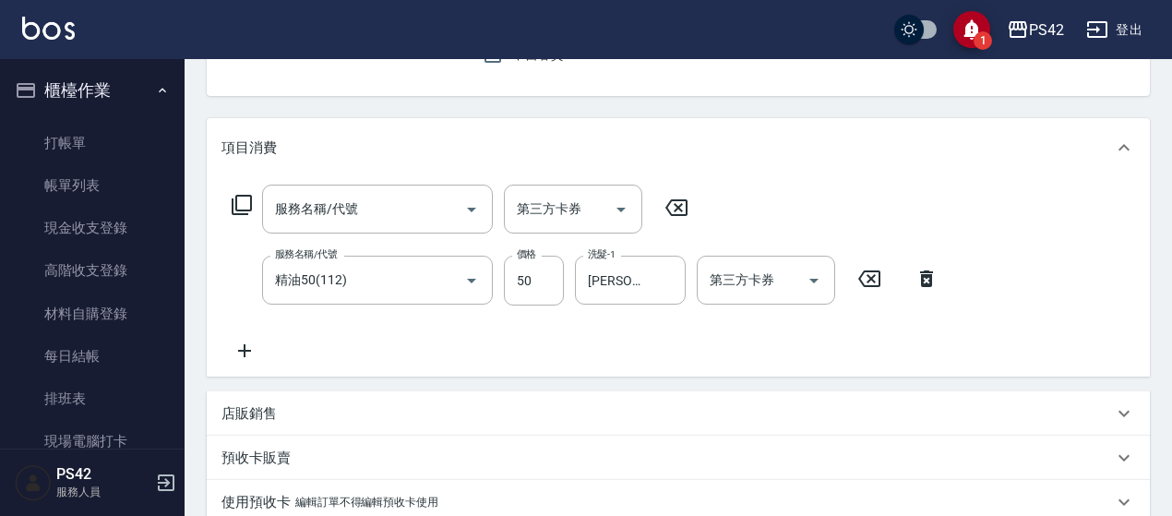
drag, startPoint x: 873, startPoint y: 288, endPoint x: 679, endPoint y: 244, distance: 198.8
click at [872, 288] on icon at bounding box center [869, 279] width 46 height 22
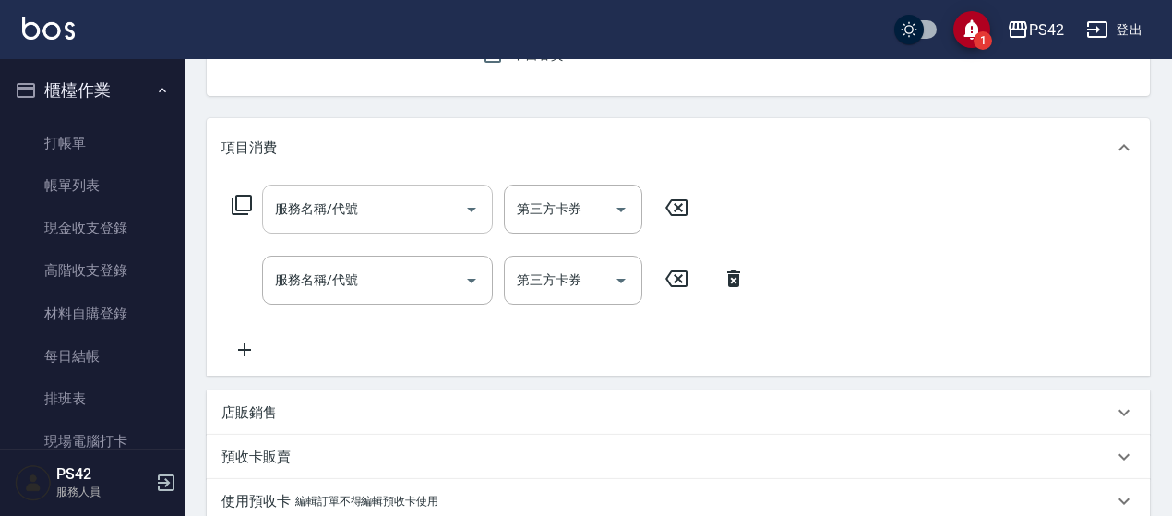
click at [379, 206] on input "服務名稱/代號" at bounding box center [363, 209] width 186 height 32
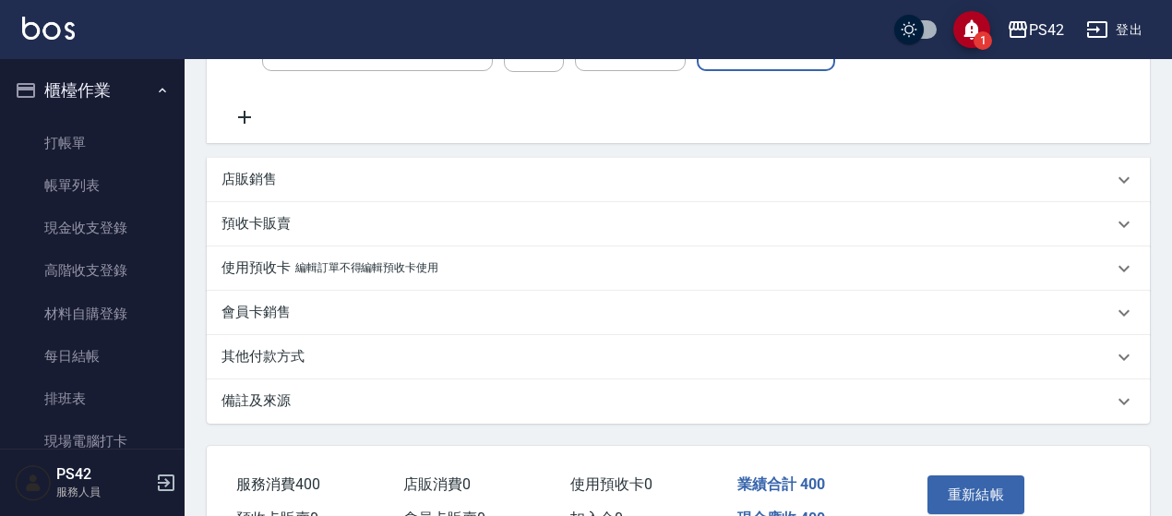
scroll to position [554, 0]
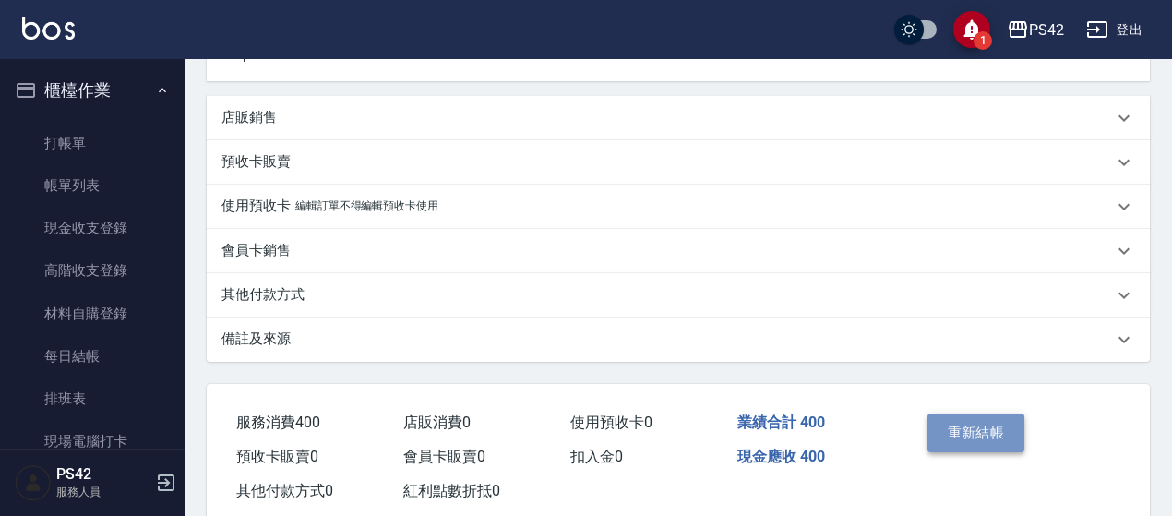
click at [1020, 422] on button "重新結帳" at bounding box center [977, 432] width 98 height 39
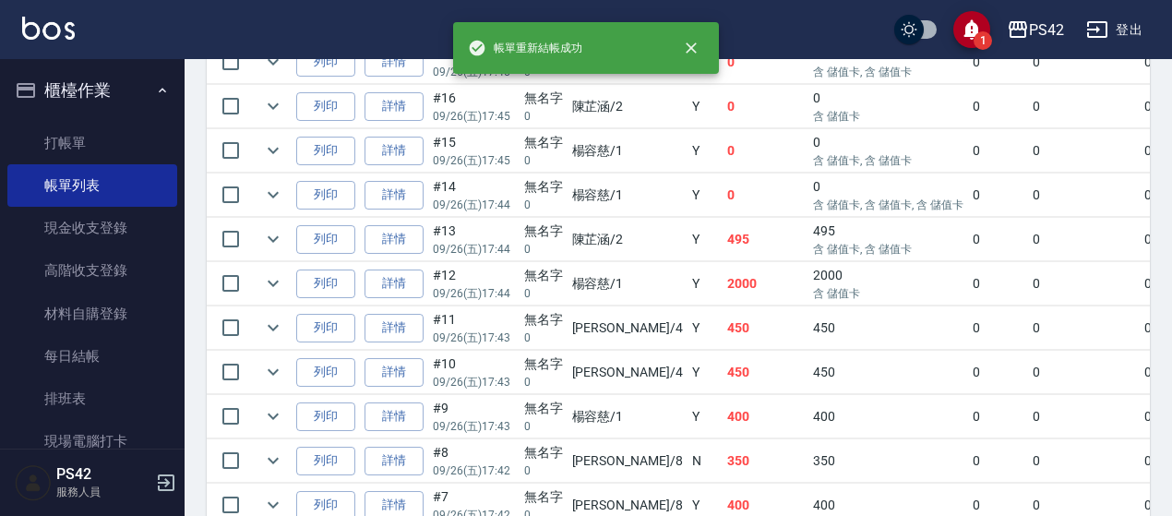
scroll to position [831, 0]
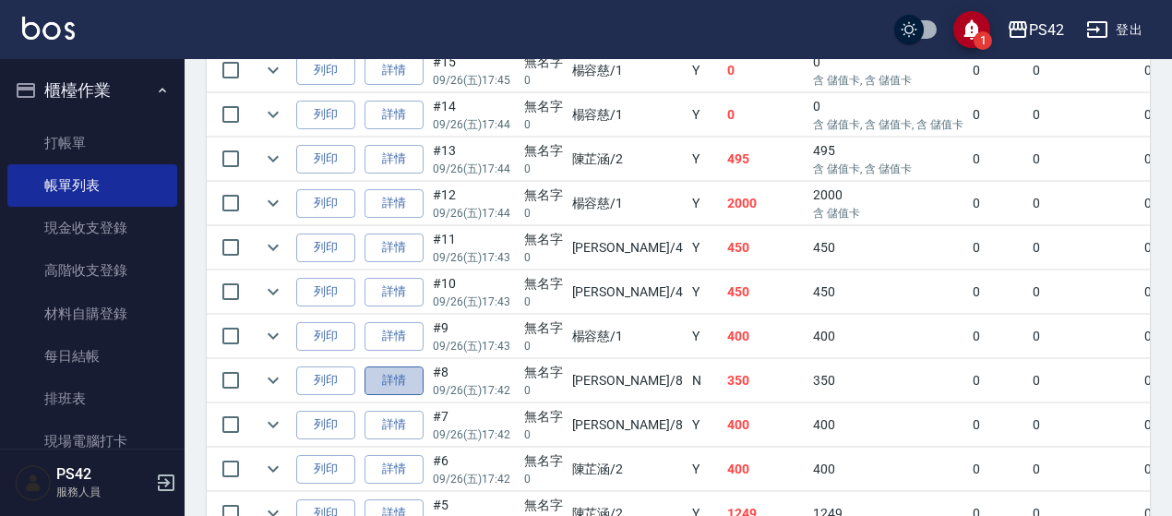
click at [401, 366] on link "詳情" at bounding box center [394, 380] width 59 height 29
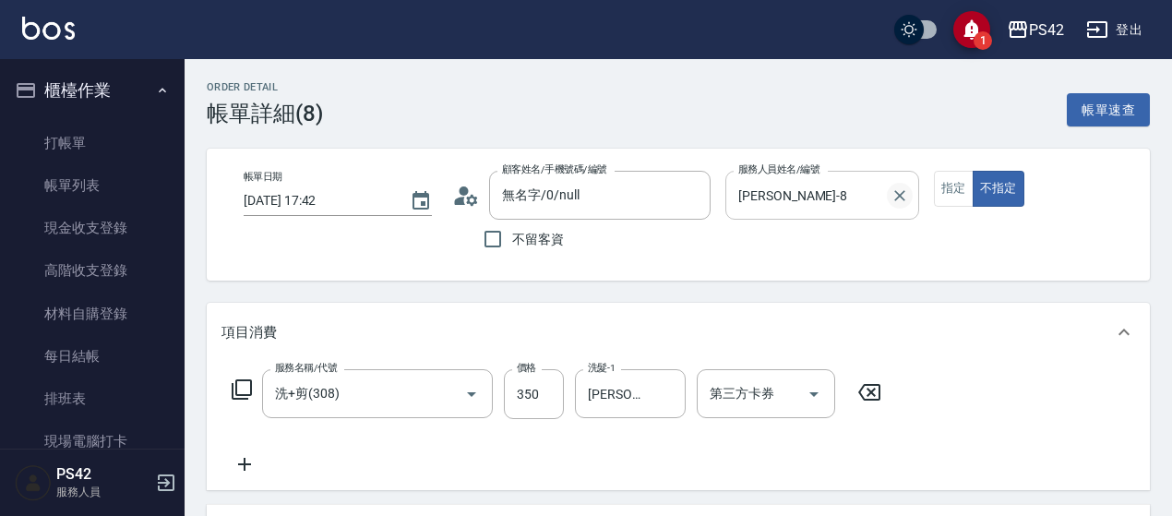
click at [895, 197] on icon "Clear" at bounding box center [900, 195] width 18 height 18
click at [954, 182] on button "指定" at bounding box center [954, 189] width 40 height 36
drag, startPoint x: 868, startPoint y: 399, endPoint x: 688, endPoint y: 385, distance: 180.5
click at [867, 400] on icon at bounding box center [869, 392] width 46 height 22
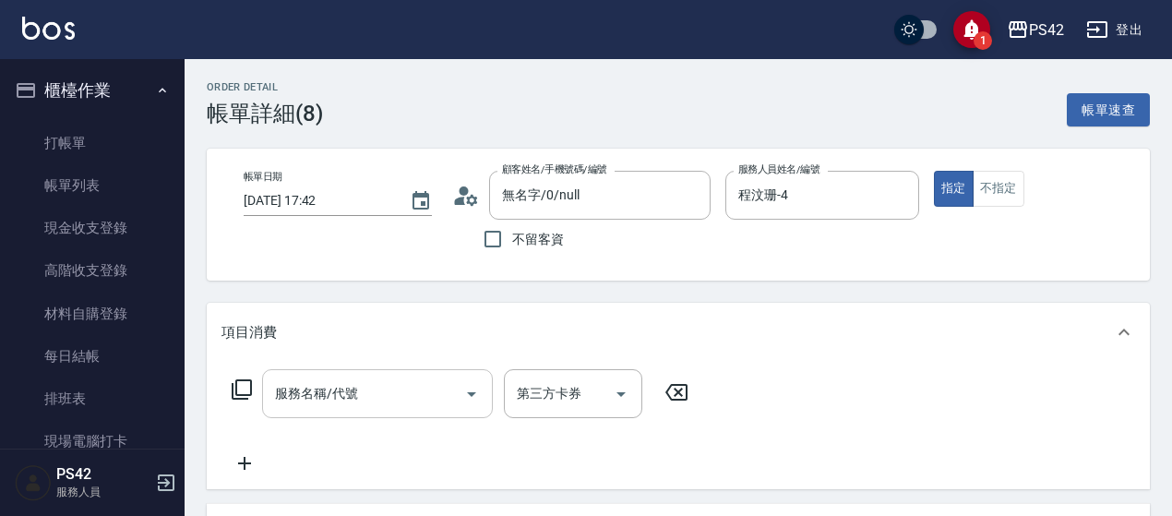
click at [280, 394] on input "服務名稱/代號" at bounding box center [363, 393] width 186 height 32
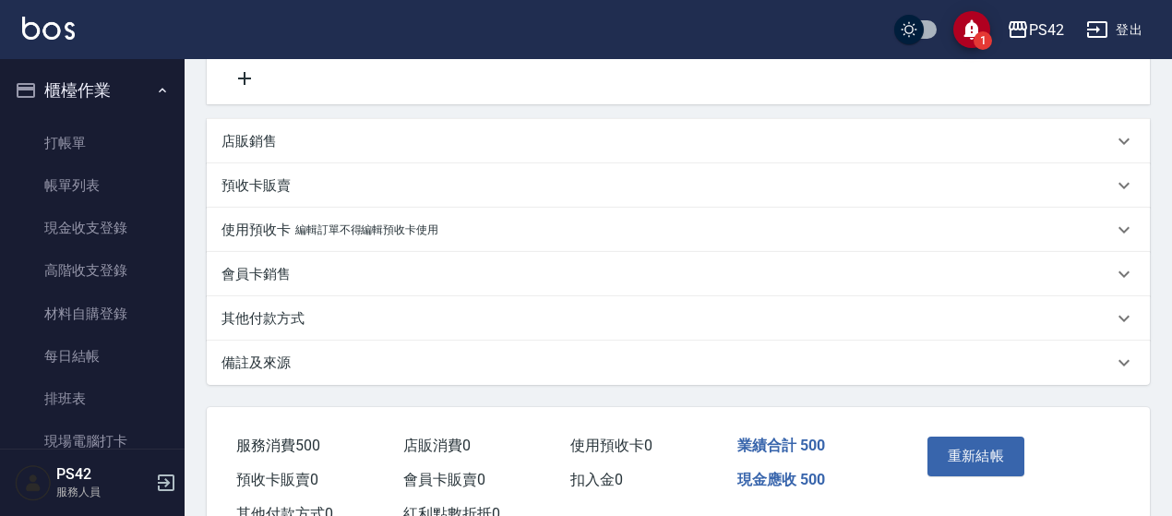
scroll to position [461, 0]
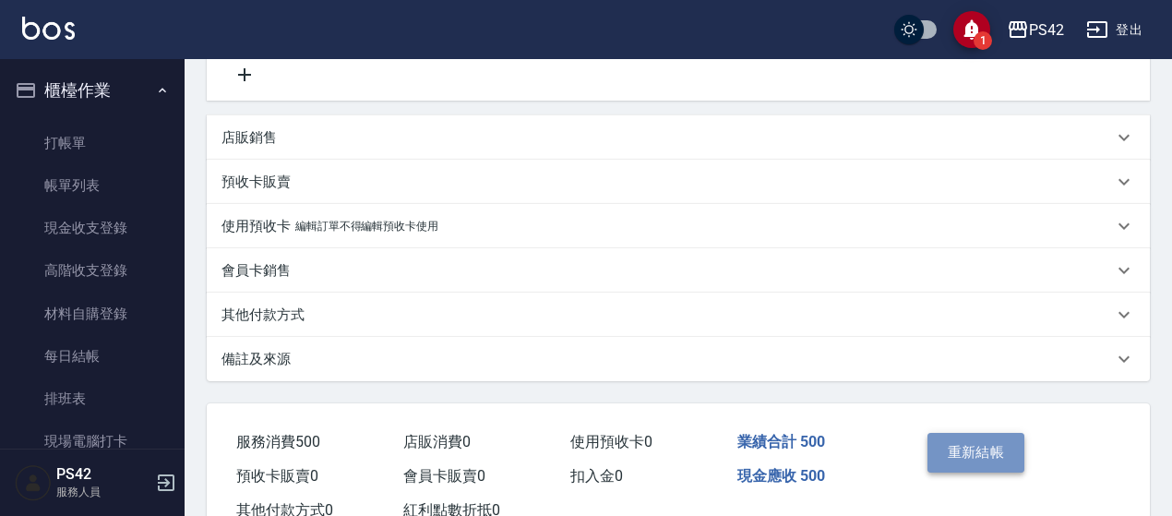
click at [964, 442] on button "重新結帳" at bounding box center [977, 452] width 98 height 39
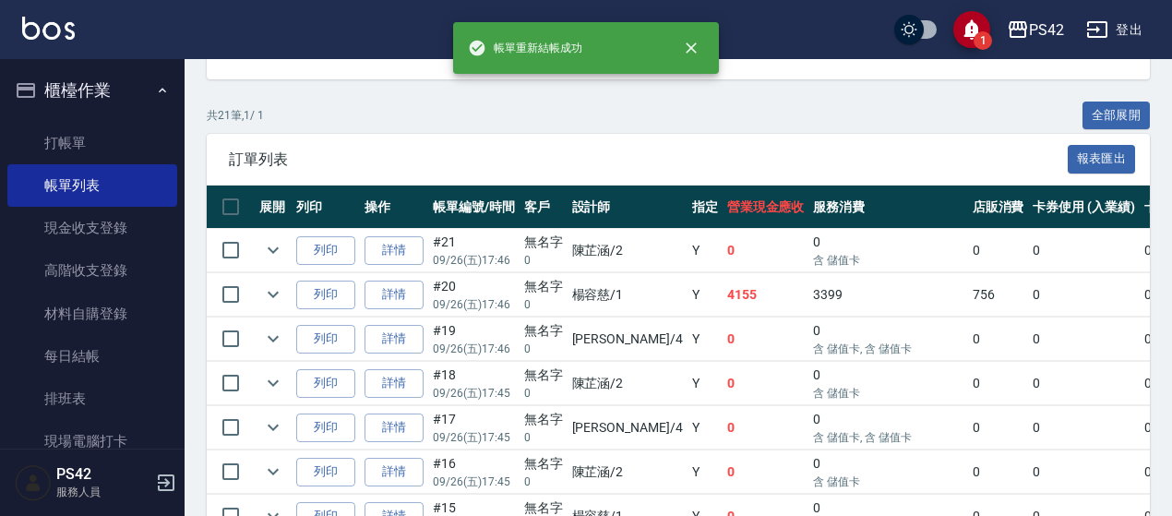
scroll to position [738, 0]
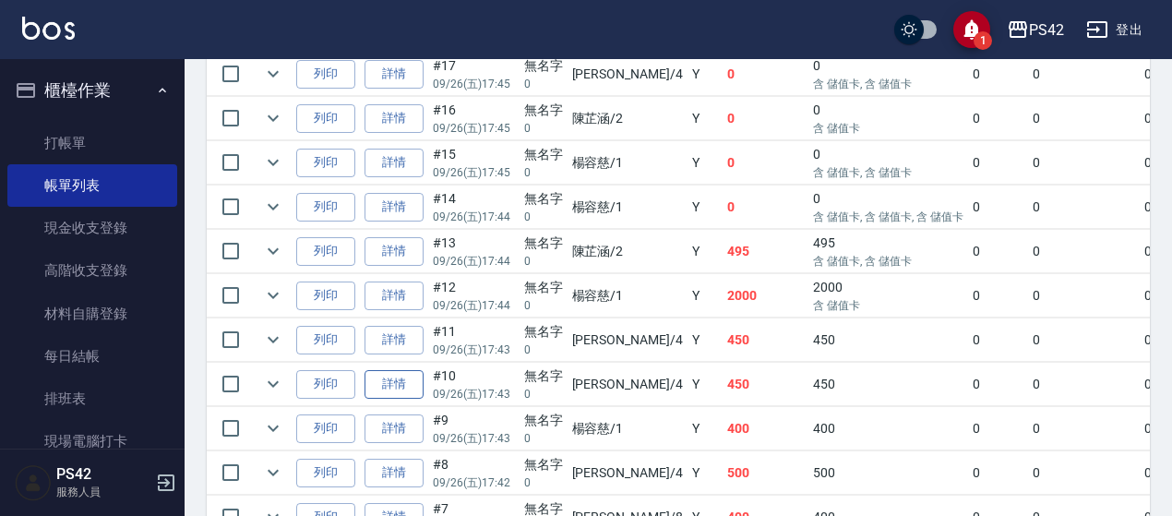
click at [381, 370] on link "詳情" at bounding box center [394, 384] width 59 height 29
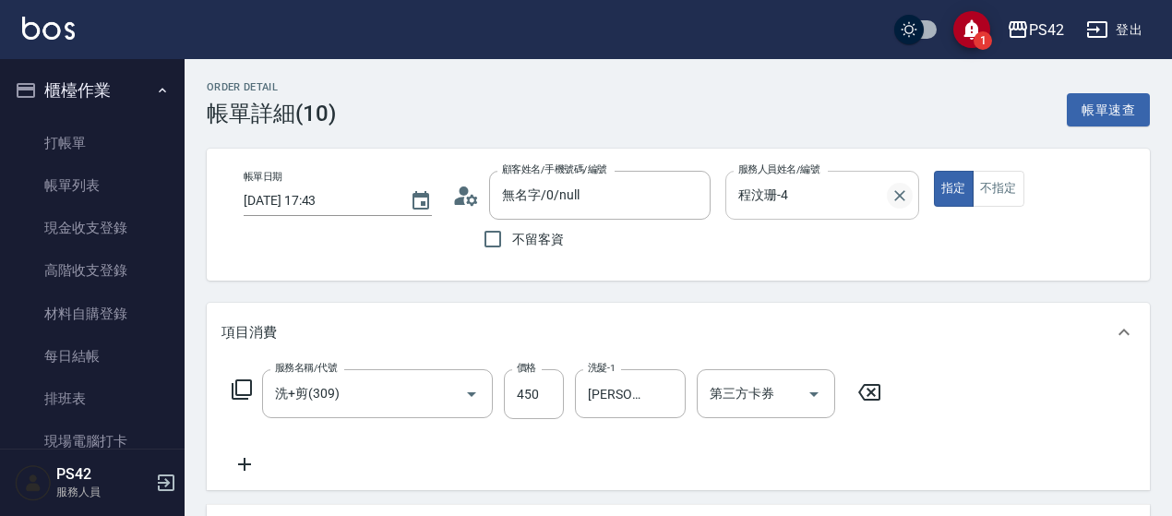
click at [905, 198] on icon "Clear" at bounding box center [900, 195] width 18 height 18
click at [666, 400] on icon "Clear" at bounding box center [666, 394] width 18 height 18
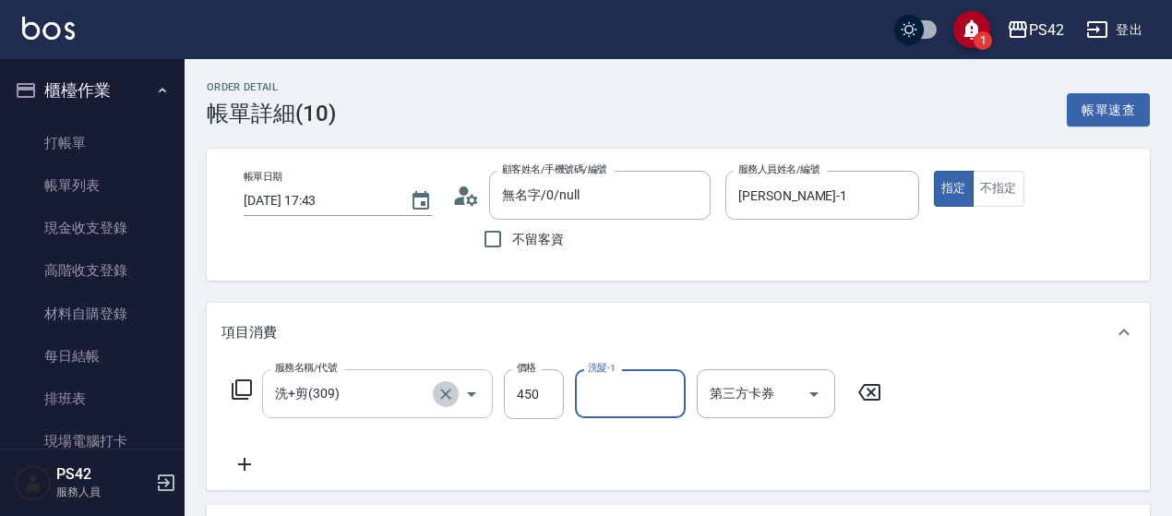
click at [451, 389] on icon "Clear" at bounding box center [446, 394] width 18 height 18
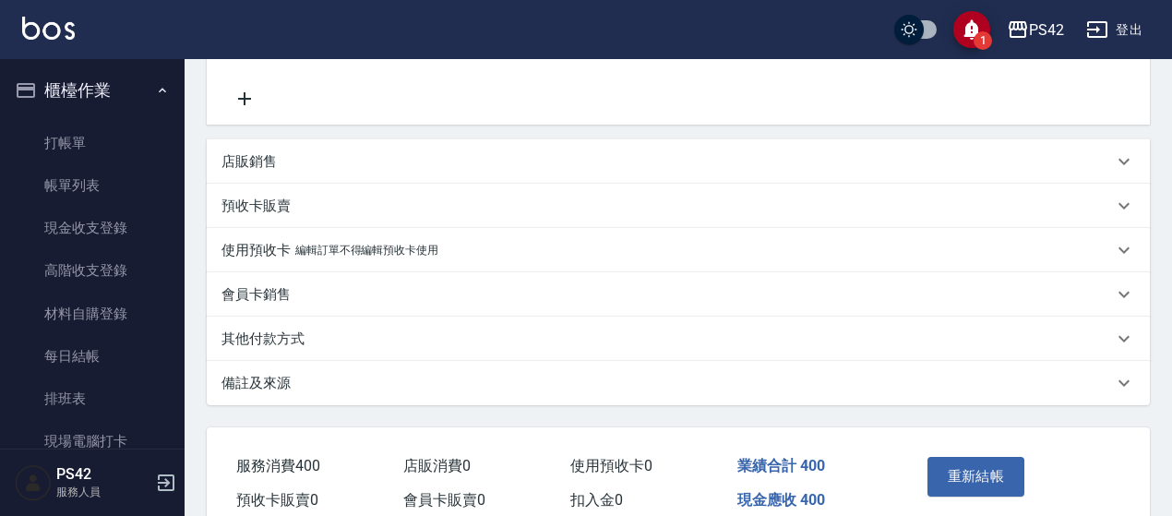
scroll to position [369, 0]
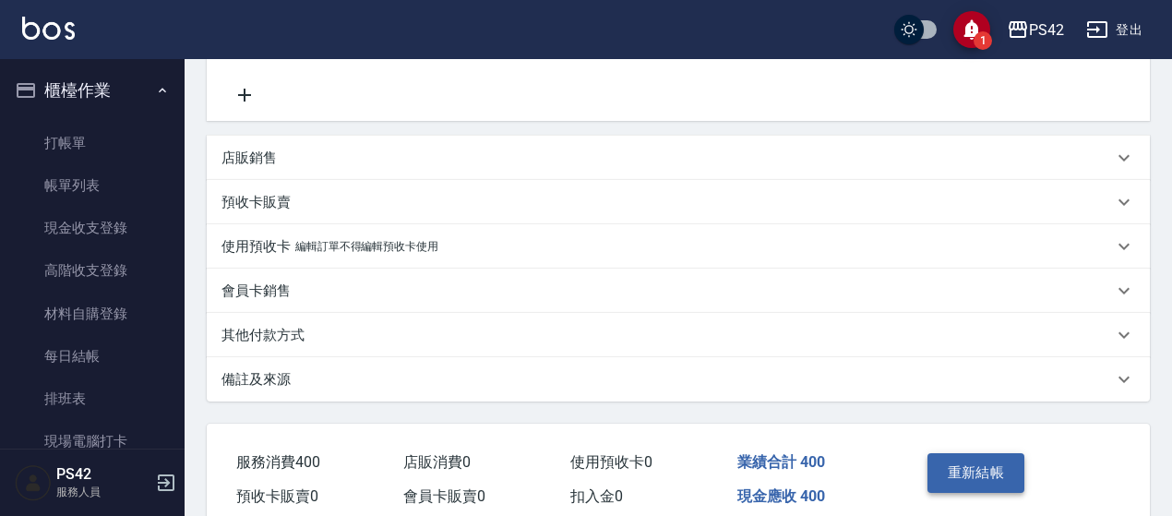
click at [975, 460] on button "重新結帳" at bounding box center [977, 472] width 98 height 39
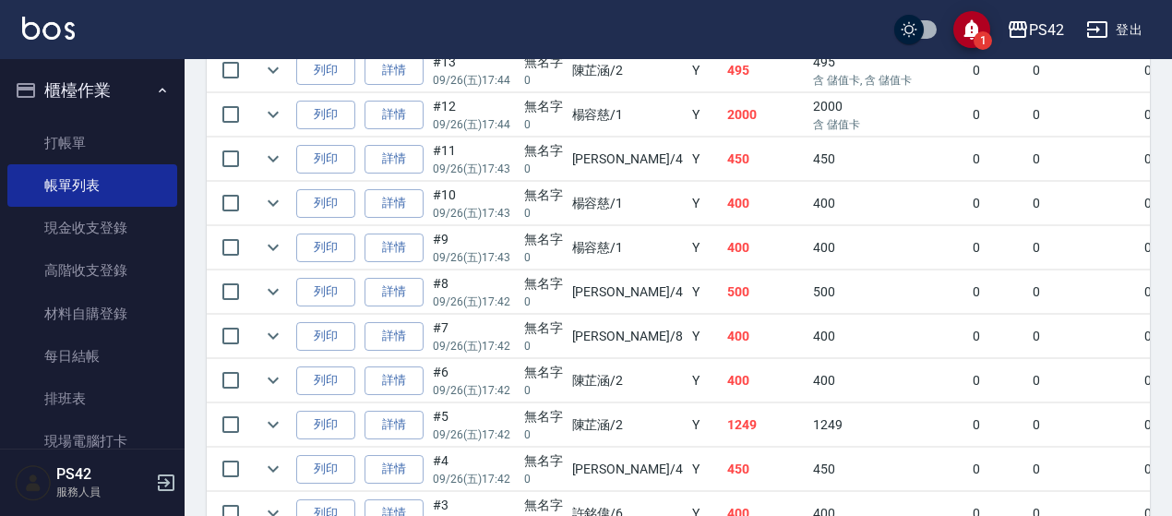
scroll to position [923, 0]
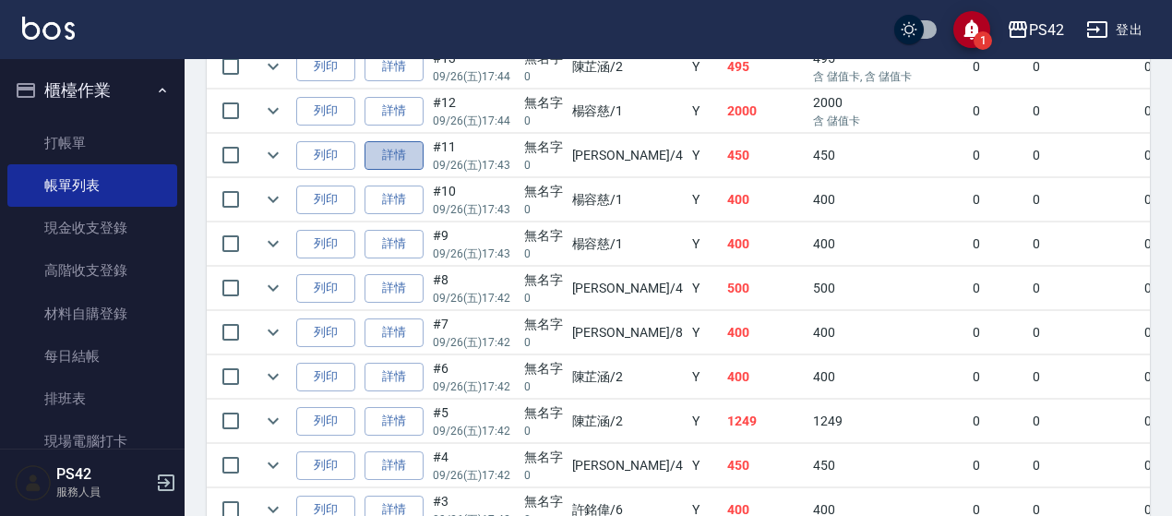
click at [397, 143] on link "詳情" at bounding box center [394, 155] width 59 height 29
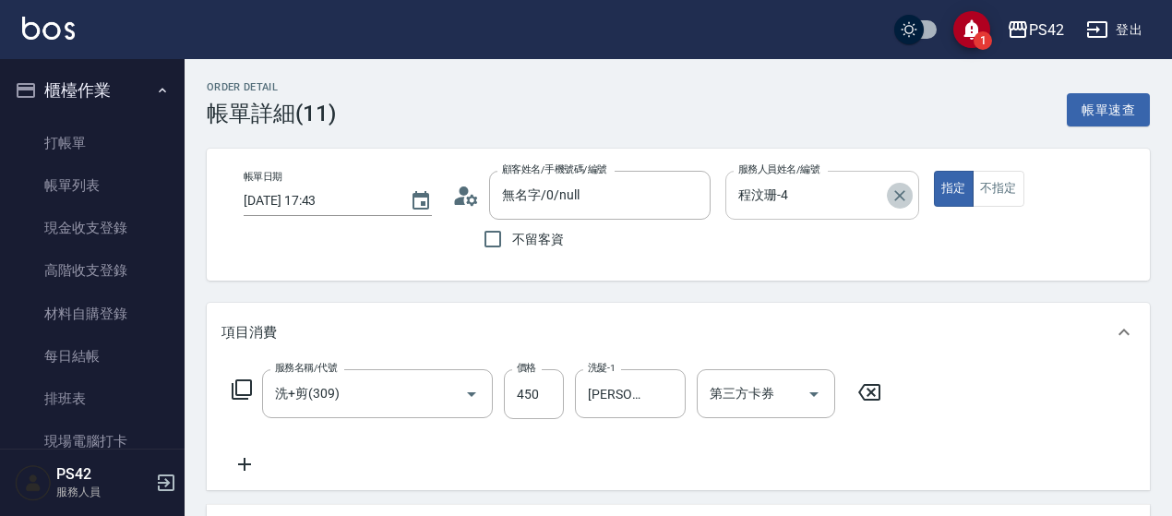
click at [898, 197] on icon "Clear" at bounding box center [899, 195] width 11 height 11
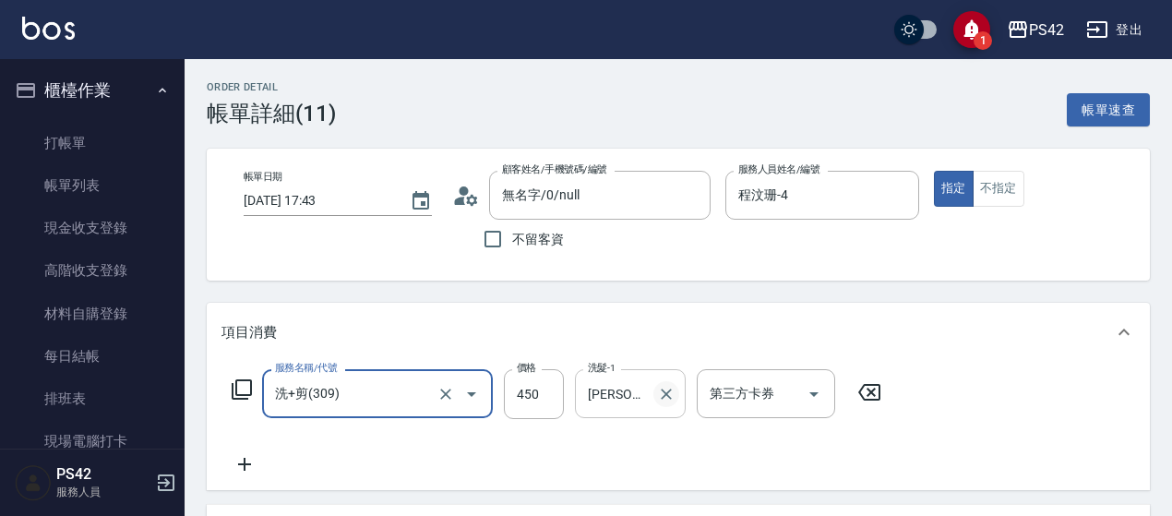
click at [667, 394] on icon "Clear" at bounding box center [666, 394] width 11 height 11
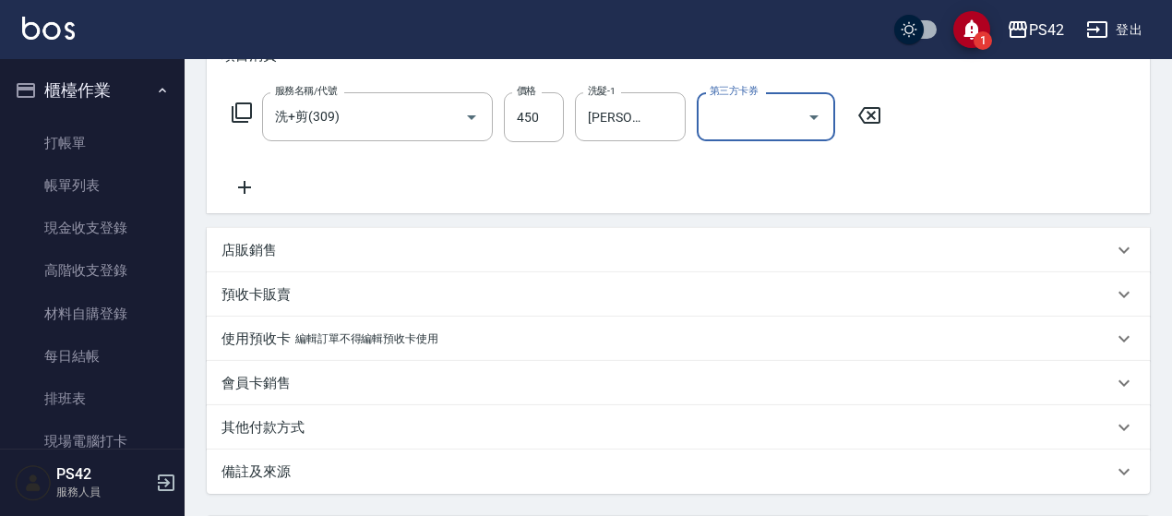
scroll to position [452, 0]
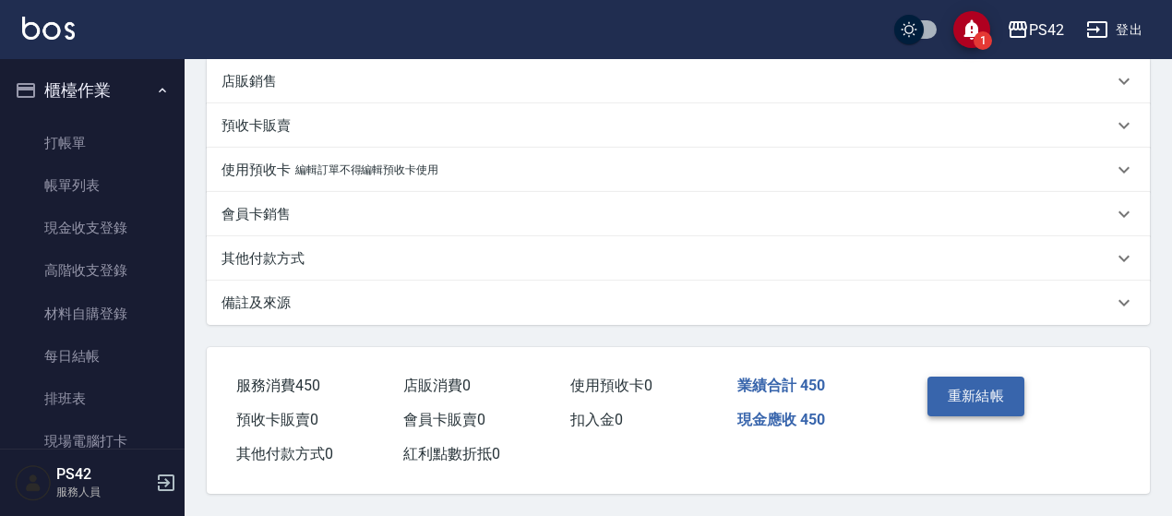
drag, startPoint x: 930, startPoint y: 382, endPoint x: 953, endPoint y: 380, distance: 22.2
click at [932, 382] on div "重新結帳" at bounding box center [966, 409] width 93 height 80
click at [953, 380] on button "重新結帳" at bounding box center [977, 396] width 98 height 39
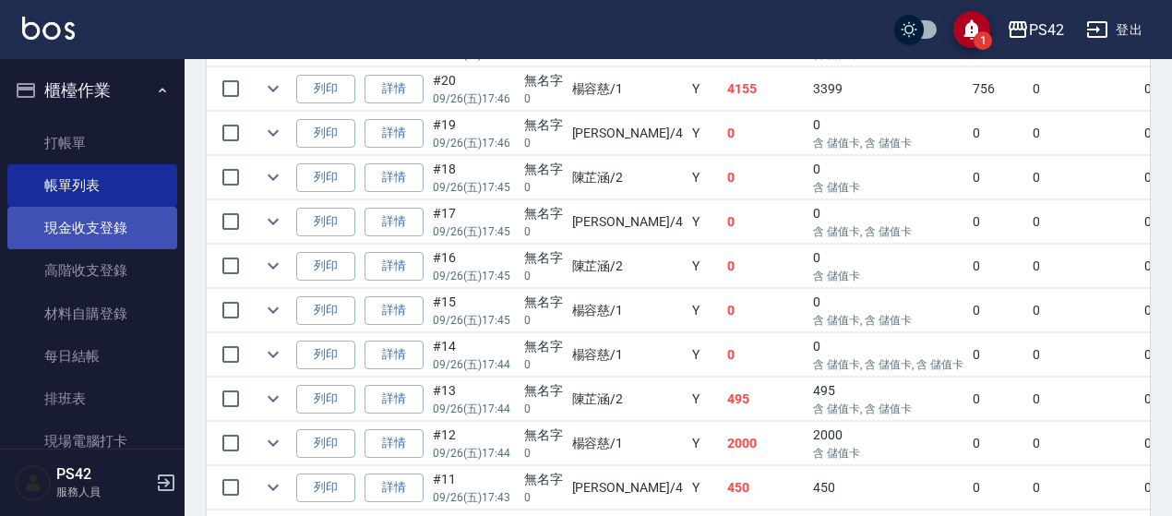
scroll to position [369, 0]
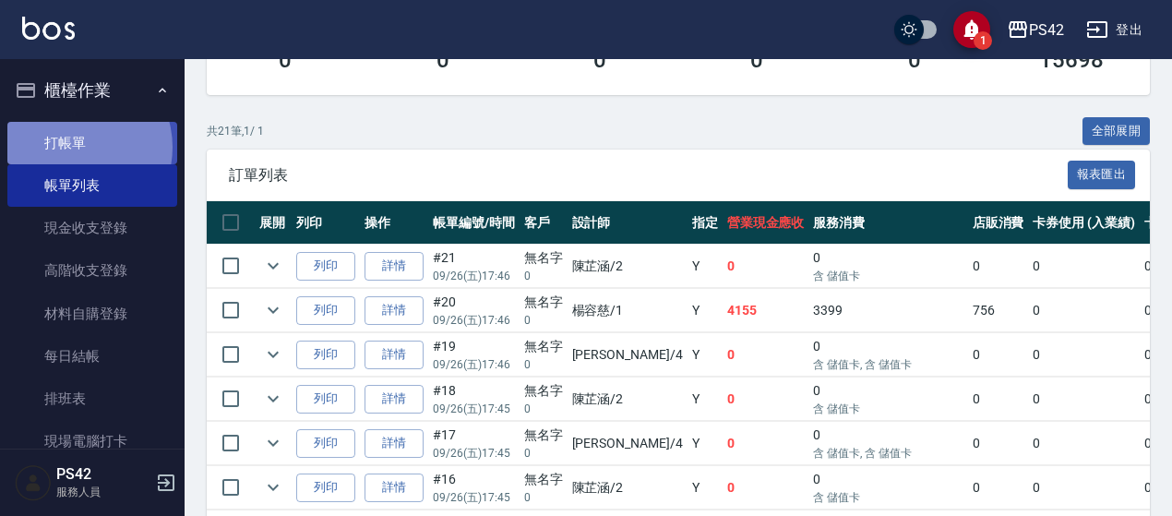
click at [72, 147] on link "打帳單" at bounding box center [92, 143] width 170 height 42
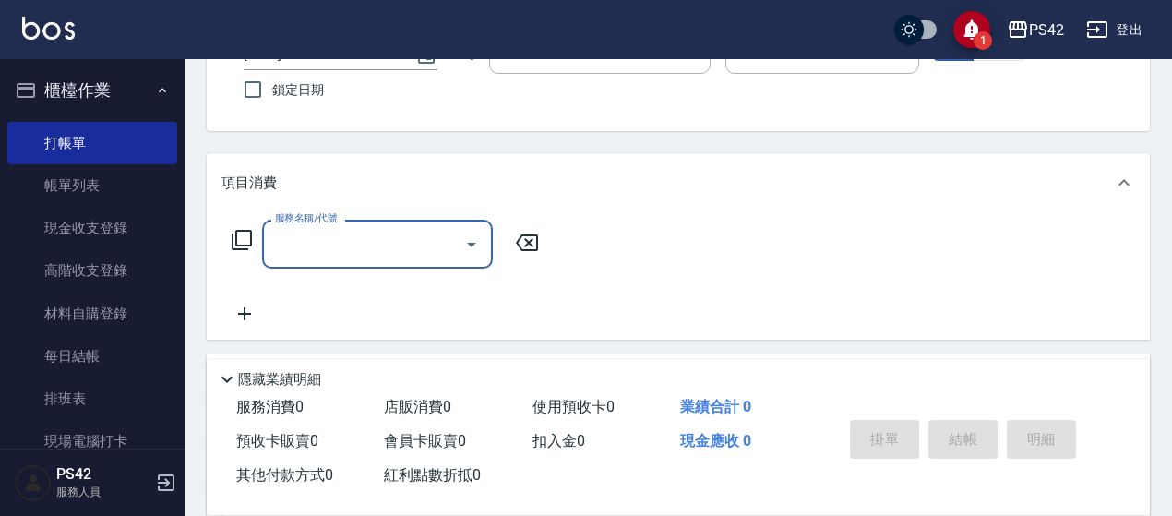
scroll to position [277, 0]
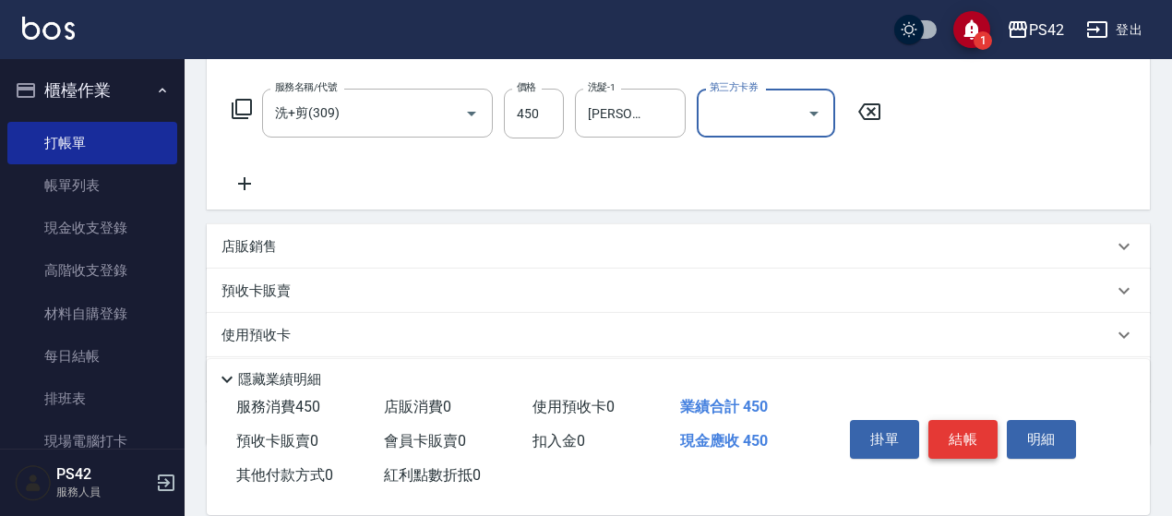
click at [958, 449] on button "結帳" at bounding box center [963, 439] width 69 height 39
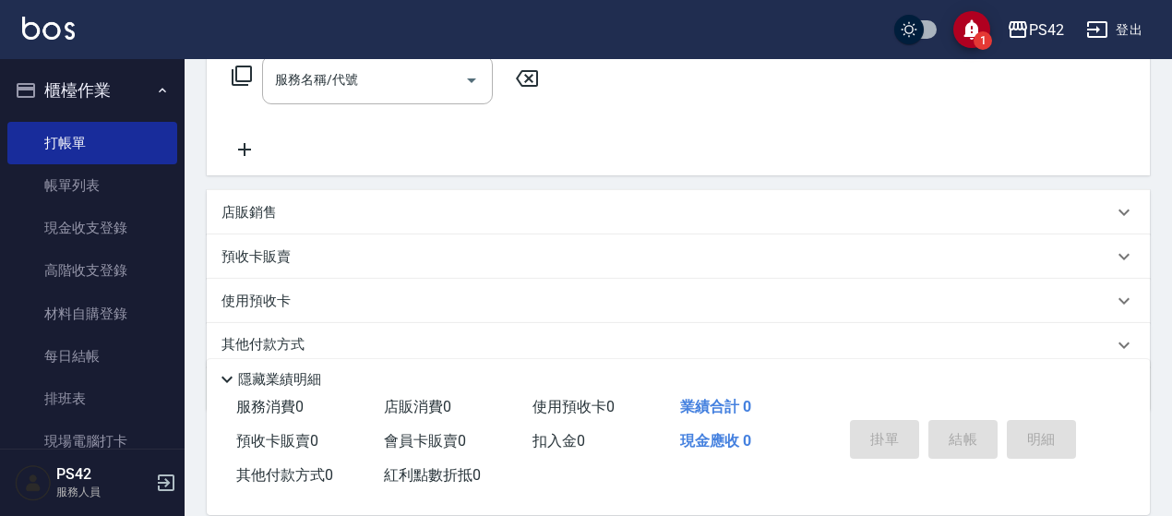
scroll to position [11, 0]
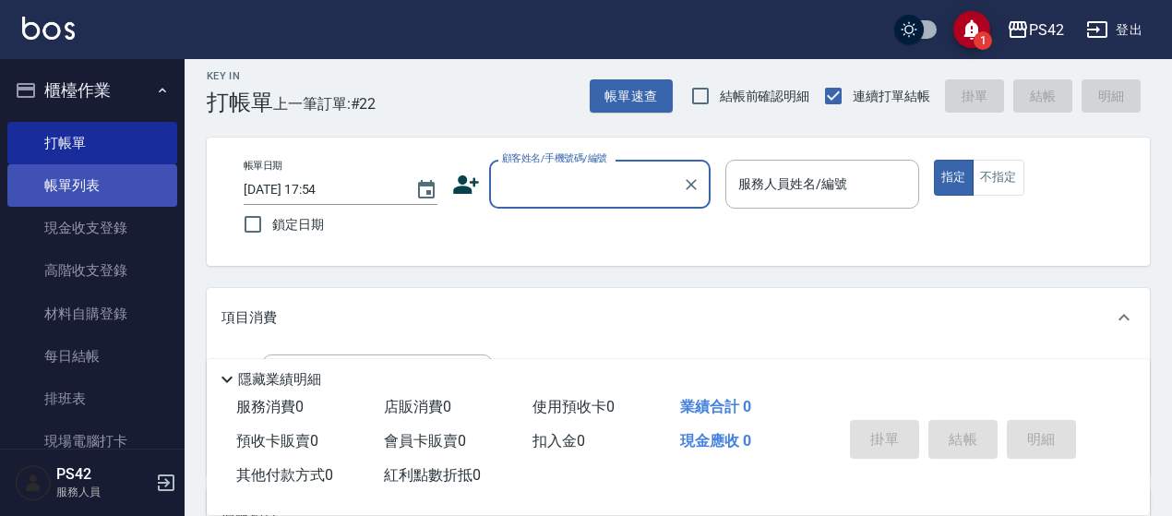
click at [103, 197] on link "帳單列表" at bounding box center [92, 185] width 170 height 42
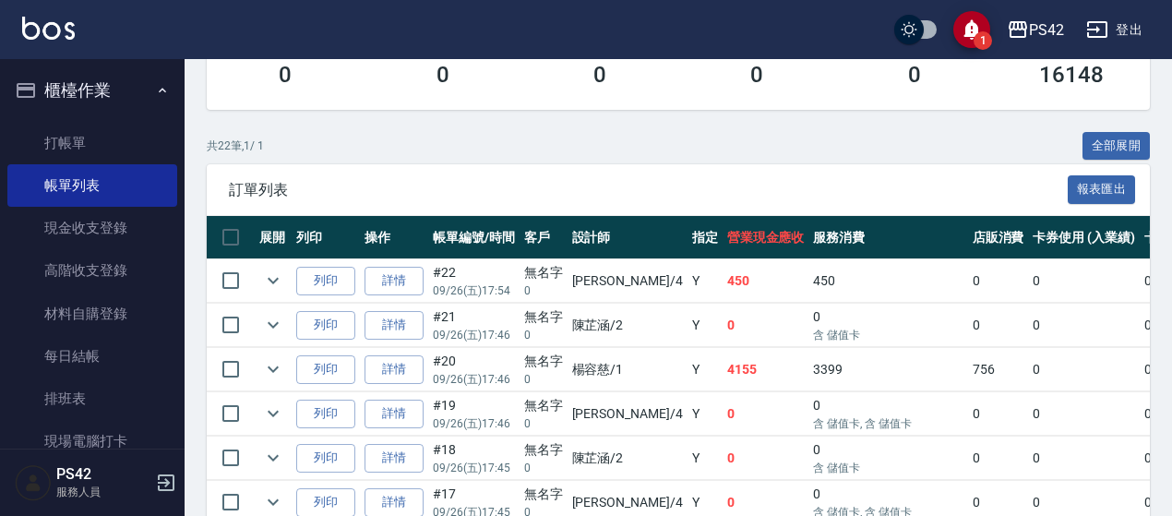
scroll to position [461, 0]
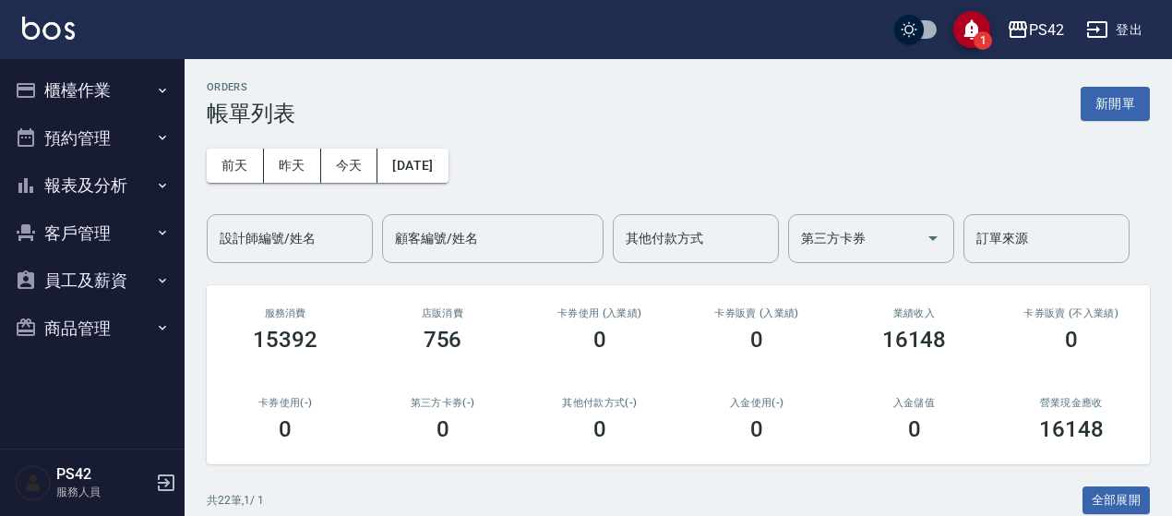
click at [87, 82] on button "櫃檯作業" at bounding box center [92, 90] width 170 height 48
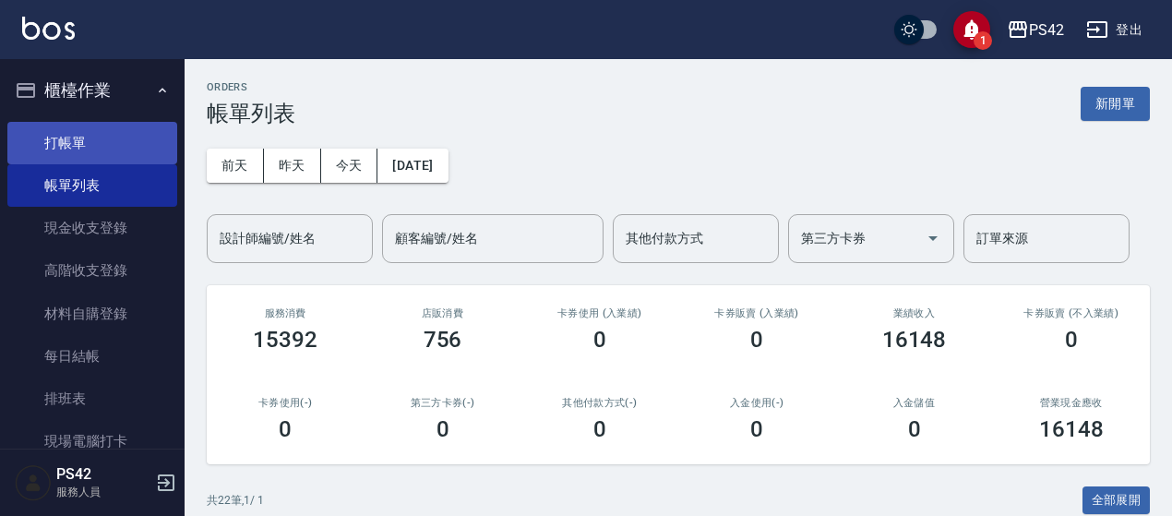
click at [89, 137] on link "打帳單" at bounding box center [92, 143] width 170 height 42
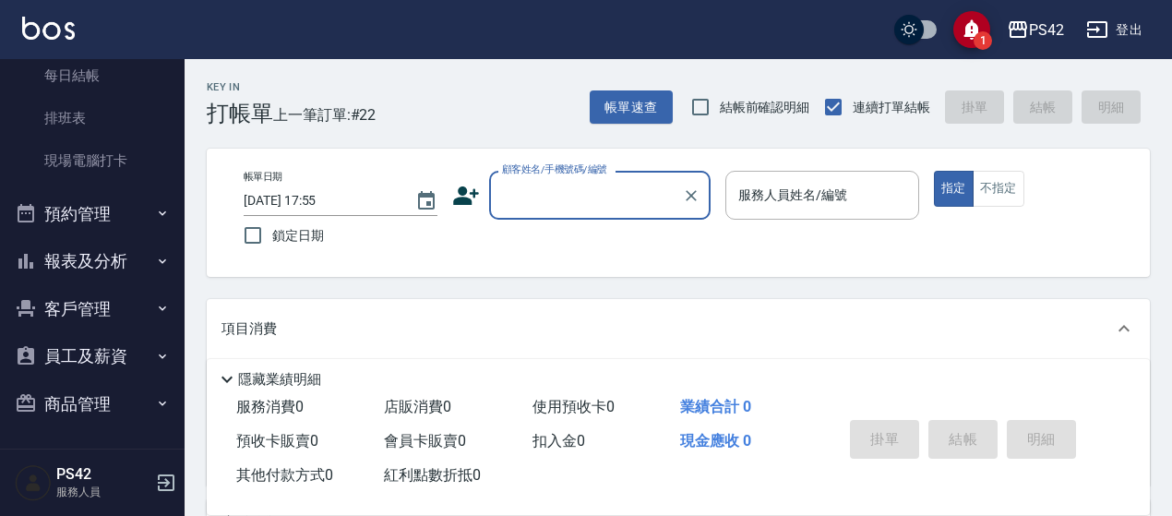
scroll to position [4, 0]
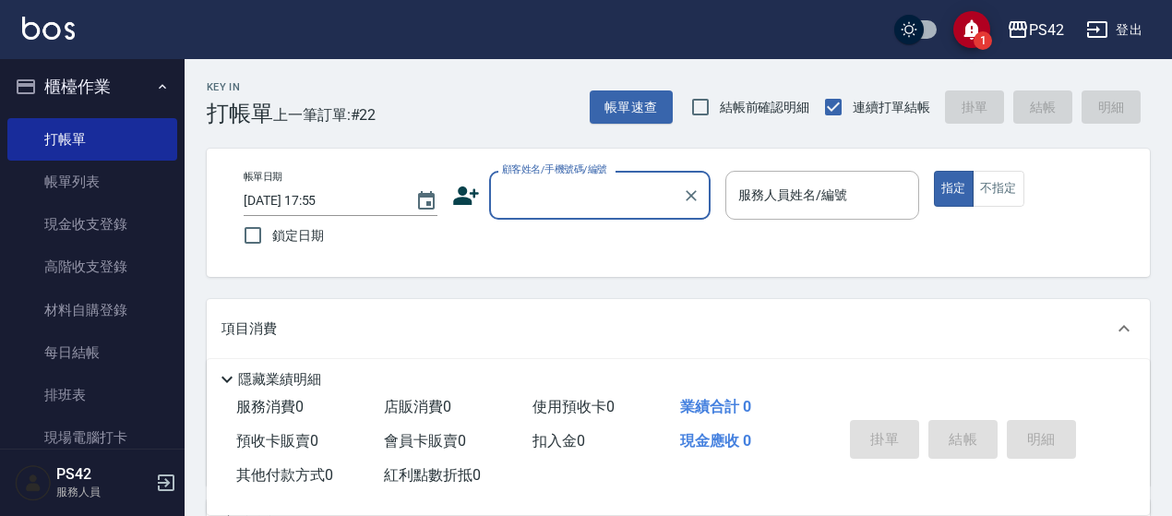
click at [155, 90] on icon "button" at bounding box center [162, 86] width 15 height 15
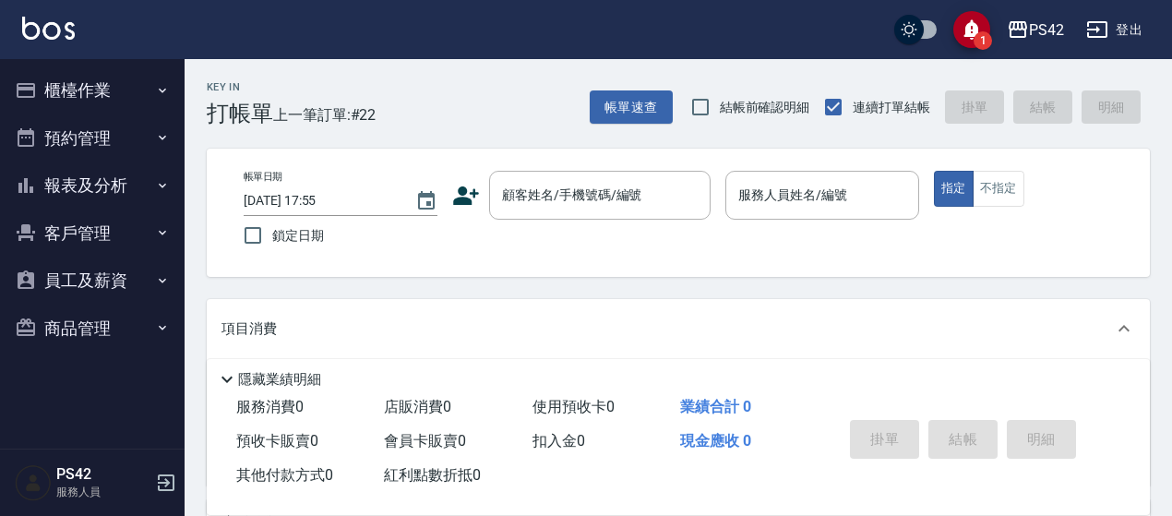
scroll to position [0, 0]
click at [137, 175] on button "報表及分析" at bounding box center [92, 186] width 170 height 48
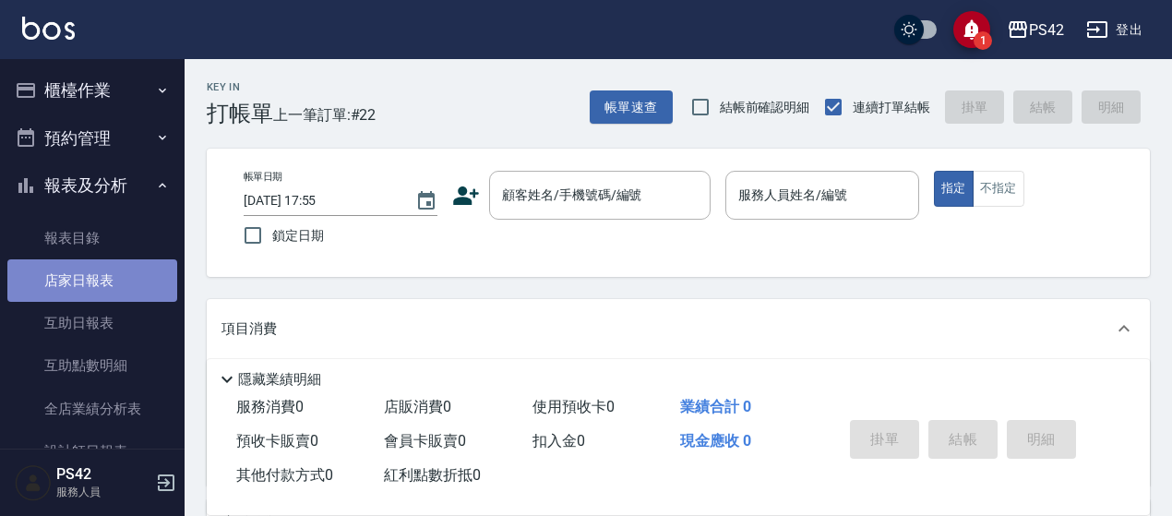
click at [113, 277] on link "店家日報表" at bounding box center [92, 280] width 170 height 42
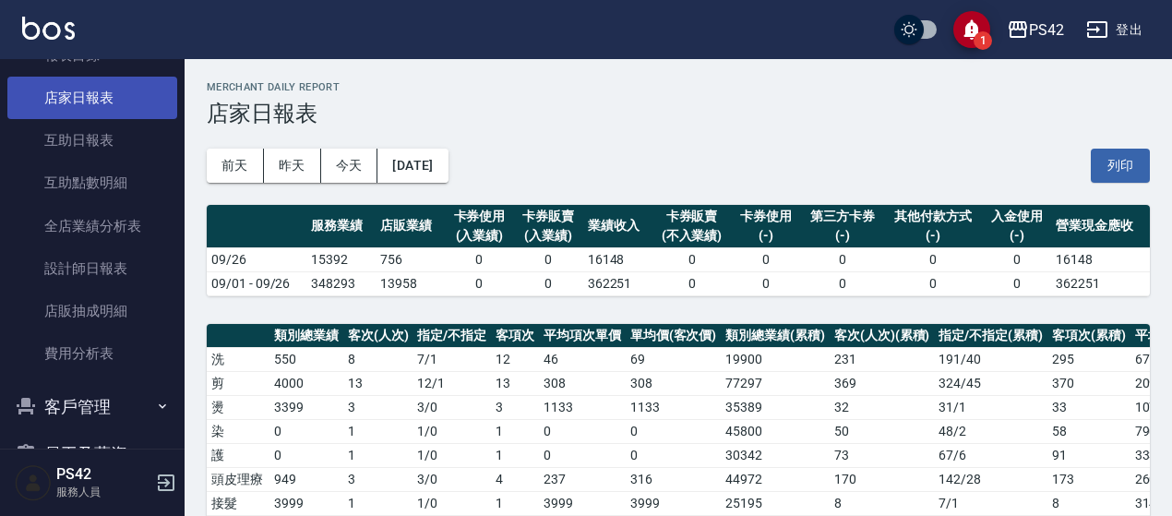
scroll to position [185, 0]
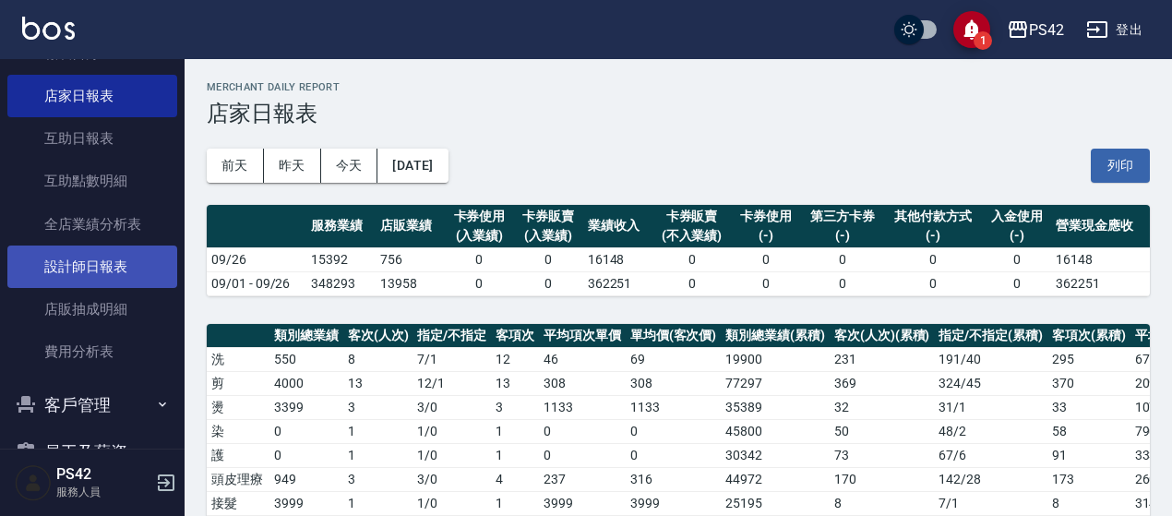
click at [108, 252] on link "設計師日報表" at bounding box center [92, 267] width 170 height 42
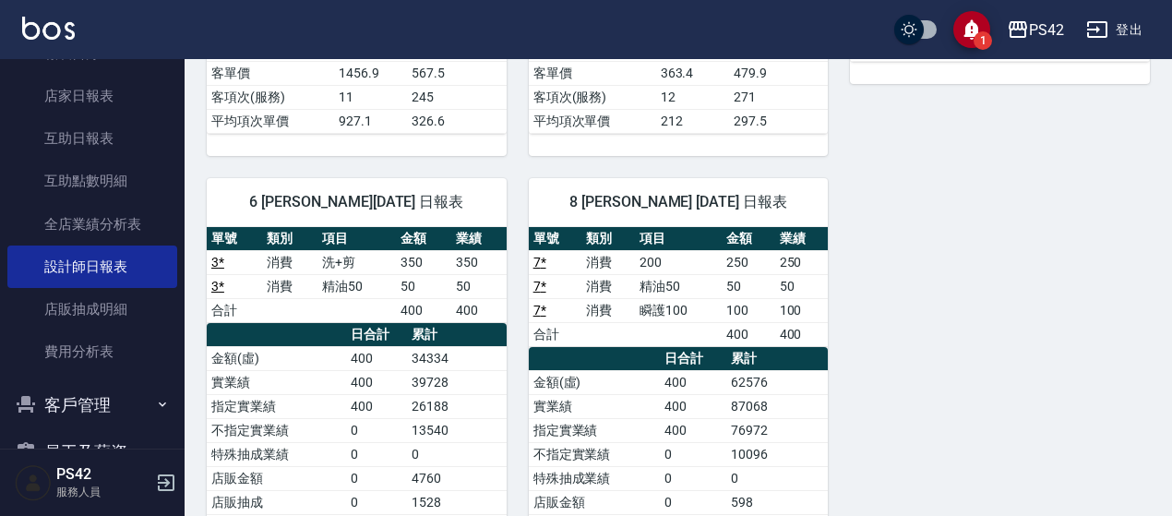
scroll to position [893, 0]
